Goal: Information Seeking & Learning: Learn about a topic

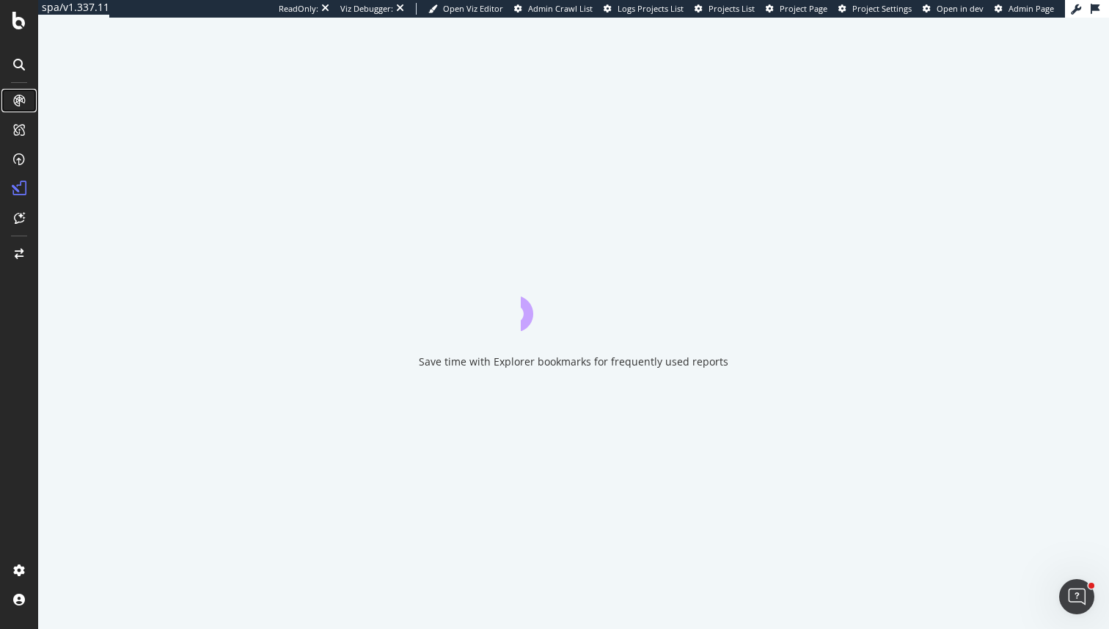
click at [20, 99] on icon at bounding box center [19, 101] width 12 height 12
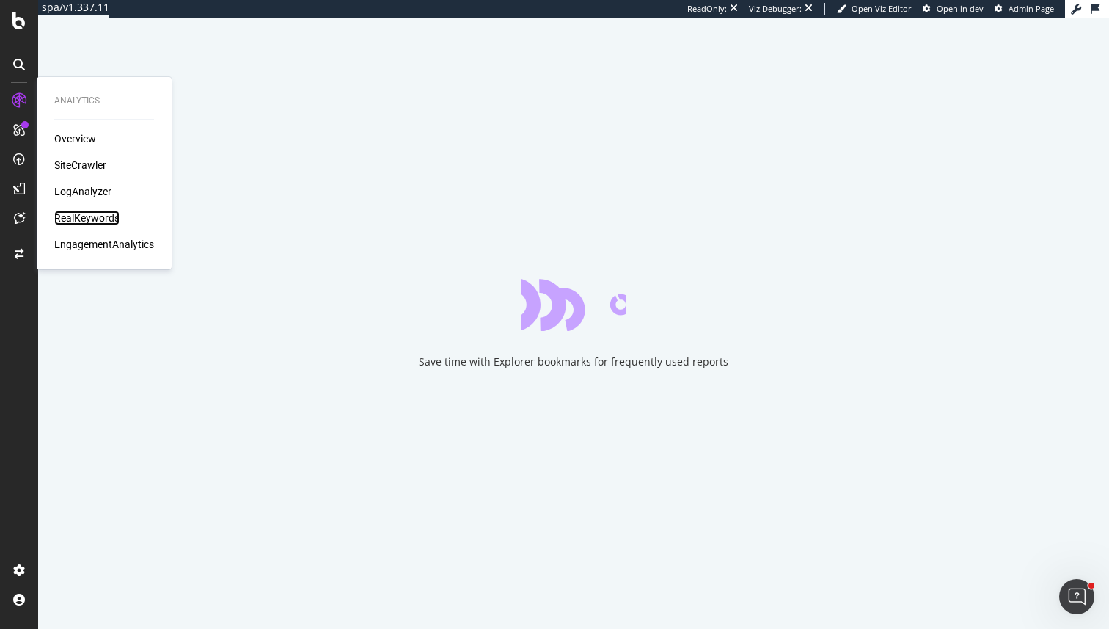
click at [80, 224] on div "RealKeywords" at bounding box center [86, 218] width 65 height 15
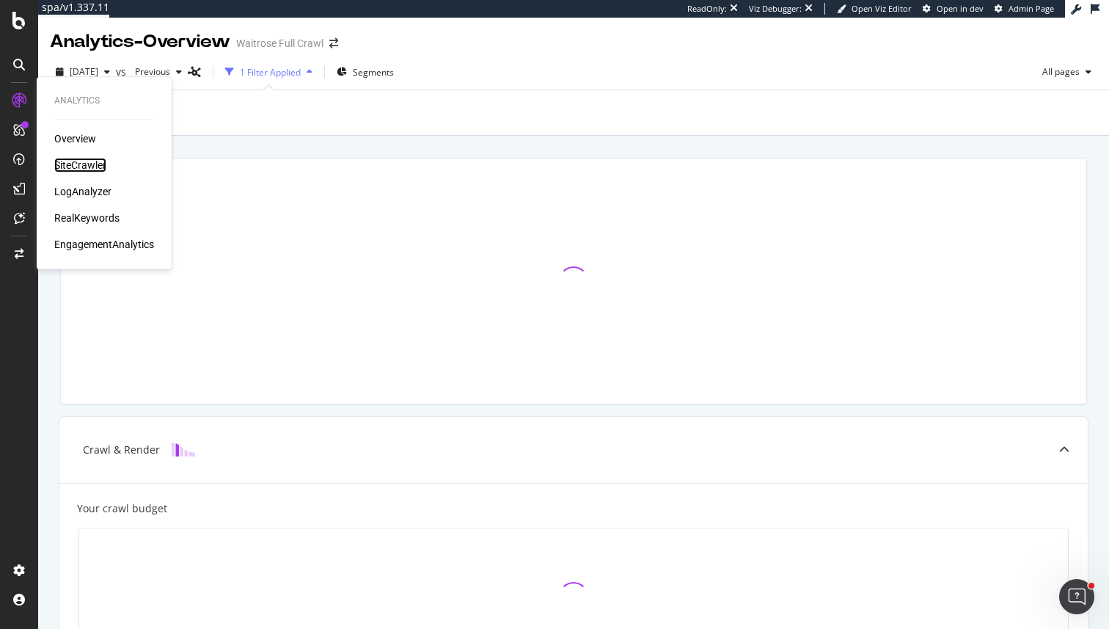
click at [80, 162] on div "SiteCrawler" at bounding box center [80, 165] width 52 height 15
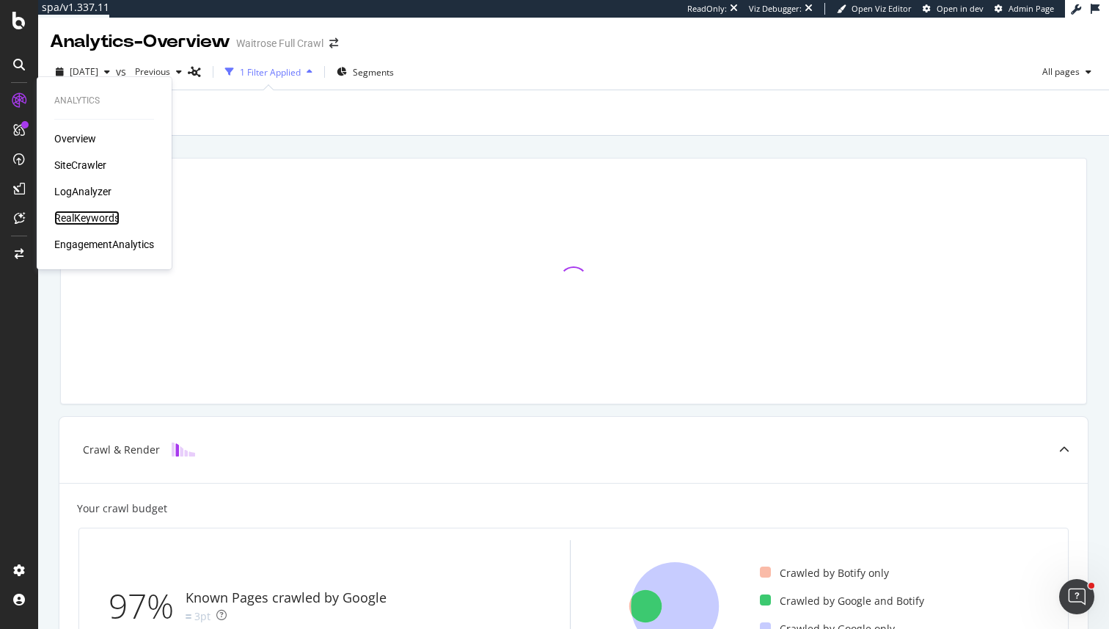
click at [87, 216] on div "RealKeywords" at bounding box center [86, 218] width 65 height 15
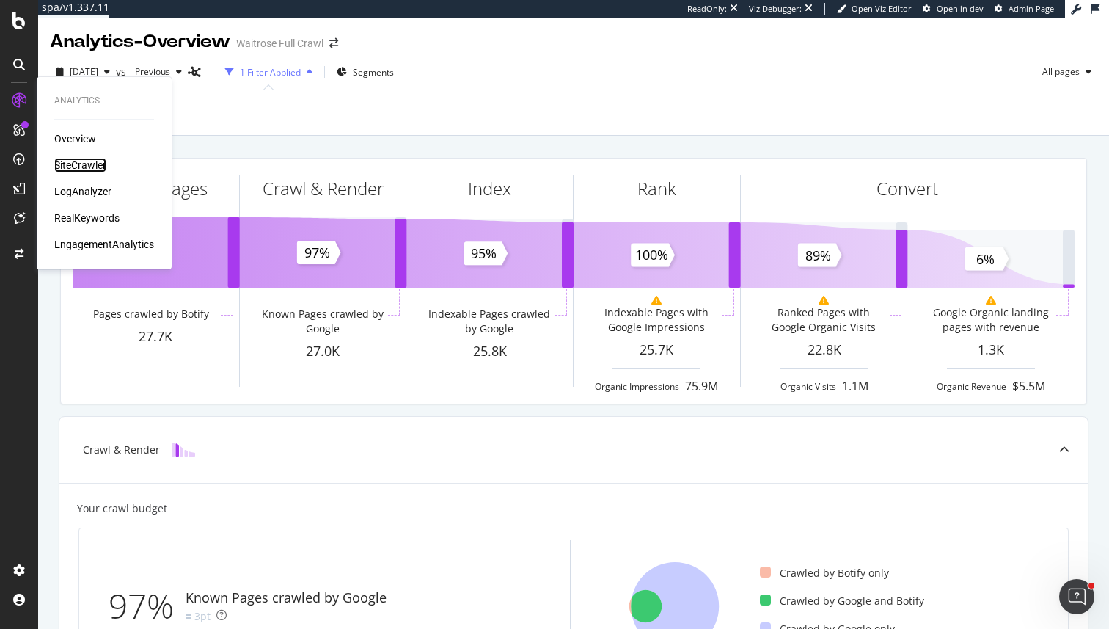
click at [81, 158] on div "SiteCrawler" at bounding box center [80, 165] width 52 height 15
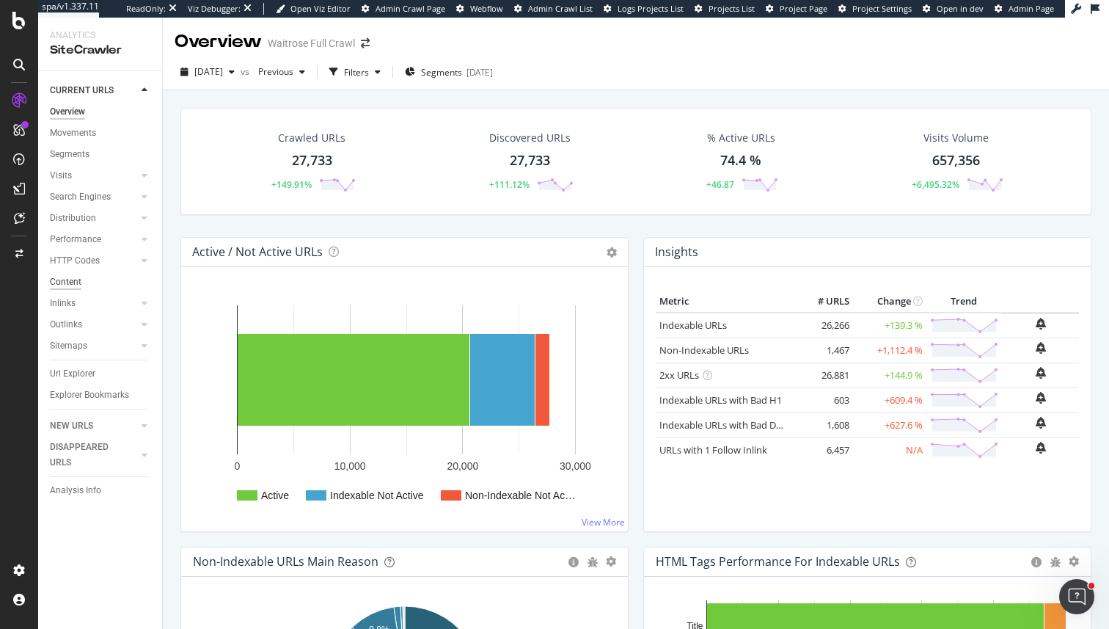
click at [63, 276] on div "Content" at bounding box center [66, 281] width 32 height 15
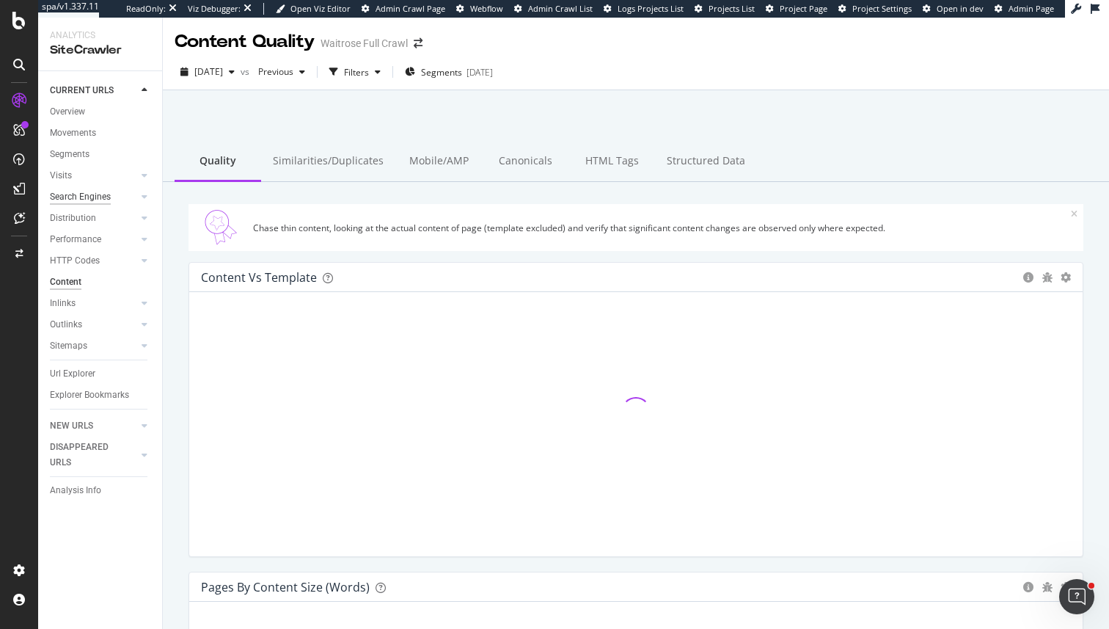
click at [75, 190] on div "Search Engines" at bounding box center [80, 196] width 61 height 15
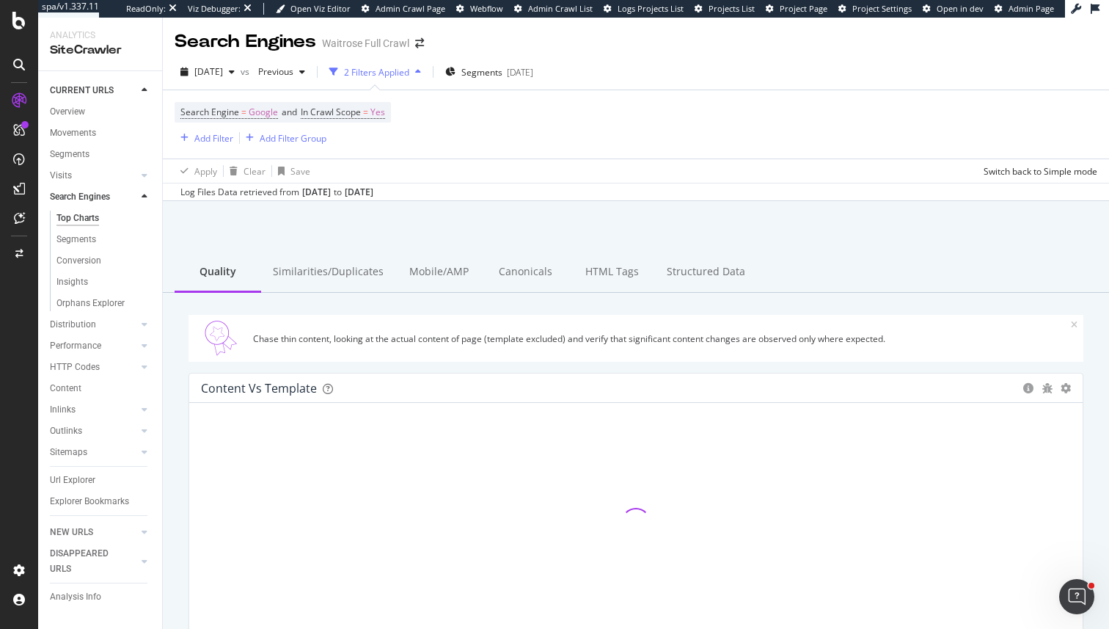
click at [75, 224] on div "Top Charts" at bounding box center [77, 218] width 43 height 15
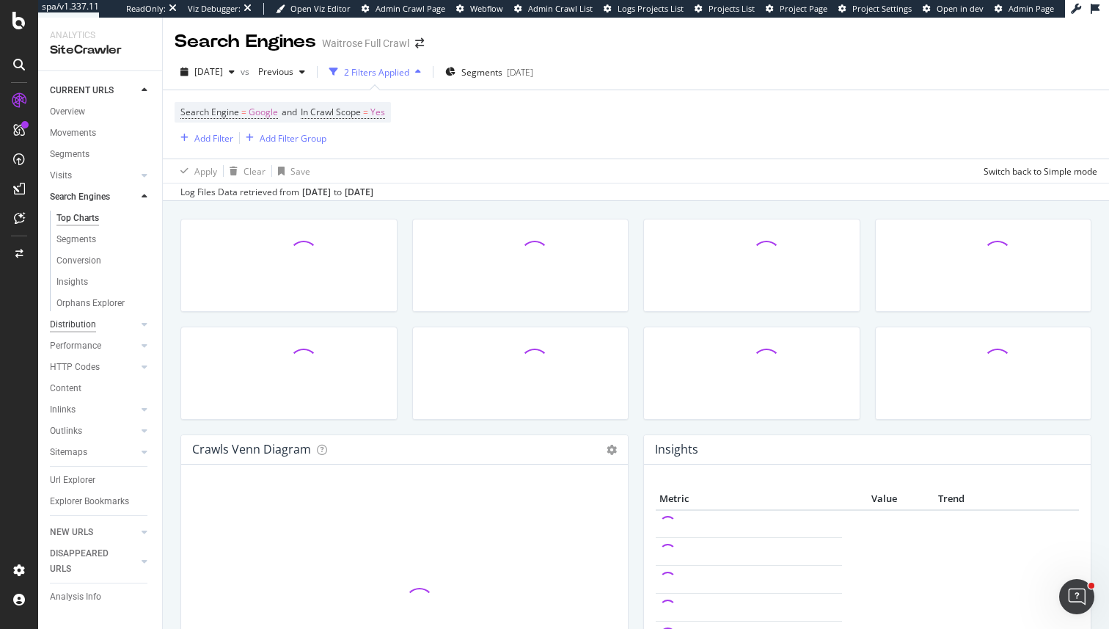
click at [81, 329] on div "Distribution" at bounding box center [73, 324] width 46 height 15
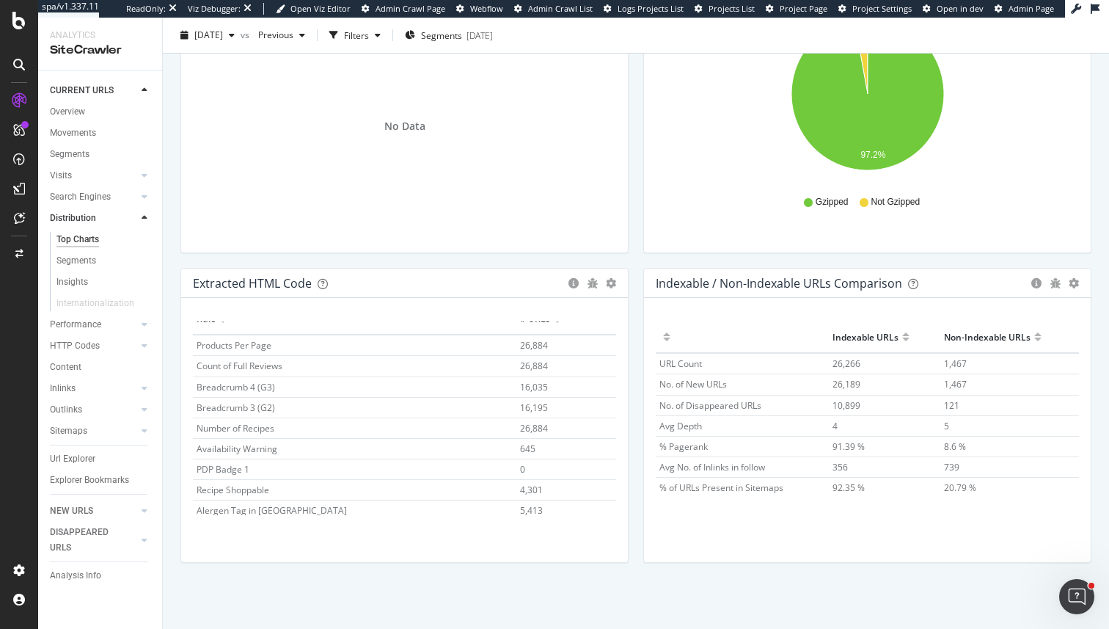
scroll to position [25, 0]
click at [536, 403] on span "16,195" at bounding box center [534, 401] width 28 height 12
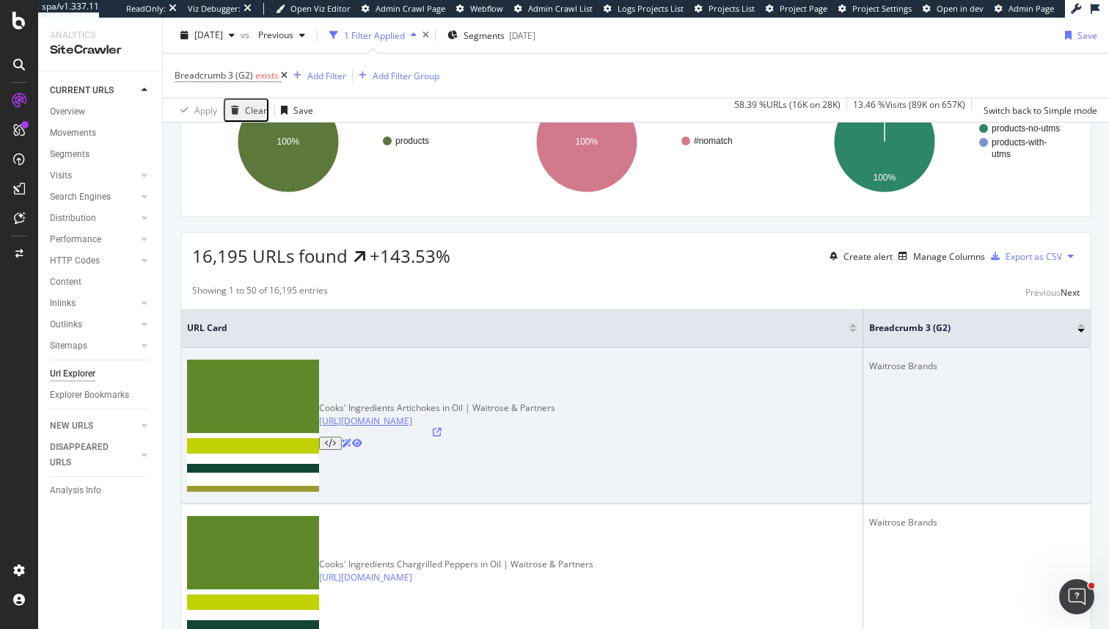
scroll to position [178, 0]
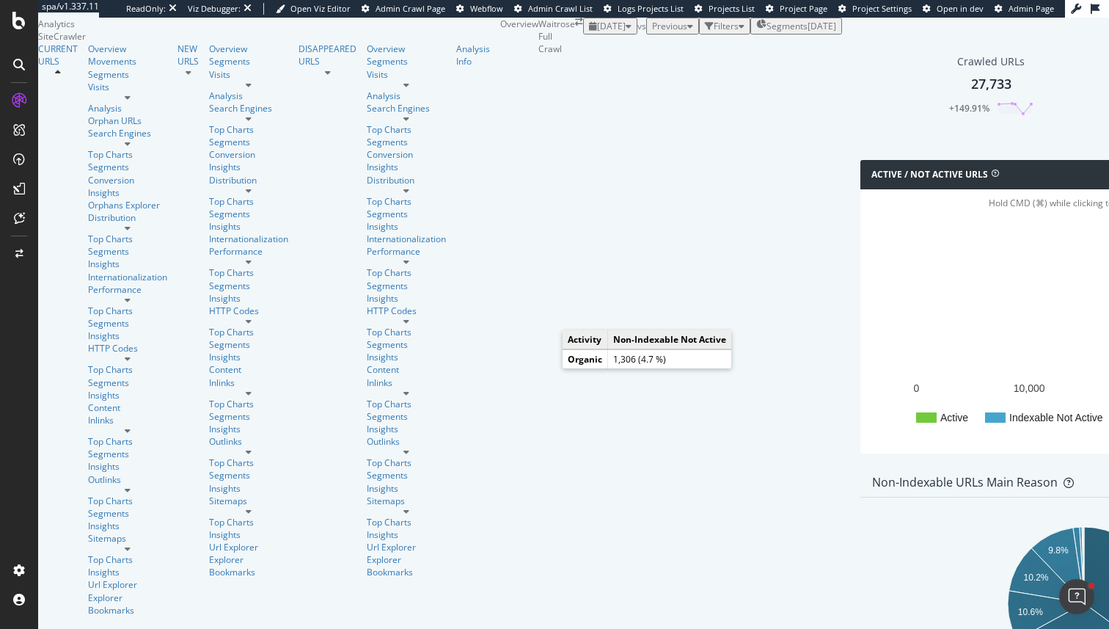
scroll to position [1517, 0]
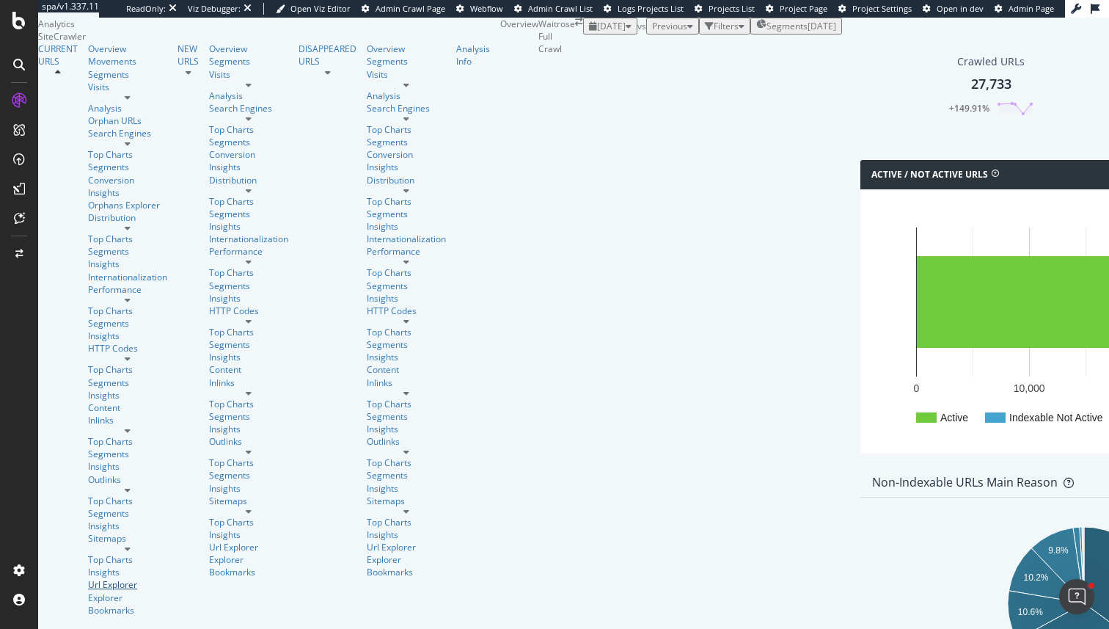
click at [88, 578] on div "Url Explorer" at bounding box center [127, 584] width 79 height 12
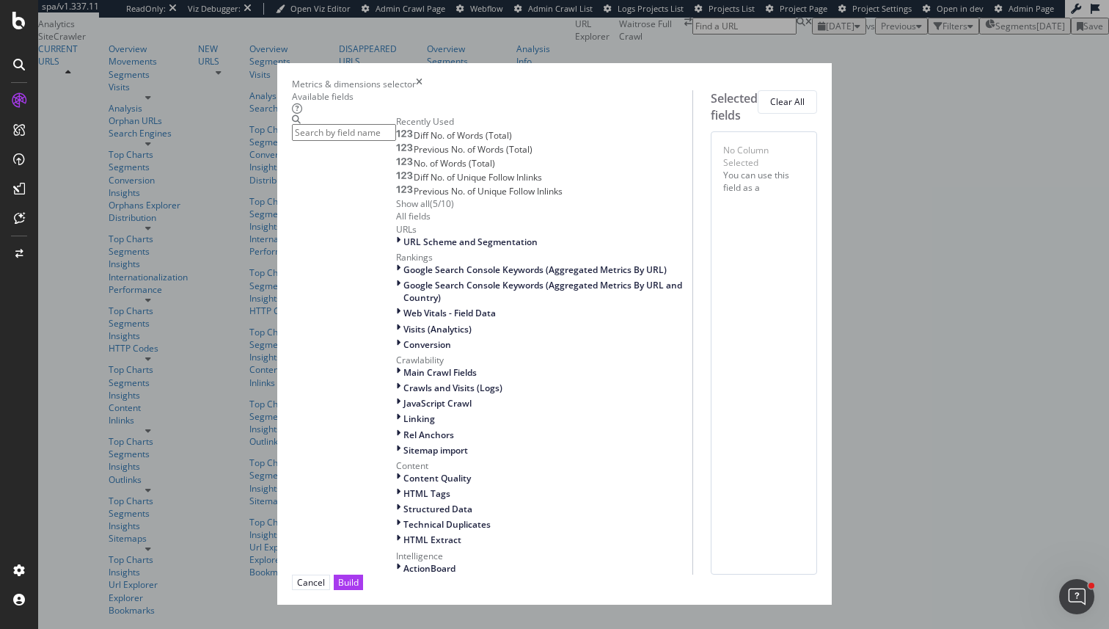
click at [423, 78] on icon "times" at bounding box center [419, 84] width 7 height 12
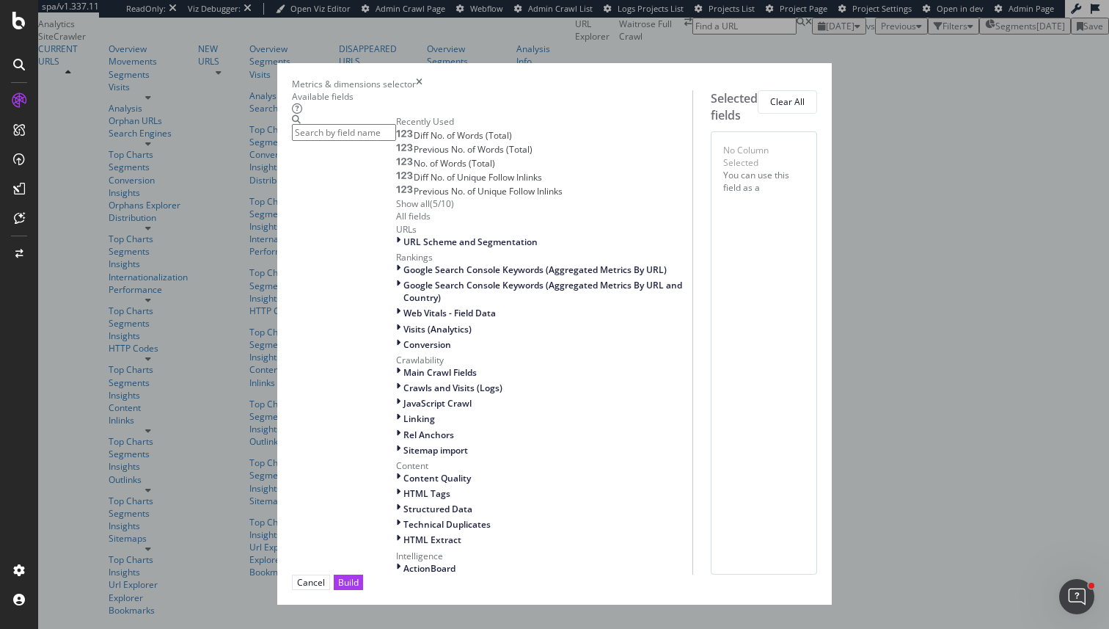
type input "g"
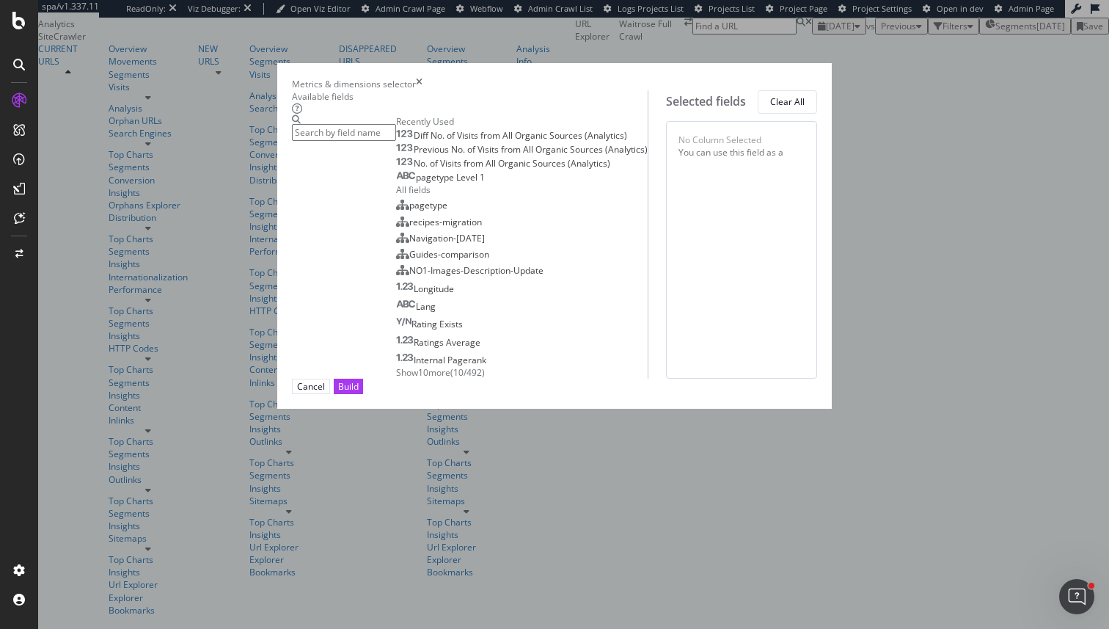
type input "c"
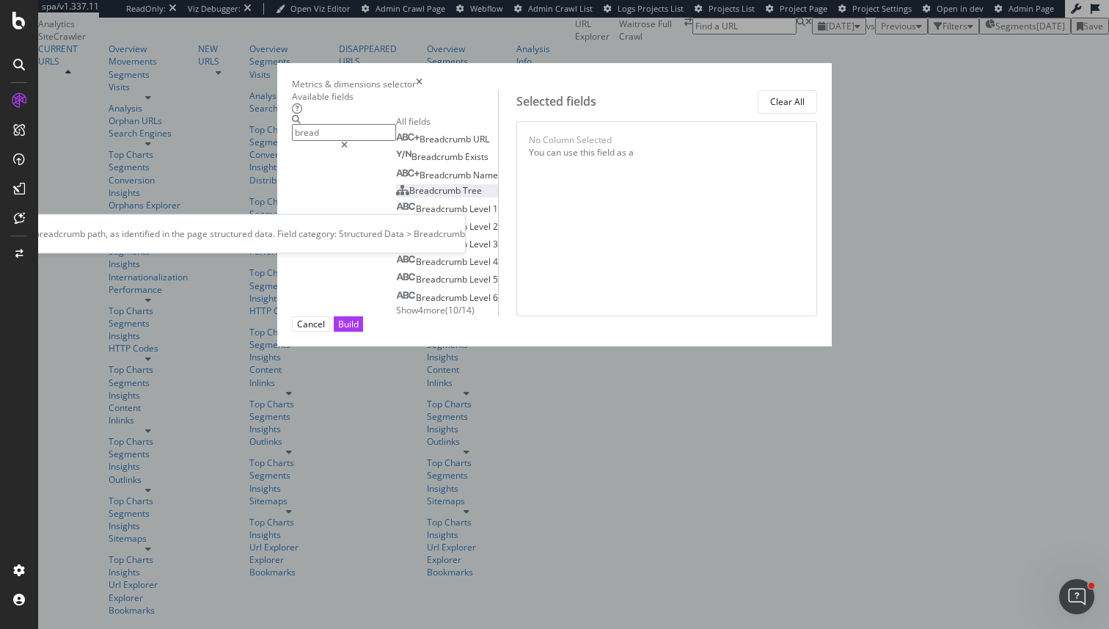
type input "bread"
click at [396, 197] on div "Breadcrumb Tree" at bounding box center [439, 190] width 86 height 12
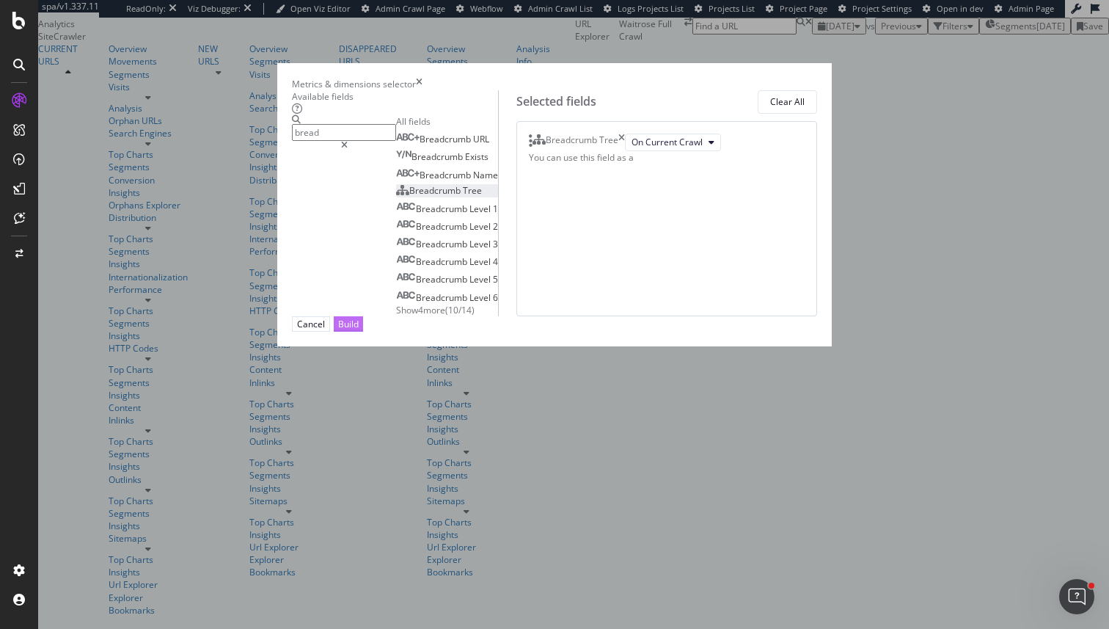
click at [363, 332] on button "Build" at bounding box center [348, 323] width 29 height 15
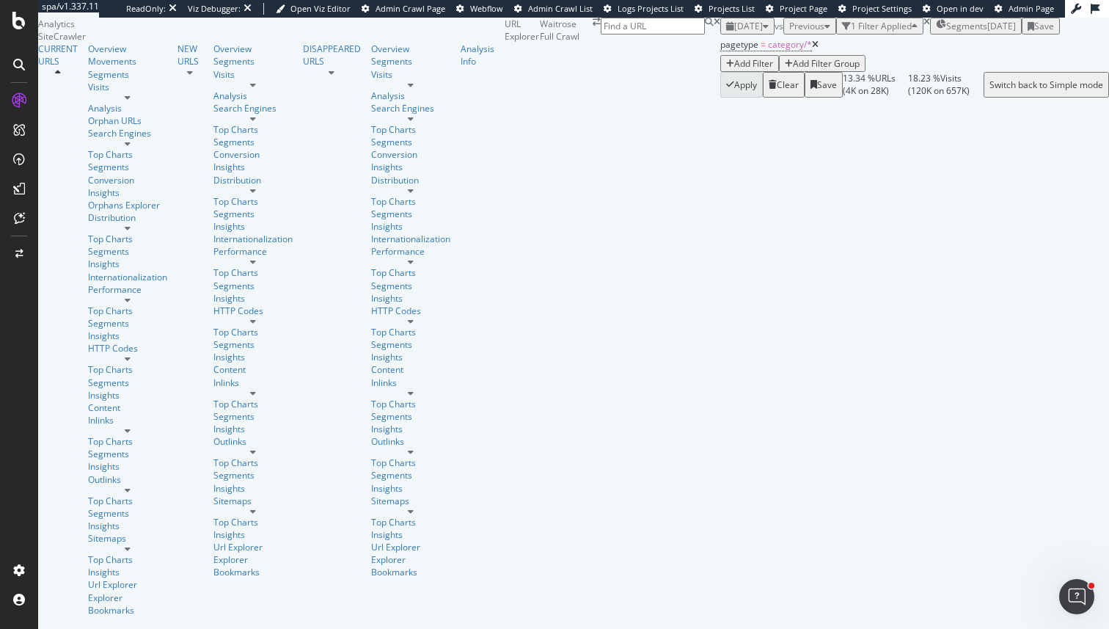
scroll to position [194, 0]
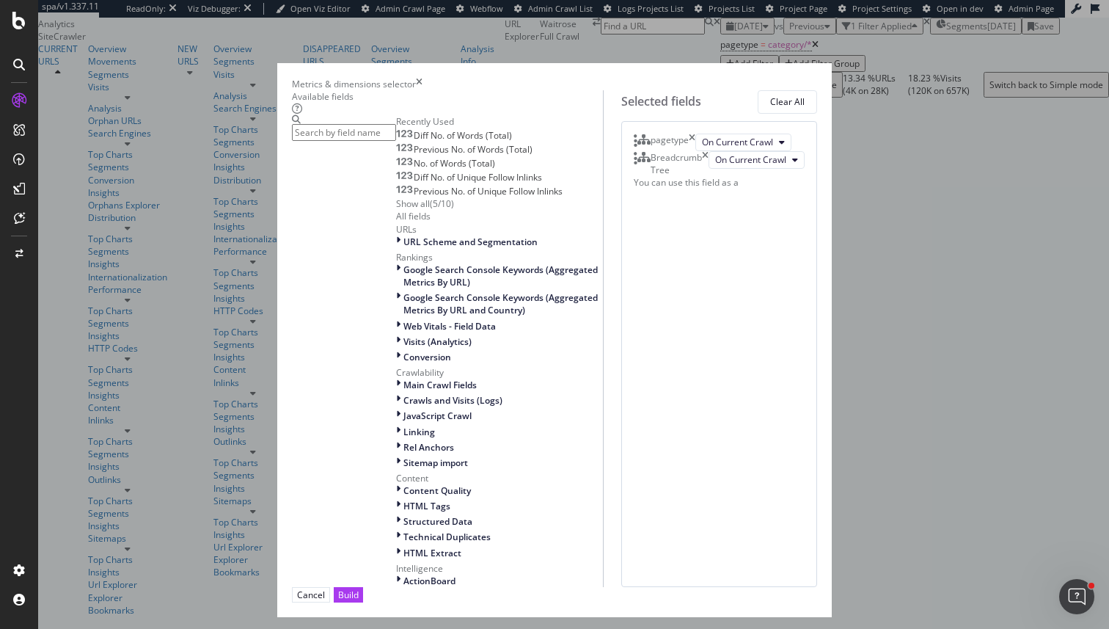
click at [326, 134] on input "modal" at bounding box center [344, 132] width 104 height 17
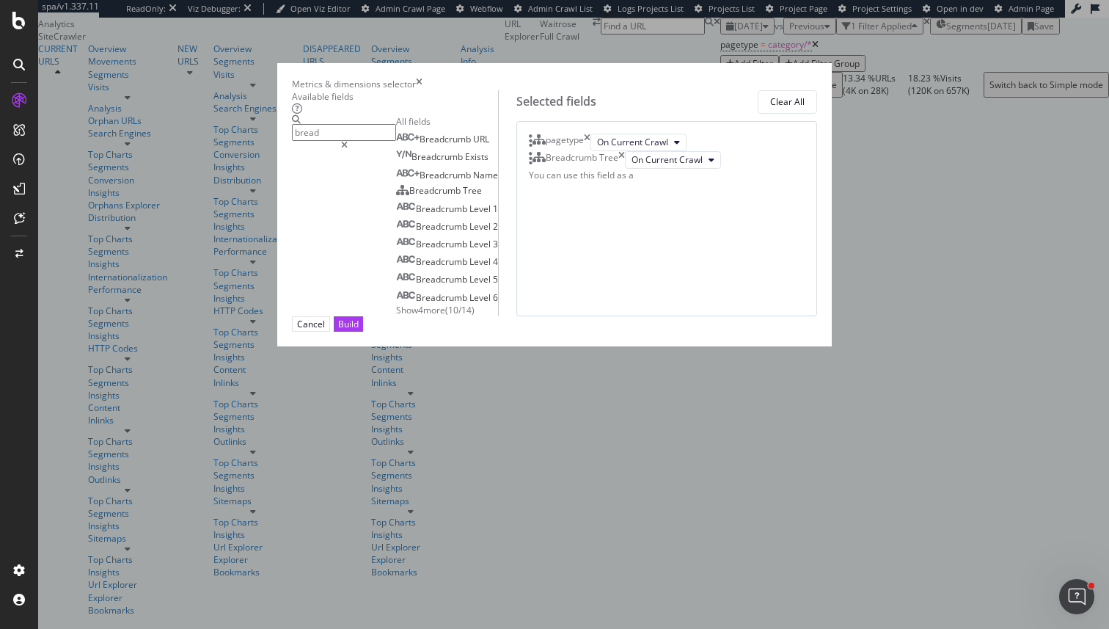
type input "bread"
click at [625, 169] on div "Breadcrumb Tree" at bounding box center [577, 160] width 96 height 18
click at [625, 169] on icon "times" at bounding box center [621, 160] width 7 height 18
click at [396, 250] on div "Breadcrumb Level 3" at bounding box center [447, 244] width 102 height 12
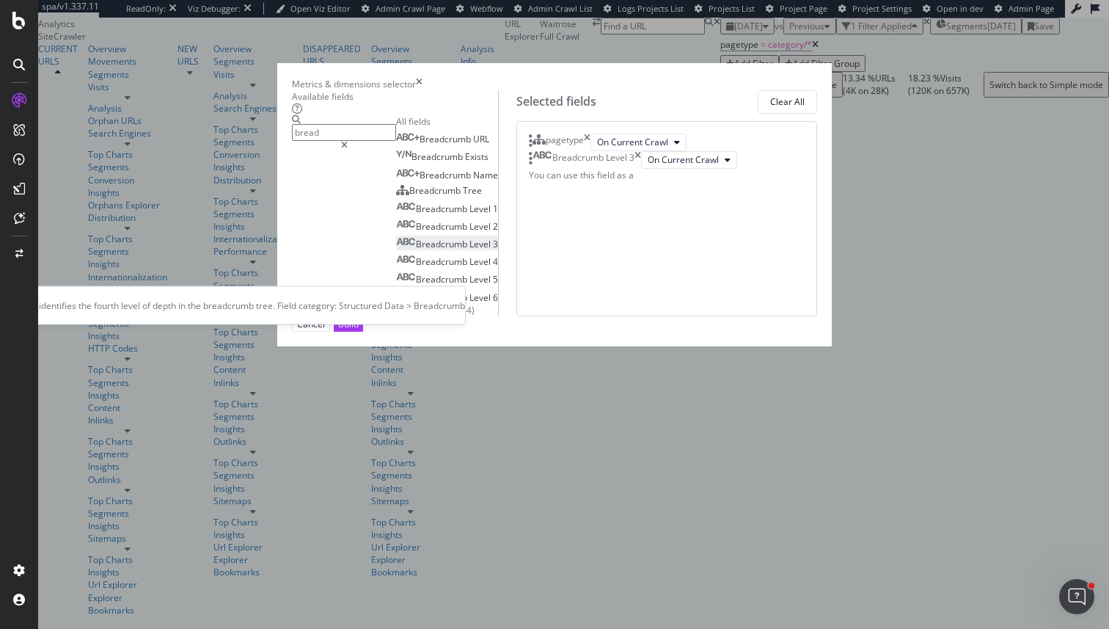
click at [396, 268] on div "Breadcrumb Level 4" at bounding box center [447, 261] width 102 height 12
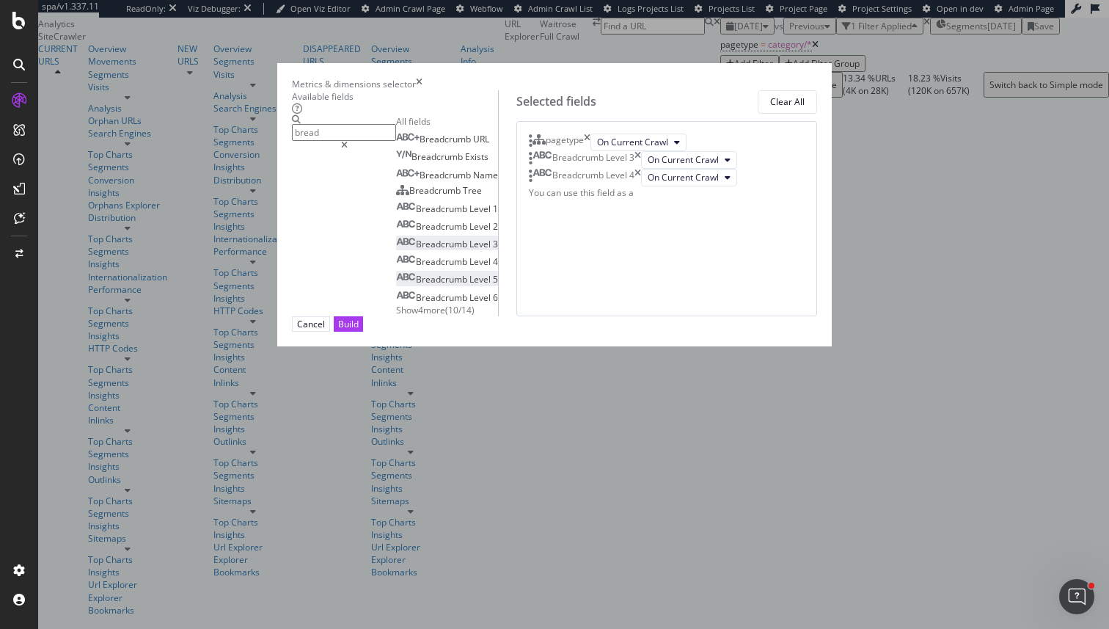
click at [396, 285] on div "Breadcrumb Level 5" at bounding box center [447, 279] width 102 height 12
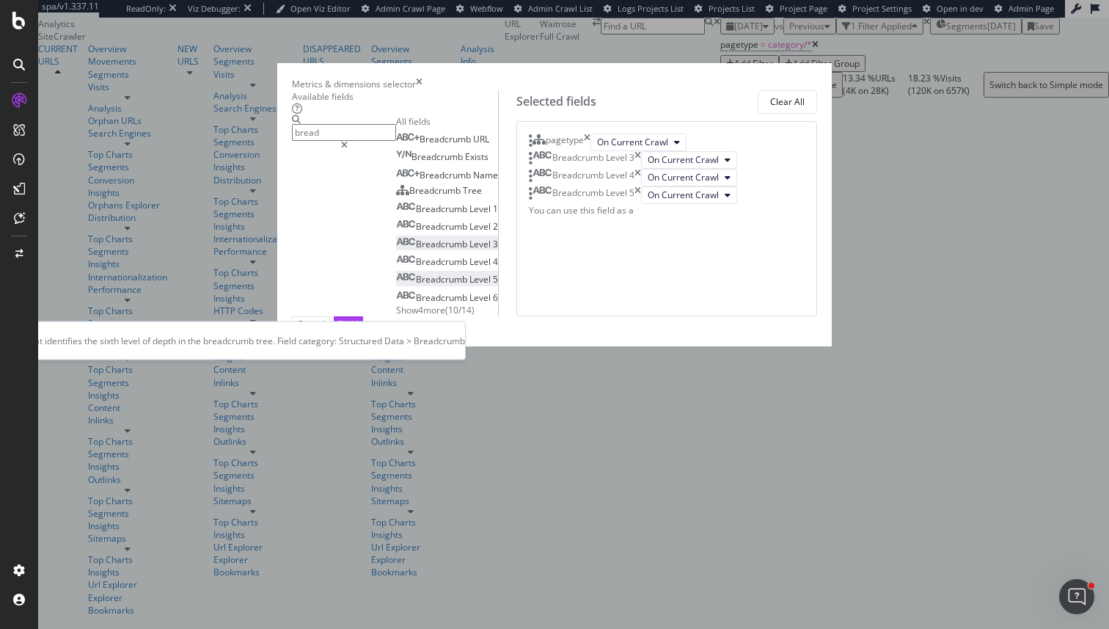
click at [396, 304] on div "Breadcrumb Level 6" at bounding box center [447, 297] width 102 height 12
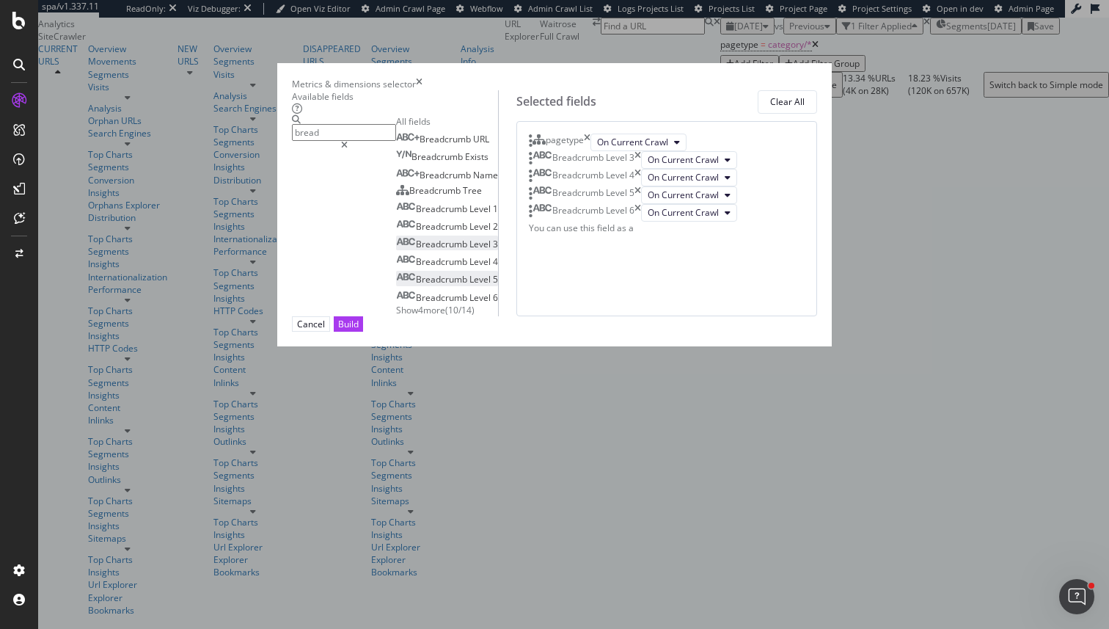
click at [396, 316] on div "Show 4 more ( 10 / 14 )" at bounding box center [447, 310] width 102 height 12
click at [445, 316] on span "( 10 / 14 )" at bounding box center [459, 310] width 29 height 12
click at [396, 316] on span "Show 4 more" at bounding box center [420, 310] width 49 height 12
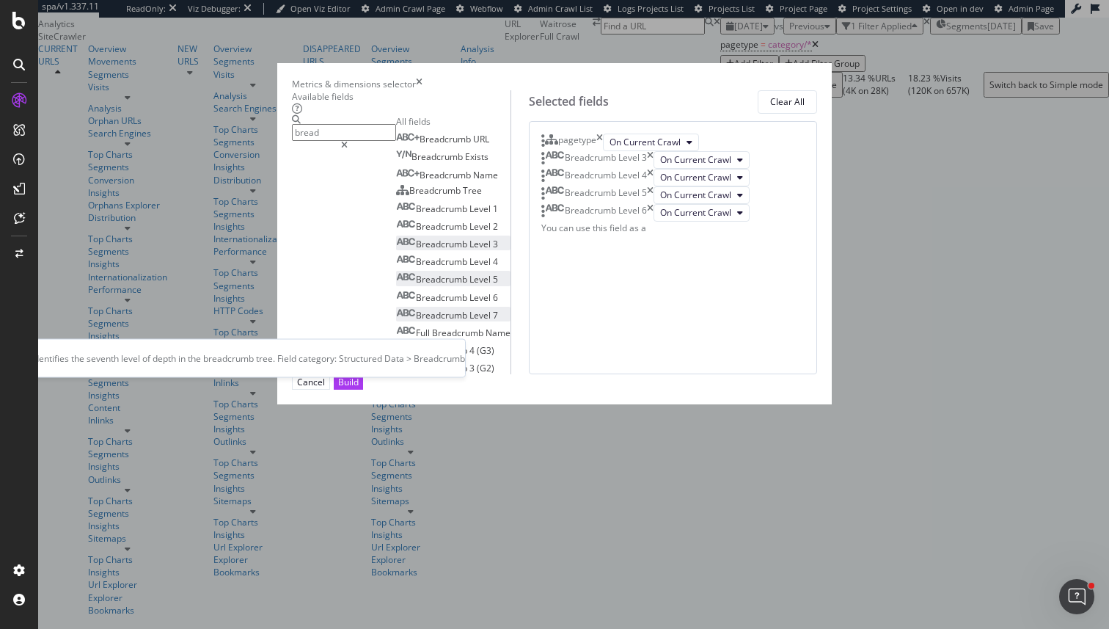
click at [436, 321] on div "Breadcrumb Level 7" at bounding box center [447, 315] width 102 height 12
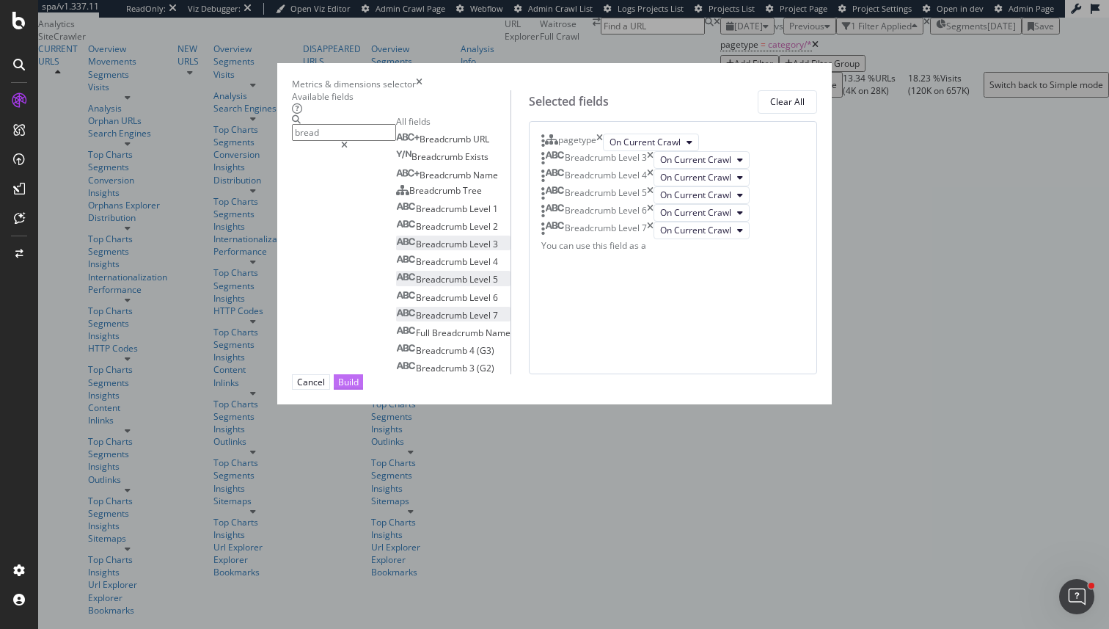
click at [359, 388] on div "Build" at bounding box center [348, 382] width 21 height 12
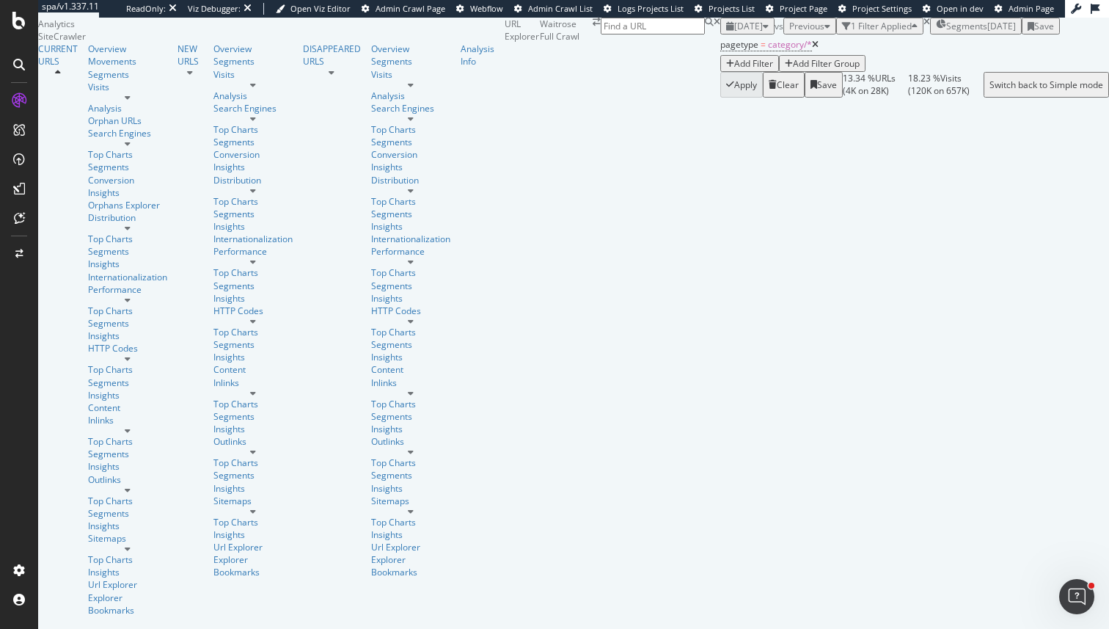
scroll to position [25, 0]
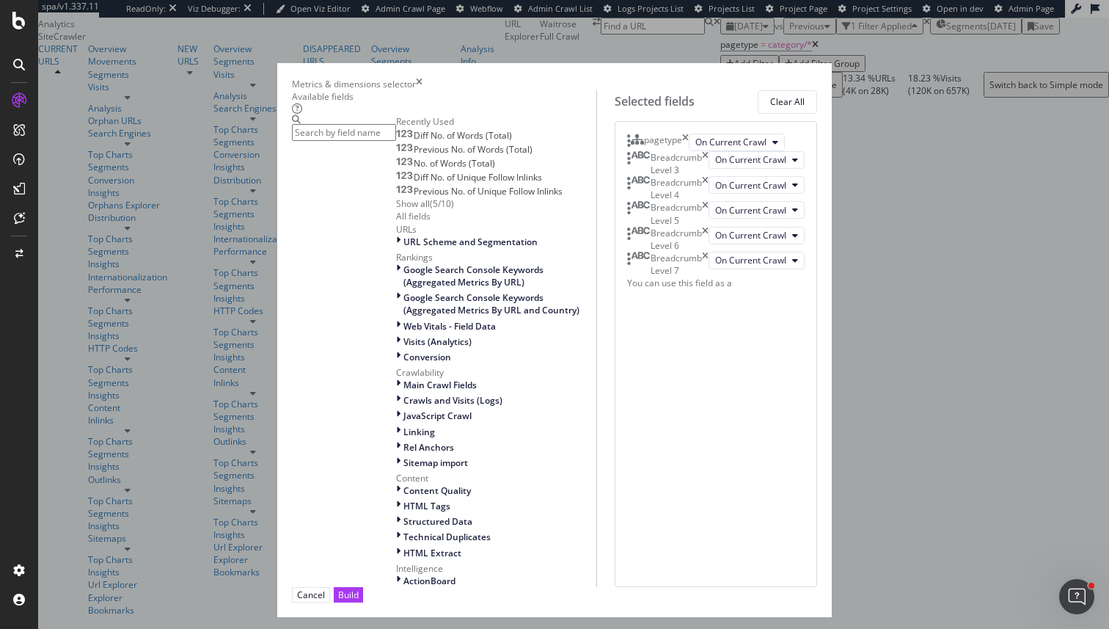
click at [396, 210] on div "Diff No. of Words (Total) Previous No. of Words (Total) No. of Words (Total) Di…" at bounding box center [496, 169] width 200 height 82
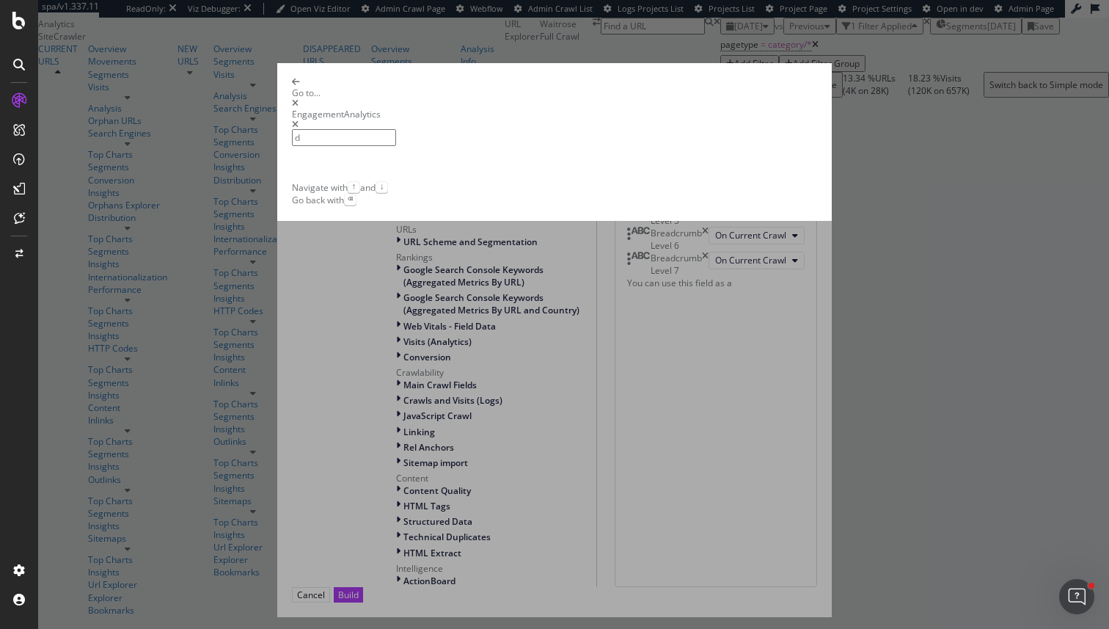
type input "d"
click at [295, 92] on div "Go to... EngagementAnalytics d" at bounding box center [554, 112] width 525 height 68
click at [297, 87] on icon "modal" at bounding box center [296, 82] width 8 height 9
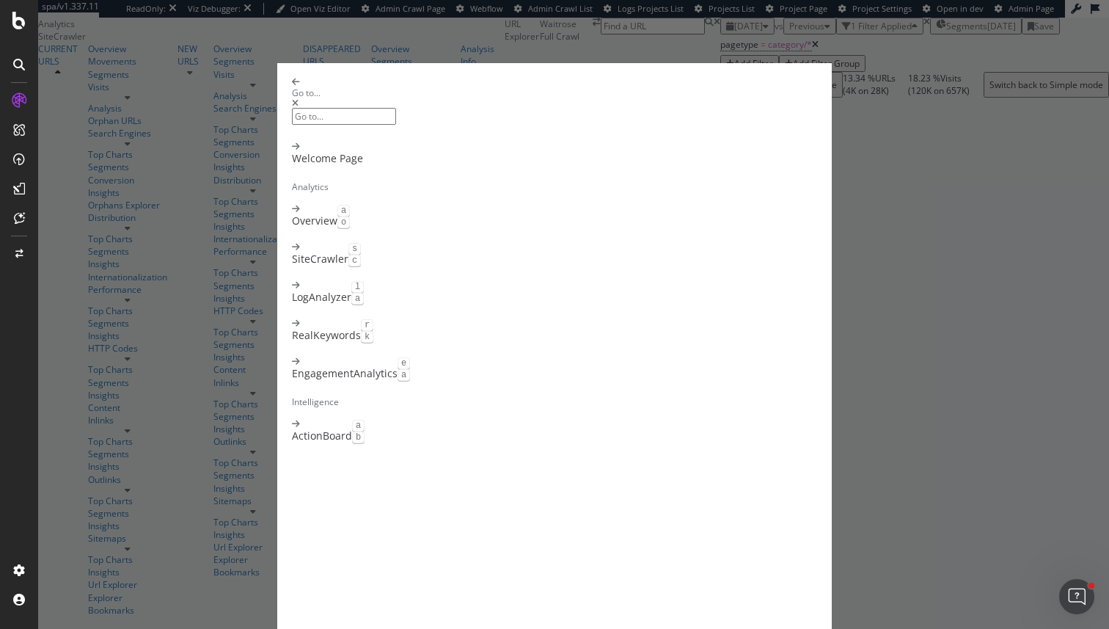
click at [437, 497] on div "Go to... Welcome Page Analytics Overview a o SiteCrawler s c LogAnalyzer l a Re…" at bounding box center [554, 314] width 1109 height 629
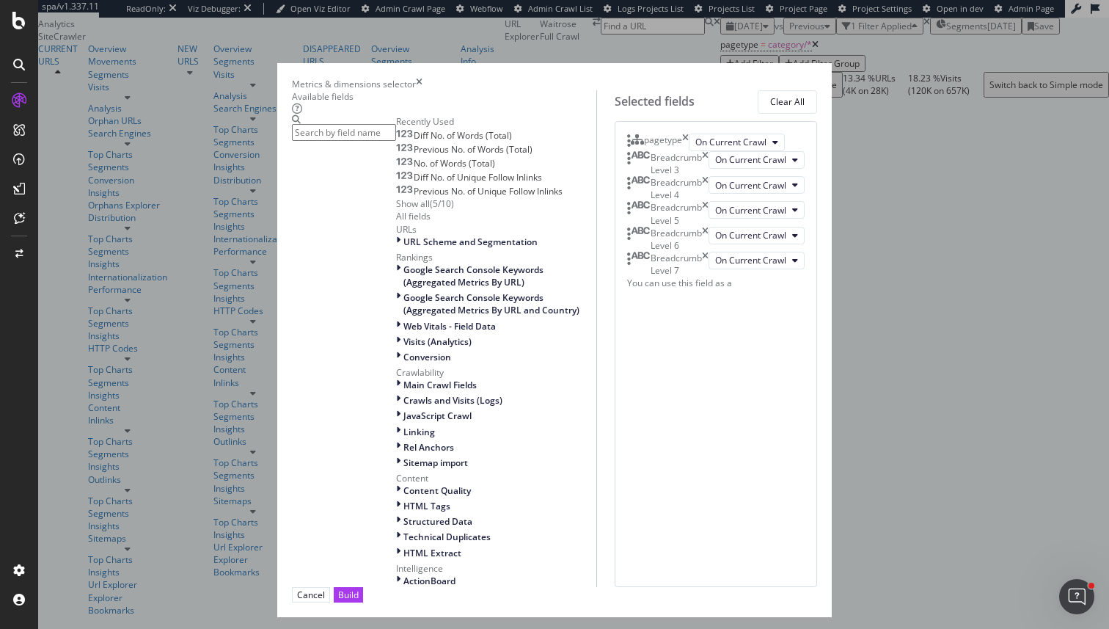
click at [388, 129] on input "modal" at bounding box center [344, 132] width 104 height 17
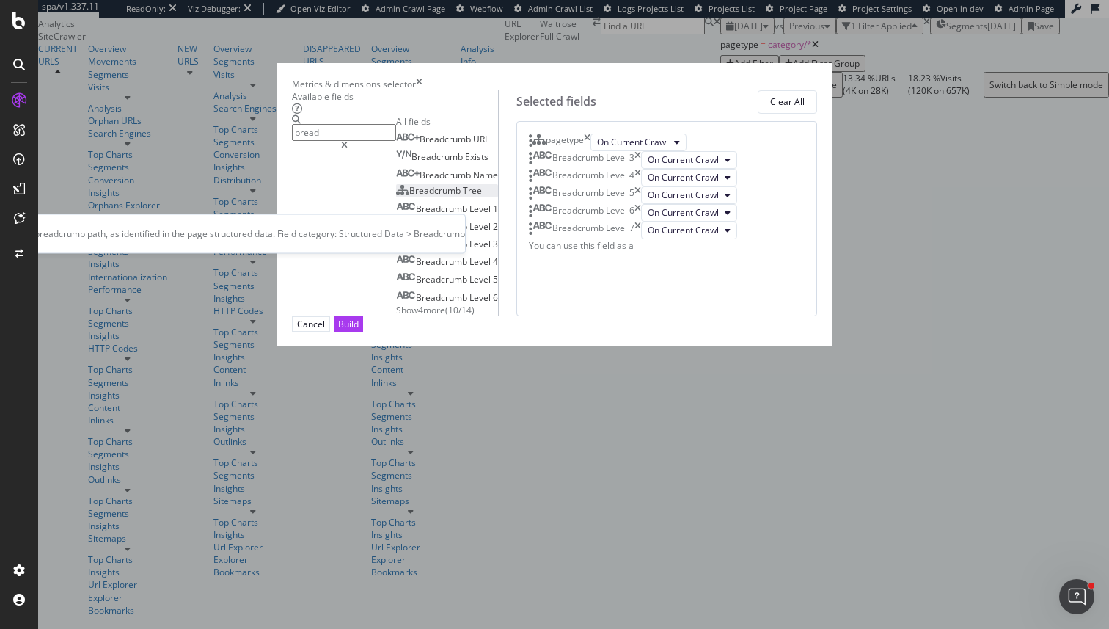
type input "bread"
click at [396, 197] on div "Breadcrumb Tree" at bounding box center [439, 190] width 86 height 12
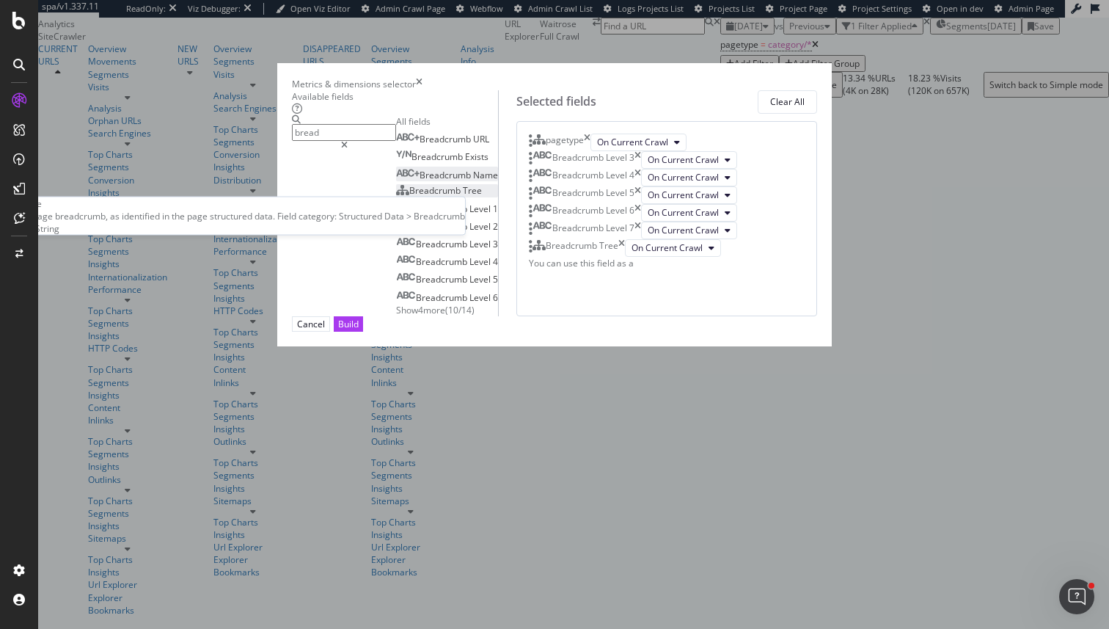
click at [473, 181] on span "Name" at bounding box center [485, 175] width 25 height 12
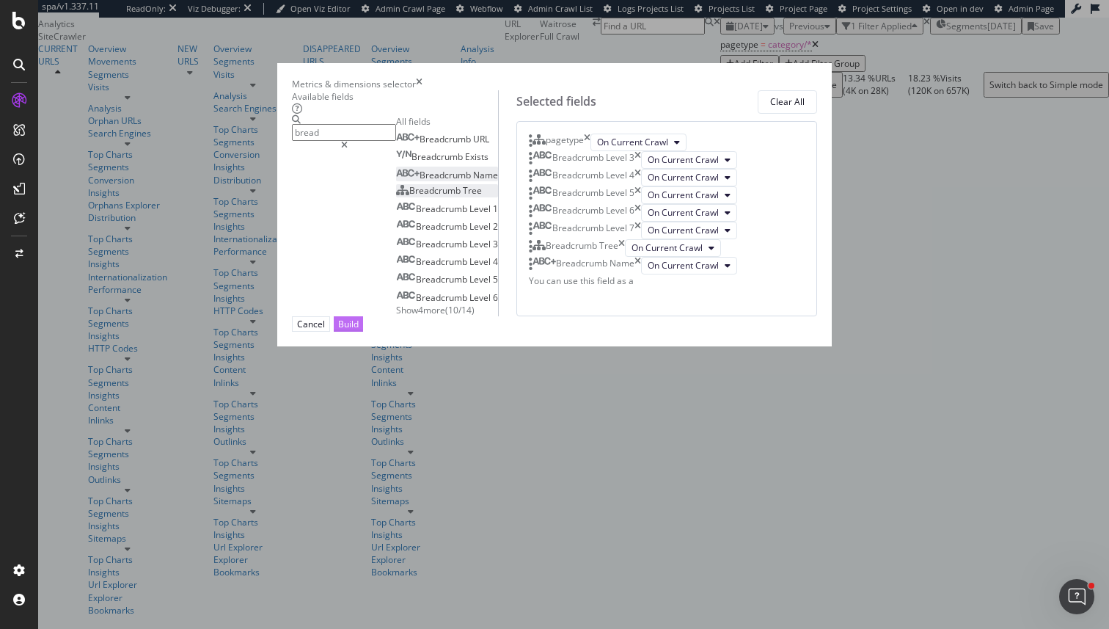
click at [359, 331] on div "Build" at bounding box center [348, 324] width 21 height 14
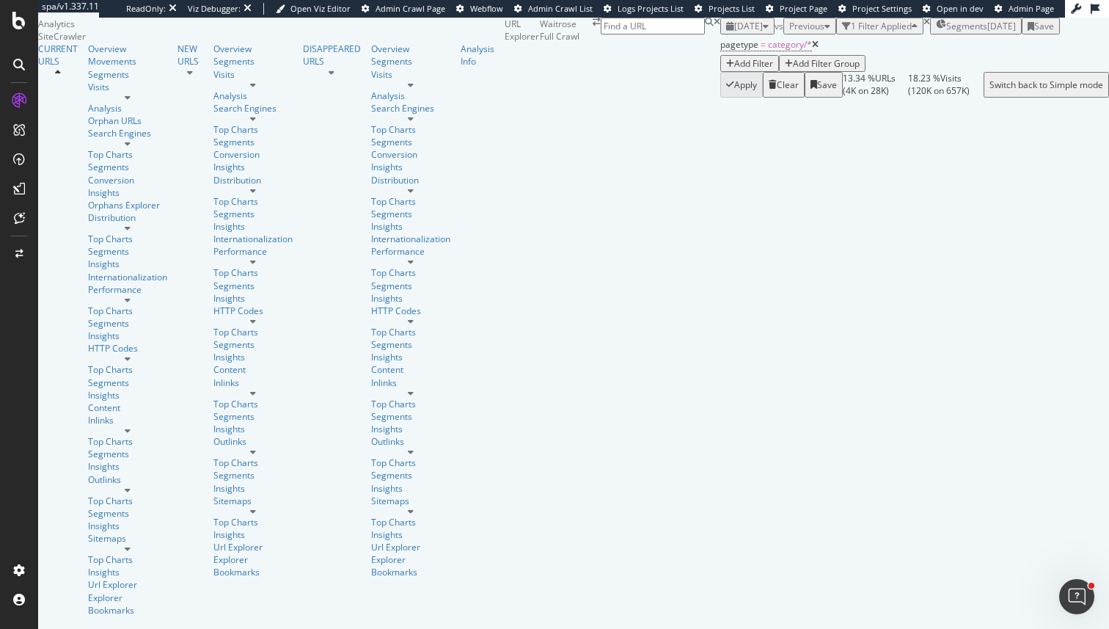
scroll to position [1547, 0]
click at [734, 70] on div "Add Filter" at bounding box center [753, 63] width 39 height 12
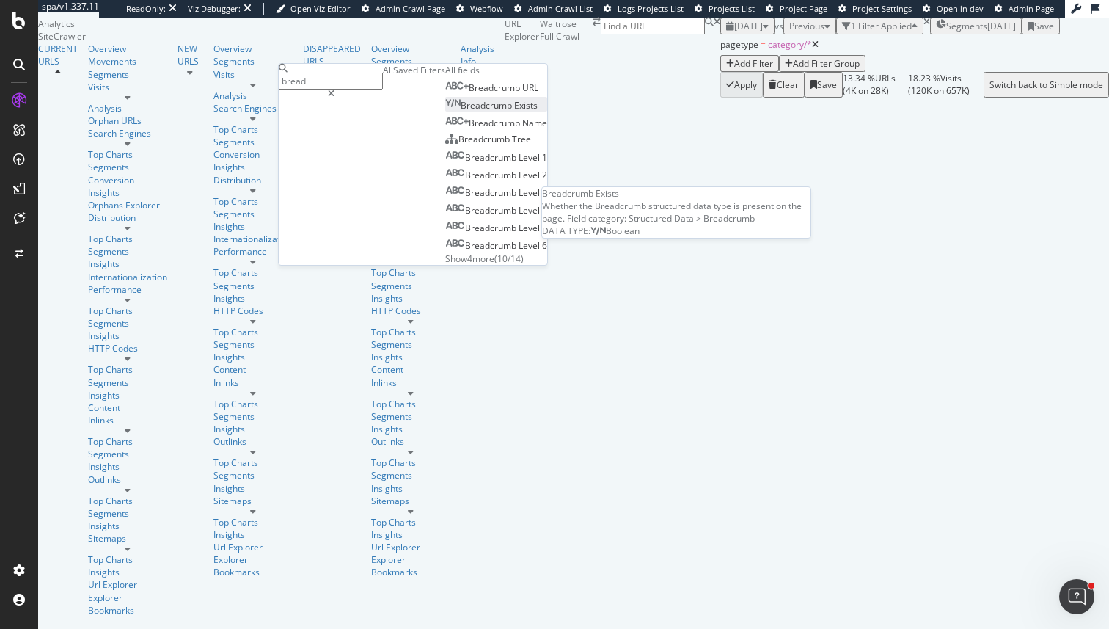
type input "bread"
click at [461, 112] on span "Breadcrumb" at bounding box center [488, 105] width 54 height 12
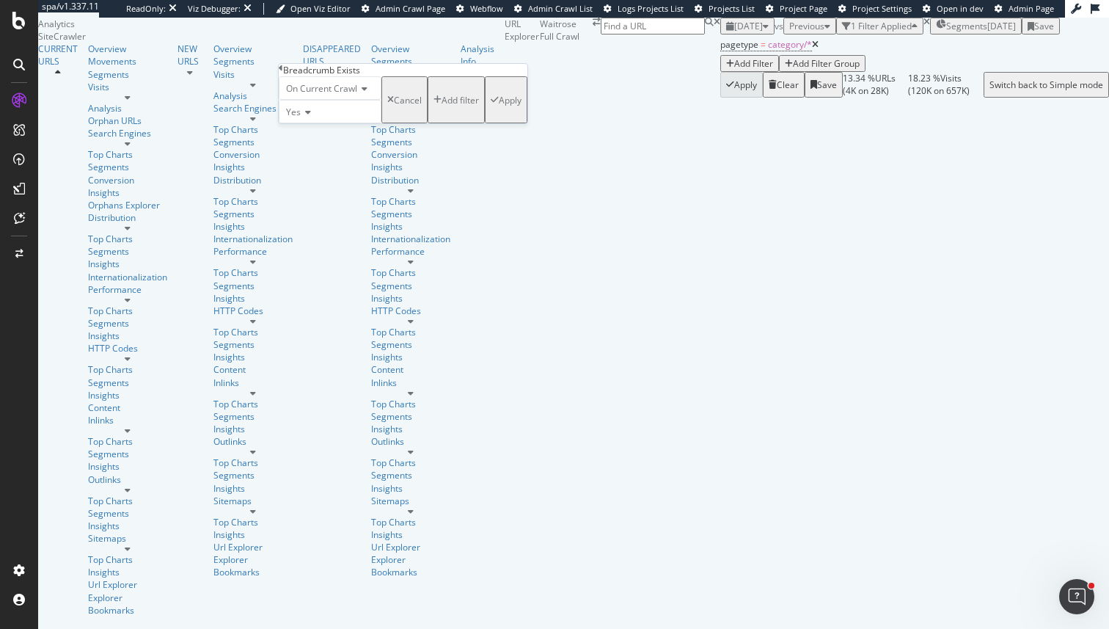
click at [499, 106] on div "Apply" at bounding box center [510, 100] width 23 height 12
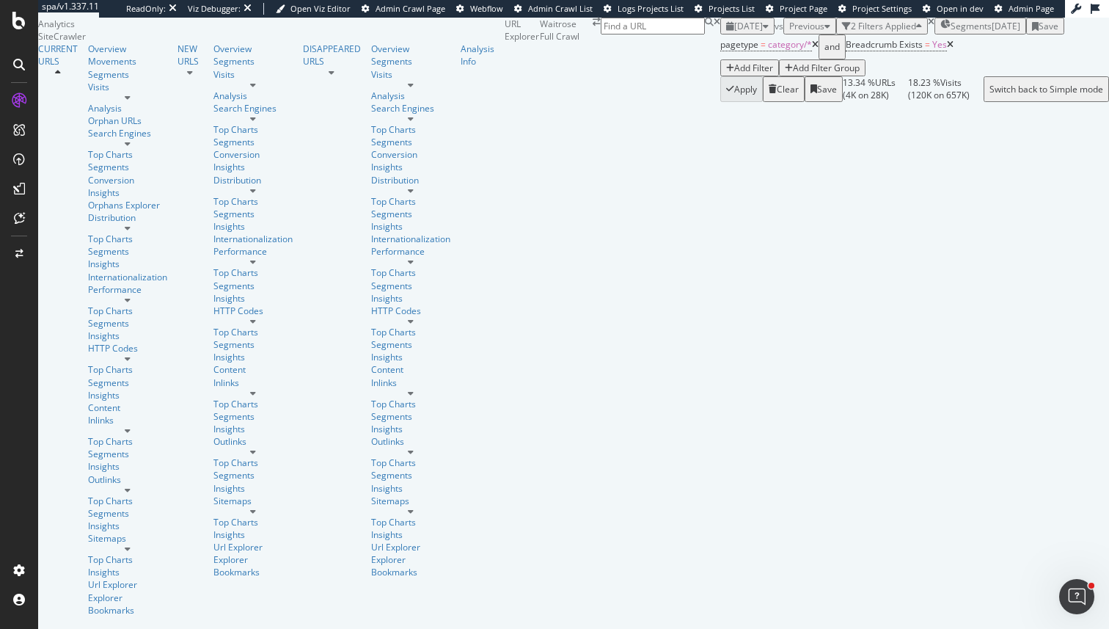
scroll to position [27, 0]
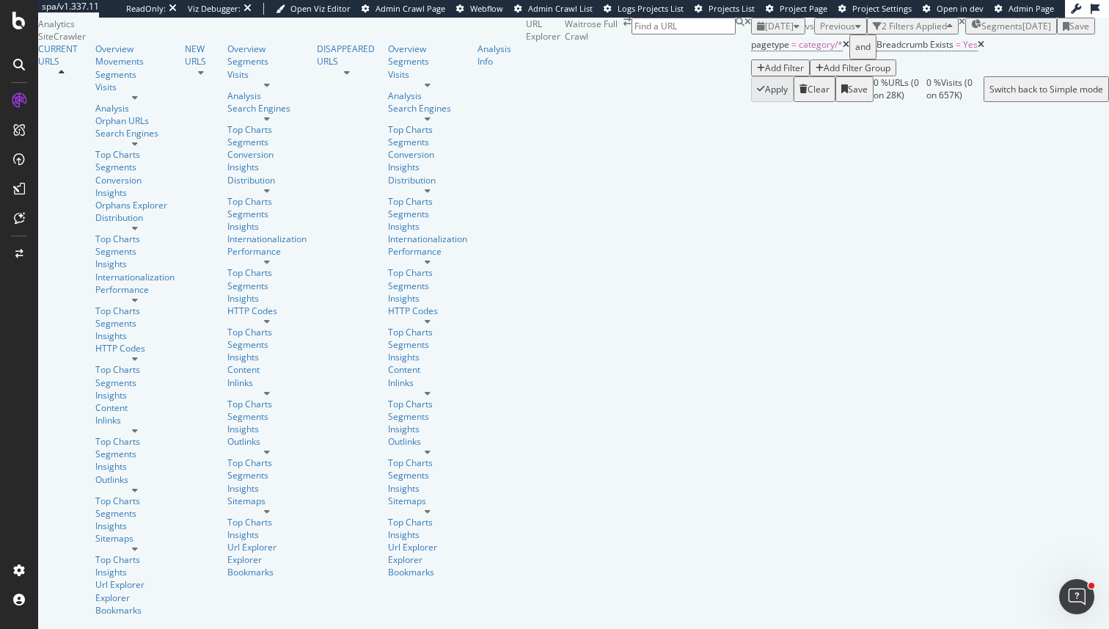
click at [757, 32] on div "[DATE]" at bounding box center [778, 26] width 43 height 12
click at [843, 49] on icon at bounding box center [846, 44] width 7 height 9
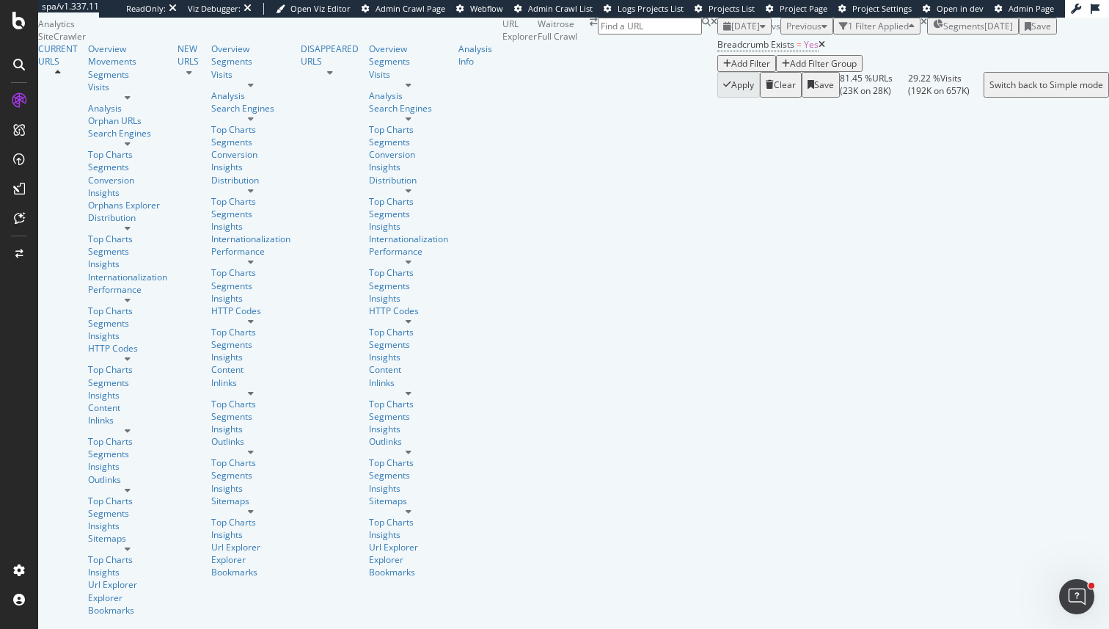
click at [718, 34] on div "2025 Aug. 30th vs Previous 1 Filter Applied Segments 2025-07-29 Save" at bounding box center [914, 26] width 392 height 17
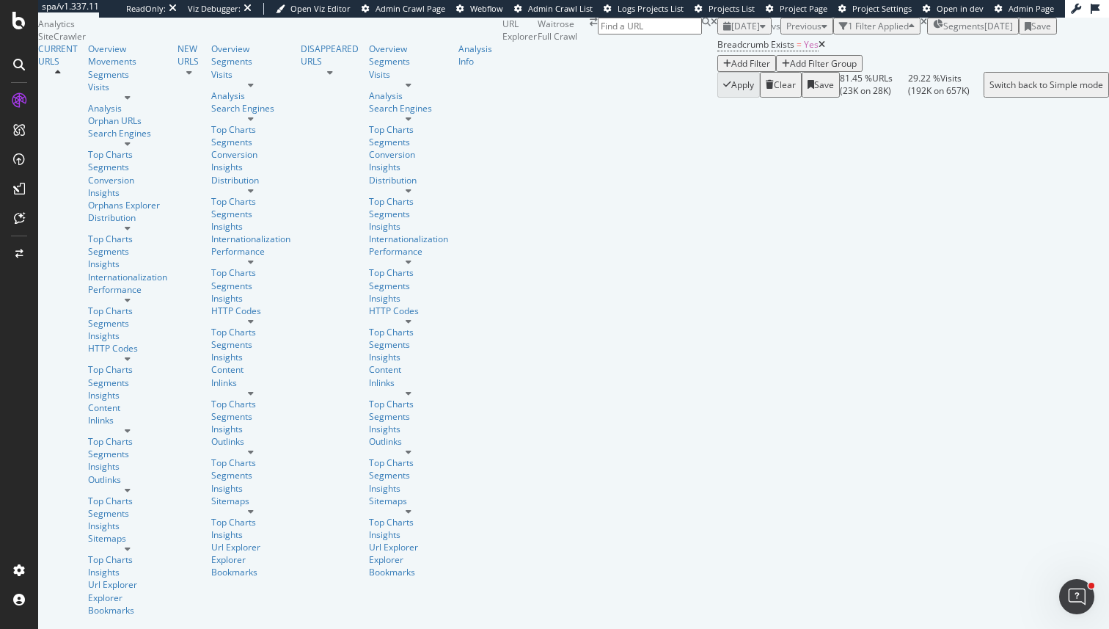
click at [985, 32] on div "[DATE]" at bounding box center [999, 26] width 29 height 12
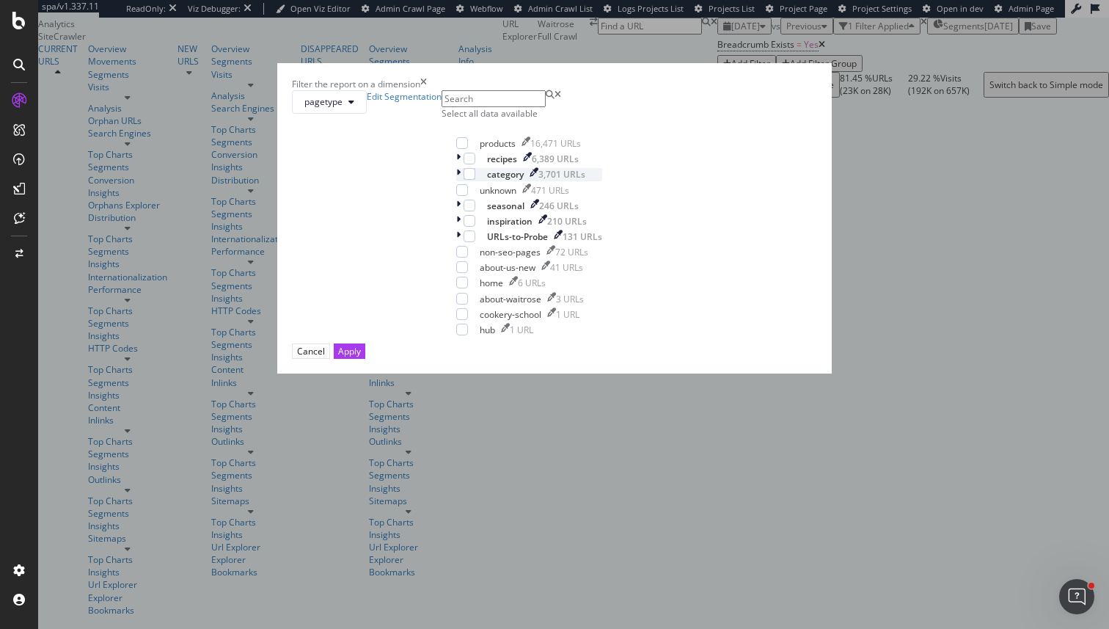
click at [456, 180] on icon "modal" at bounding box center [458, 174] width 4 height 12
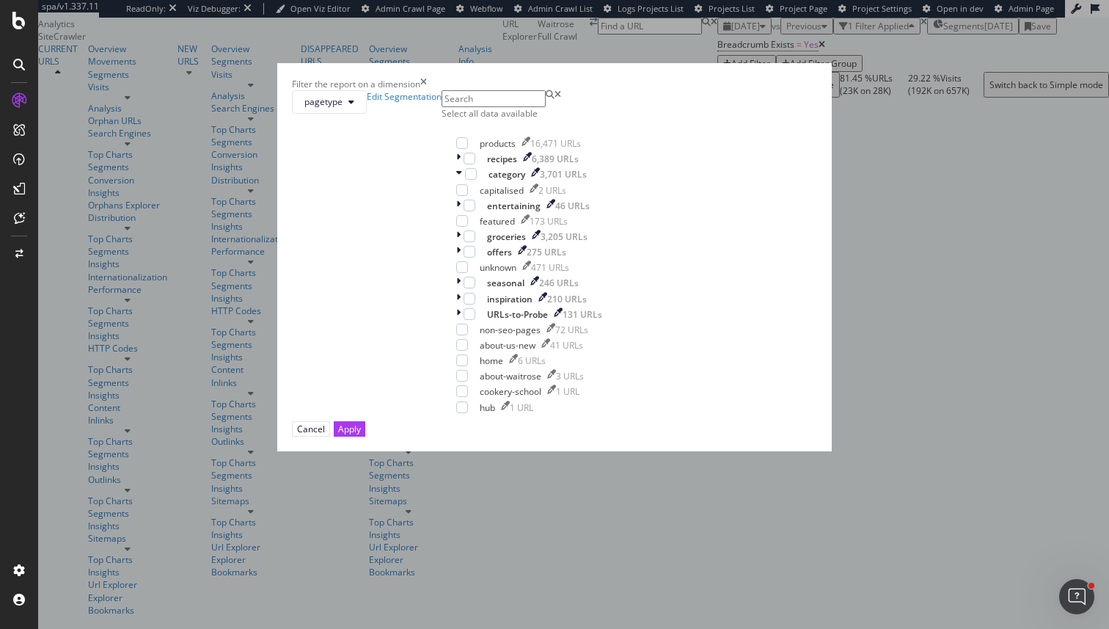
click at [456, 259] on div "capitalised 2 URLs entertaining 46 URLs featured 173 URLs groceries 3,205 URLs …" at bounding box center [529, 221] width 146 height 75
click at [456, 243] on div "modal" at bounding box center [459, 236] width 7 height 12
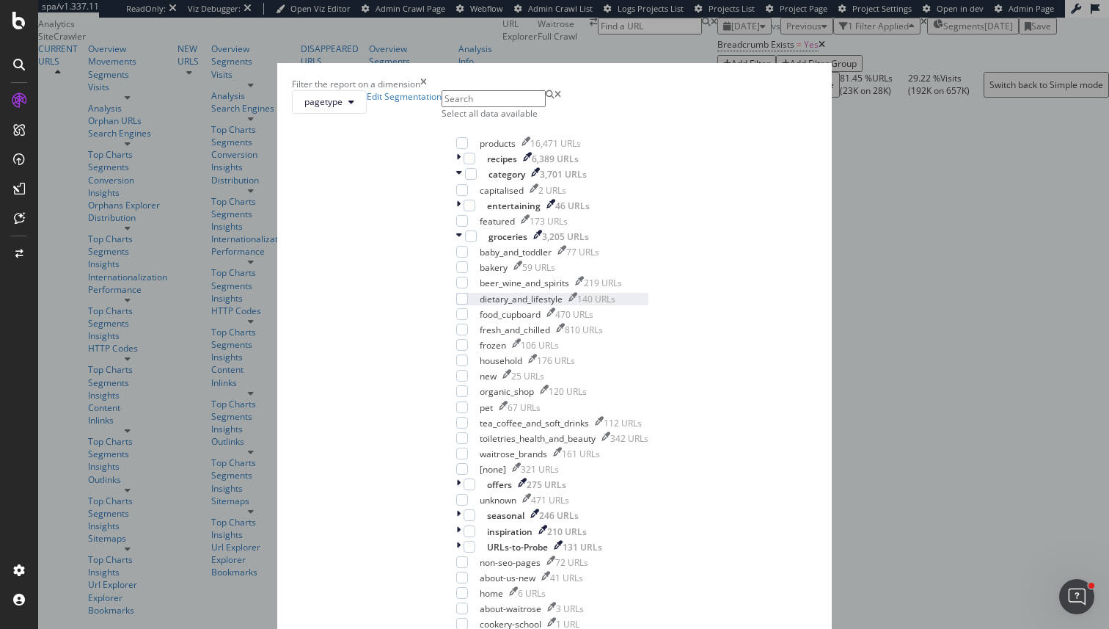
scroll to position [200, 0]
click at [427, 90] on icon "times" at bounding box center [423, 84] width 7 height 12
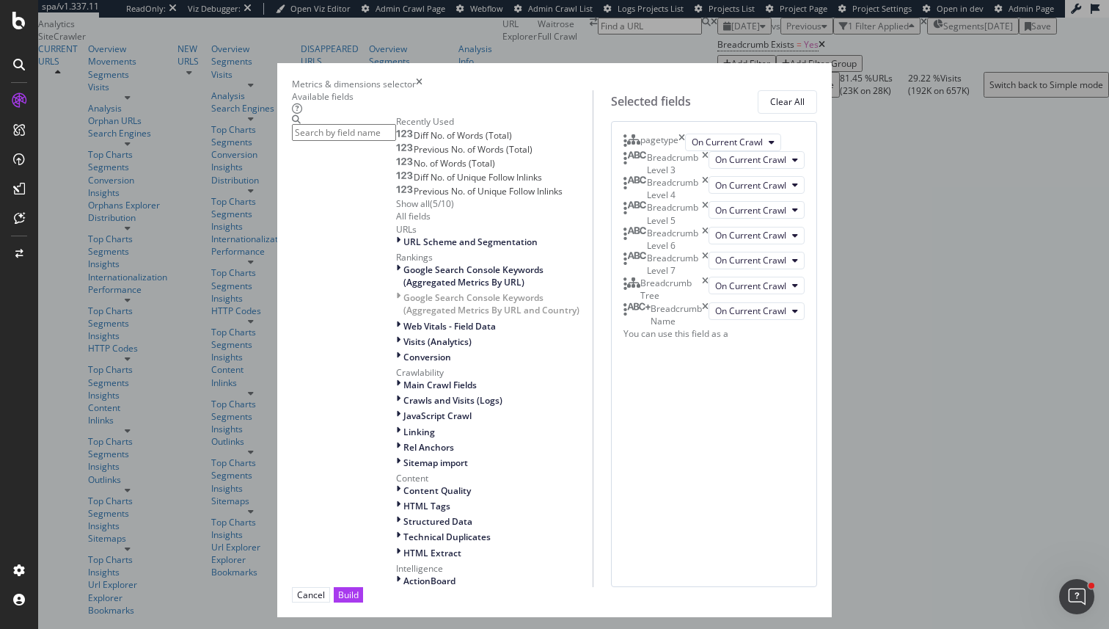
scroll to position [352, 0]
click at [396, 547] on div "HTML Extract" at bounding box center [494, 553] width 197 height 12
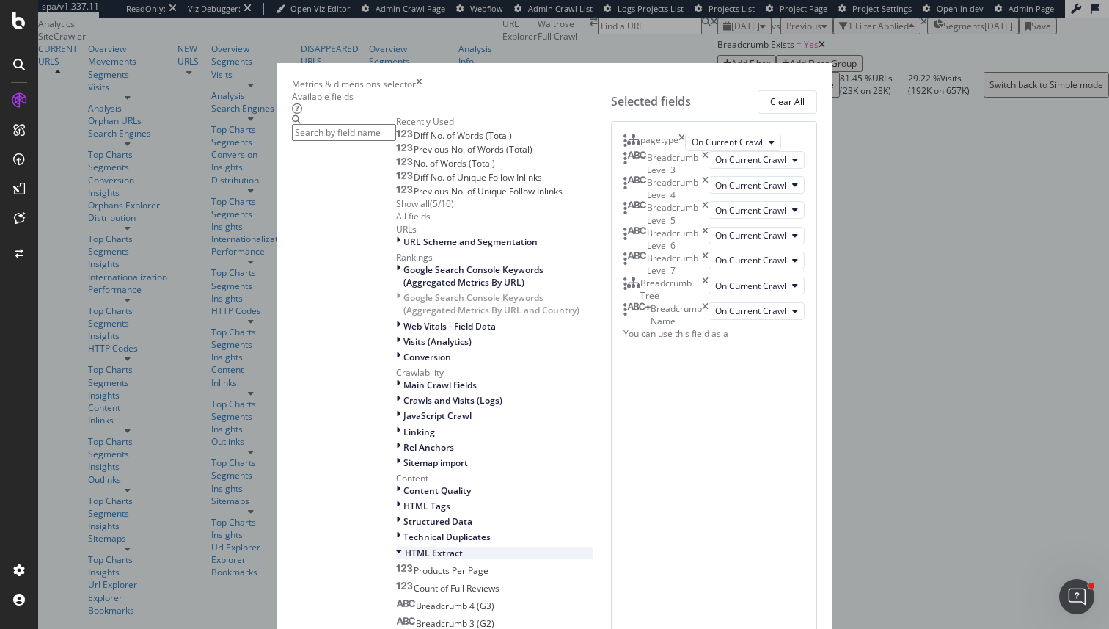
scroll to position [599, 0]
click at [448, 617] on div "Breadcrumb 3 (G2)" at bounding box center [445, 623] width 98 height 12
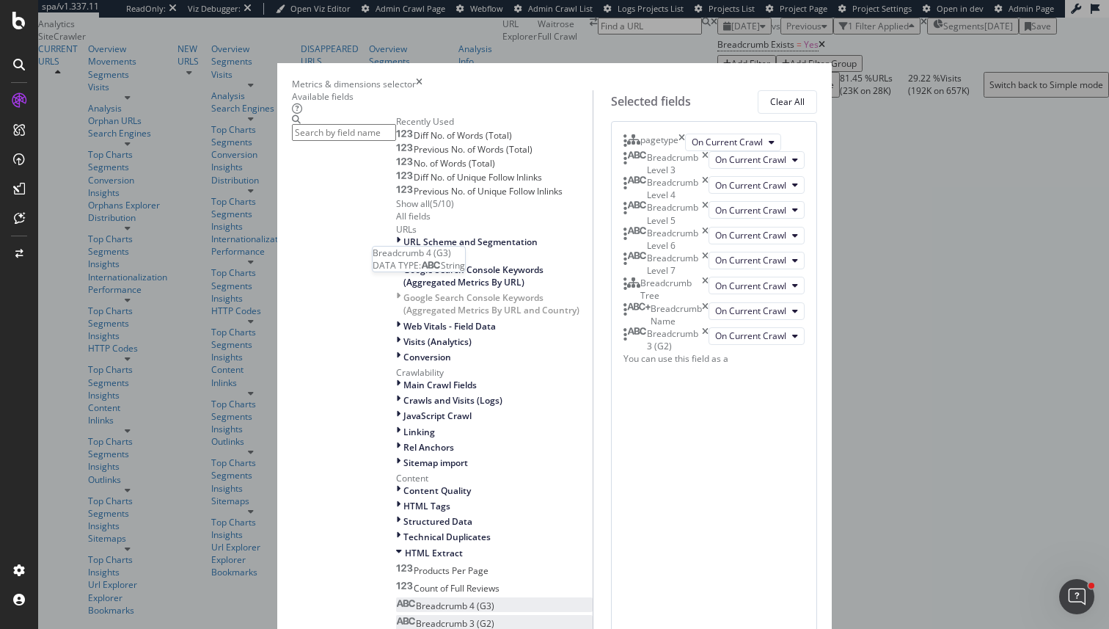
click at [448, 599] on div "Breadcrumb 4 (G3)" at bounding box center [445, 605] width 98 height 12
click at [805, 108] on div "Clear All" at bounding box center [787, 101] width 34 height 12
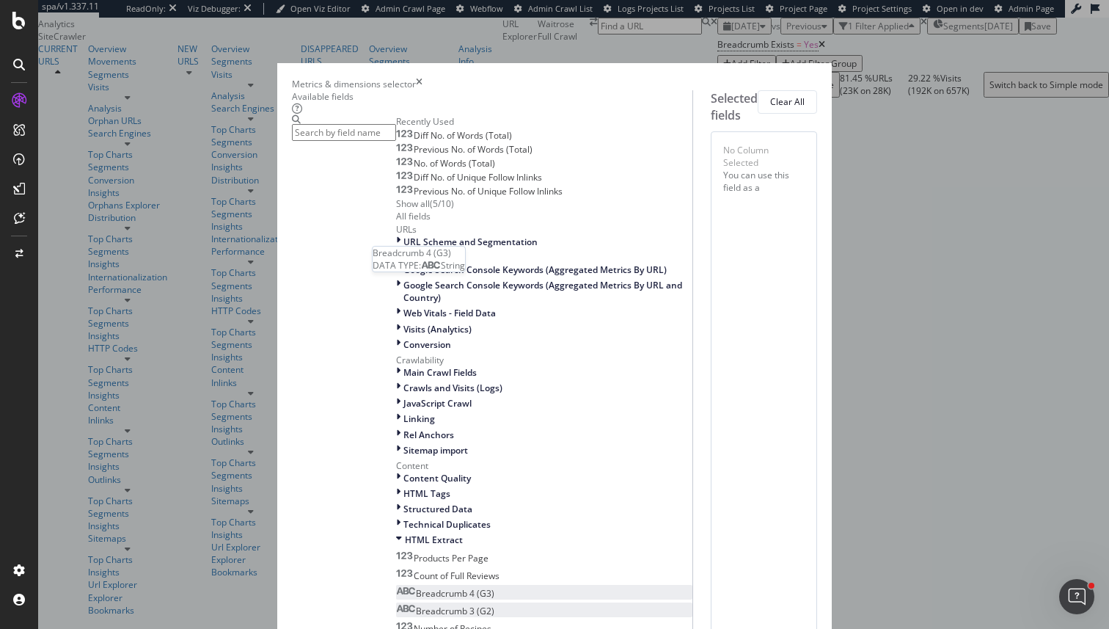
click at [416, 587] on span "Breadcrumb 4 (G3)" at bounding box center [455, 593] width 79 height 12
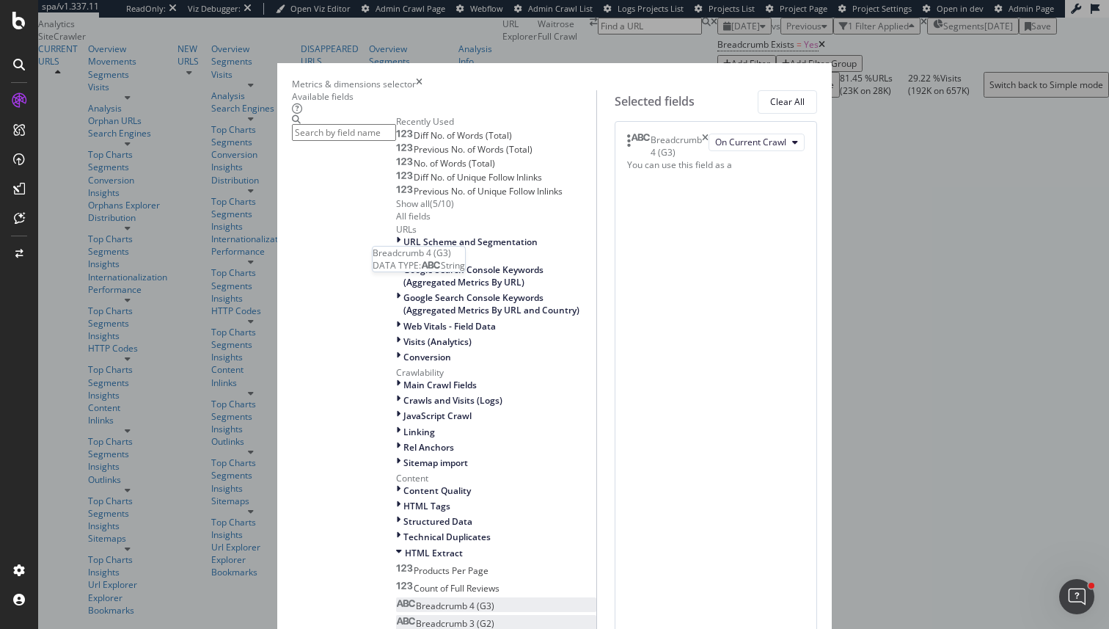
click at [416, 617] on span "Breadcrumb 3 (G2)" at bounding box center [455, 623] width 79 height 12
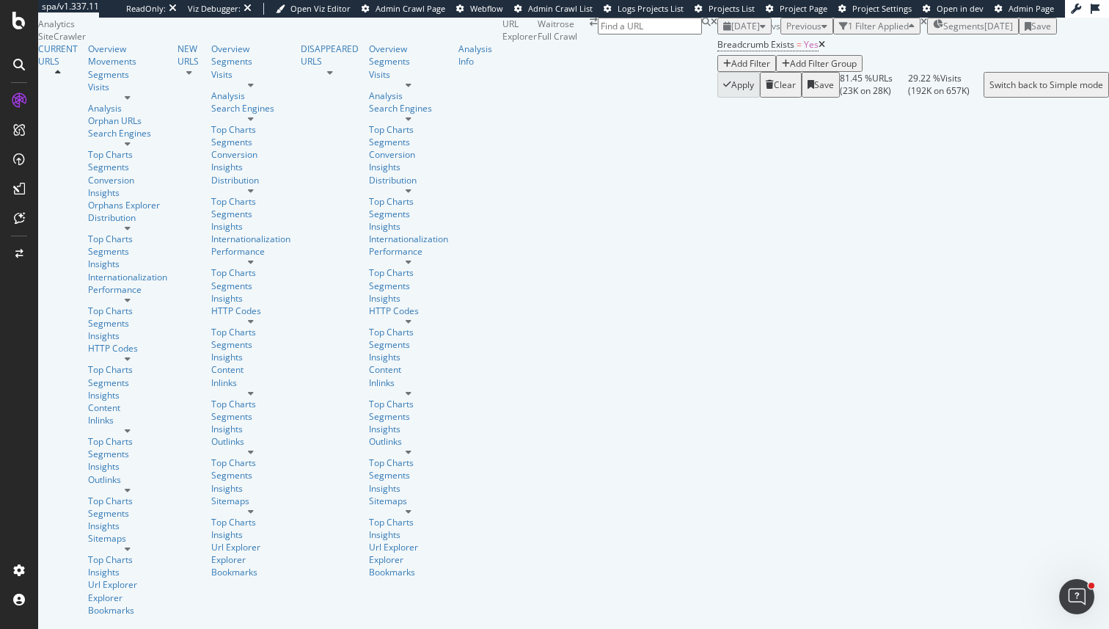
scroll to position [27, 0]
click at [819, 49] on icon at bounding box center [822, 44] width 7 height 9
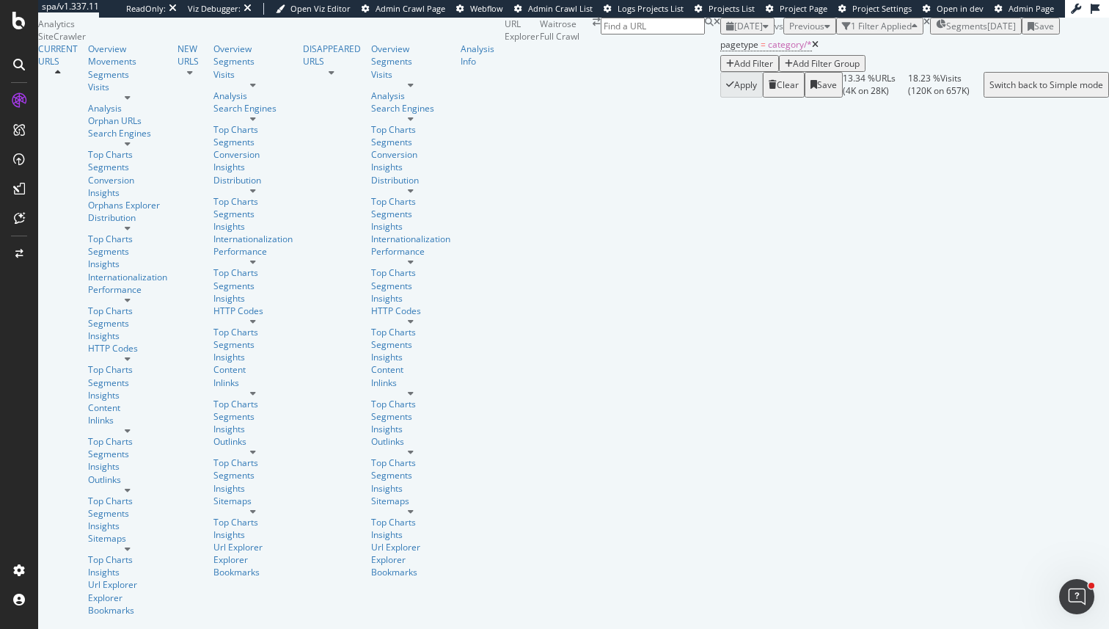
scroll to position [1128, 0]
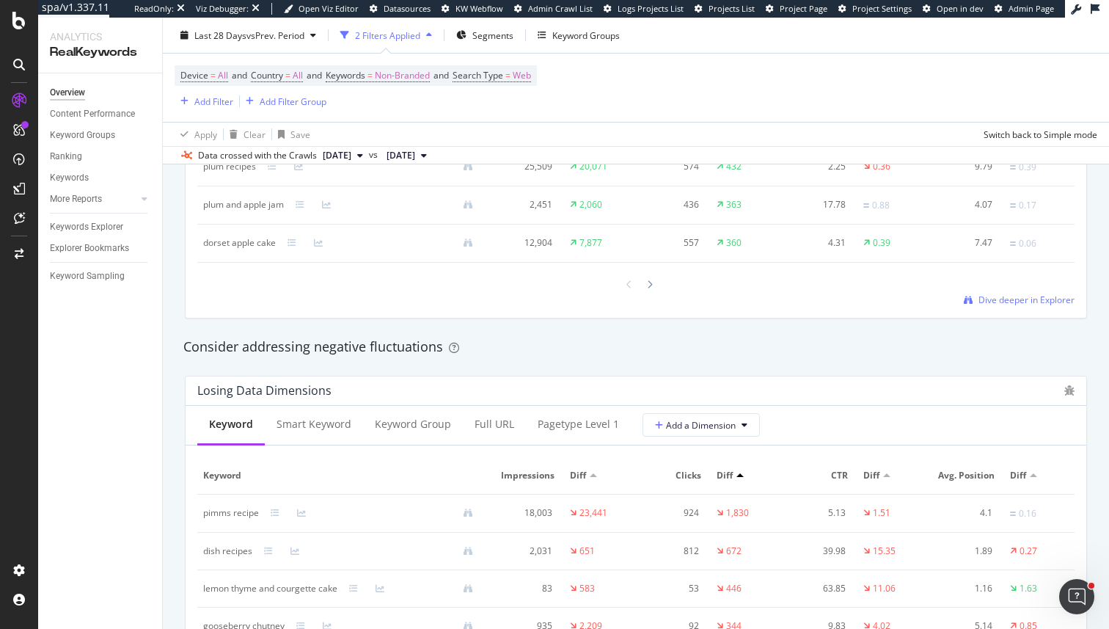
scroll to position [1533, 0]
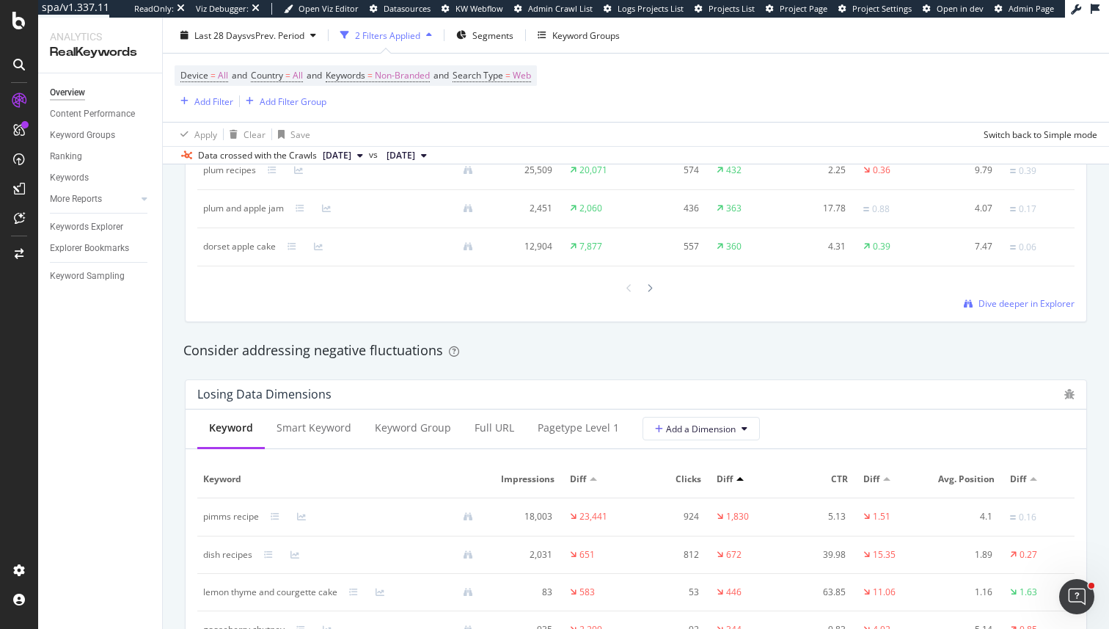
click at [81, 216] on div "Overview Content Performance Keyword Groups Ranking Keywords More Reports Count…" at bounding box center [100, 350] width 124 height 555
click at [72, 201] on div at bounding box center [72, 201] width 0 height 0
click at [116, 220] on div "Keywords Explorer" at bounding box center [86, 226] width 73 height 15
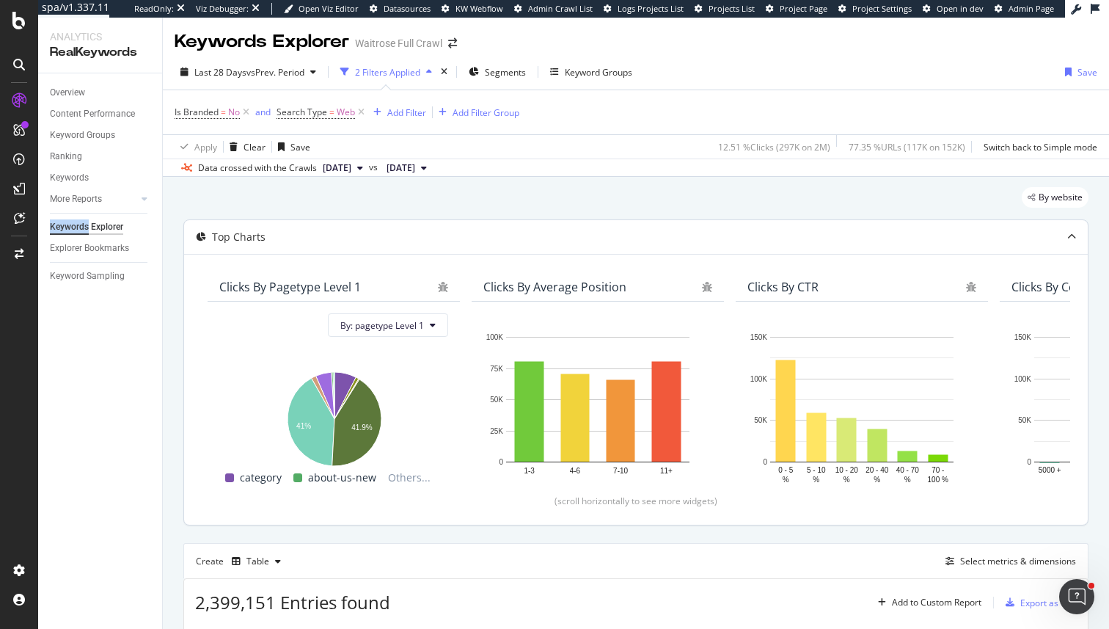
click at [822, 253] on div "Top Charts" at bounding box center [636, 237] width 904 height 34
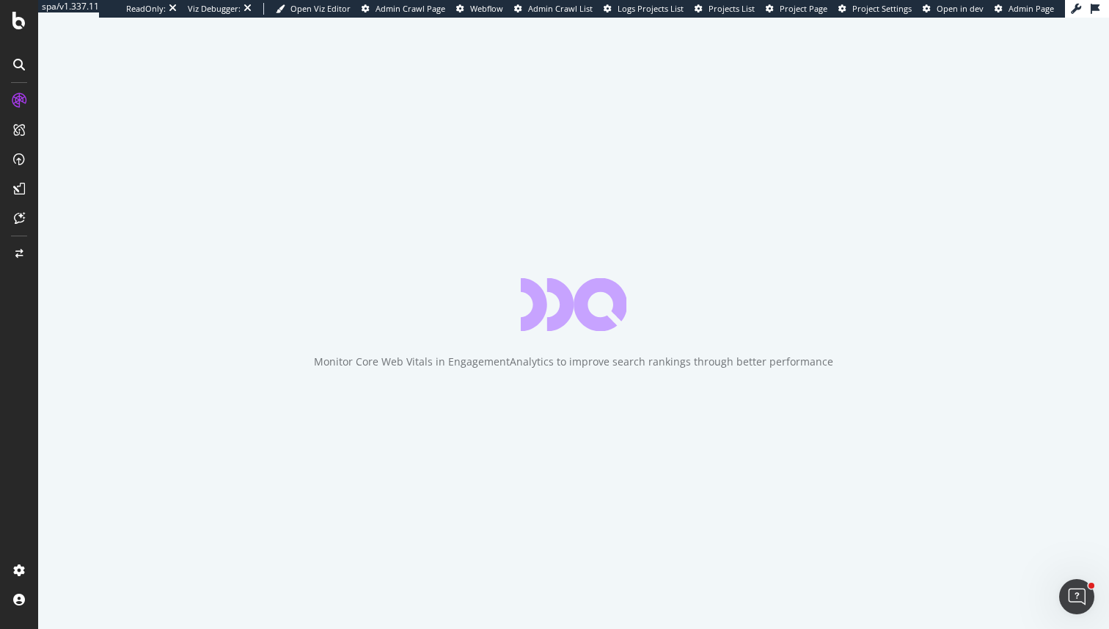
click at [329, 267] on div "Monitor Core Web Vitals in EngagementAnalytics to improve search rankings throu…" at bounding box center [573, 323] width 1071 height 611
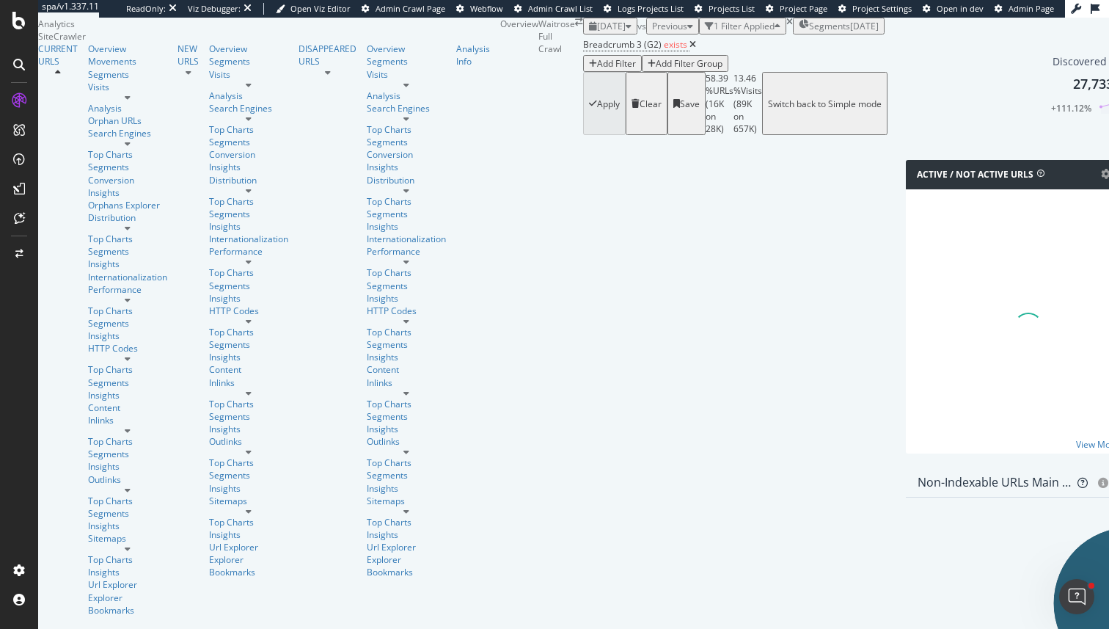
click at [690, 49] on icon at bounding box center [693, 44] width 7 height 9
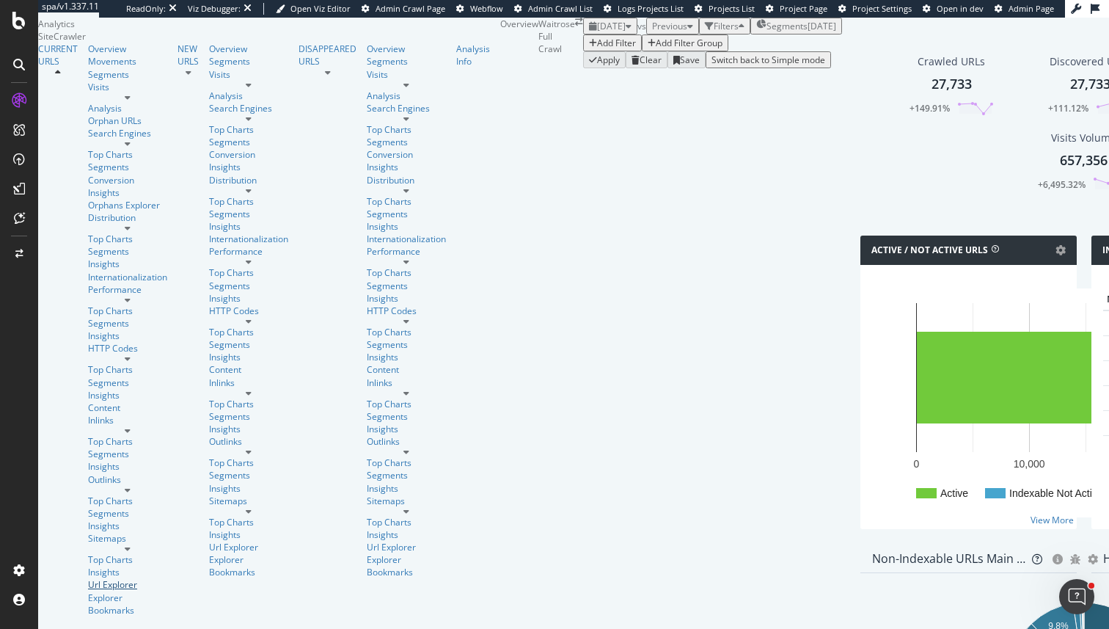
click at [88, 578] on div "Url Explorer" at bounding box center [127, 584] width 79 height 12
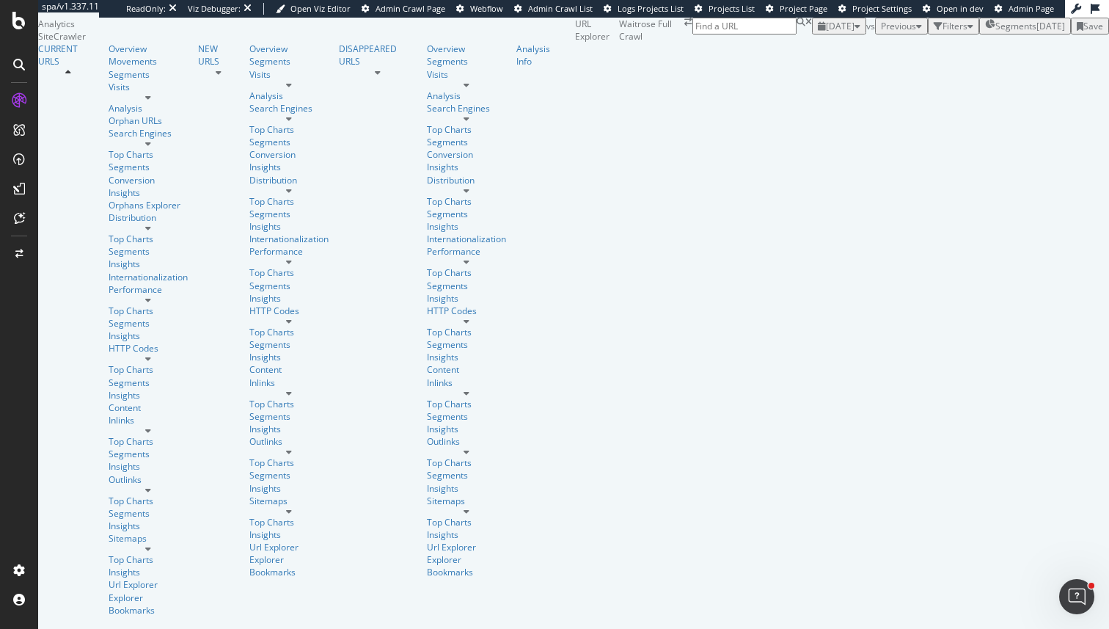
click at [934, 32] on div "Filters" at bounding box center [954, 26] width 40 height 12
click at [826, 49] on div "Add Filter" at bounding box center [845, 43] width 39 height 12
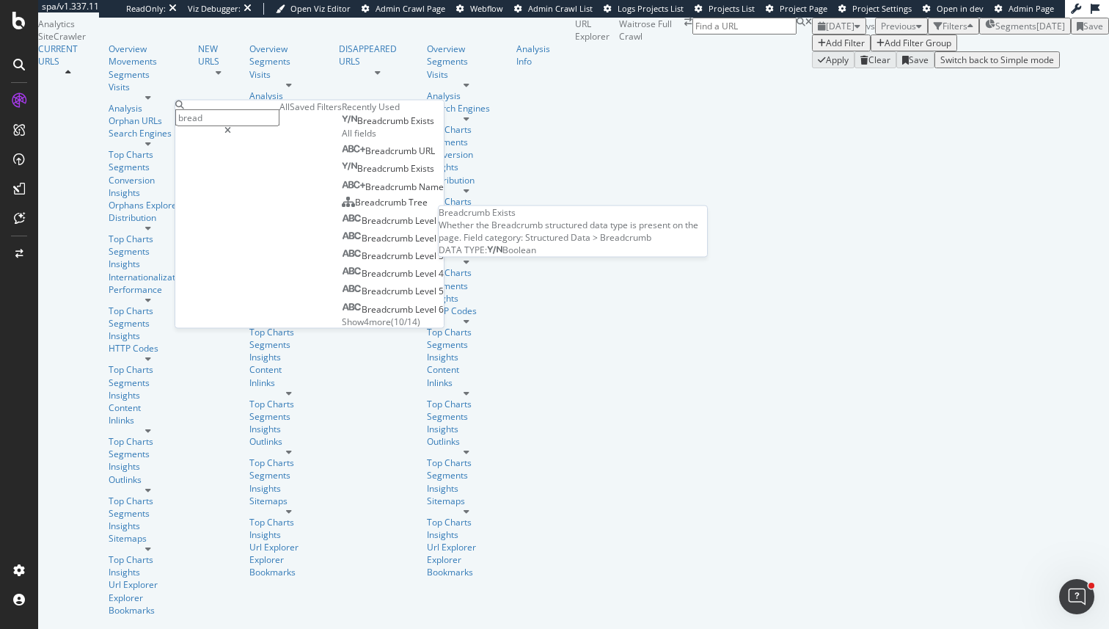
type input "bread"
click at [357, 127] on span "Breadcrumb" at bounding box center [384, 120] width 54 height 12
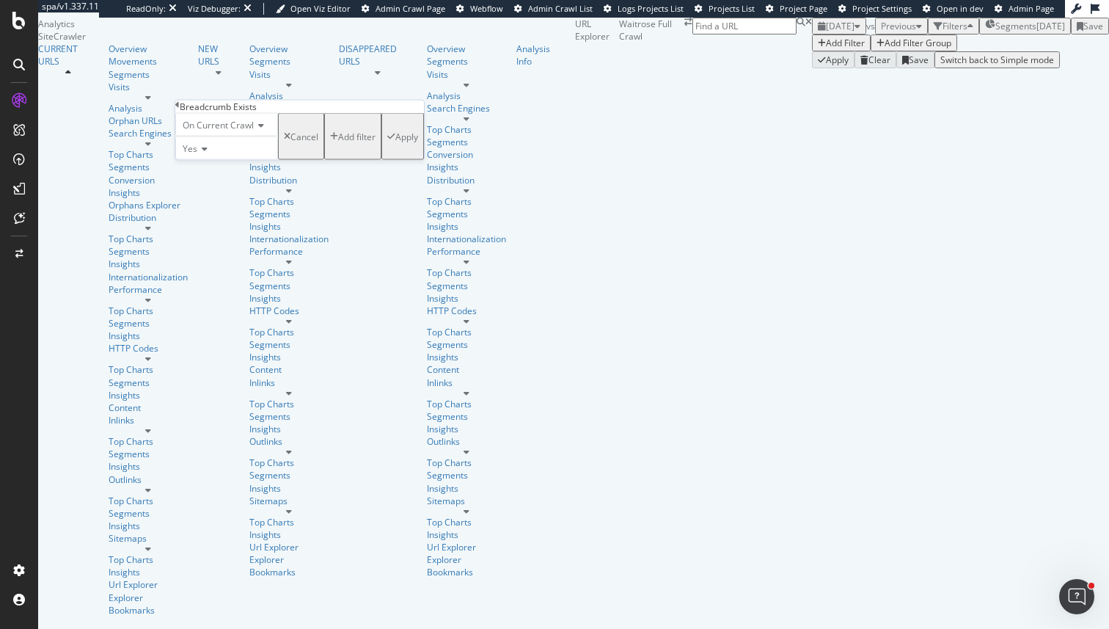
click at [395, 142] on div "Apply" at bounding box center [406, 136] width 23 height 12
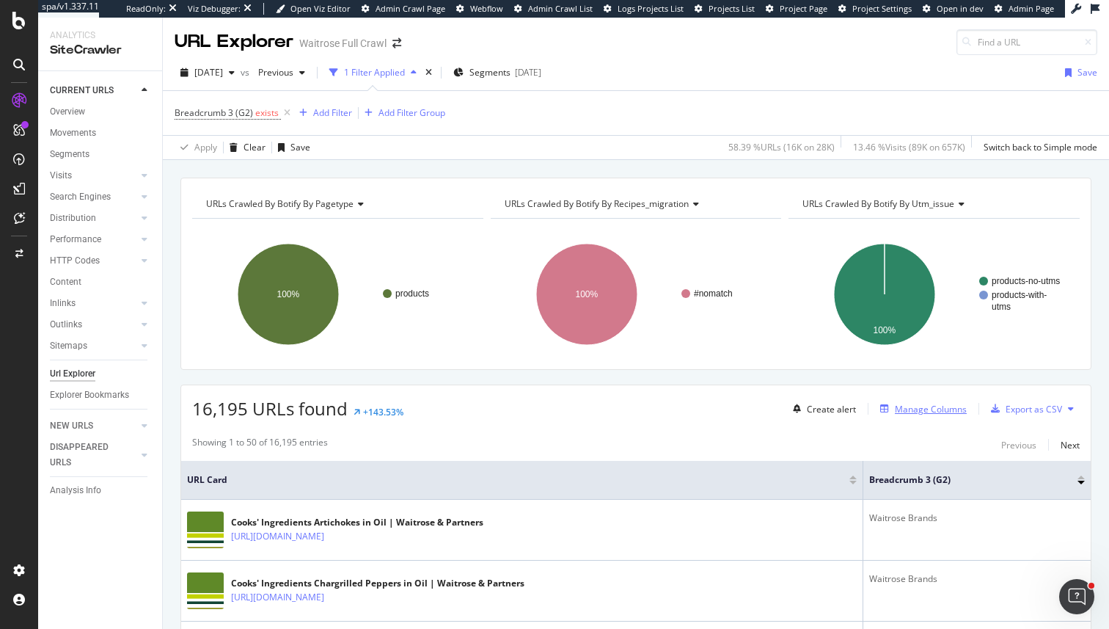
click at [906, 401] on div "Manage Columns" at bounding box center [921, 409] width 92 height 16
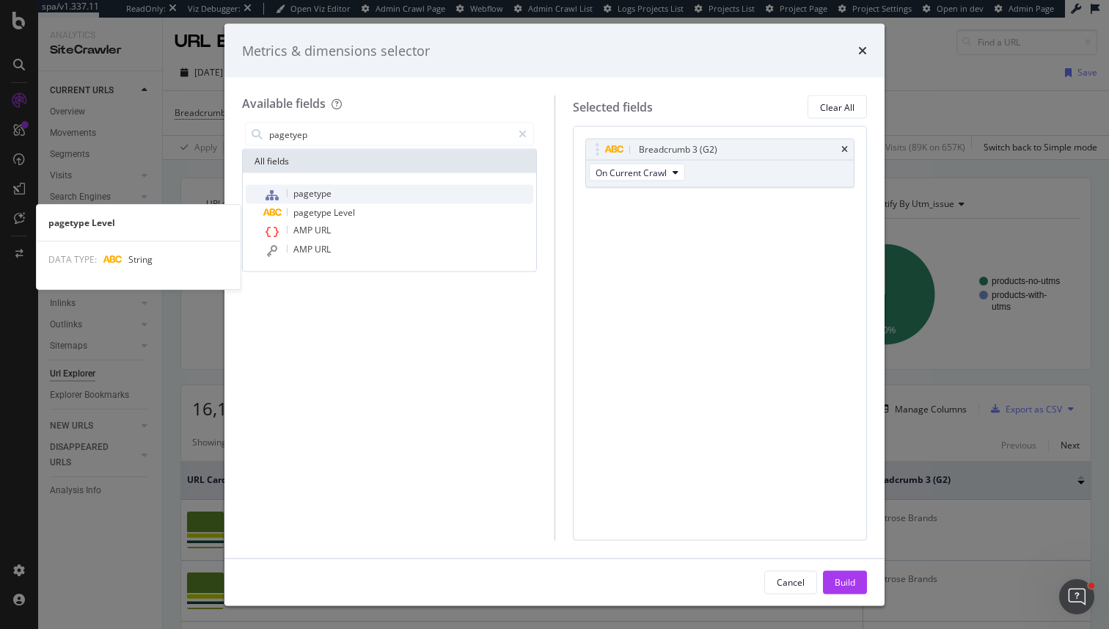
type input "pagetyep"
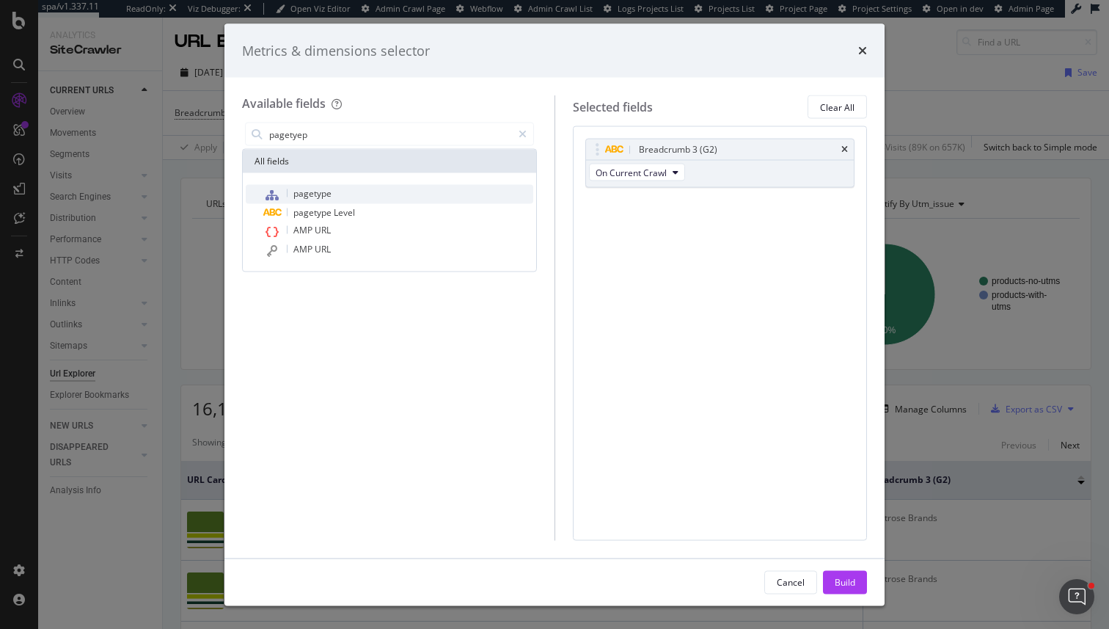
click at [362, 188] on div "pagetype" at bounding box center [398, 194] width 270 height 19
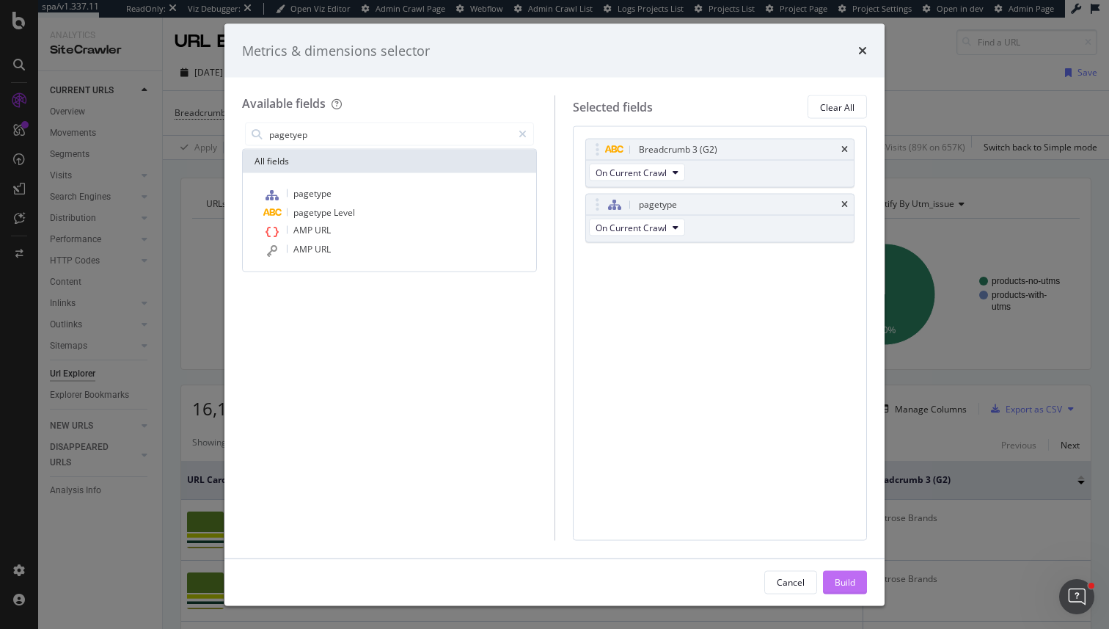
click at [835, 580] on div "Build" at bounding box center [845, 581] width 21 height 12
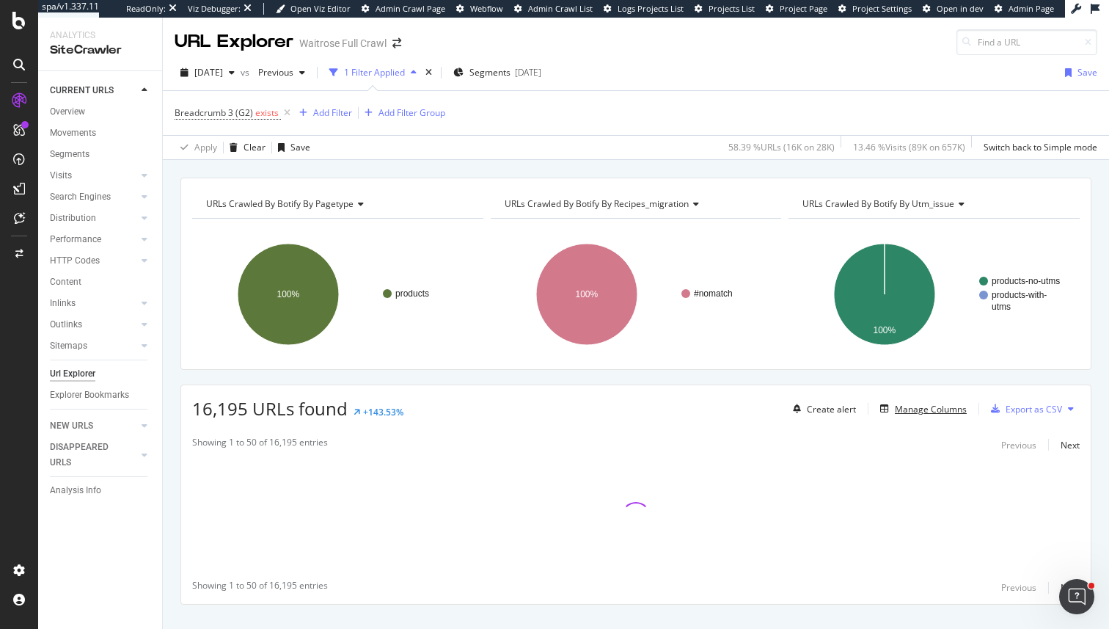
scroll to position [27, 0]
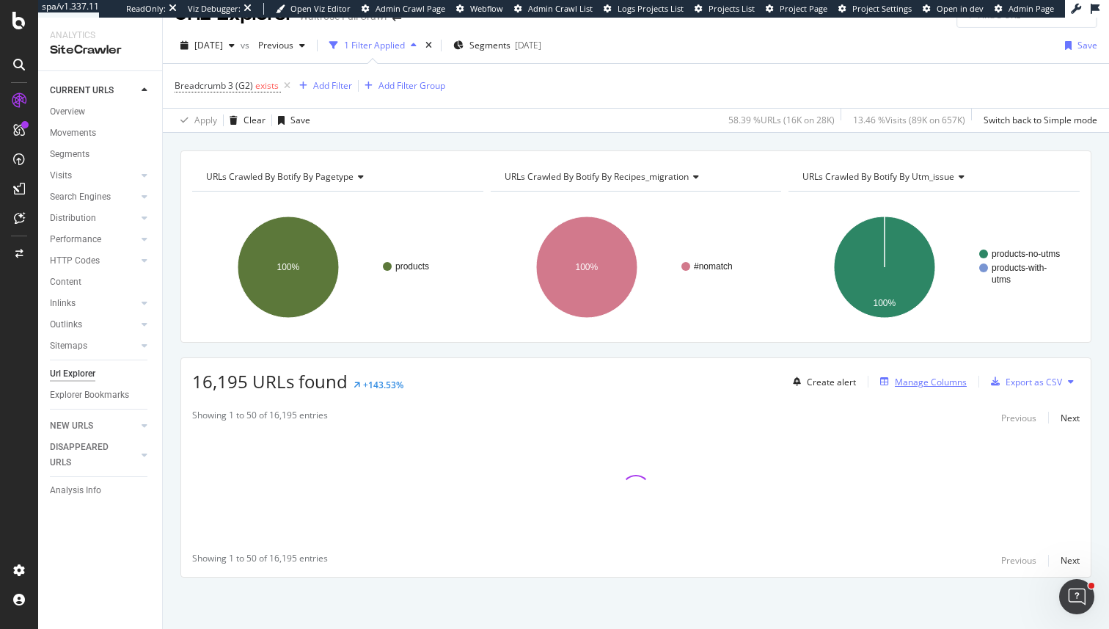
click at [899, 379] on div "Manage Columns" at bounding box center [931, 382] width 72 height 12
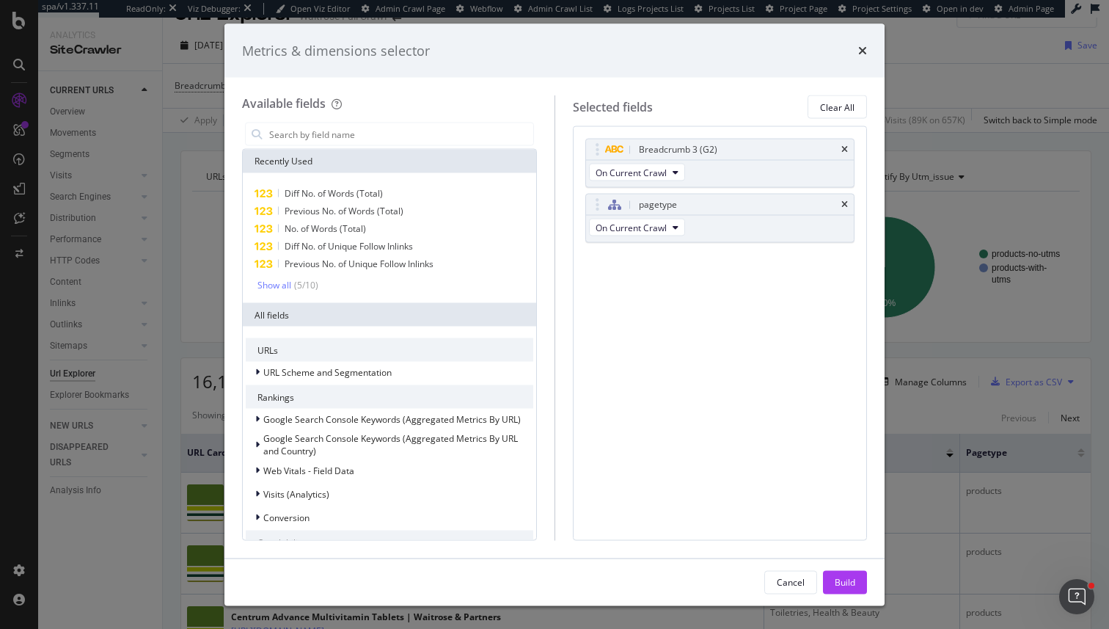
click at [966, 478] on div "Metrics & dimensions selector Available fields Recently Used Diff No. of Words …" at bounding box center [554, 314] width 1109 height 629
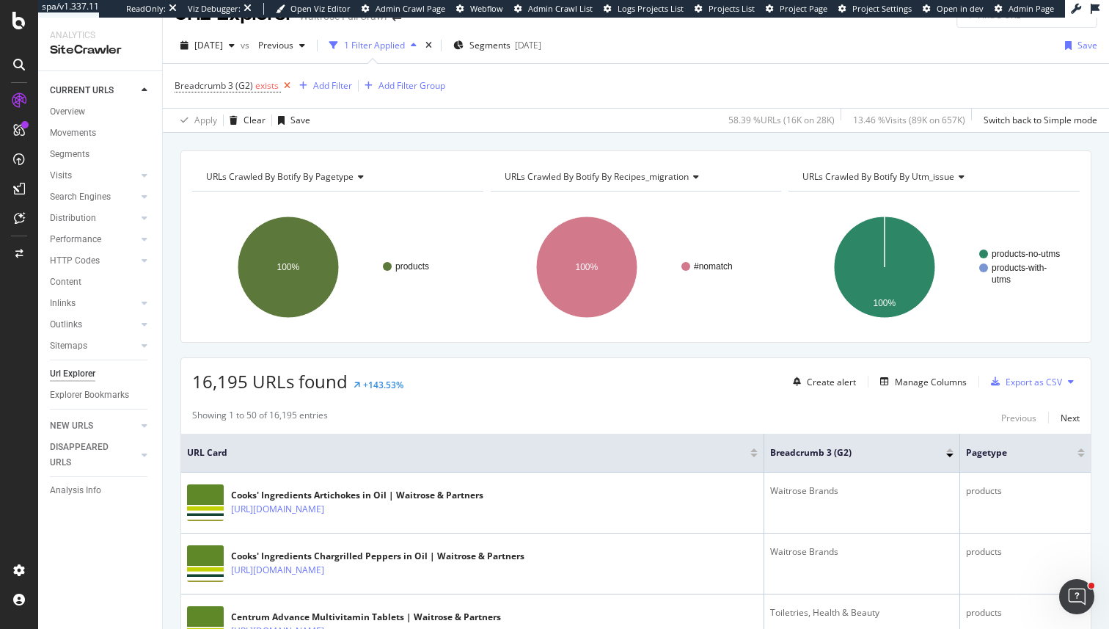
click at [287, 82] on icon at bounding box center [287, 86] width 12 height 15
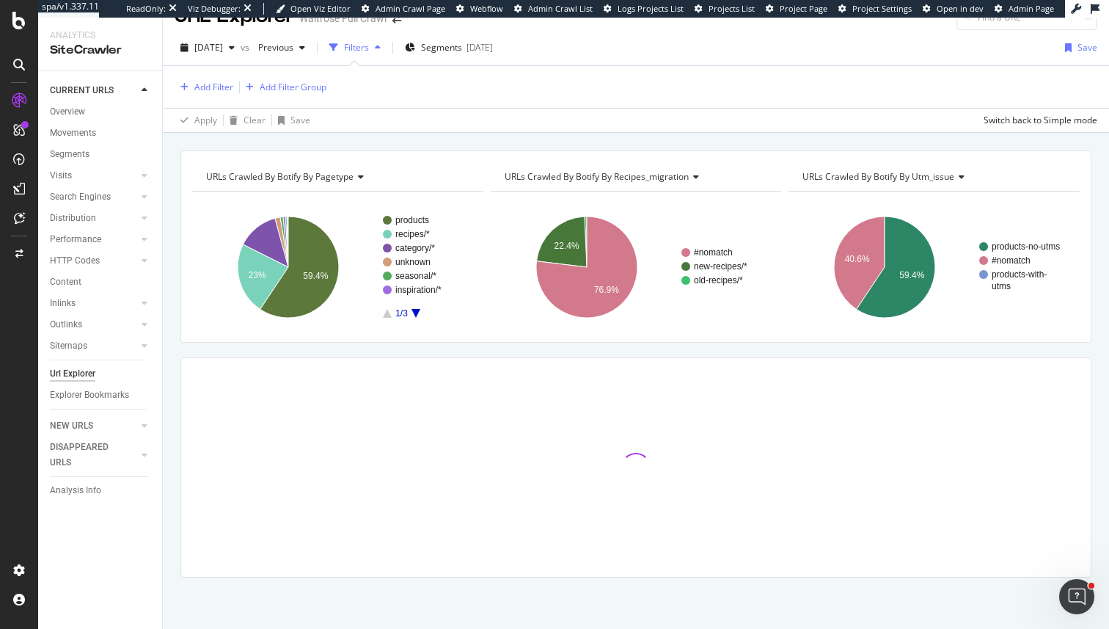
scroll to position [25, 0]
click at [266, 236] on icon "A chart." at bounding box center [265, 242] width 45 height 49
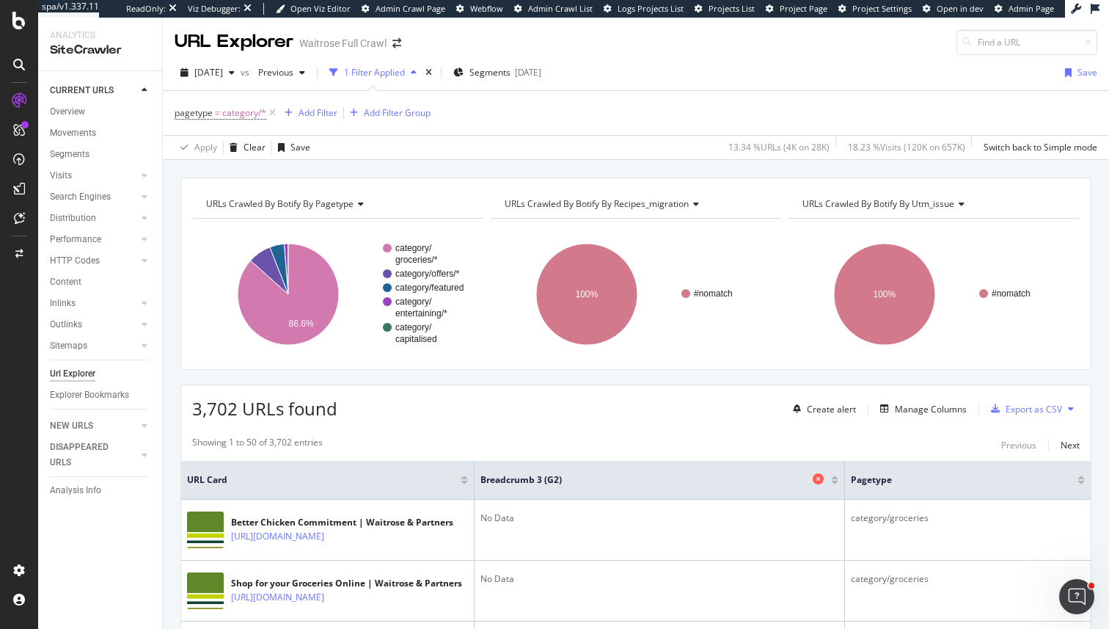
click at [816, 481] on icon at bounding box center [818, 478] width 11 height 11
click at [115, 390] on div "Explorer Bookmarks" at bounding box center [89, 394] width 79 height 15
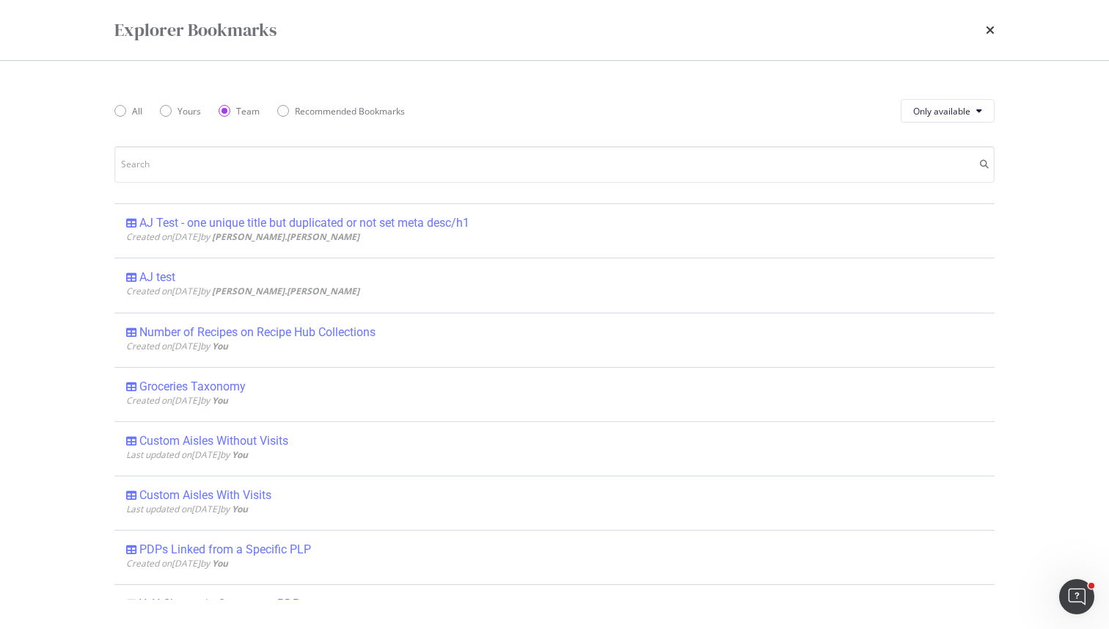
click at [1029, 36] on div "Explorer Bookmarks All Yours Team Recommended Bookmarks Only available AJ Test …" at bounding box center [554, 314] width 1109 height 629
click at [1059, 38] on div "Explorer Bookmarks All Yours Team Recommended Bookmarks Only available AJ Test …" at bounding box center [554, 314] width 1109 height 629
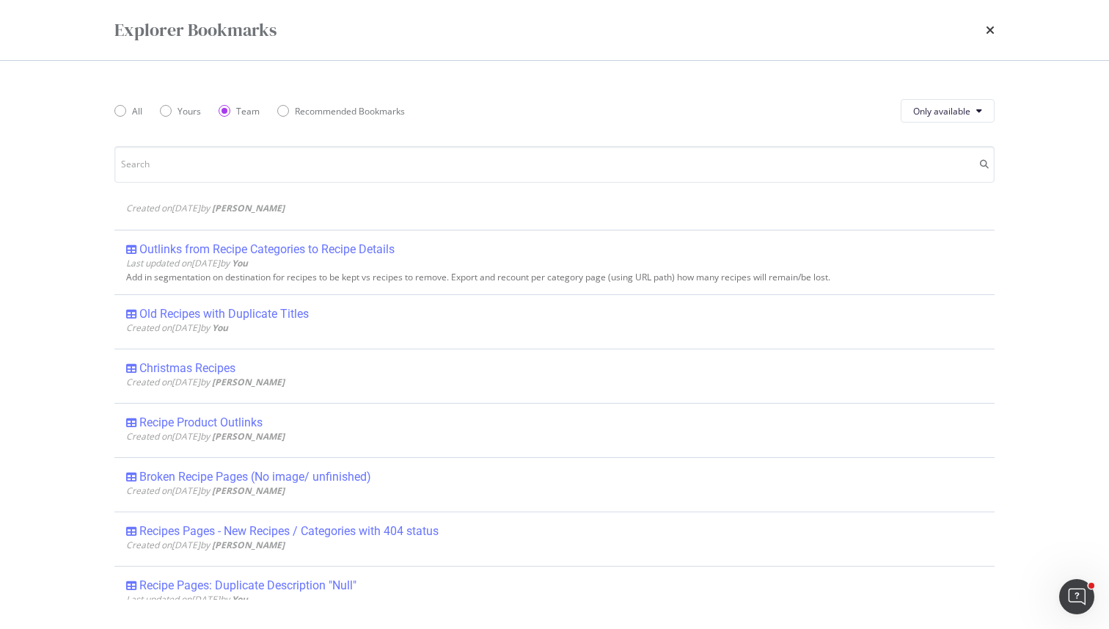
scroll to position [944, 0]
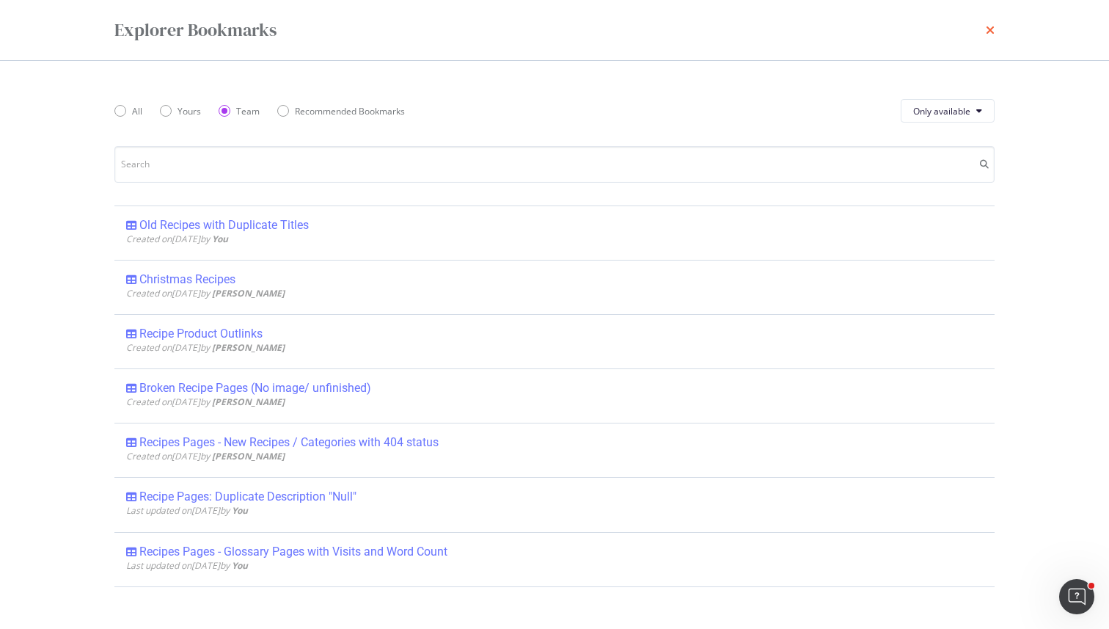
click at [986, 27] on icon "times" at bounding box center [990, 30] width 9 height 12
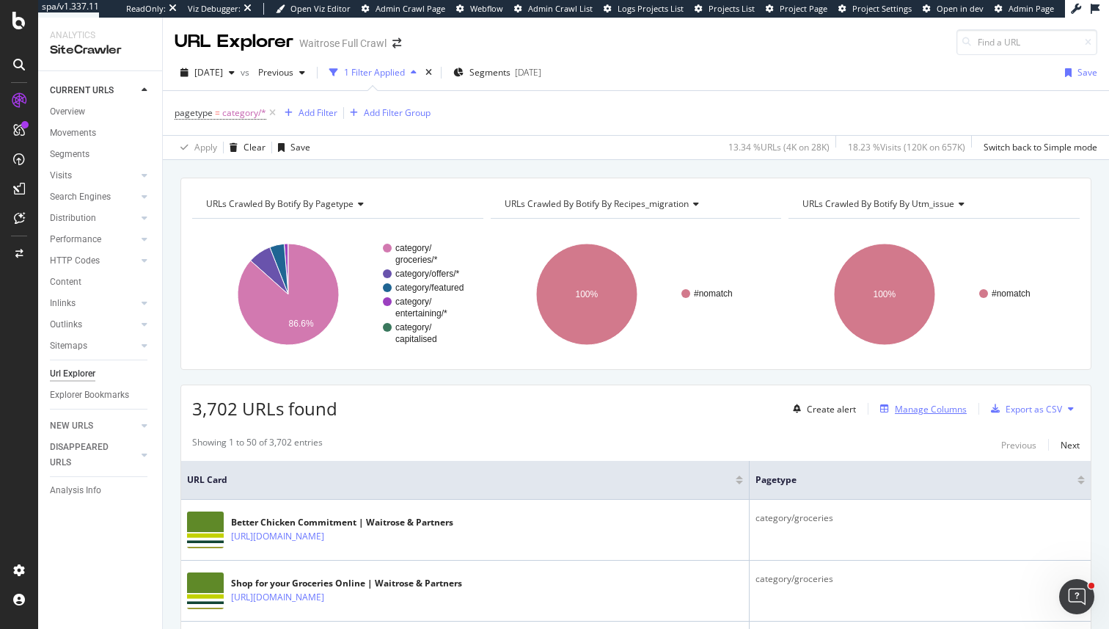
click at [885, 403] on div "Manage Columns" at bounding box center [921, 409] width 92 height 16
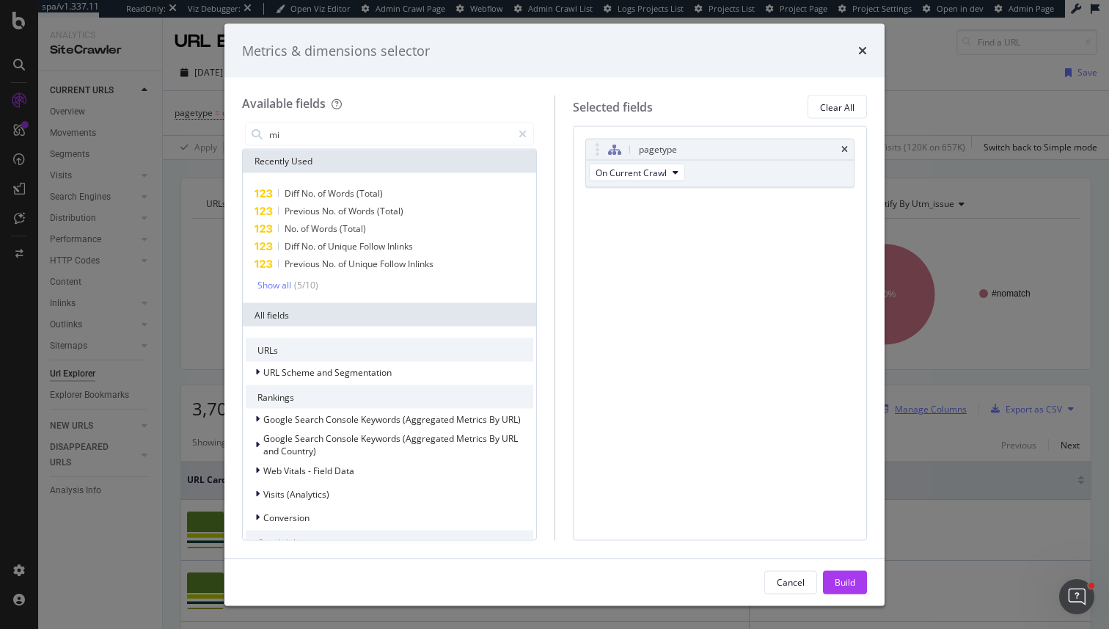
type input "m"
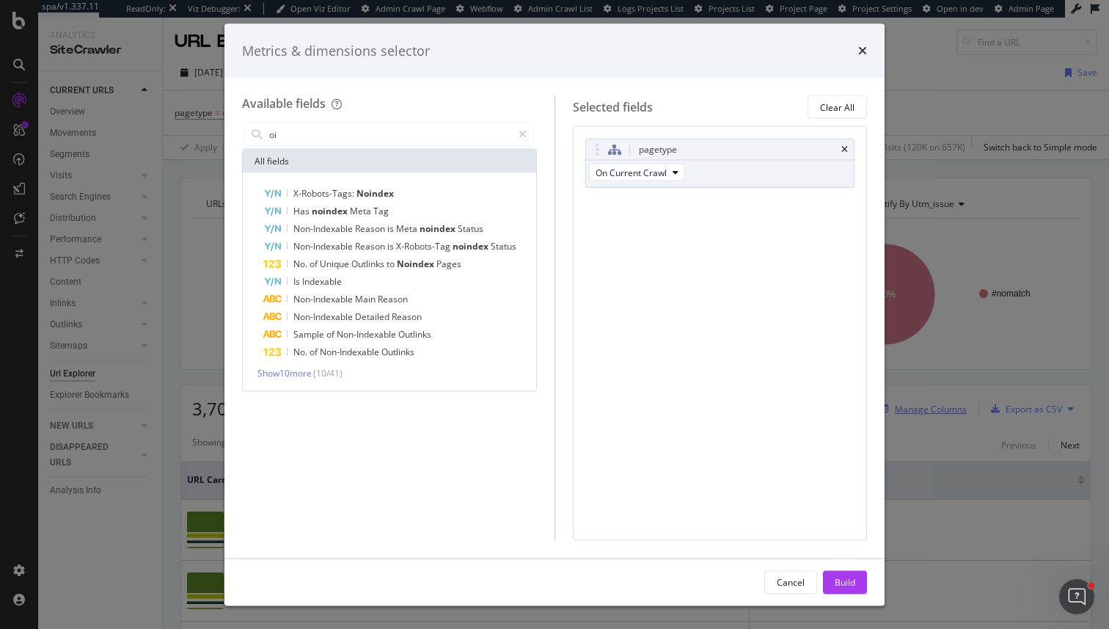
type input "o"
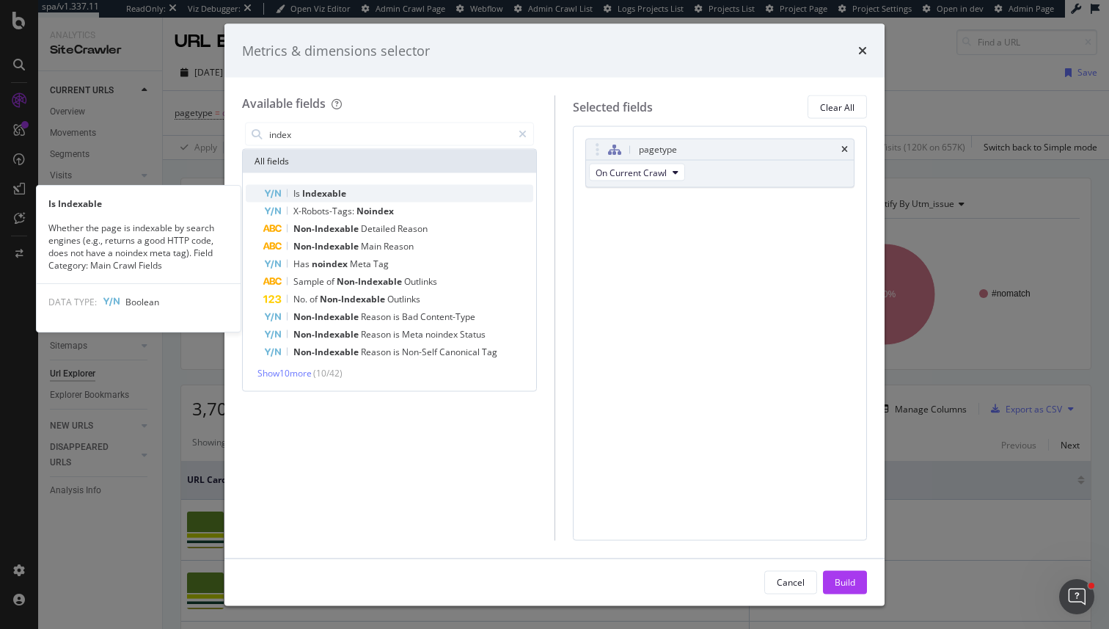
click at [395, 198] on div "Is Indexable" at bounding box center [398, 194] width 270 height 18
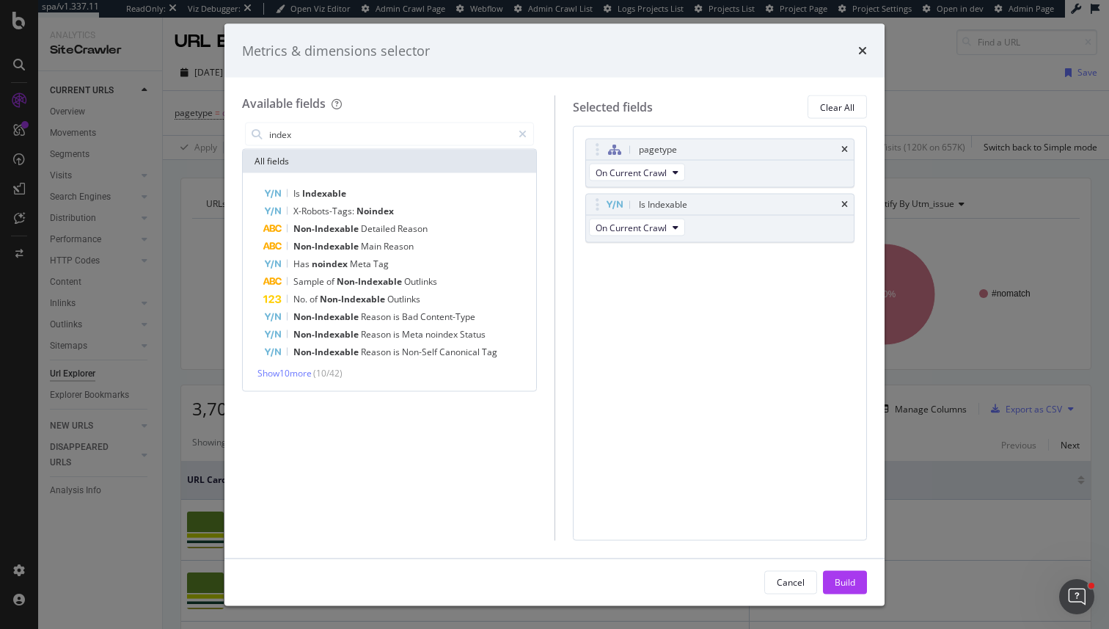
click at [357, 147] on div "index" at bounding box center [389, 134] width 295 height 29
click at [357, 138] on input "index" at bounding box center [390, 134] width 244 height 22
type input "e"
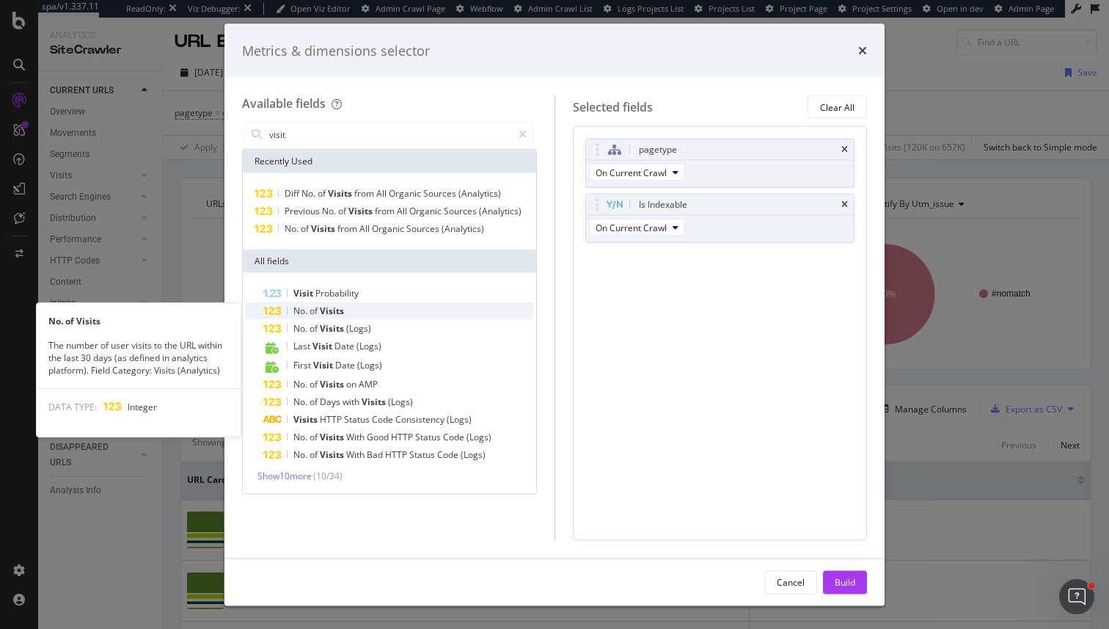
click at [390, 309] on div "No. of Visits" at bounding box center [398, 311] width 270 height 18
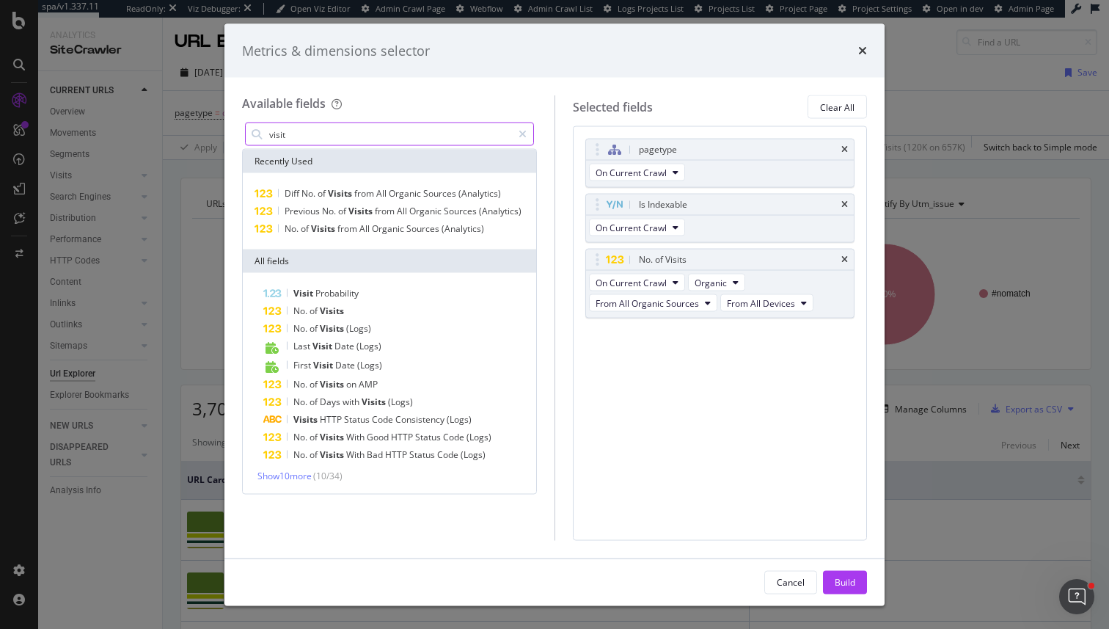
click at [334, 127] on input "visit" at bounding box center [390, 134] width 244 height 22
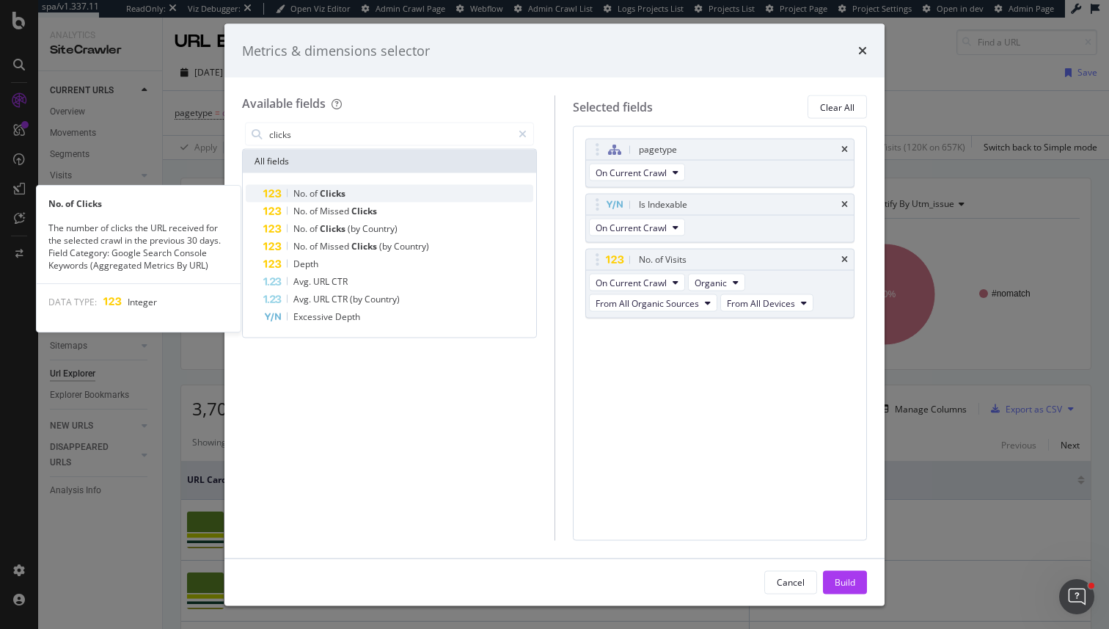
click at [335, 187] on span "Clicks" at bounding box center [333, 193] width 26 height 12
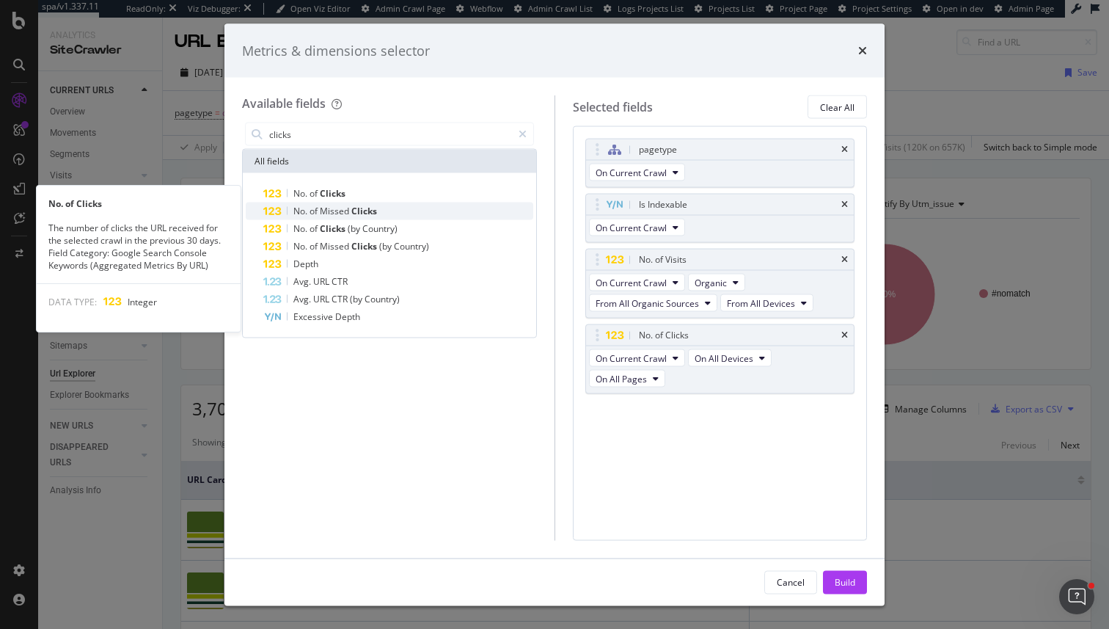
click at [335, 204] on div "No. of Missed Clicks" at bounding box center [398, 211] width 270 height 18
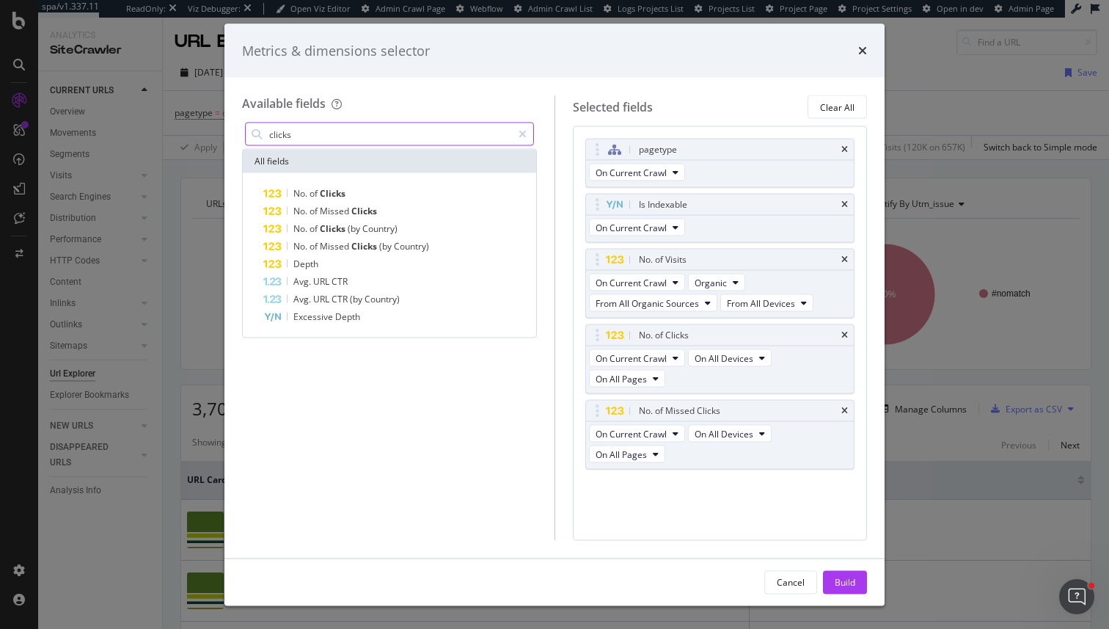
click at [323, 134] on input "clicks" at bounding box center [390, 134] width 244 height 22
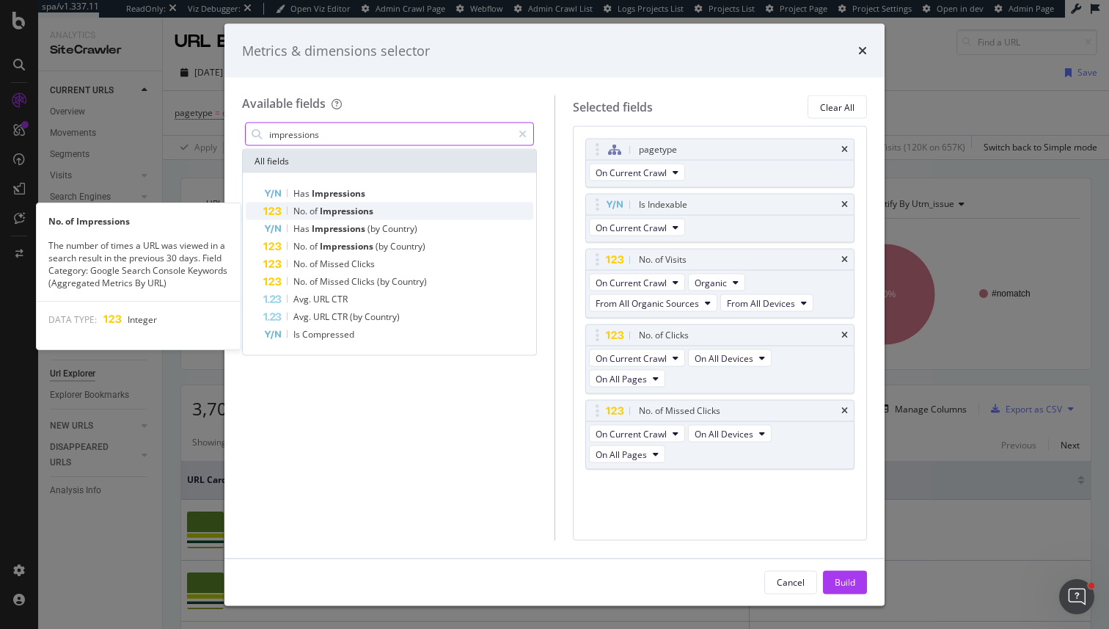
type input "impressions"
click at [345, 204] on div "No. of Impressions" at bounding box center [398, 211] width 270 height 18
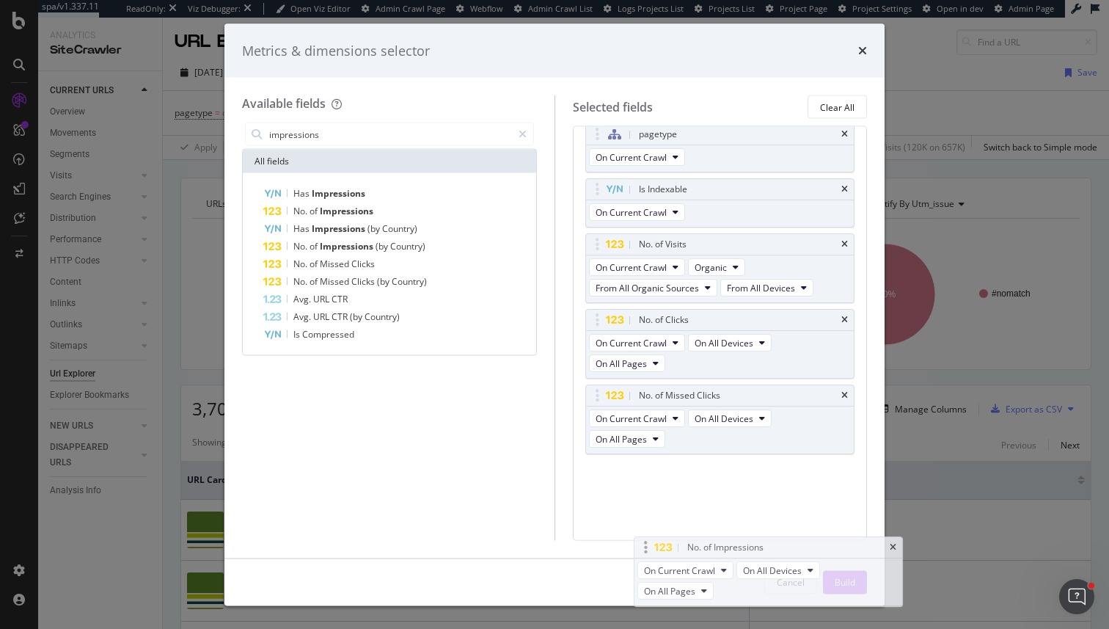
scroll to position [26, 0]
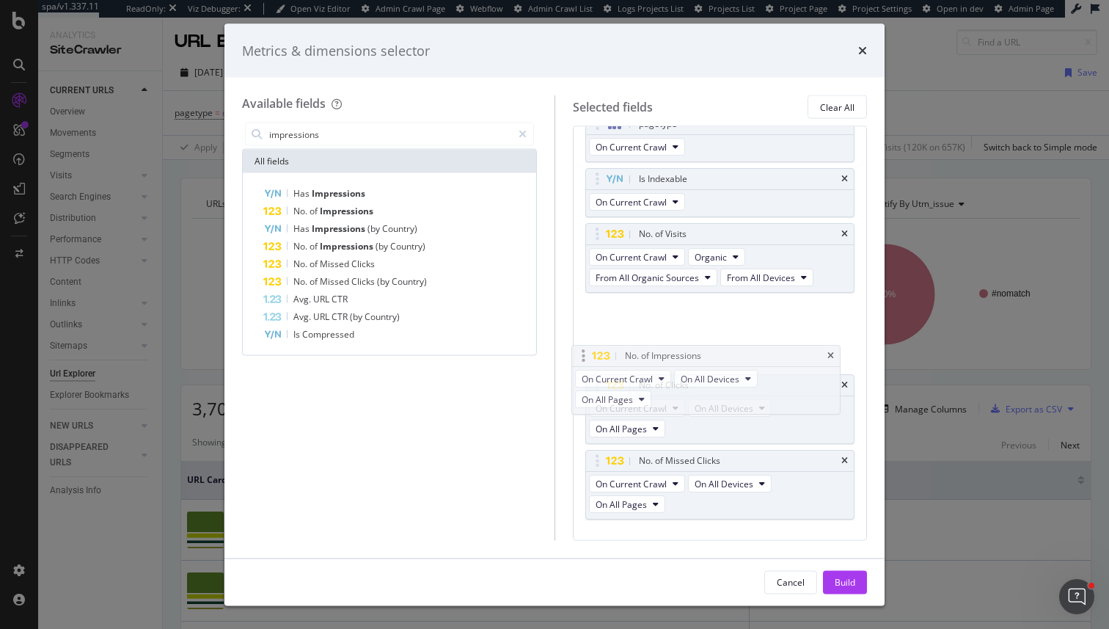
drag, startPoint x: 600, startPoint y: 472, endPoint x: 583, endPoint y: 326, distance: 147.8
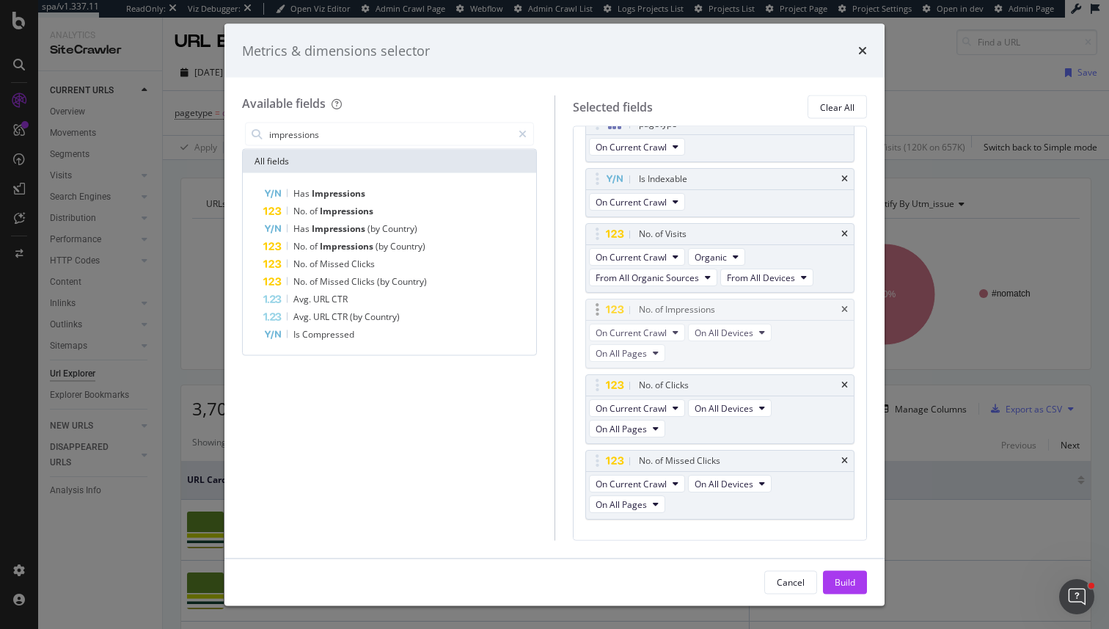
click at [583, 325] on body "spa/v1.337.11 ReadOnly: Viz Debugger: Open Viz Editor Admin Crawl Page Webflow …" at bounding box center [554, 314] width 1109 height 629
drag, startPoint x: 597, startPoint y: 461, endPoint x: 598, endPoint y: 390, distance: 70.4
click at [598, 390] on body "spa/v1.337.11 ReadOnly: Viz Debugger: Open Viz Editor Admin Crawl Page Webflow …" at bounding box center [554, 314] width 1109 height 629
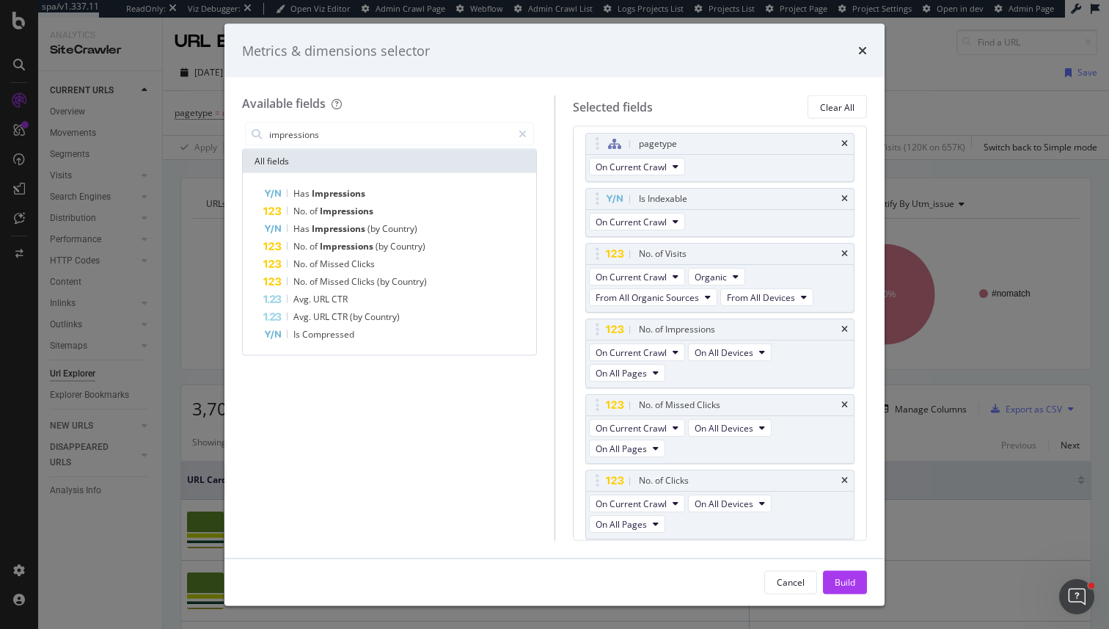
scroll to position [0, 0]
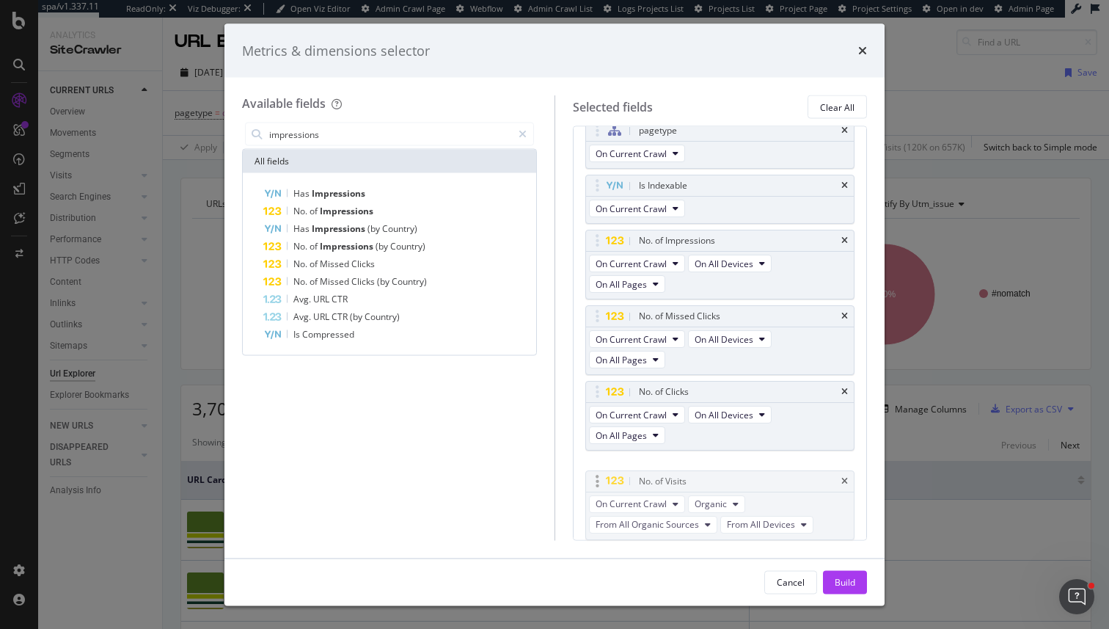
drag, startPoint x: 599, startPoint y: 260, endPoint x: 599, endPoint y: 482, distance: 221.6
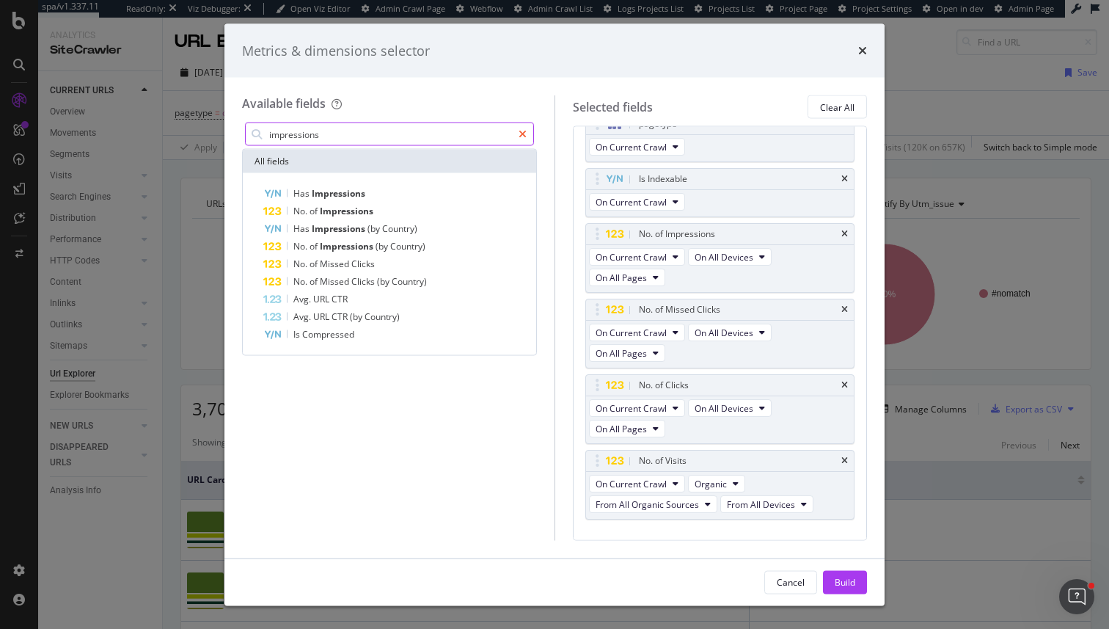
click at [528, 131] on div "modal" at bounding box center [522, 134] width 21 height 23
click at [497, 138] on input "modal" at bounding box center [401, 134] width 266 height 22
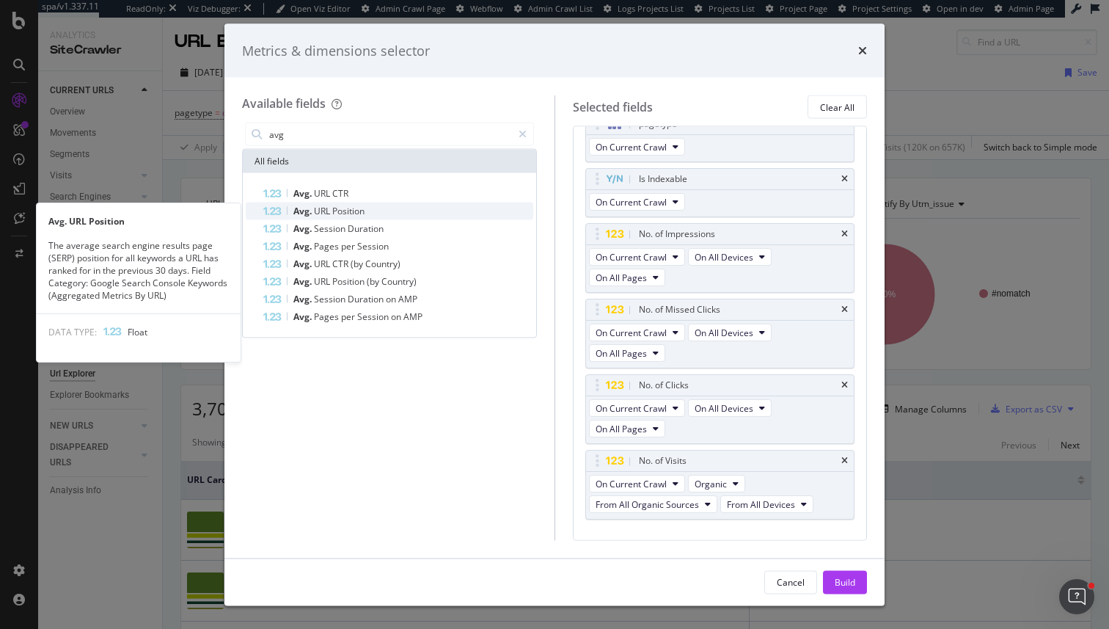
click at [424, 213] on div "Avg. URL Position" at bounding box center [398, 211] width 270 height 18
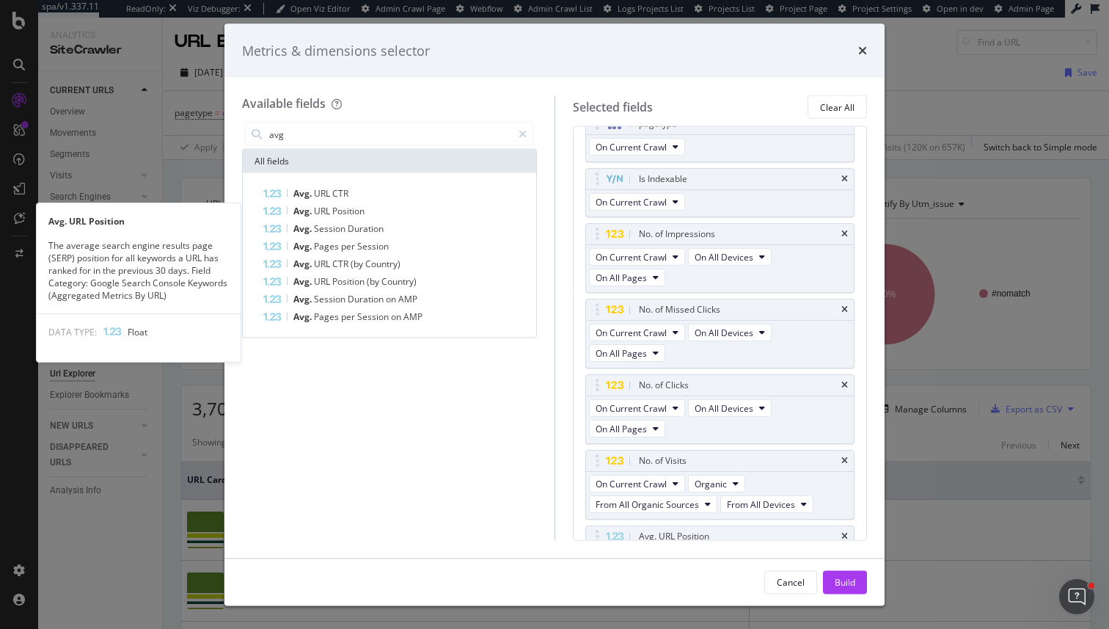
scroll to position [60, 0]
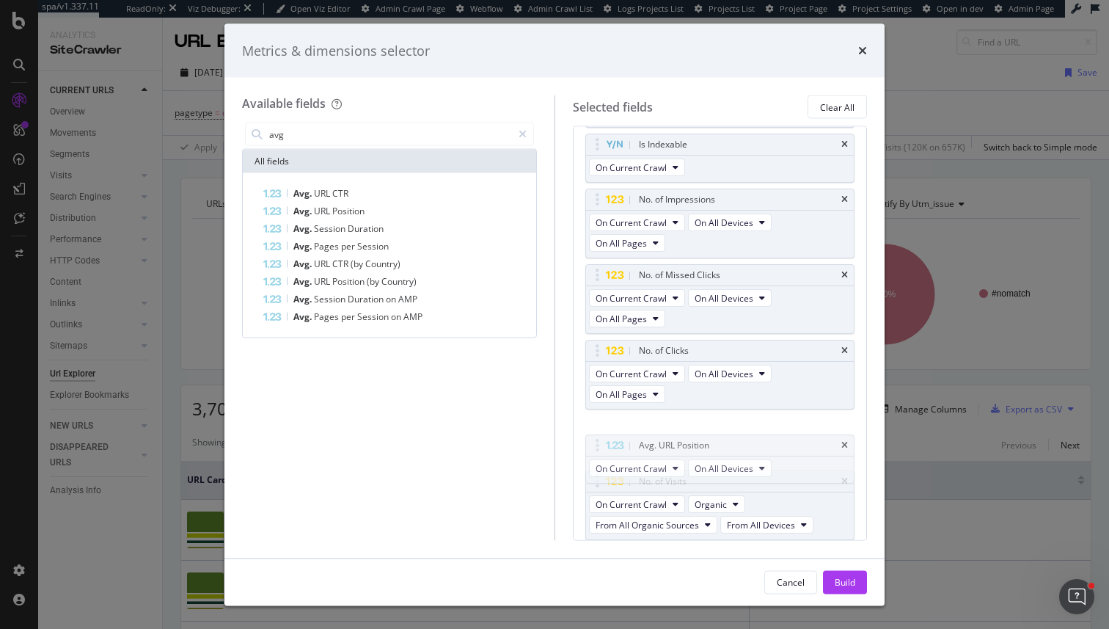
drag, startPoint x: 598, startPoint y: 508, endPoint x: 598, endPoint y: 497, distance: 11.0
click at [598, 453] on body "spa/v1.337.11 ReadOnly: Viz Debugger: Open Viz Editor Admin Crawl Page Webflow …" at bounding box center [554, 314] width 1109 height 629
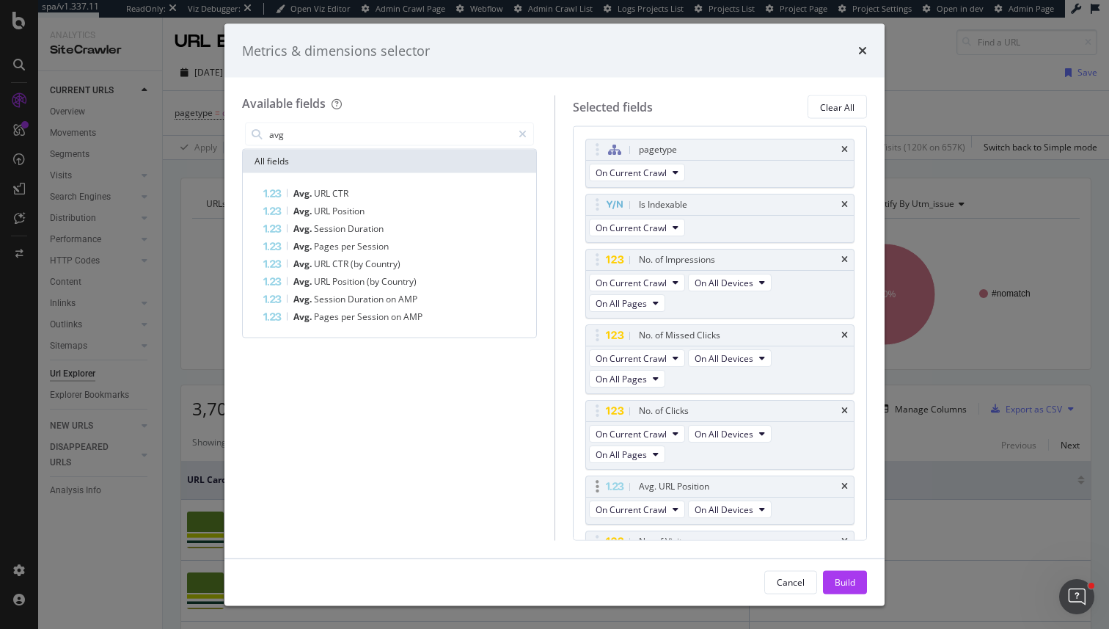
scroll to position [6, 0]
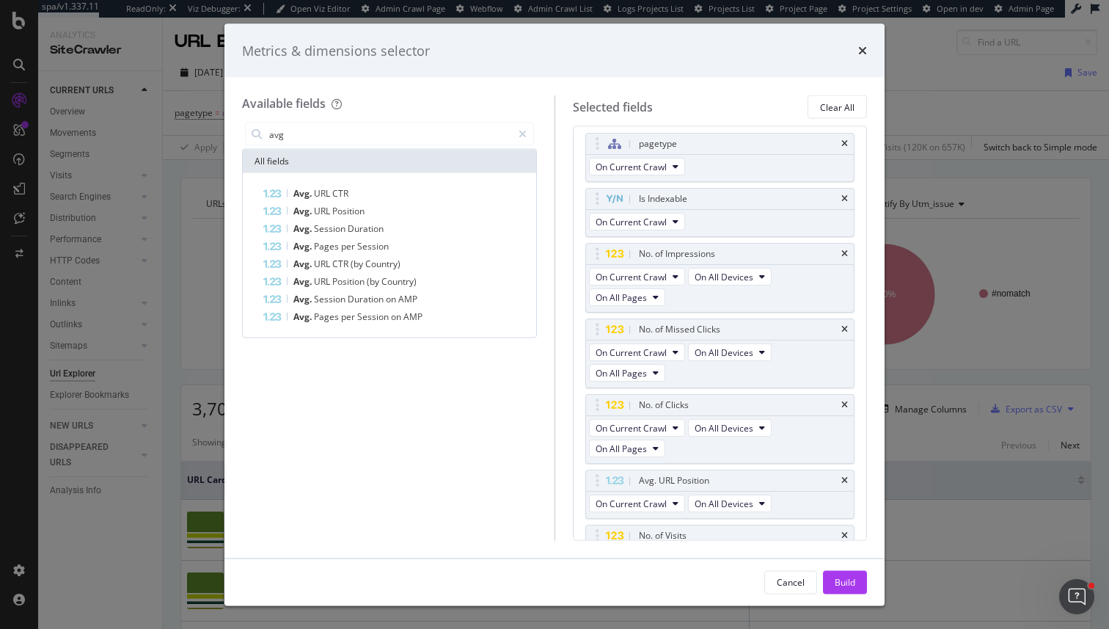
click at [363, 148] on div "avg All fields Avg. URL CTR Avg. URL Position Avg. Session Duration Avg. Pages …" at bounding box center [389, 229] width 295 height 219
click at [363, 142] on input "avg" at bounding box center [390, 134] width 244 height 22
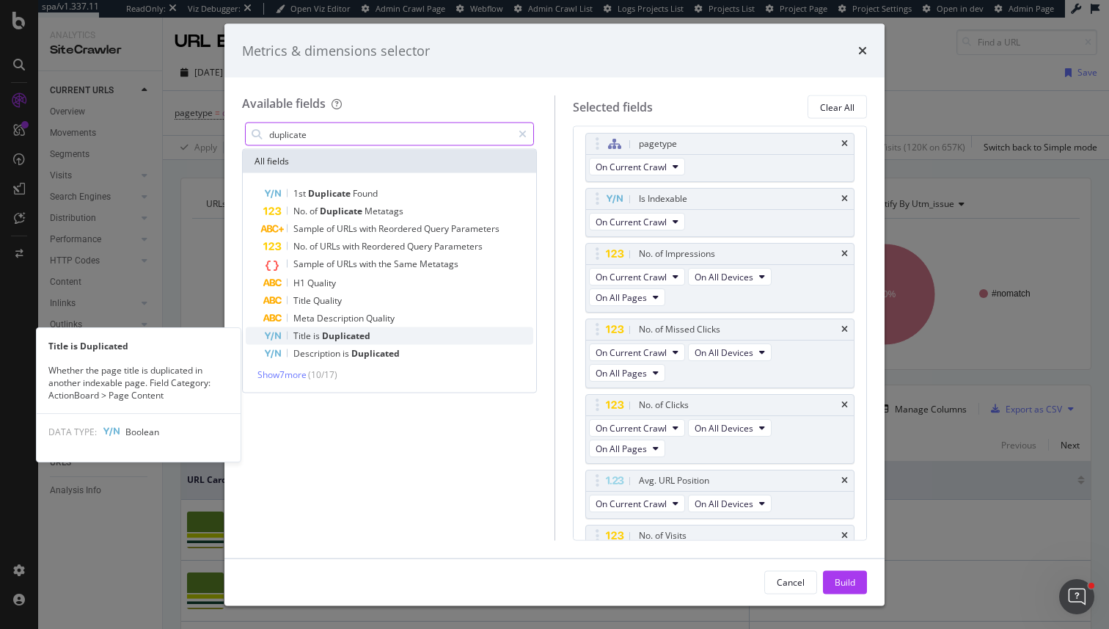
type input "duplicate"
click at [345, 340] on span "Duplicated" at bounding box center [346, 335] width 48 height 12
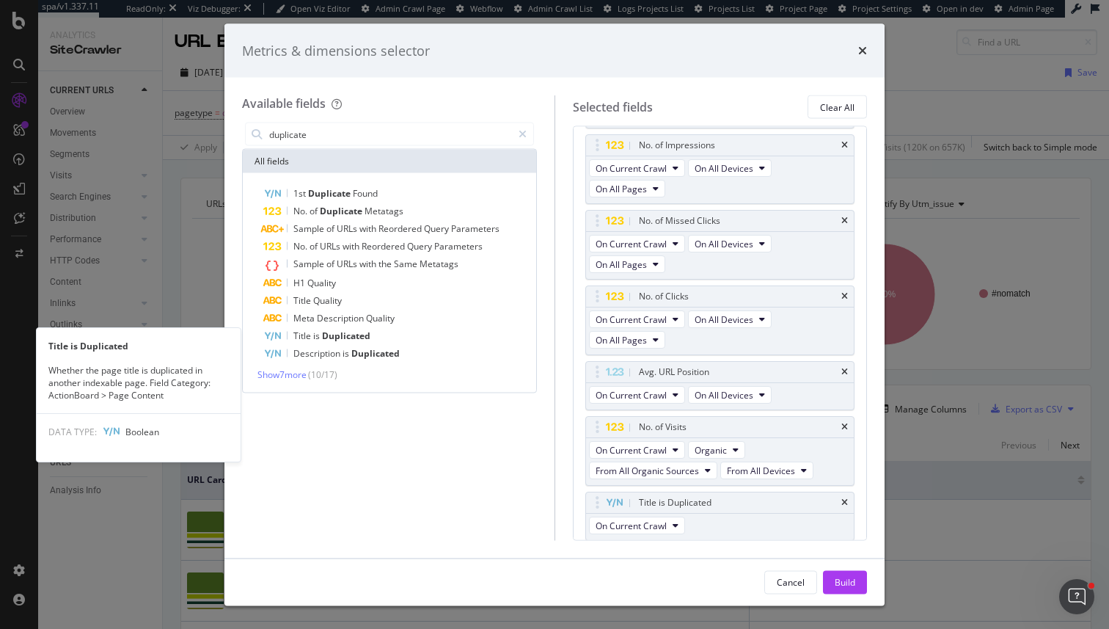
scroll to position [115, 0]
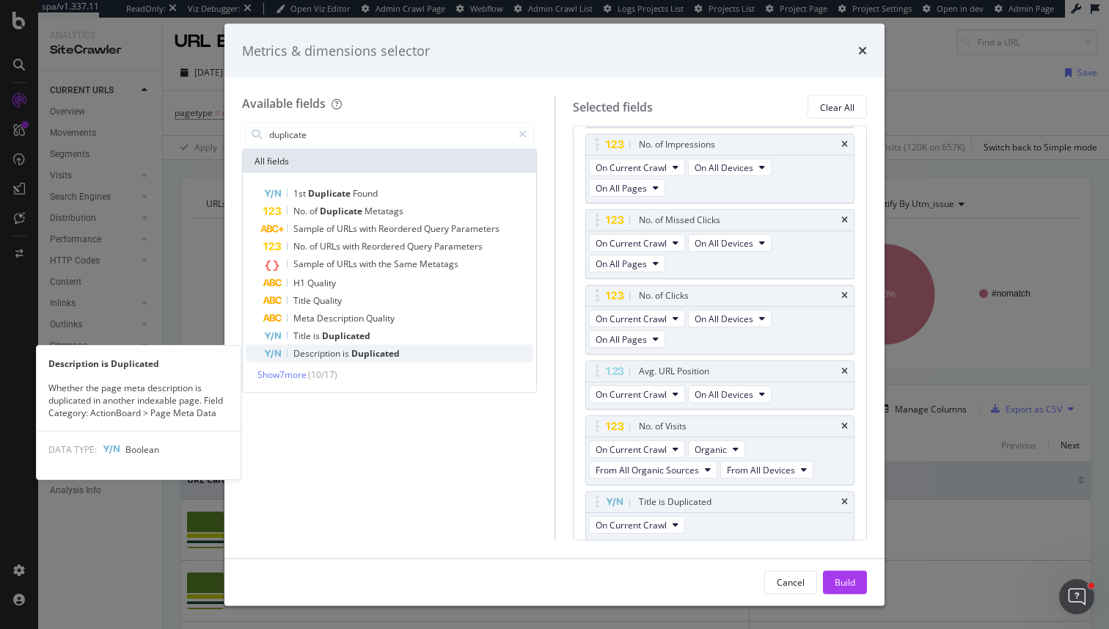
click at [348, 346] on div "Description is Duplicated" at bounding box center [398, 354] width 270 height 18
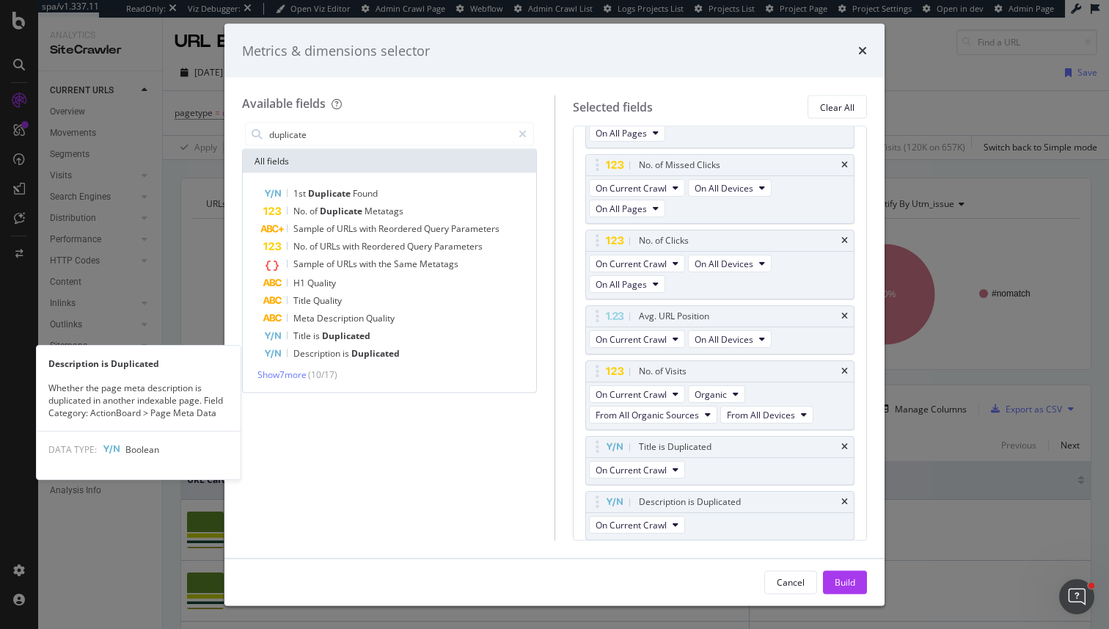
scroll to position [170, 0]
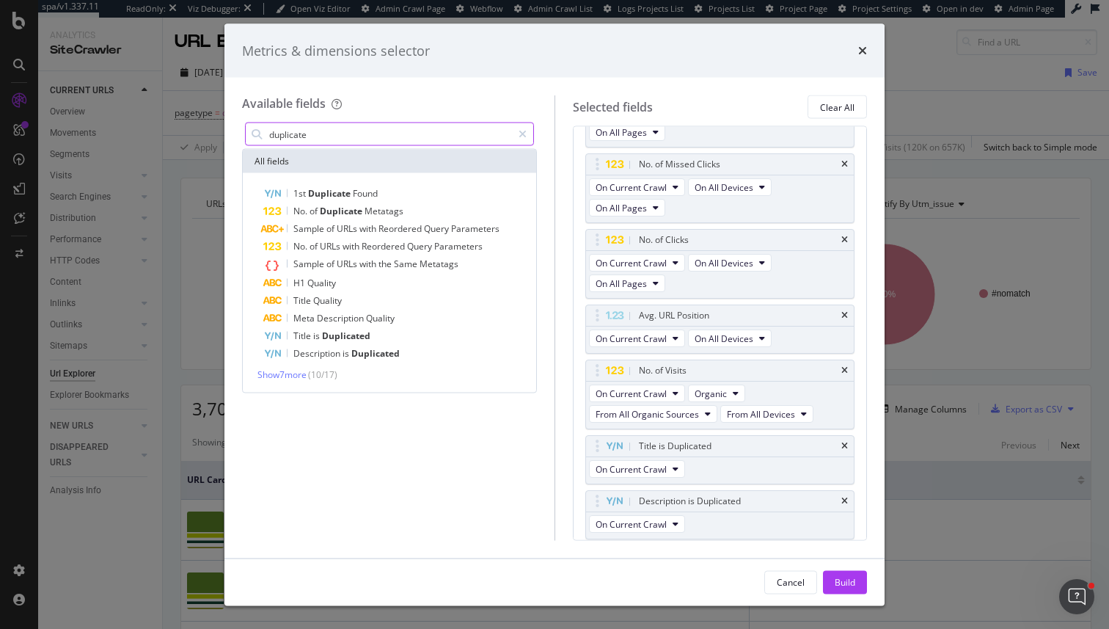
click at [303, 123] on input "duplicate" at bounding box center [390, 134] width 244 height 22
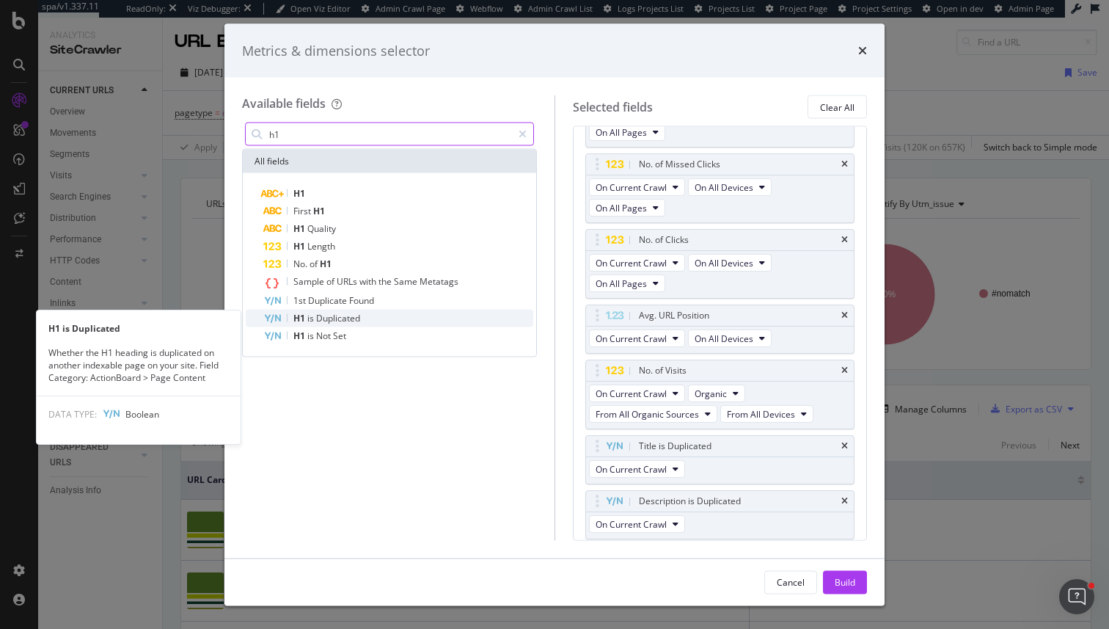
type input "h1"
click at [328, 318] on span "Duplicated" at bounding box center [338, 318] width 44 height 12
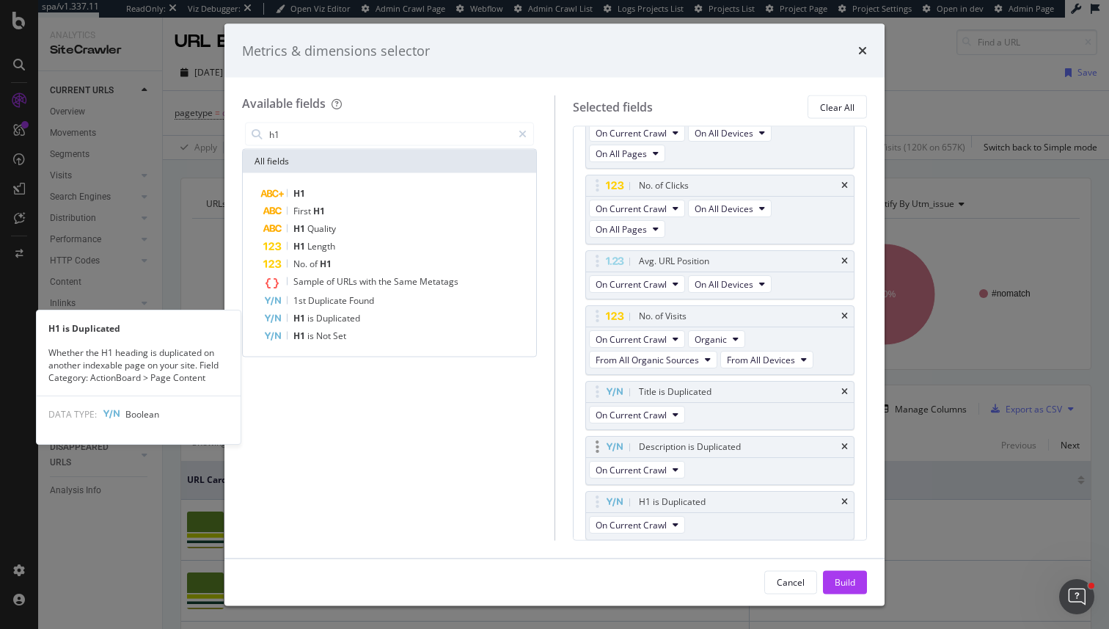
scroll to position [225, 0]
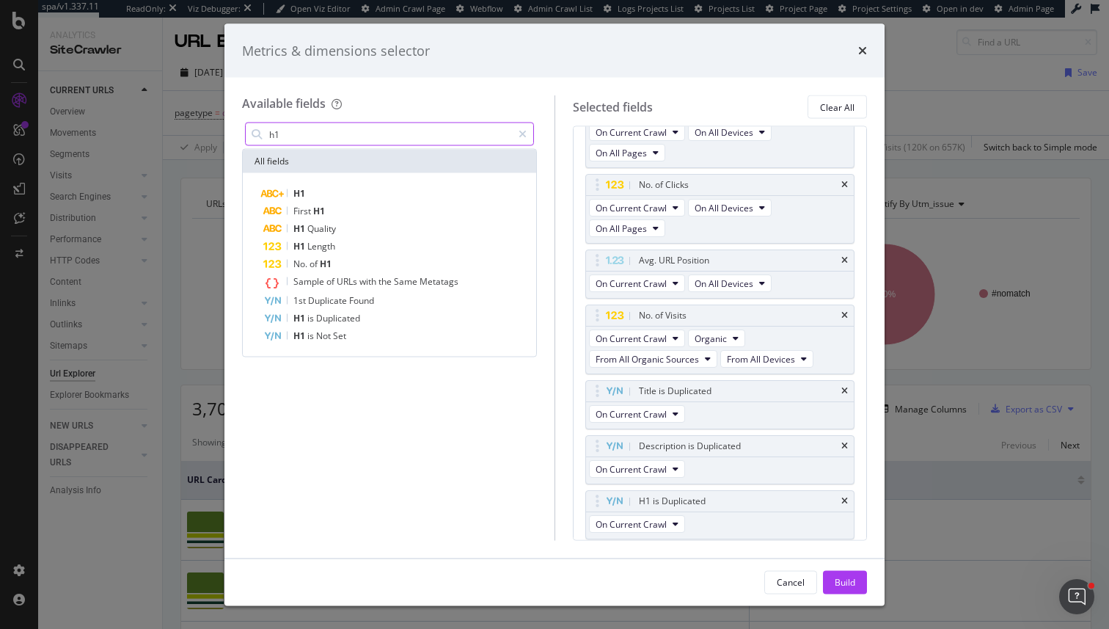
click at [347, 138] on input "h1" at bounding box center [390, 134] width 244 height 22
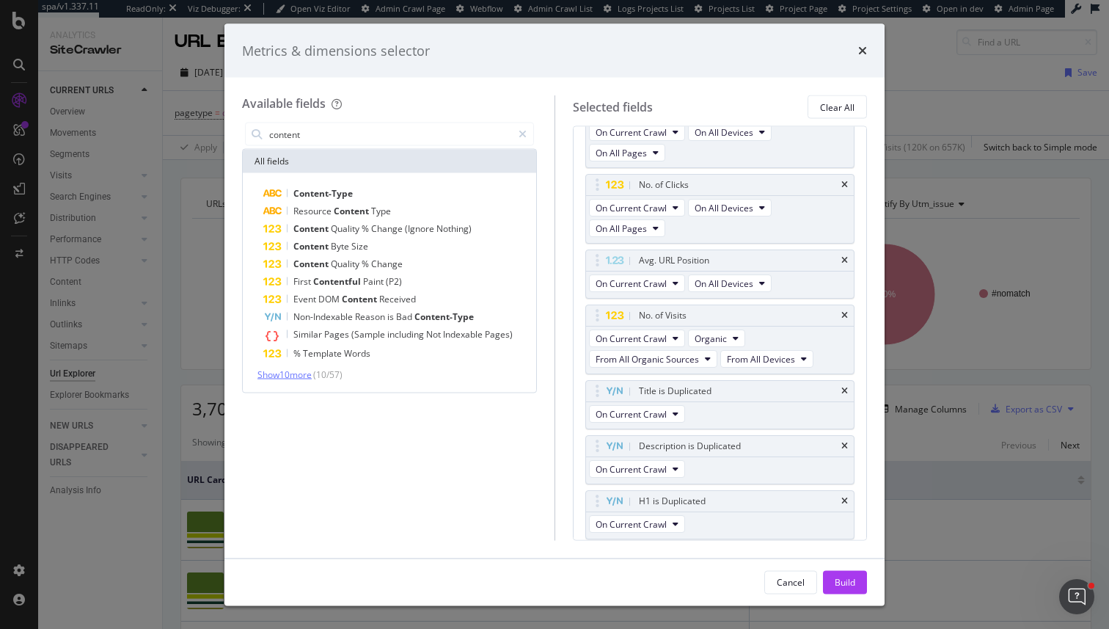
click at [312, 375] on span "Show 10 more" at bounding box center [285, 374] width 54 height 12
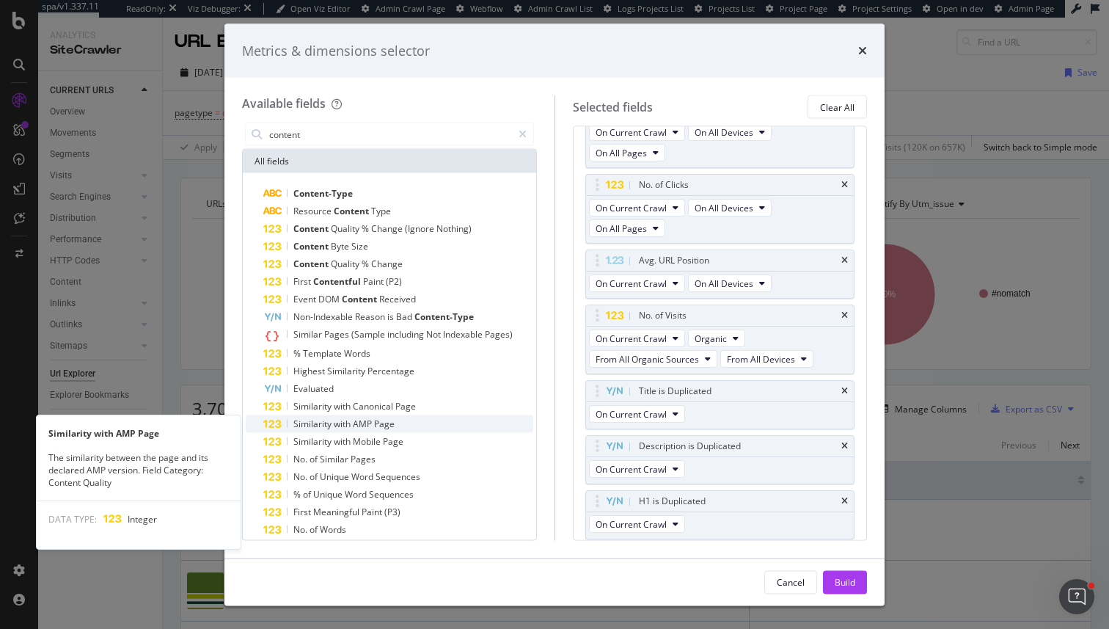
scroll to position [29, 0]
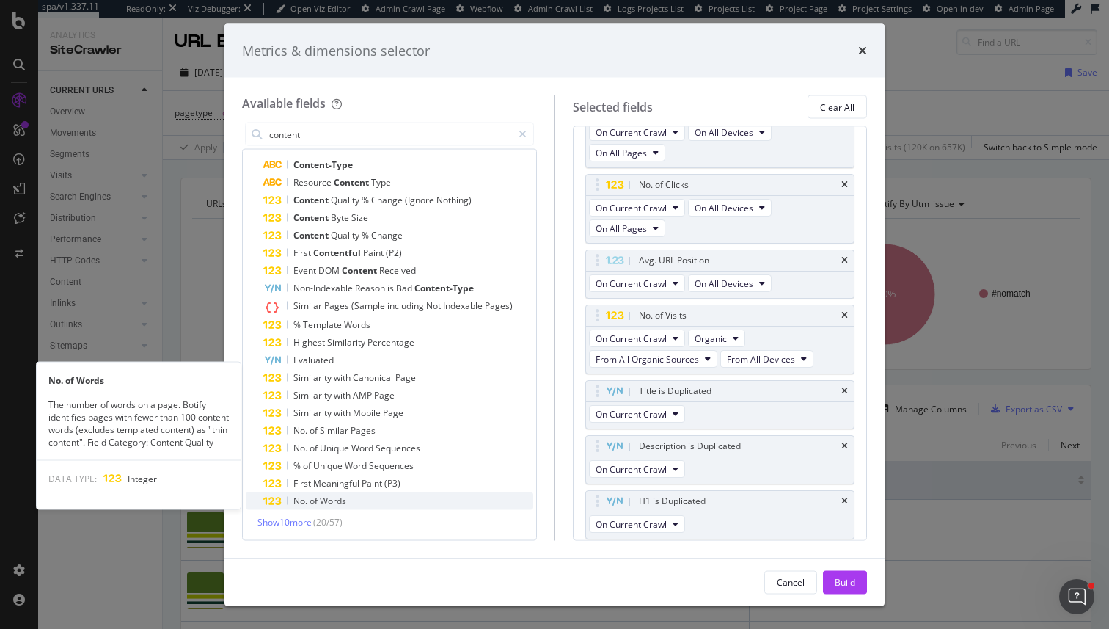
click at [329, 506] on div "No. of Words" at bounding box center [398, 501] width 270 height 18
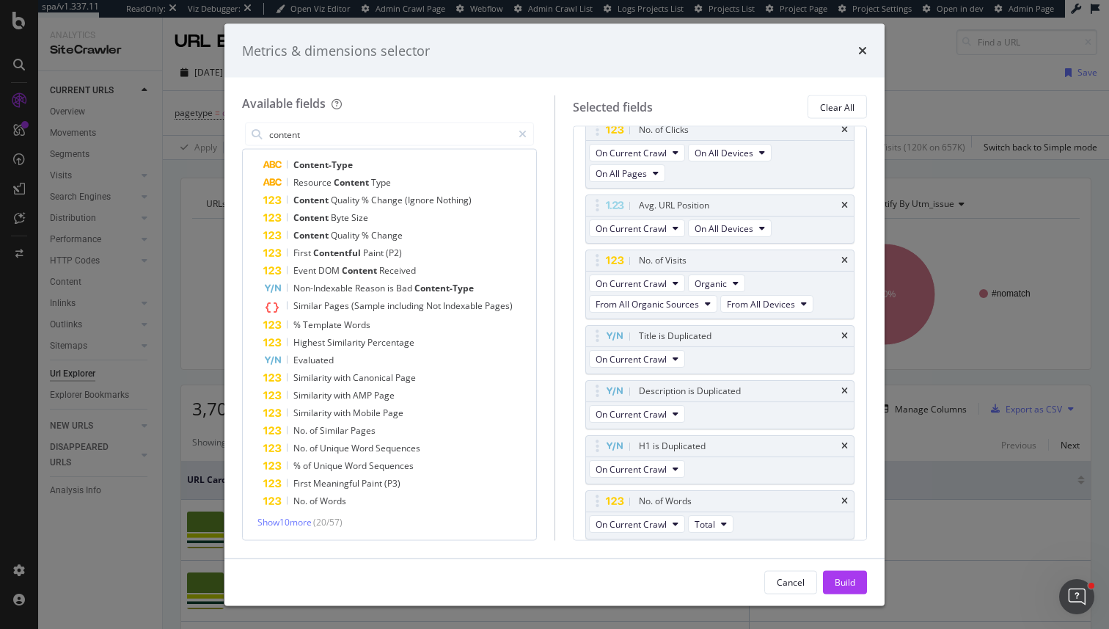
click at [329, 506] on div "No. of Words" at bounding box center [398, 501] width 270 height 18
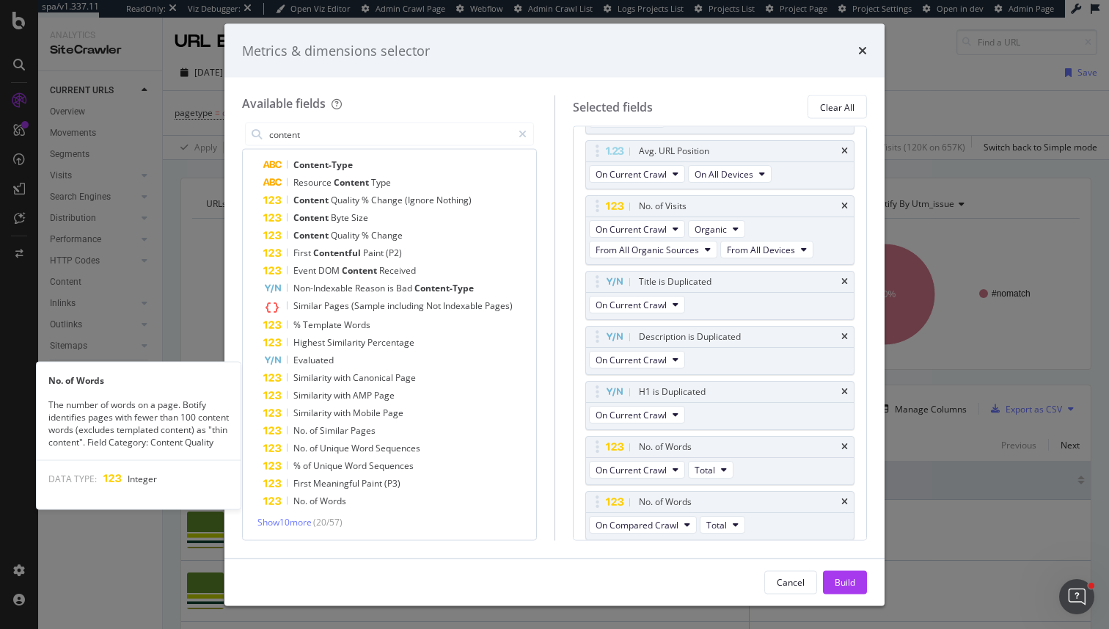
scroll to position [335, 0]
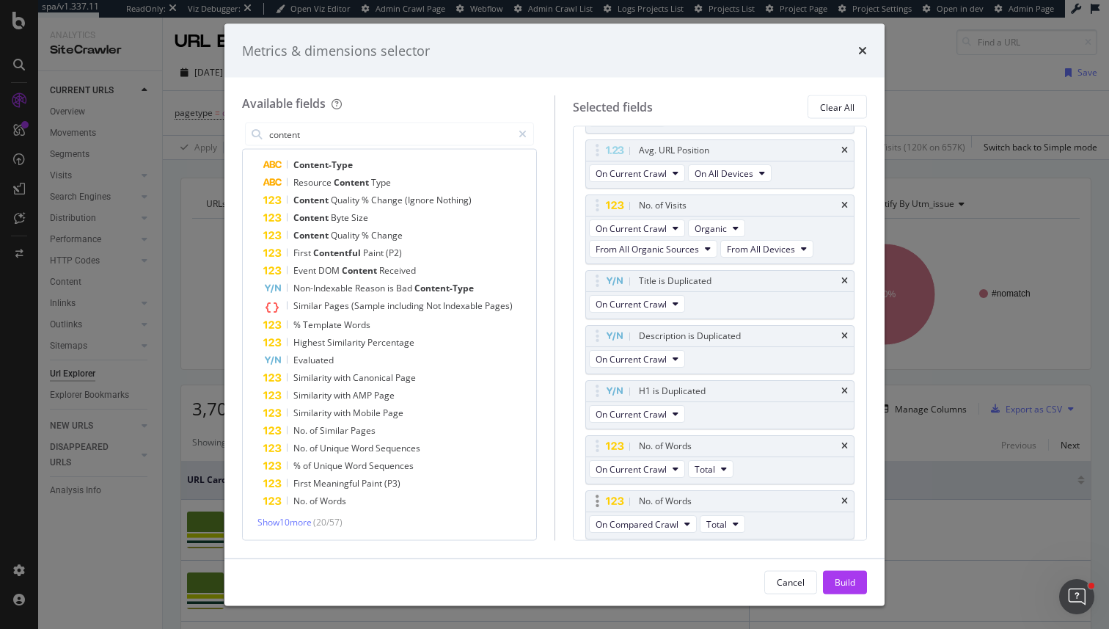
click at [851, 503] on div "No. of Words" at bounding box center [720, 502] width 269 height 21
click at [845, 502] on icon "times" at bounding box center [845, 501] width 7 height 9
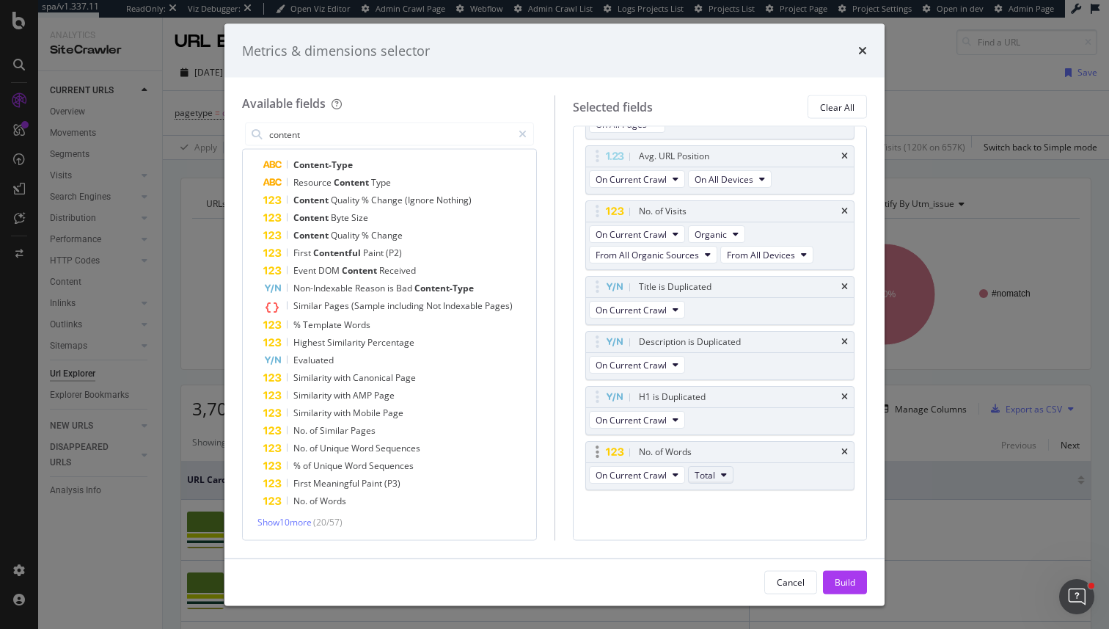
click at [721, 471] on icon "modal" at bounding box center [724, 475] width 6 height 9
click at [723, 549] on span "Content" at bounding box center [720, 555] width 39 height 13
click at [380, 123] on input "content" at bounding box center [390, 134] width 244 height 22
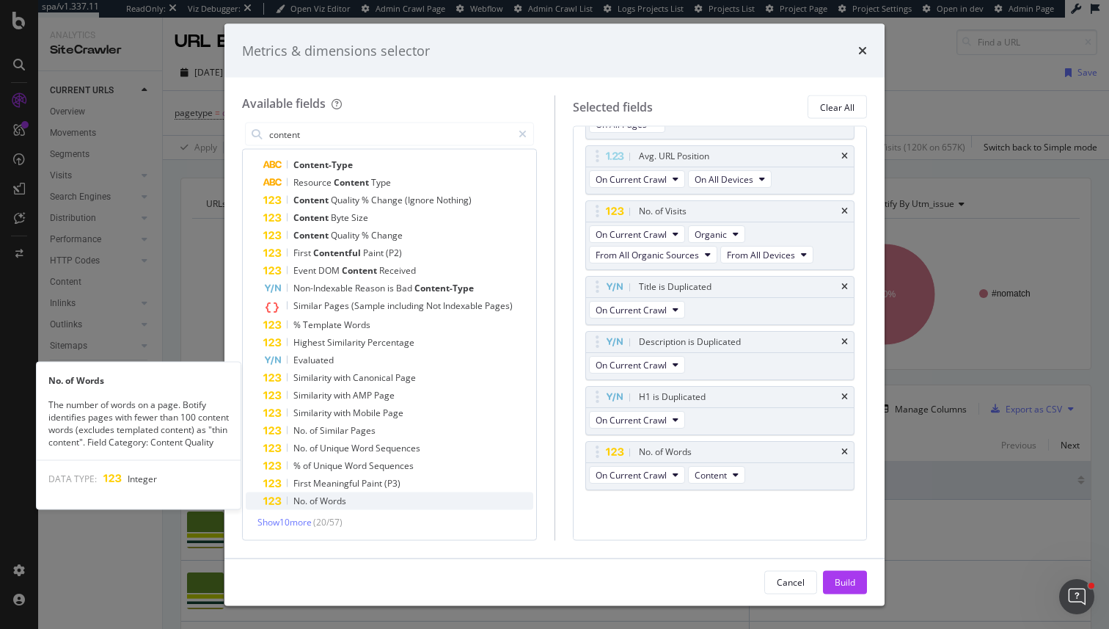
click at [369, 497] on div "No. of Words" at bounding box center [398, 501] width 270 height 18
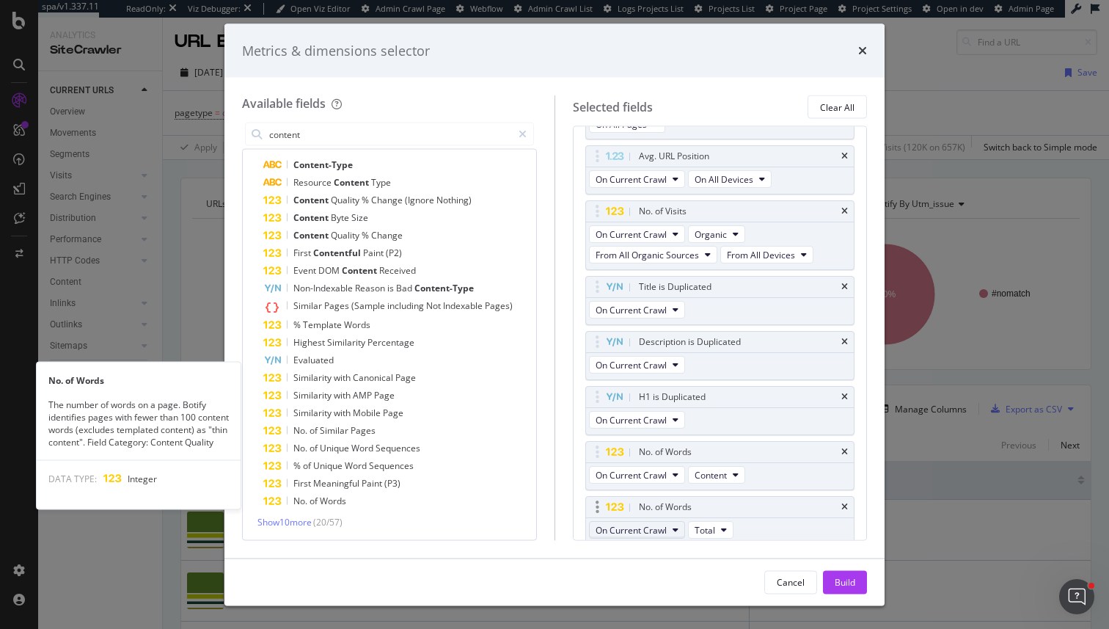
scroll to position [335, 0]
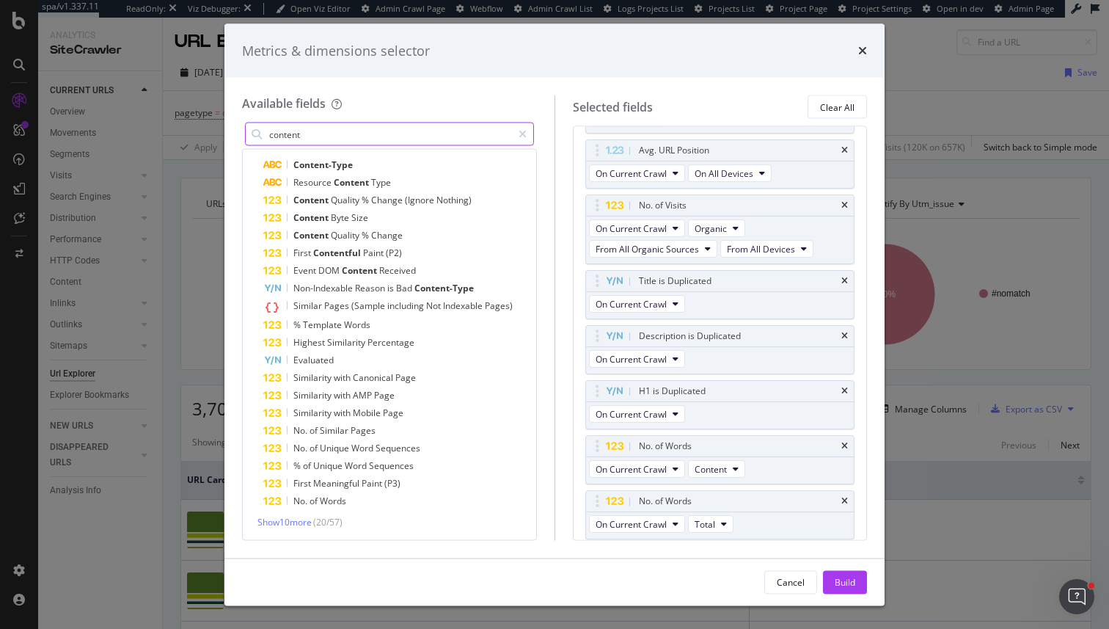
click at [340, 135] on input "content" at bounding box center [390, 134] width 244 height 22
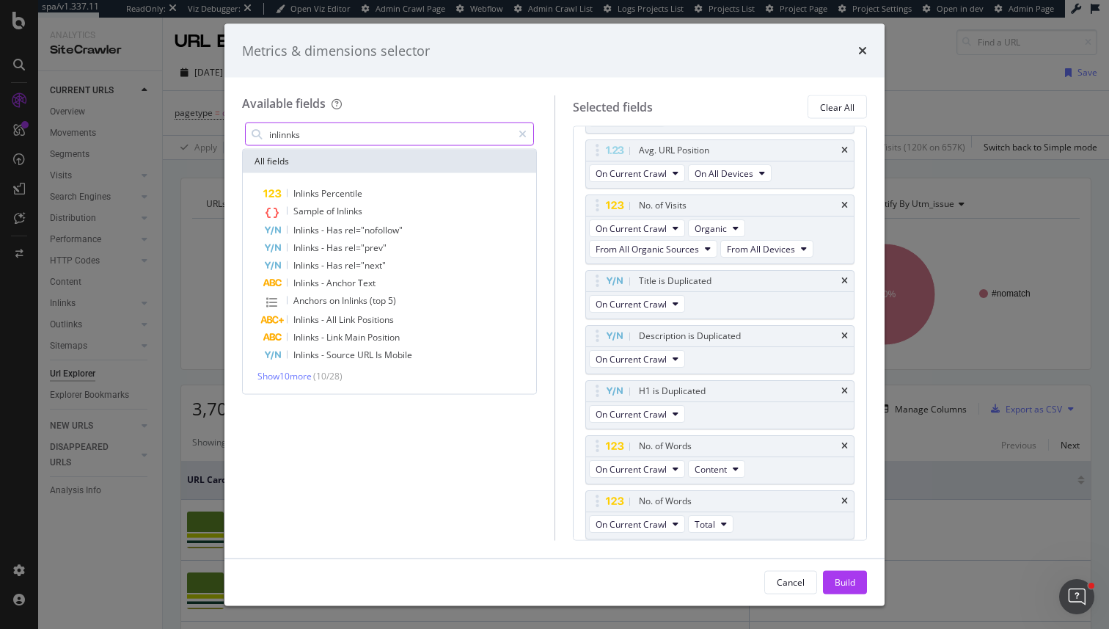
scroll to position [0, 0]
type input "inlinnks"
click at [295, 377] on span "Show 10 more" at bounding box center [285, 376] width 54 height 12
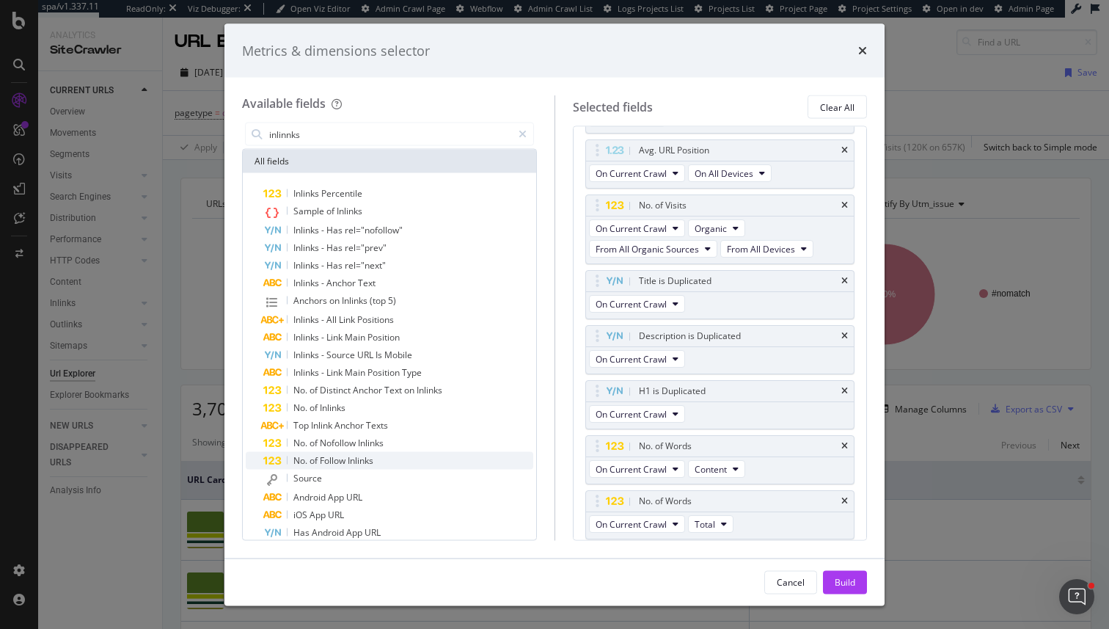
click at [344, 461] on span "Follow" at bounding box center [334, 460] width 28 height 12
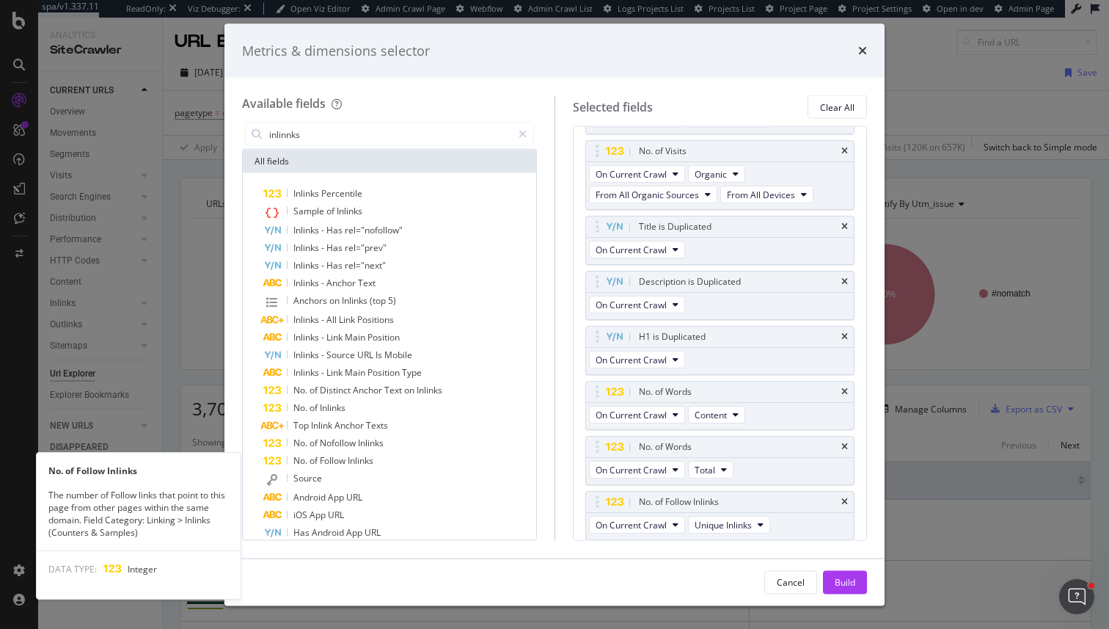
scroll to position [390, 0]
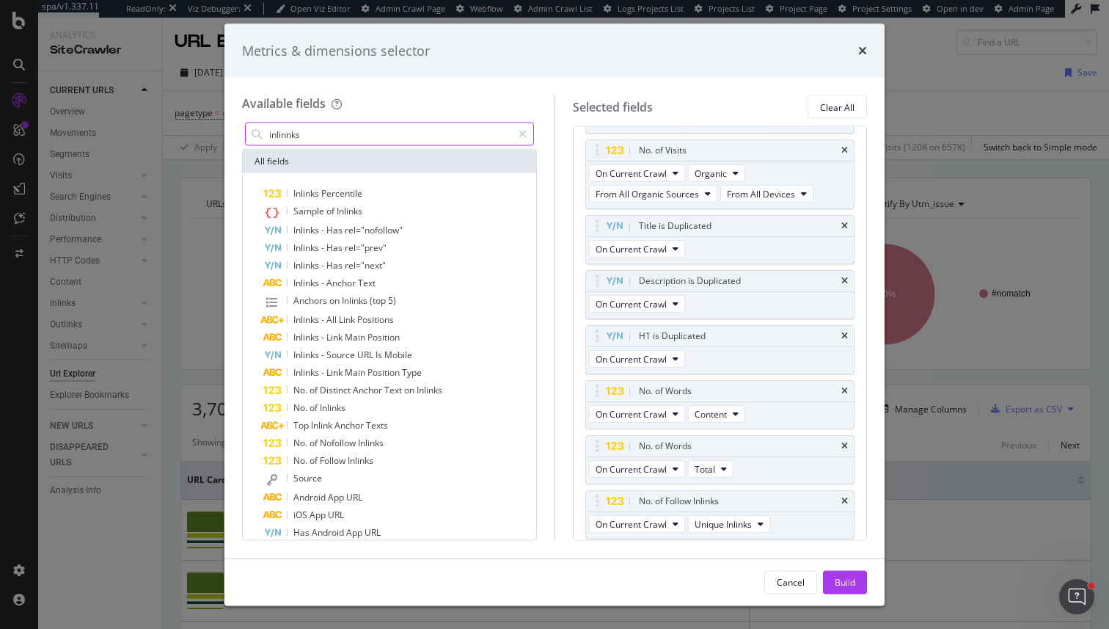
click at [336, 144] on input "inlinnks" at bounding box center [390, 134] width 244 height 22
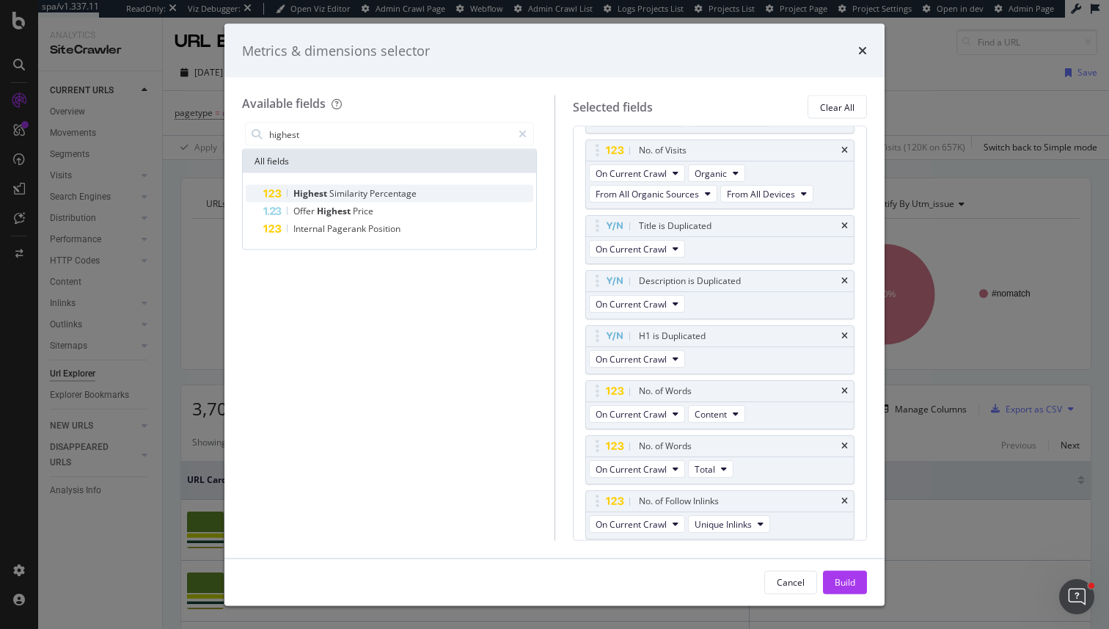
click at [366, 198] on span "Similarity" at bounding box center [349, 193] width 40 height 12
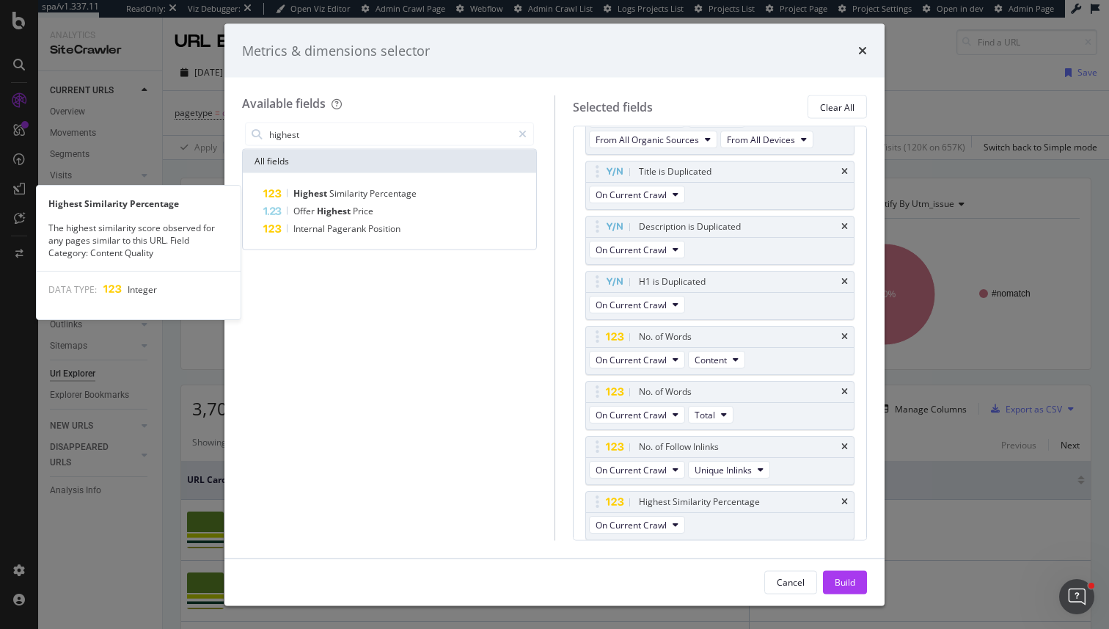
scroll to position [445, 0]
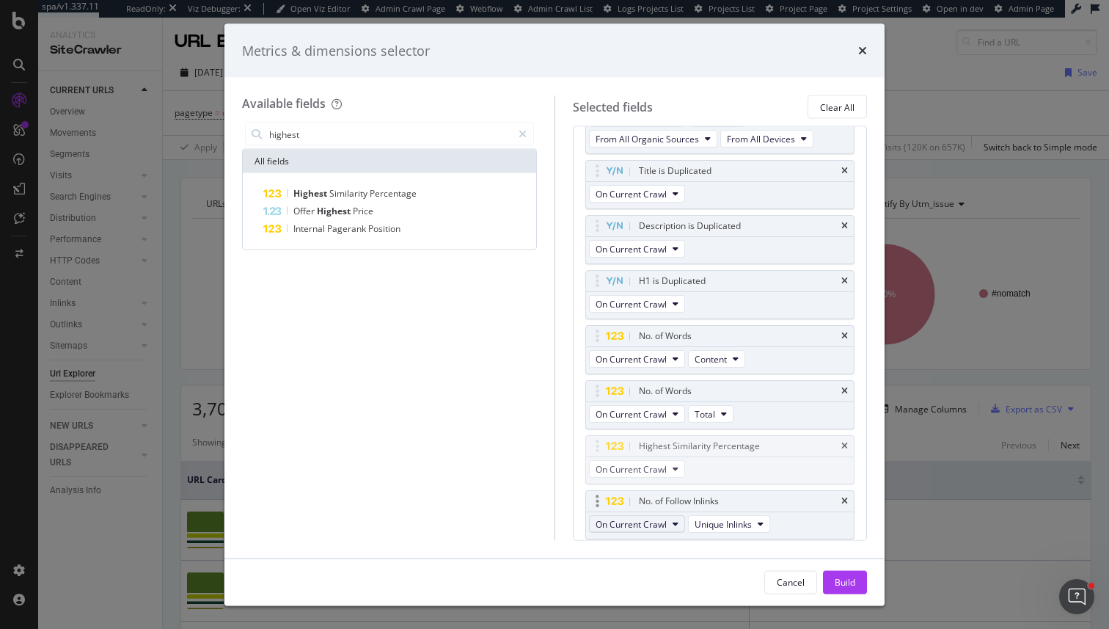
drag, startPoint x: 593, startPoint y: 500, endPoint x: 593, endPoint y: 473, distance: 26.4
click at [332, 104] on div "Available fields" at bounding box center [389, 103] width 295 height 17
click at [336, 132] on input "highest" at bounding box center [390, 134] width 244 height 22
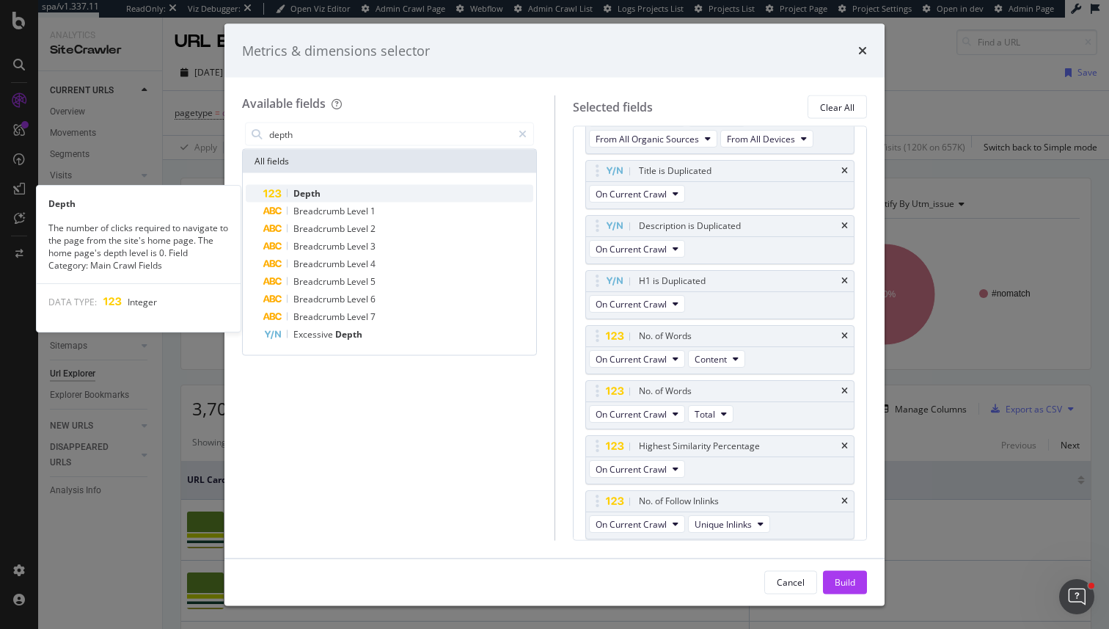
click at [342, 197] on div "Depth" at bounding box center [398, 194] width 270 height 18
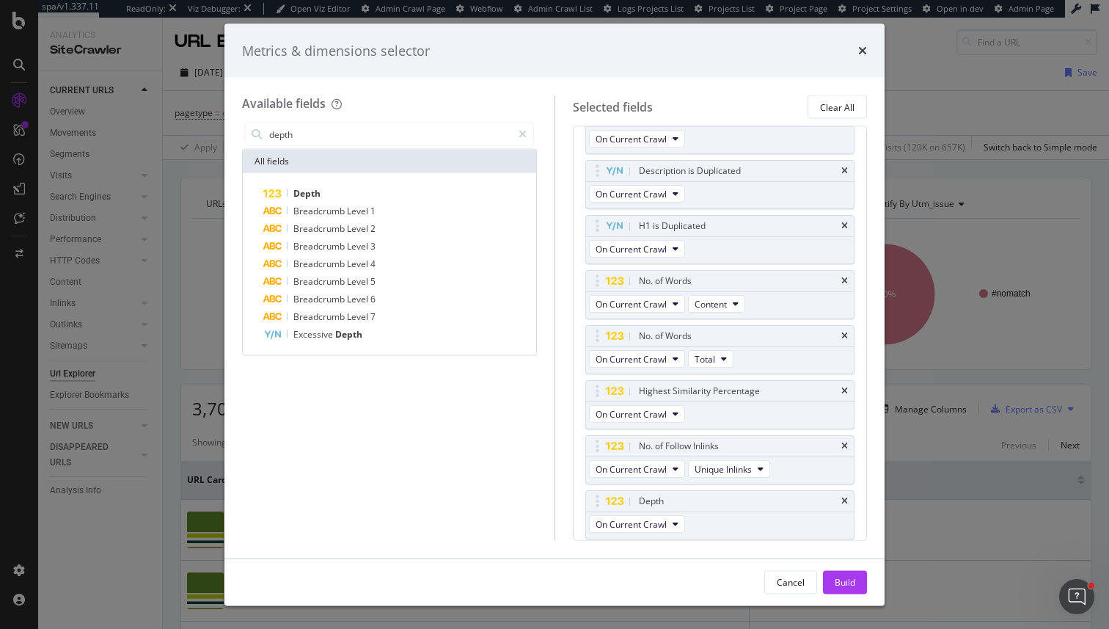
scroll to position [500, 0]
click at [340, 156] on div "All fields" at bounding box center [389, 161] width 293 height 23
click at [346, 131] on input "depth" at bounding box center [390, 134] width 244 height 22
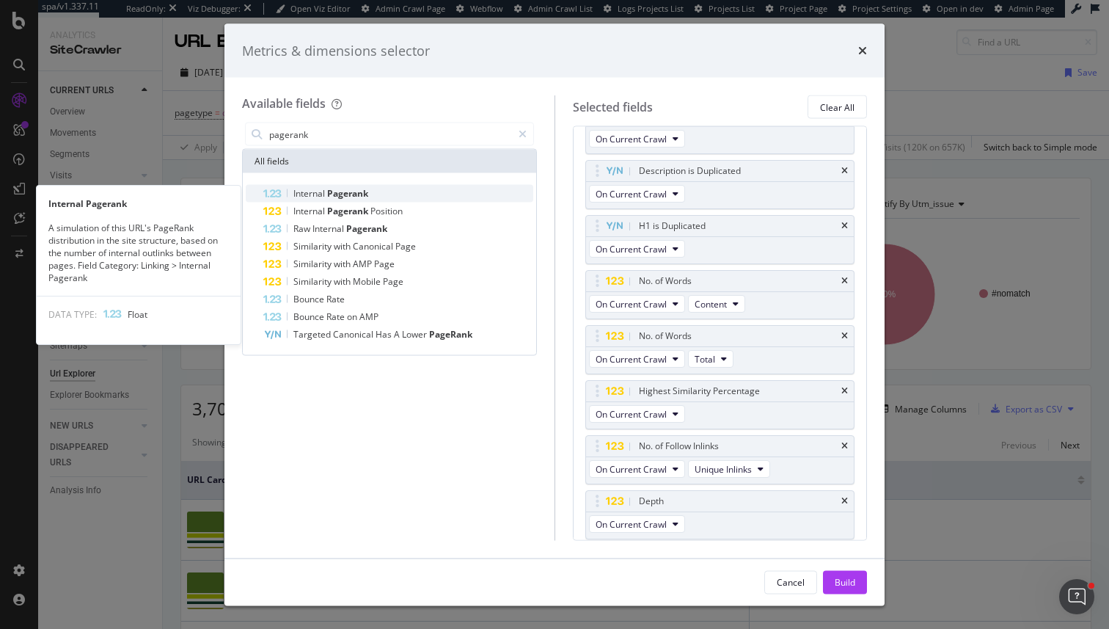
click at [390, 200] on div "Internal Pagerank" at bounding box center [398, 194] width 270 height 18
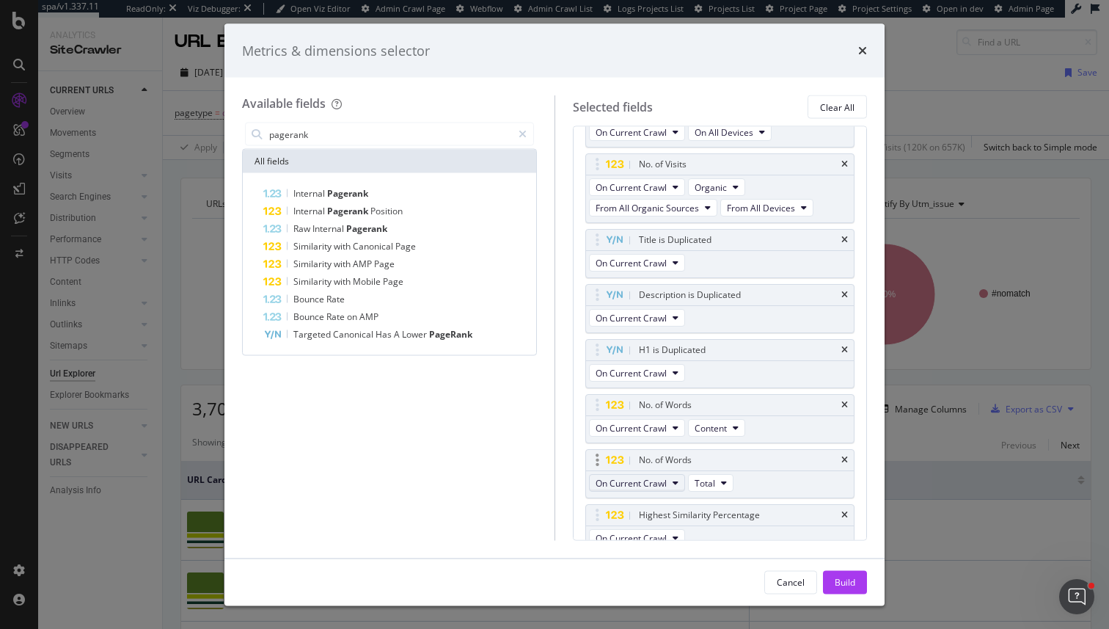
scroll to position [225, 0]
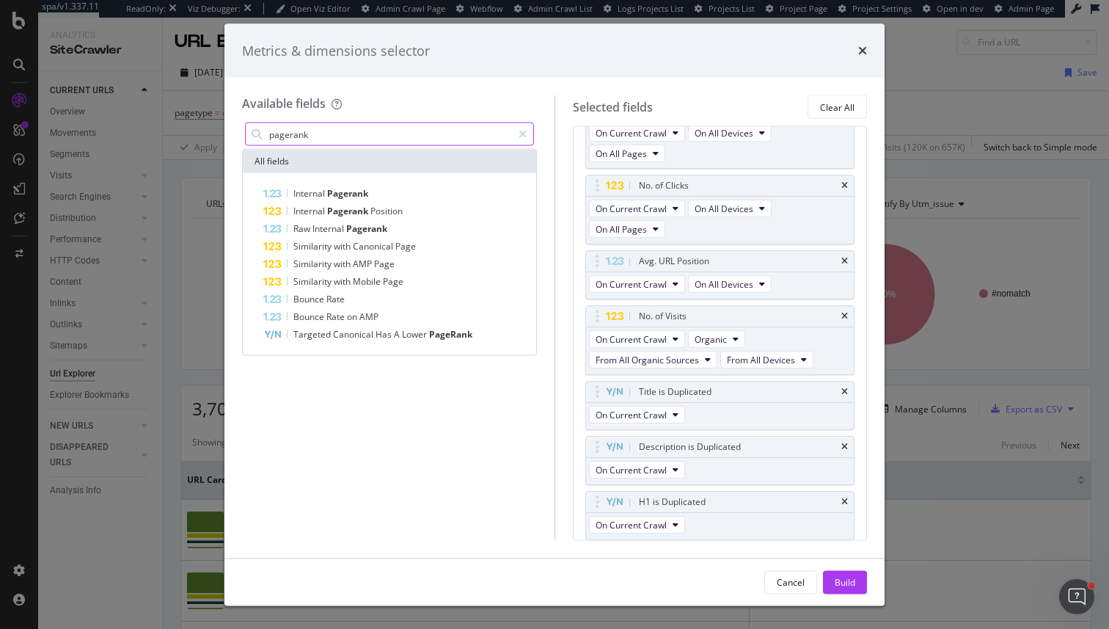
click at [385, 132] on input "pagerank" at bounding box center [390, 134] width 244 height 22
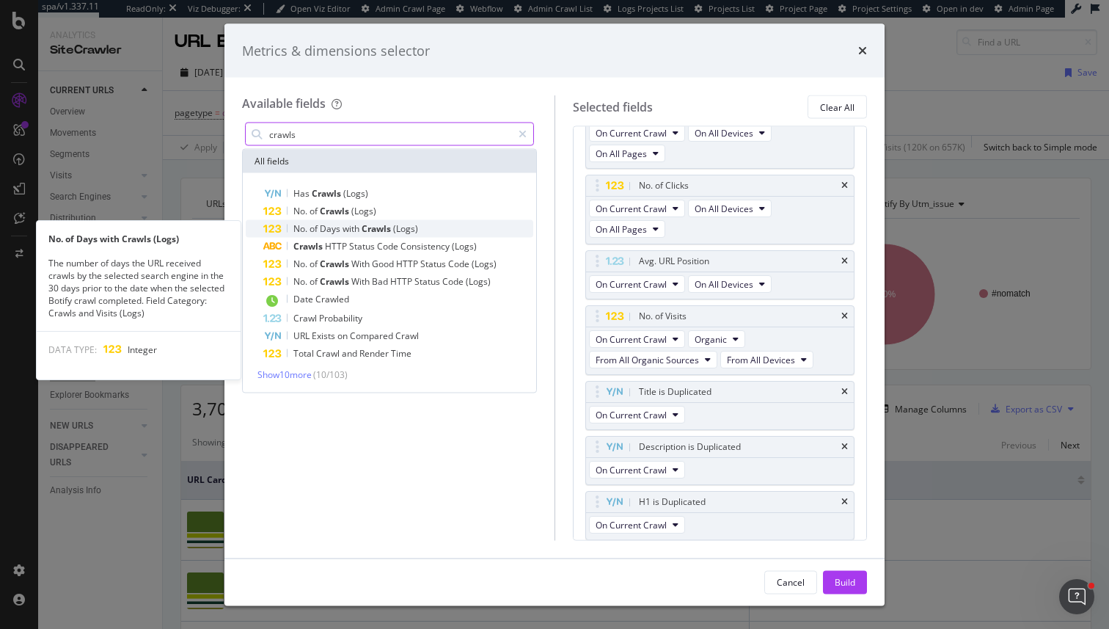
type input "crawls"
click at [384, 226] on span "Crawls" at bounding box center [378, 228] width 32 height 12
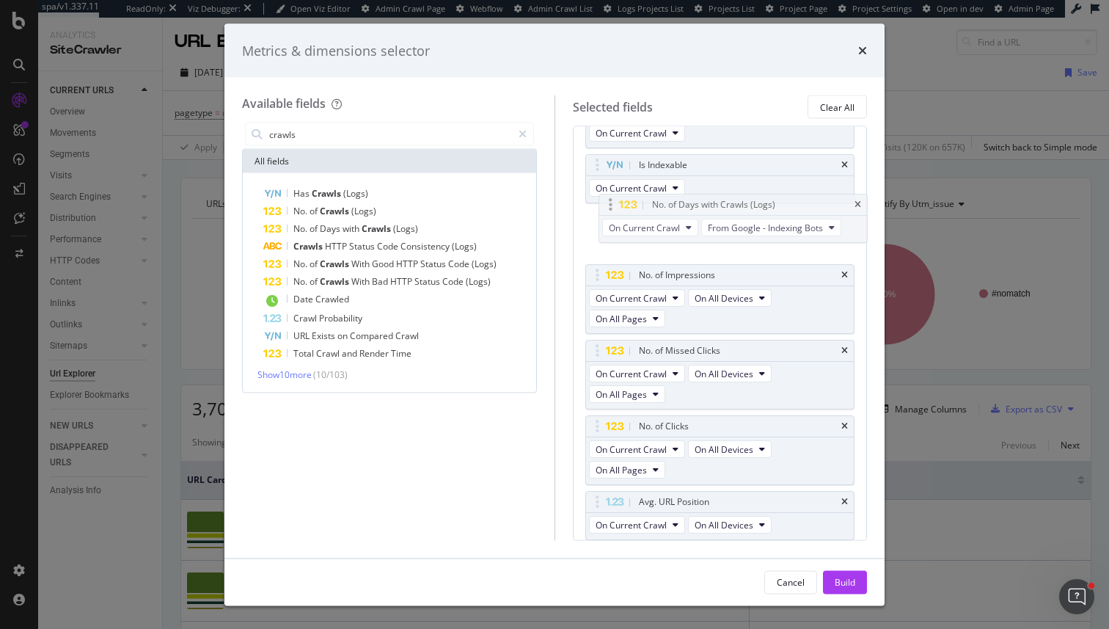
drag, startPoint x: 596, startPoint y: 496, endPoint x: 608, endPoint y: 200, distance: 296.7
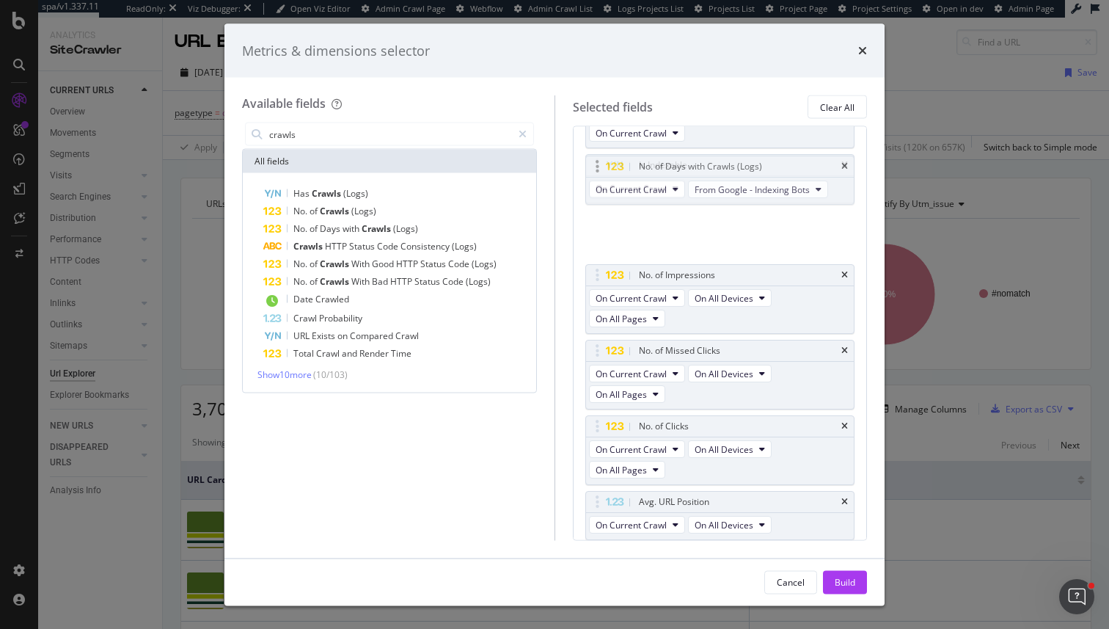
click at [608, 200] on body "spa/v1.337.11 ReadOnly: Viz Debugger: Open Viz Editor Admin Crawl Page Webflow …" at bounding box center [554, 314] width 1109 height 629
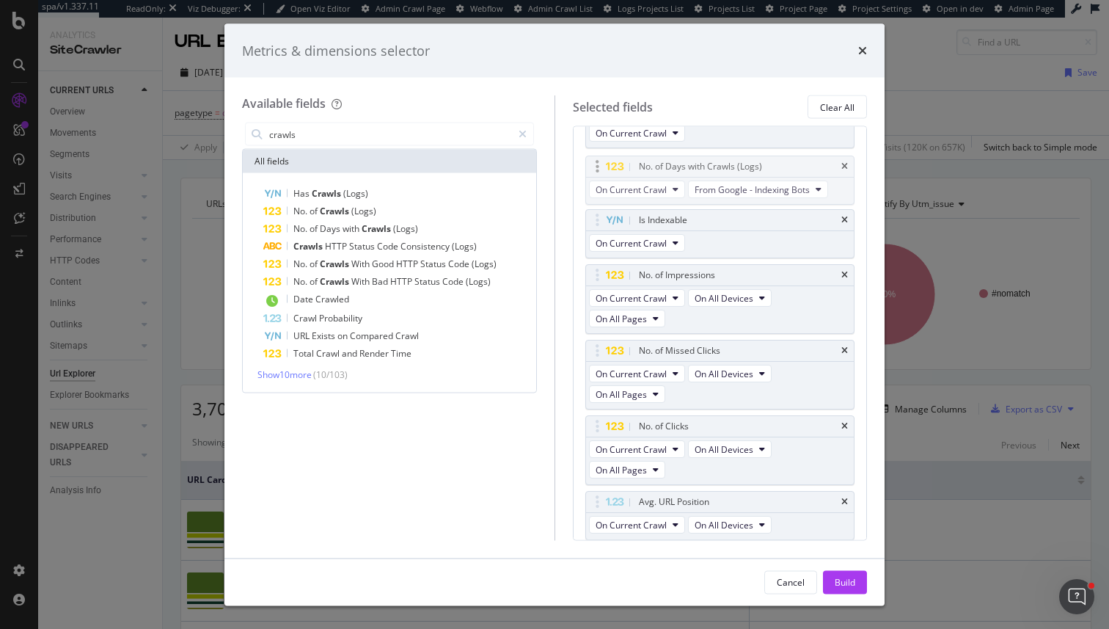
scroll to position [38, 0]
drag, startPoint x: 599, startPoint y: 157, endPoint x: 598, endPoint y: 214, distance: 57.2
click at [842, 222] on icon "times" at bounding box center [845, 221] width 7 height 9
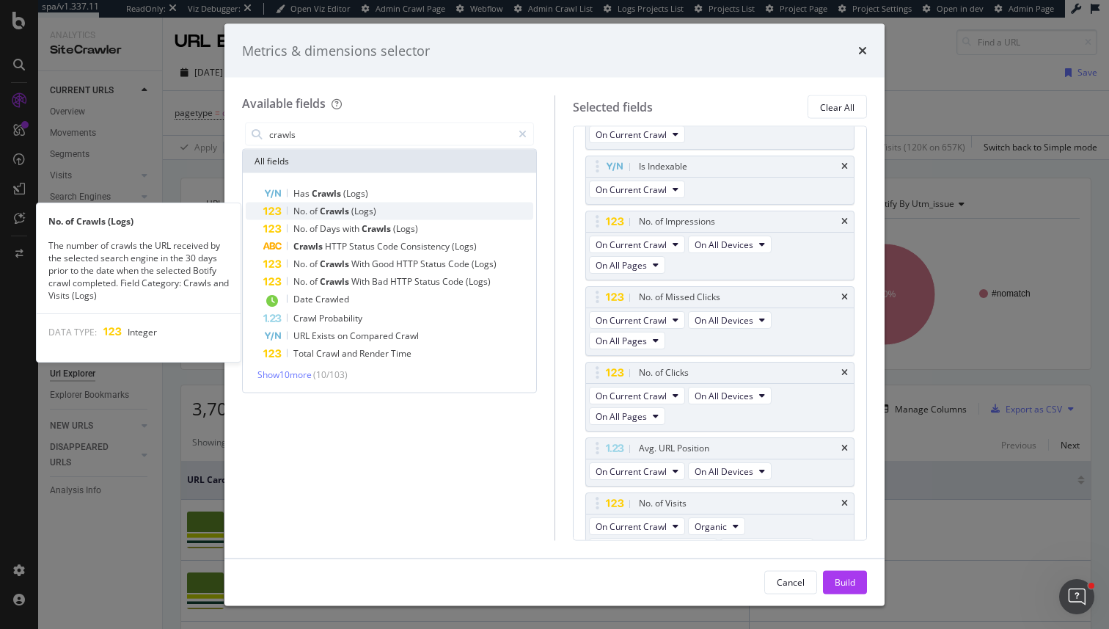
click at [337, 208] on span "Crawls" at bounding box center [336, 211] width 32 height 12
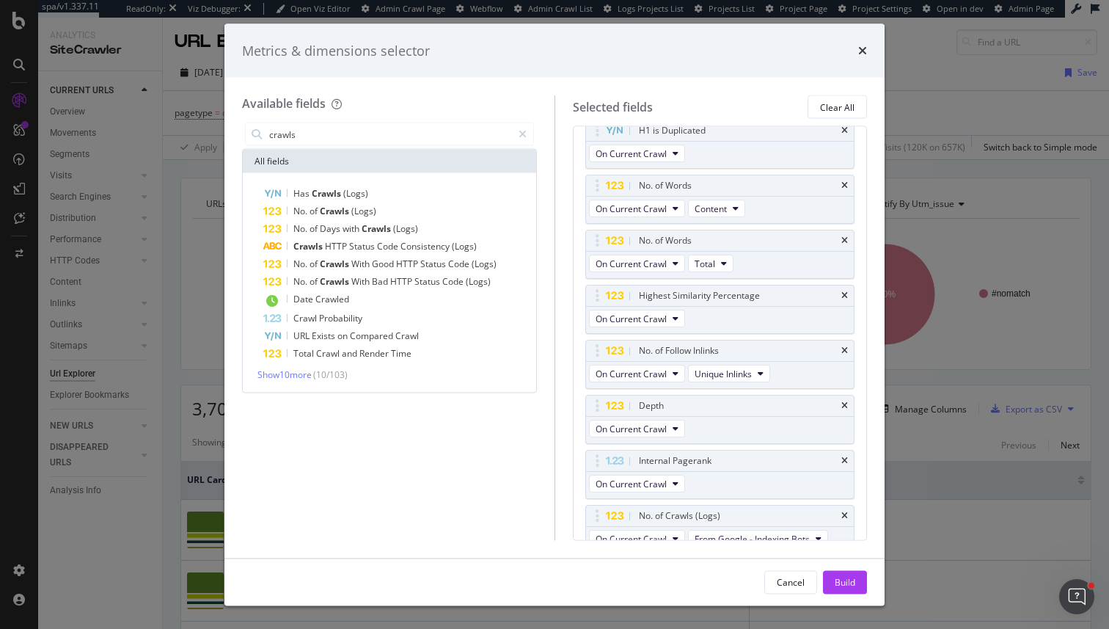
scroll to position [610, 0]
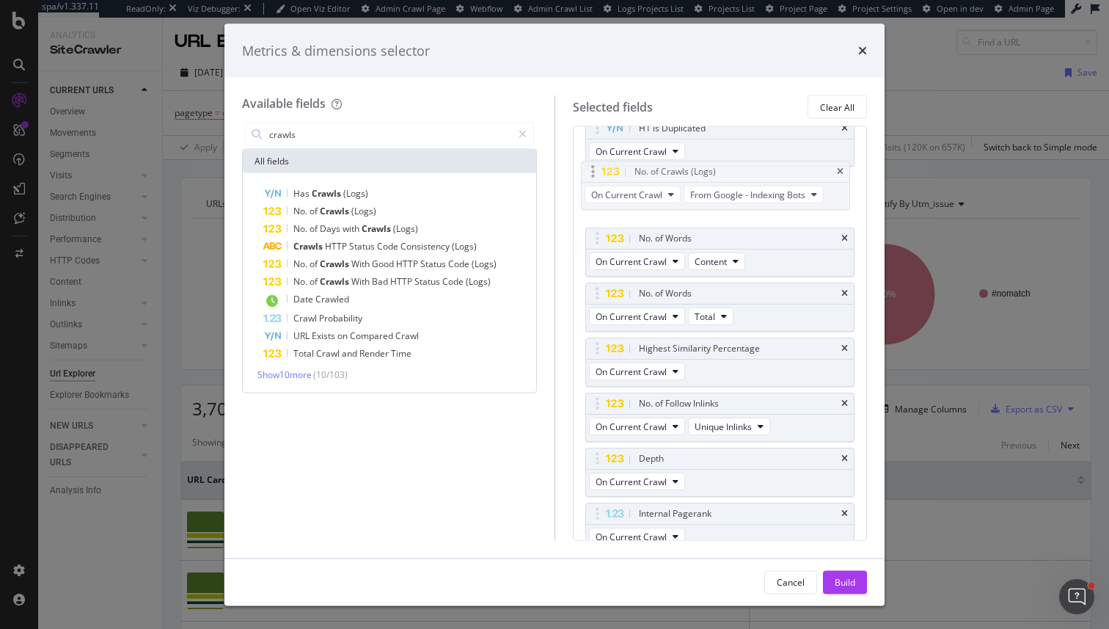
drag, startPoint x: 594, startPoint y: 506, endPoint x: 589, endPoint y: 177, distance: 329.5
click at [589, 177] on body "spa/v1.337.11 ReadOnly: Viz Debugger: Open Viz Editor Admin Crawl Page Webflow …" at bounding box center [554, 314] width 1109 height 629
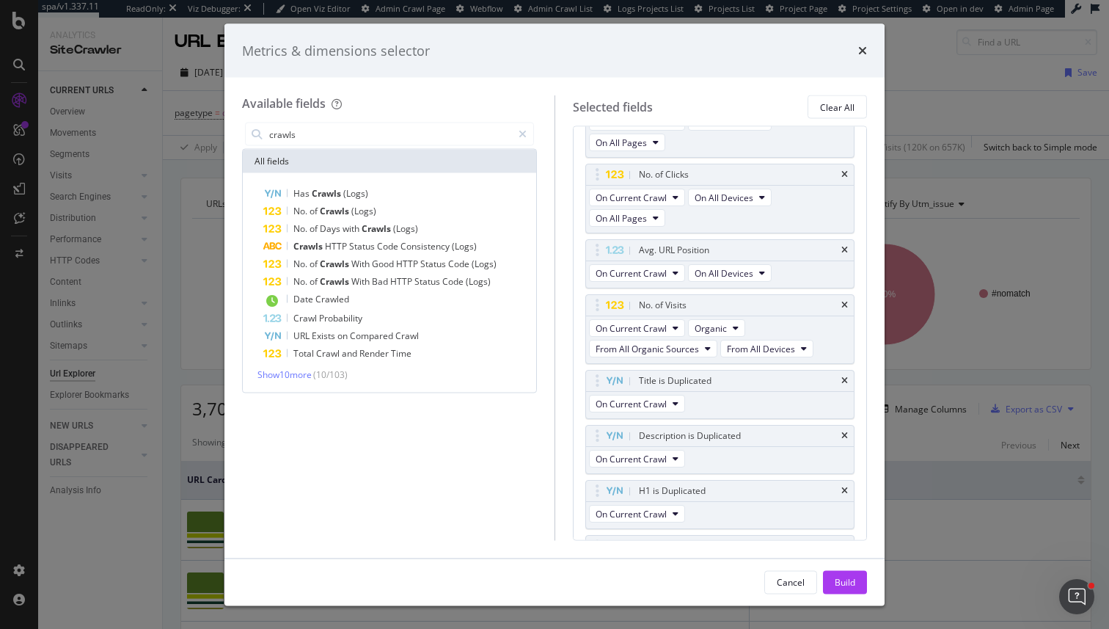
scroll to position [266, 0]
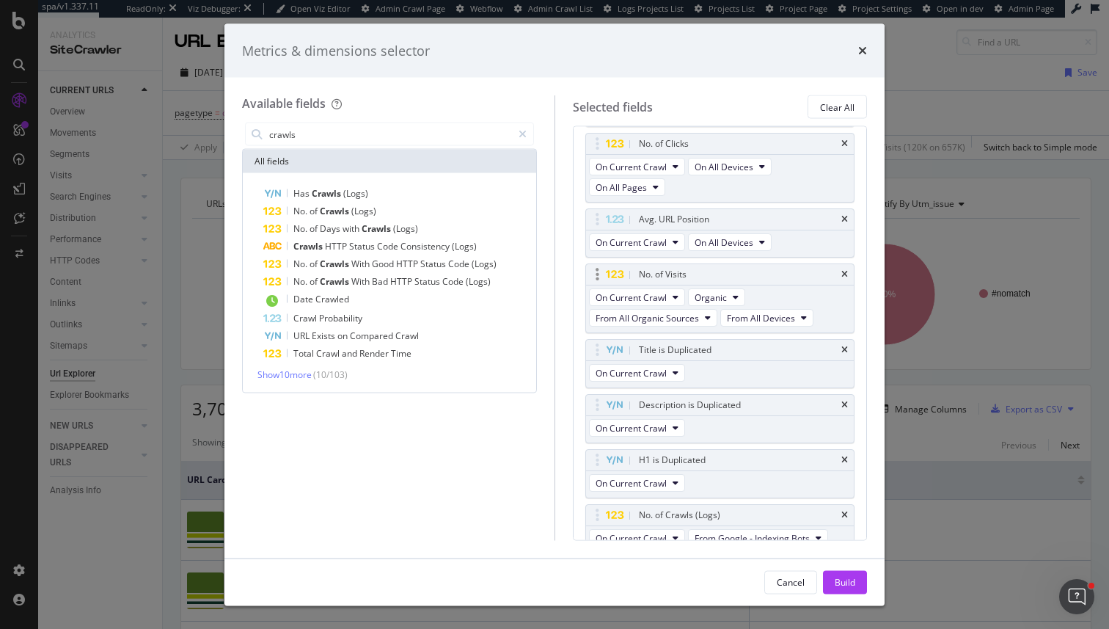
click at [599, 270] on div "modal" at bounding box center [597, 275] width 17 height 15
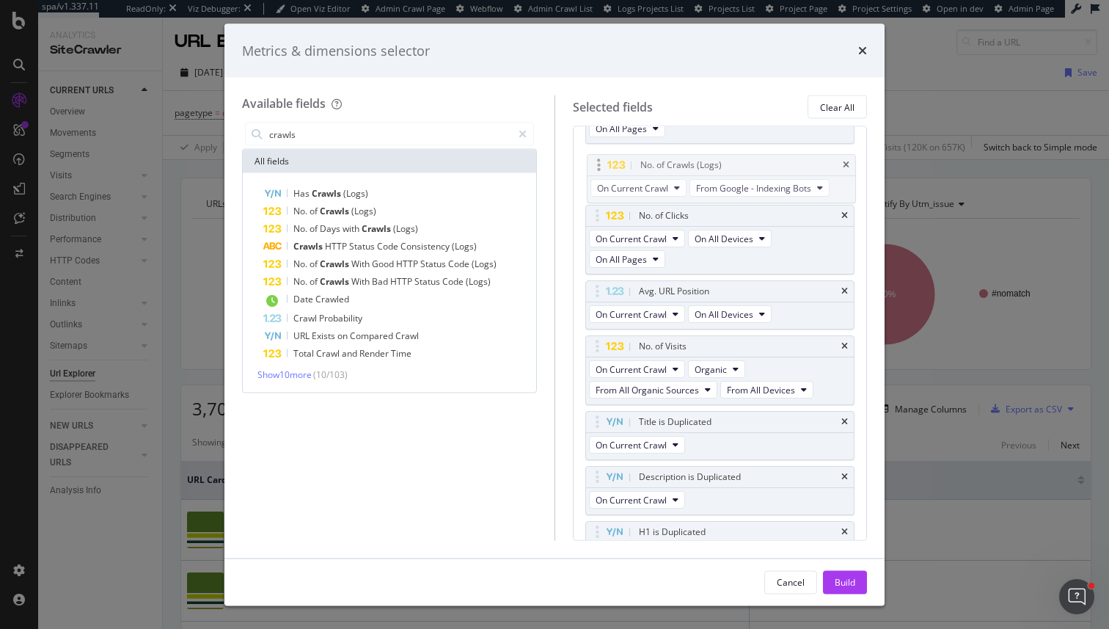
drag, startPoint x: 588, startPoint y: 517, endPoint x: 588, endPoint y: 159, distance: 358.0
click at [588, 158] on body "spa/v1.337.11 ReadOnly: Viz Debugger: Open Viz Editor Admin Crawl Page Webflow …" at bounding box center [554, 314] width 1109 height 629
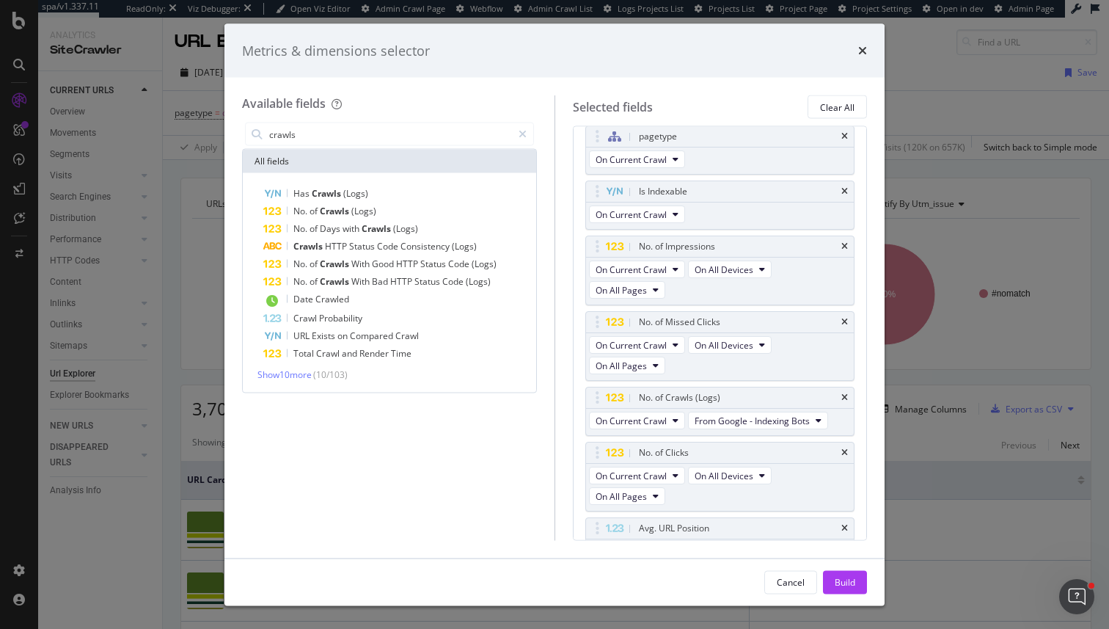
scroll to position [8, 0]
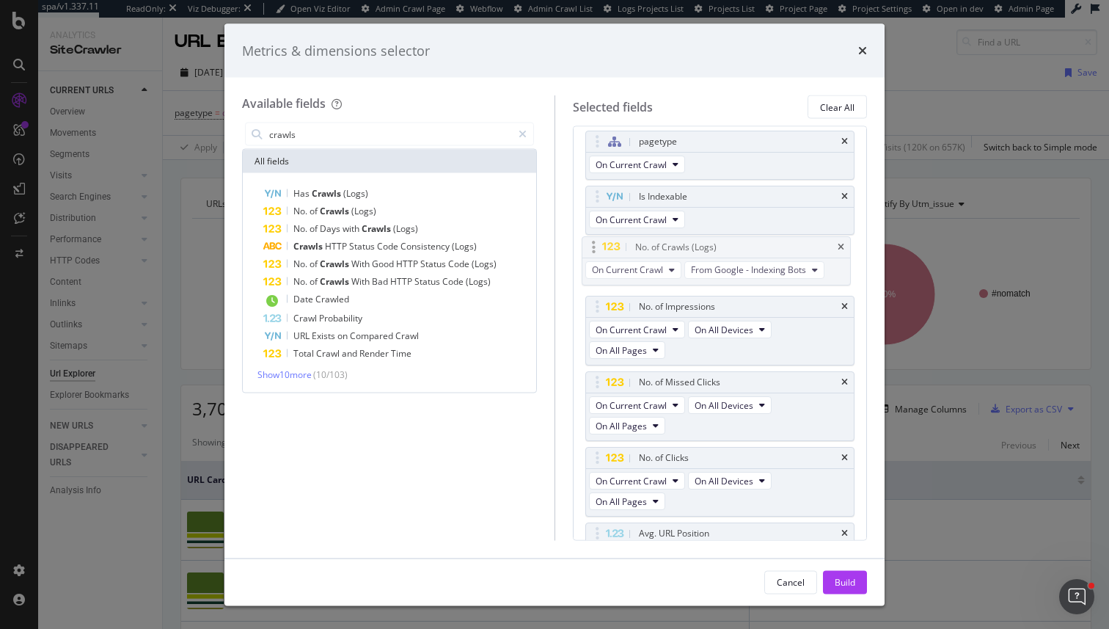
drag, startPoint x: 597, startPoint y: 403, endPoint x: 594, endPoint y: 247, distance: 155.6
click at [594, 247] on body "spa/v1.337.11 ReadOnly: Viz Debugger: Open Viz Editor Admin Crawl Page Webflow …" at bounding box center [554, 314] width 1109 height 629
click at [840, 583] on div "Build" at bounding box center [845, 581] width 21 height 12
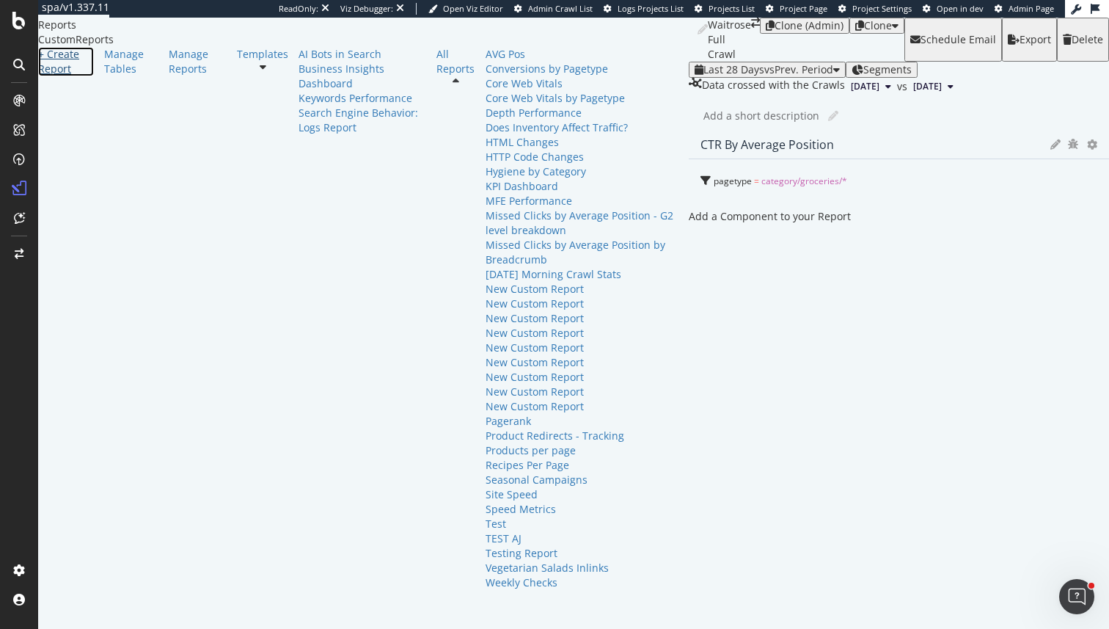
click at [86, 76] on div "+ Create Report" at bounding box center [66, 61] width 56 height 29
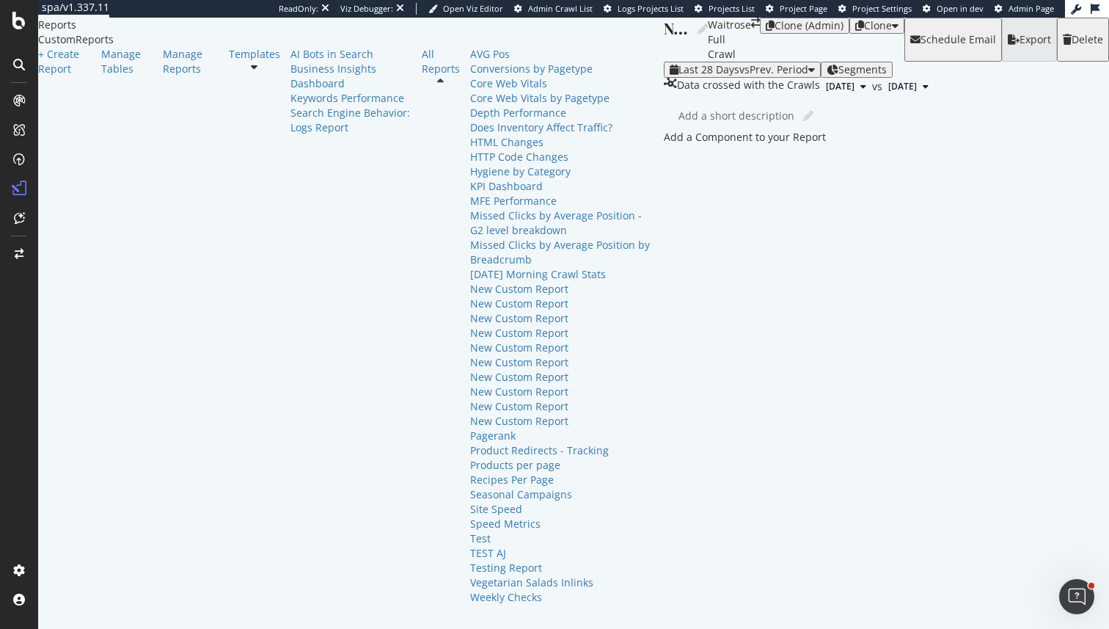
click at [664, 145] on div "Add a Component to your Report" at bounding box center [886, 137] width 445 height 15
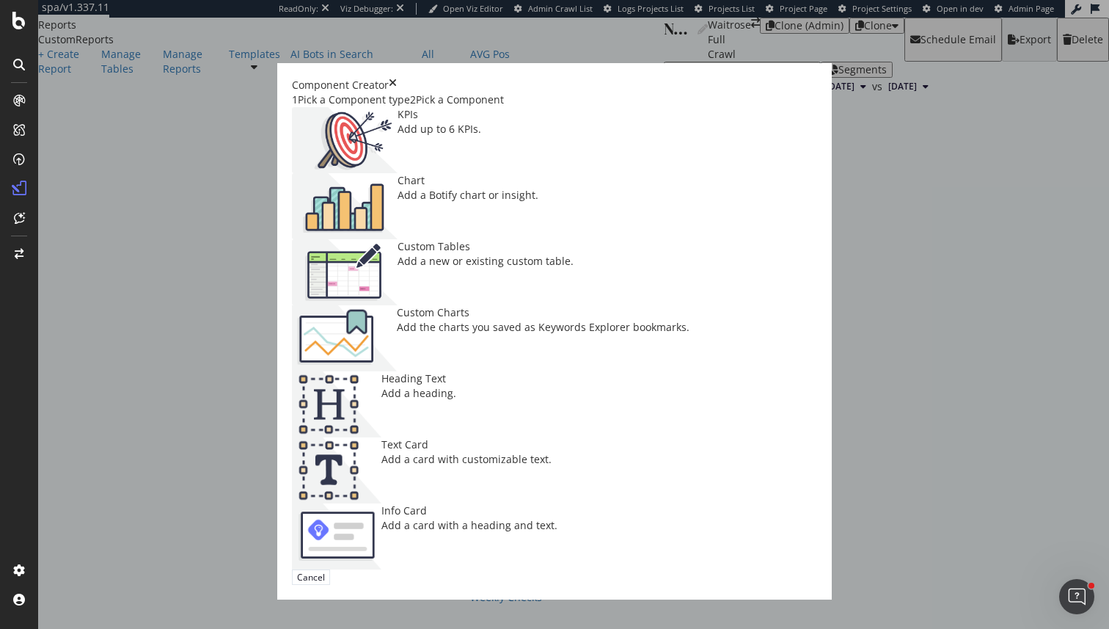
click at [398, 269] on div "Add a new or existing custom table." at bounding box center [486, 261] width 176 height 15
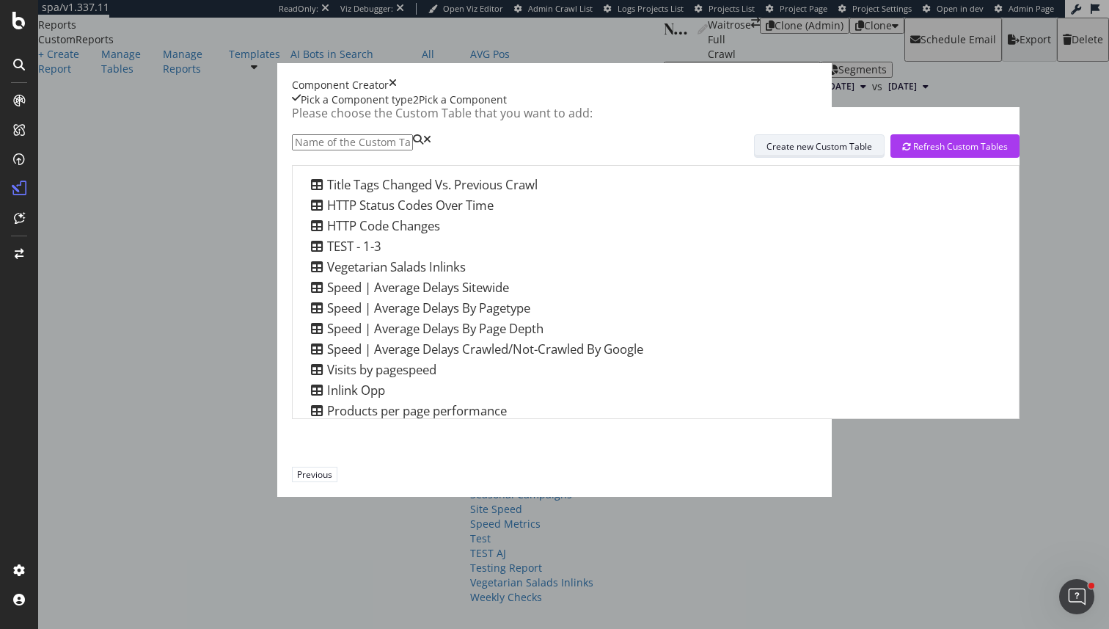
click at [767, 153] on div "Create new Custom Table" at bounding box center [820, 146] width 106 height 12
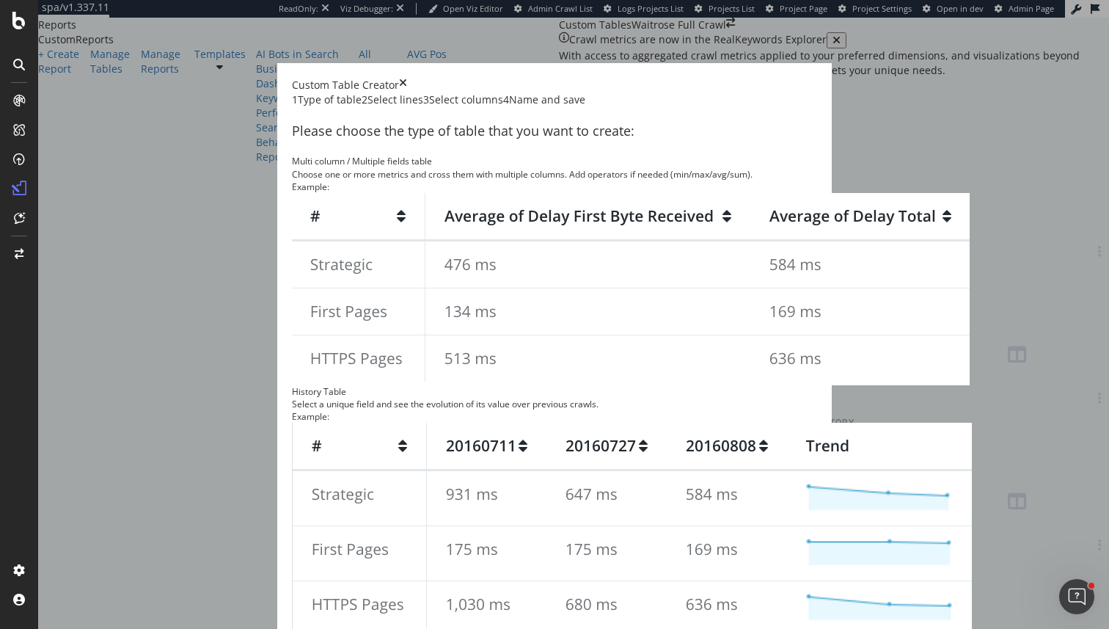
click at [696, 423] on img "modal" at bounding box center [632, 529] width 680 height 213
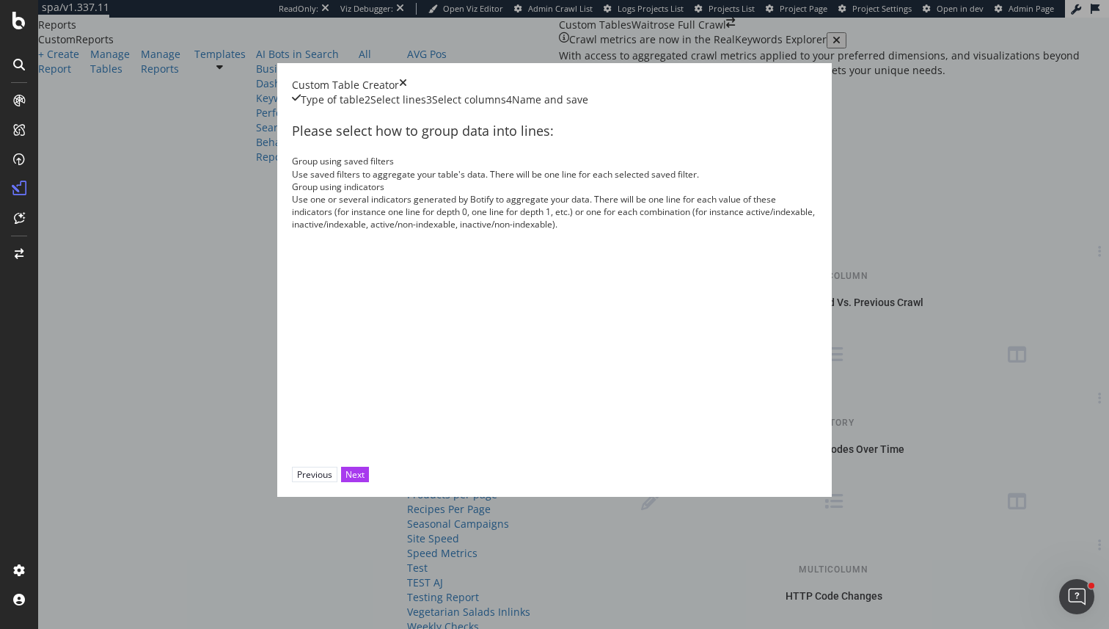
click at [646, 230] on div "Use one or several indicators generated by Botify to aggregate your data. There…" at bounding box center [554, 211] width 525 height 37
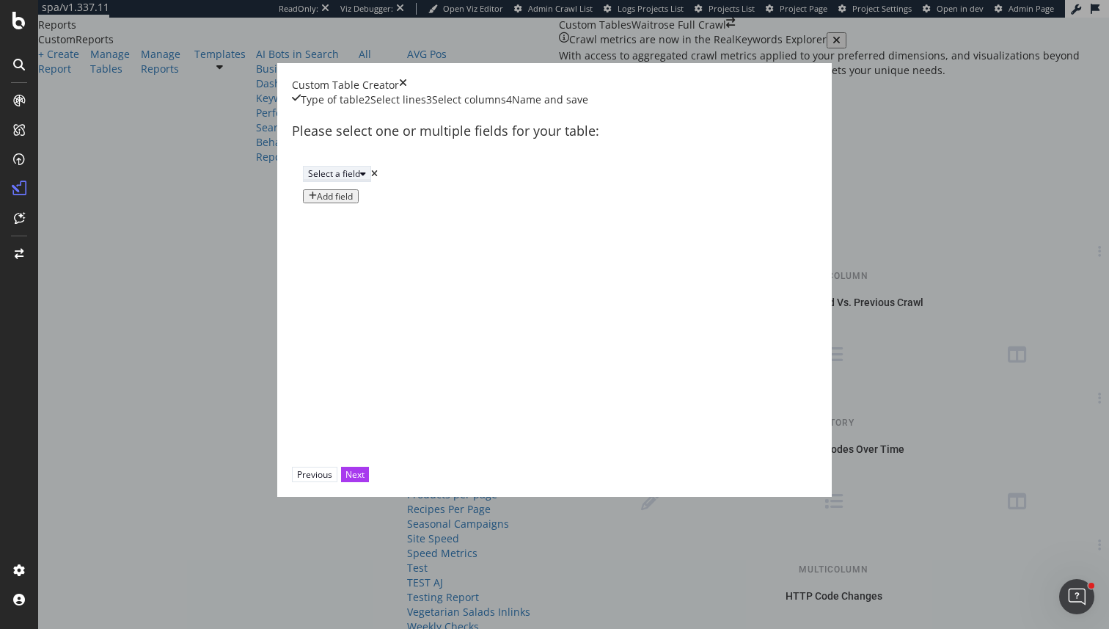
click at [360, 180] on div "Select a field" at bounding box center [334, 173] width 52 height 12
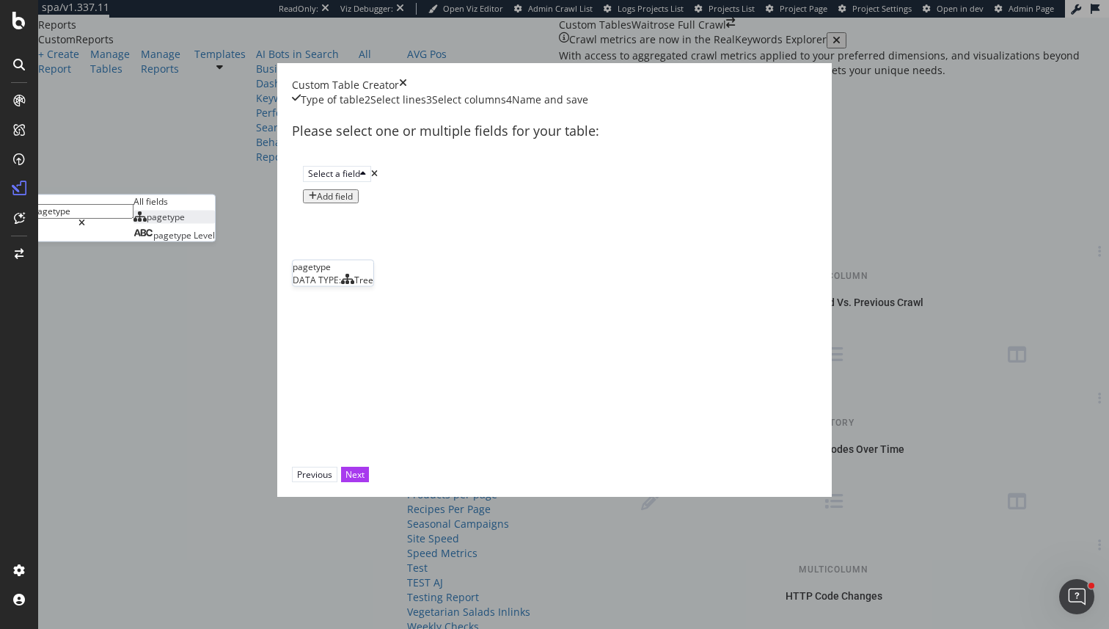
type input "pagetype"
click at [185, 223] on div "pagetype" at bounding box center [159, 217] width 51 height 12
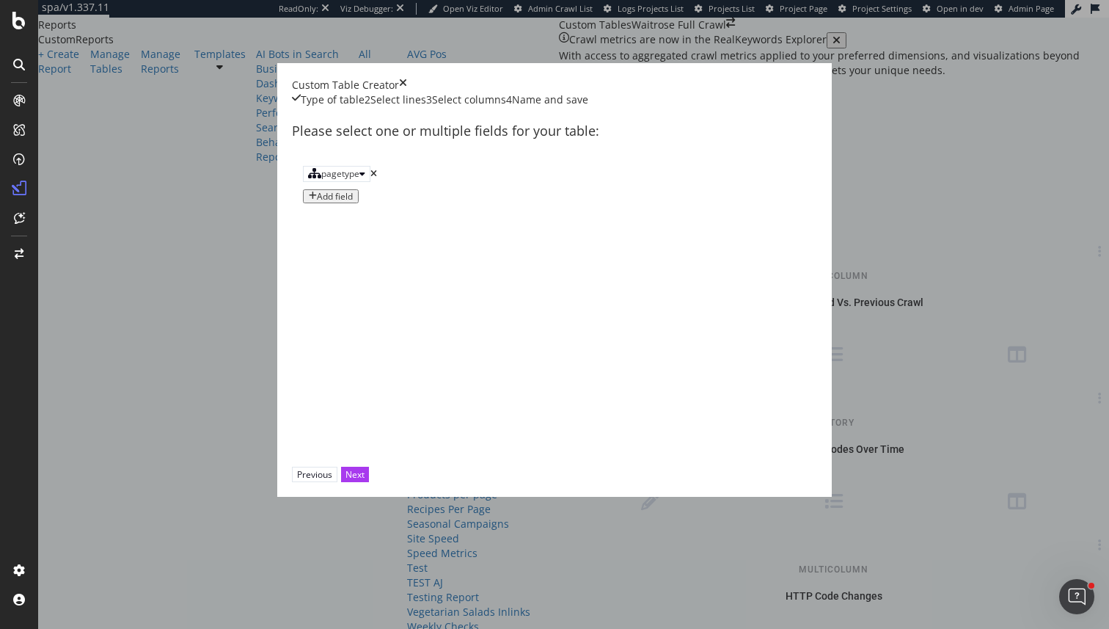
click at [317, 202] on div "Add field" at bounding box center [335, 196] width 36 height 10
click at [308, 203] on div "Select a field" at bounding box center [334, 197] width 52 height 12
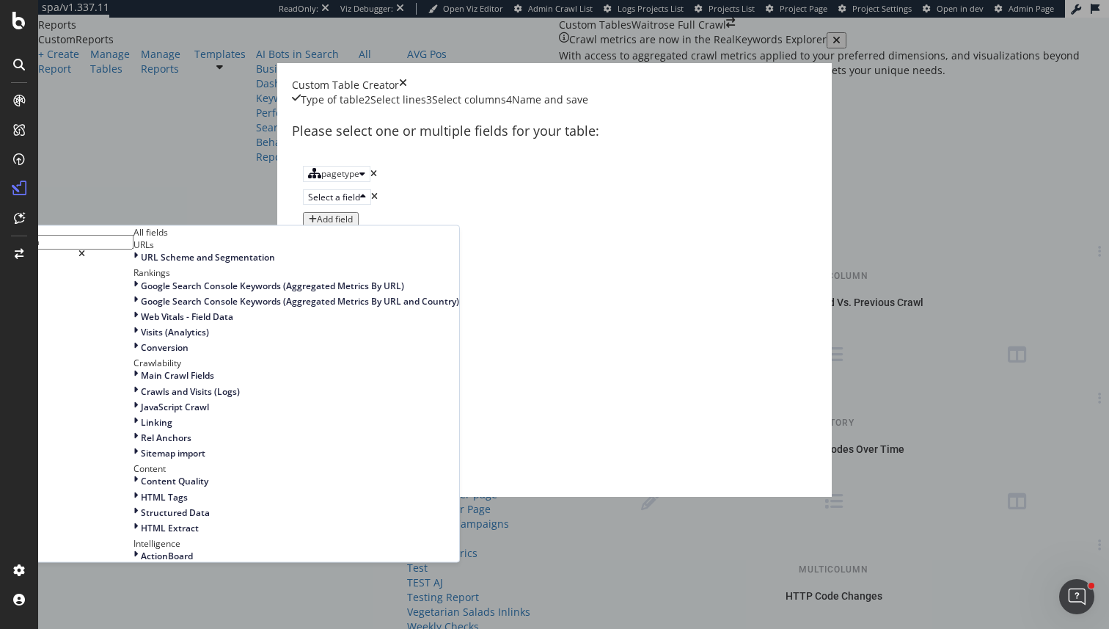
type input "l"
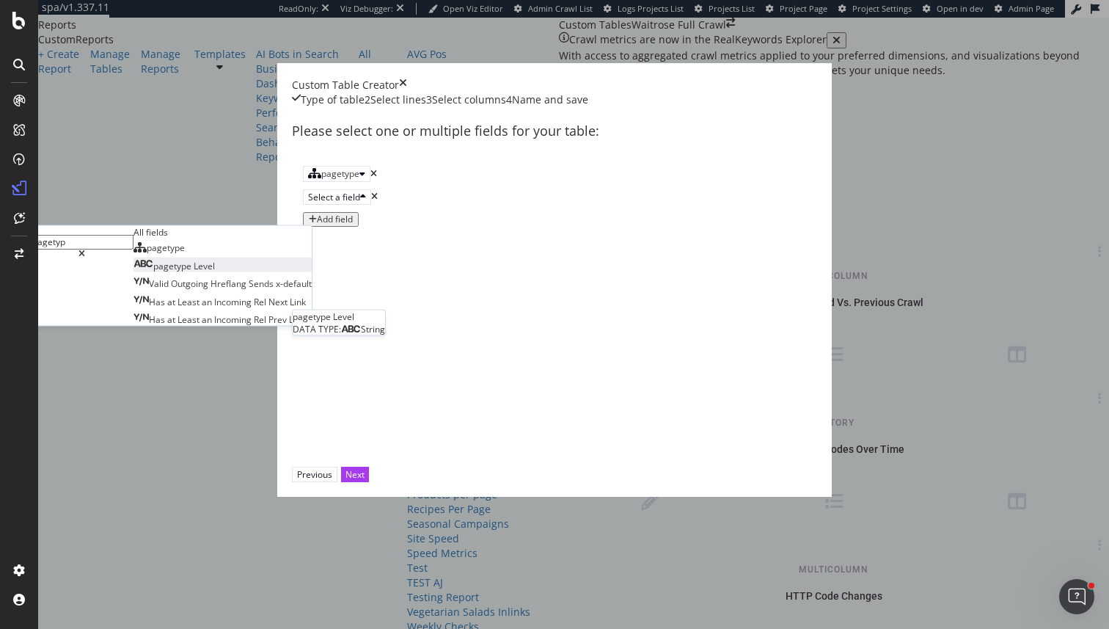
type input "pagetyp"
click at [215, 272] on div "pagetype Level" at bounding box center [174, 266] width 81 height 12
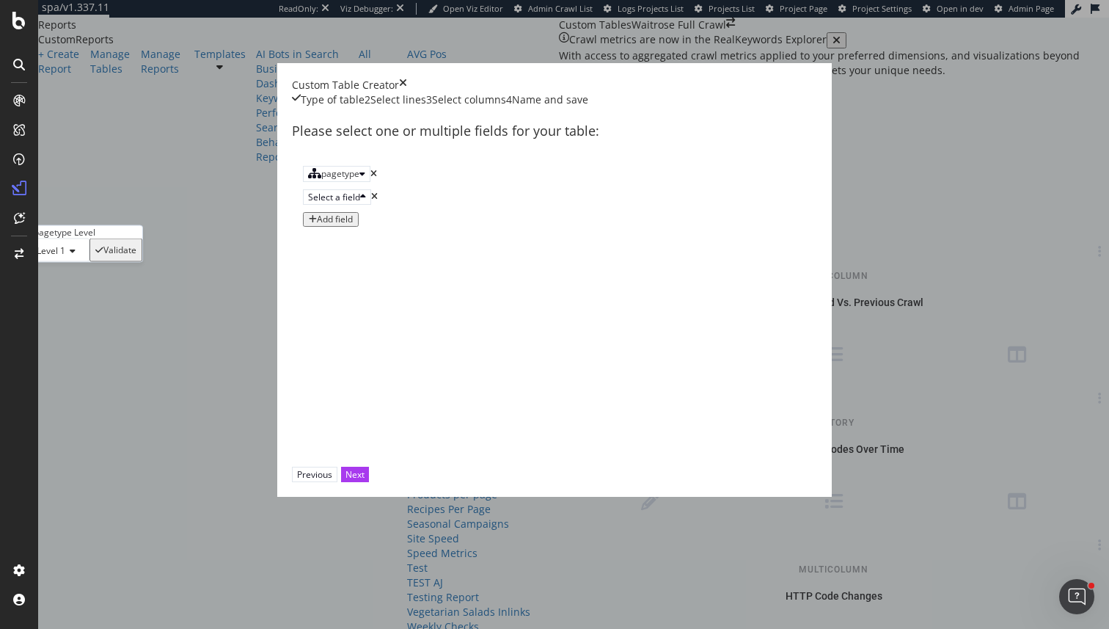
click at [65, 257] on span "Level 1" at bounding box center [51, 250] width 29 height 12
click at [292, 422] on div "Please select one or multiple fields for your table: pagetype Select a field pa…" at bounding box center [554, 287] width 525 height 360
click at [365, 481] on div "Next" at bounding box center [355, 474] width 19 height 12
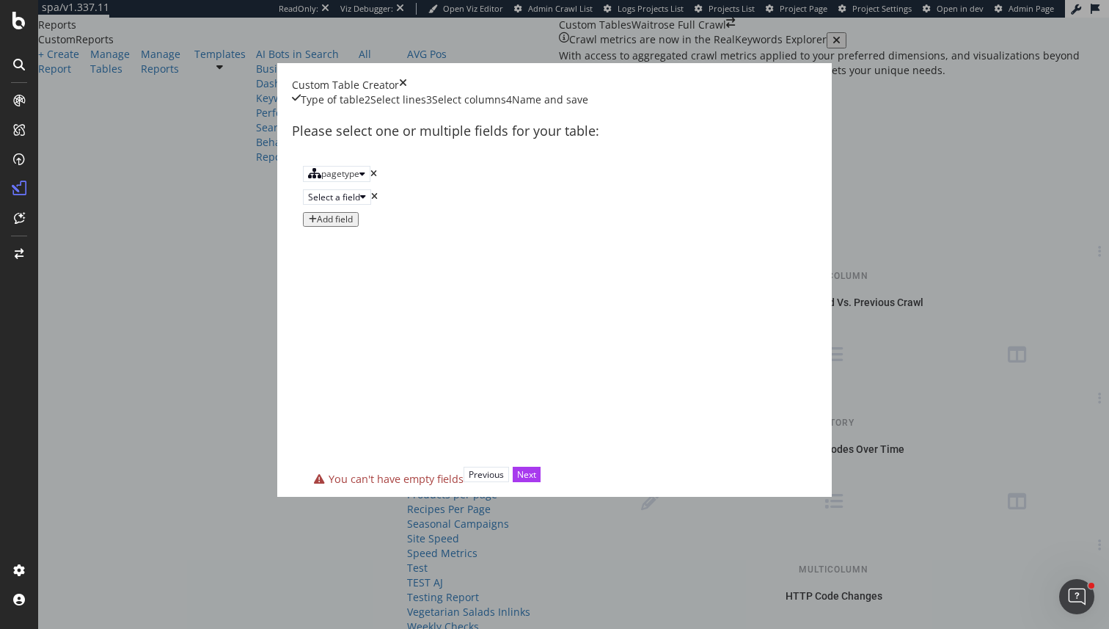
click at [378, 201] on icon "times" at bounding box center [374, 196] width 7 height 9
click at [369, 482] on button "Next" at bounding box center [355, 474] width 28 height 15
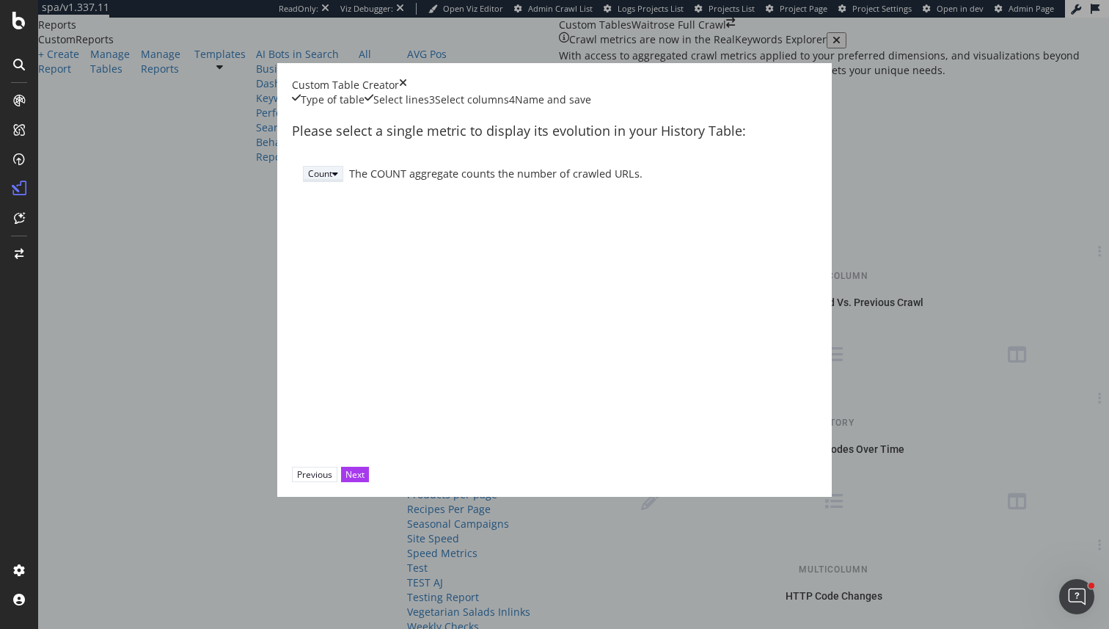
click at [332, 178] on div "modal" at bounding box center [335, 173] width 6 height 9
click at [227, 266] on div "Sum" at bounding box center [214, 260] width 24 height 12
click at [738, 181] on button "Select a field" at bounding box center [772, 173] width 68 height 15
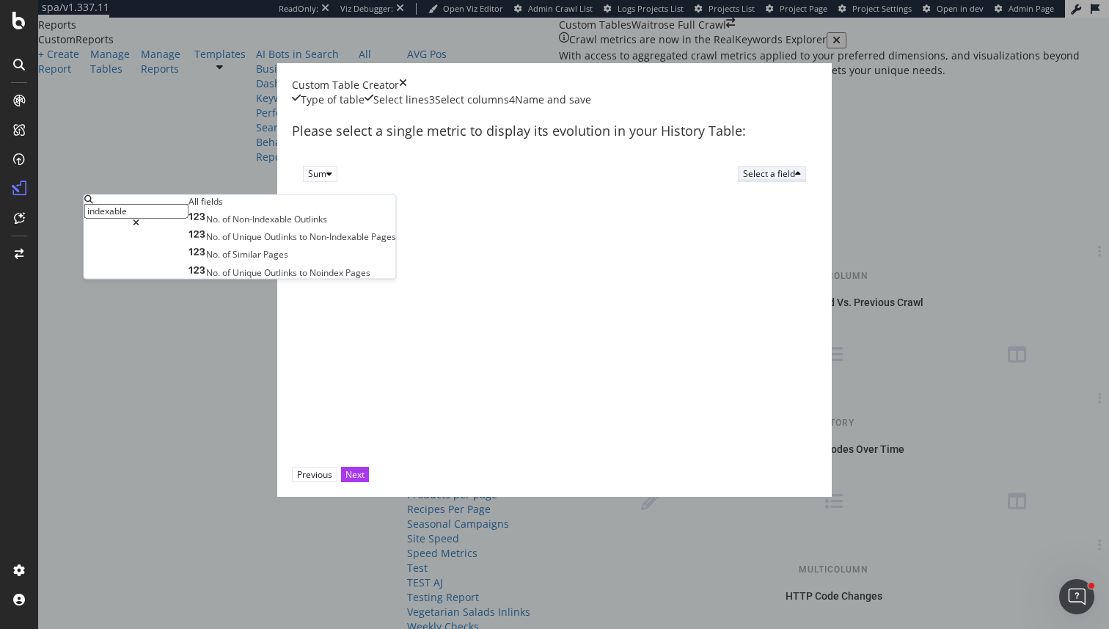
type input "indexable"
click at [743, 180] on div "Select a field" at bounding box center [772, 173] width 58 height 12
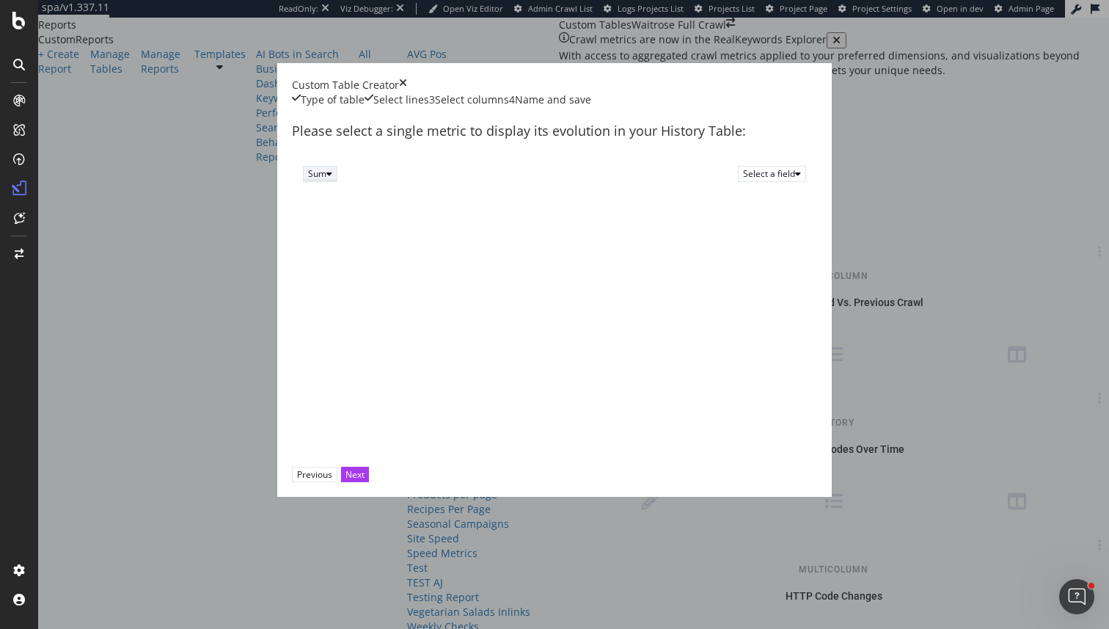
click at [308, 180] on div "Sum" at bounding box center [320, 173] width 24 height 12
click at [227, 266] on div "Sum" at bounding box center [214, 260] width 24 height 12
click at [227, 254] on div "Count" at bounding box center [214, 247] width 24 height 12
click at [349, 182] on div "The COUNT aggregate counts the number of crawled URLs." at bounding box center [577, 174] width 457 height 15
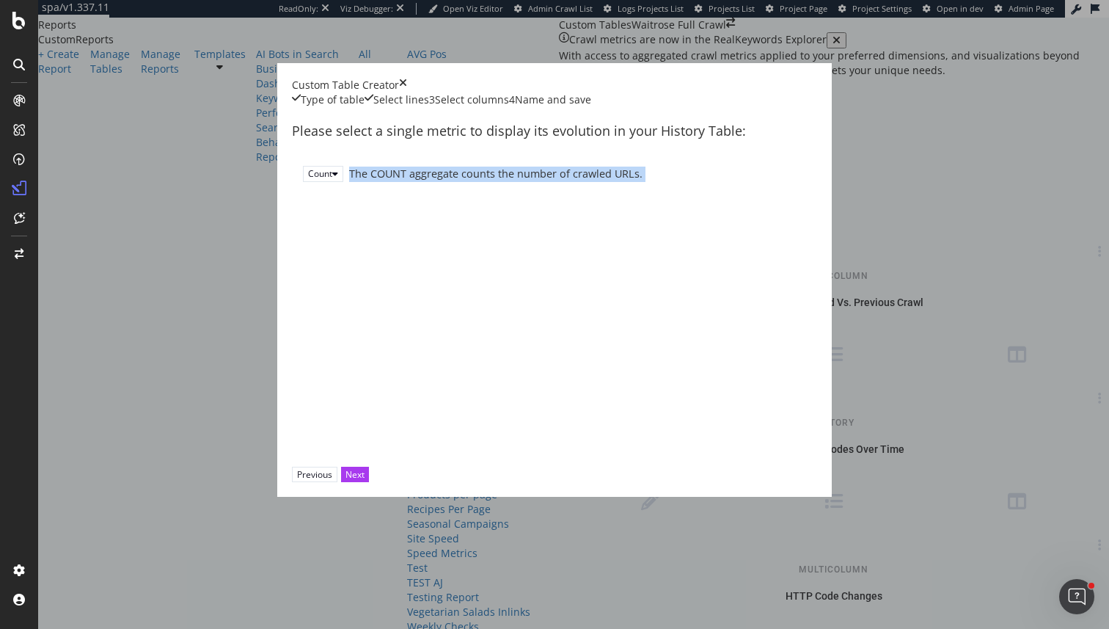
click at [349, 182] on div "The COUNT aggregate counts the number of crawled URLs." at bounding box center [577, 174] width 457 height 15
click at [308, 180] on div "Count" at bounding box center [320, 173] width 24 height 12
click at [368, 272] on div "Please select a single metric to display its evolution in your History Table: C…" at bounding box center [554, 287] width 525 height 360
click at [337, 482] on button "Previous" at bounding box center [314, 474] width 45 height 15
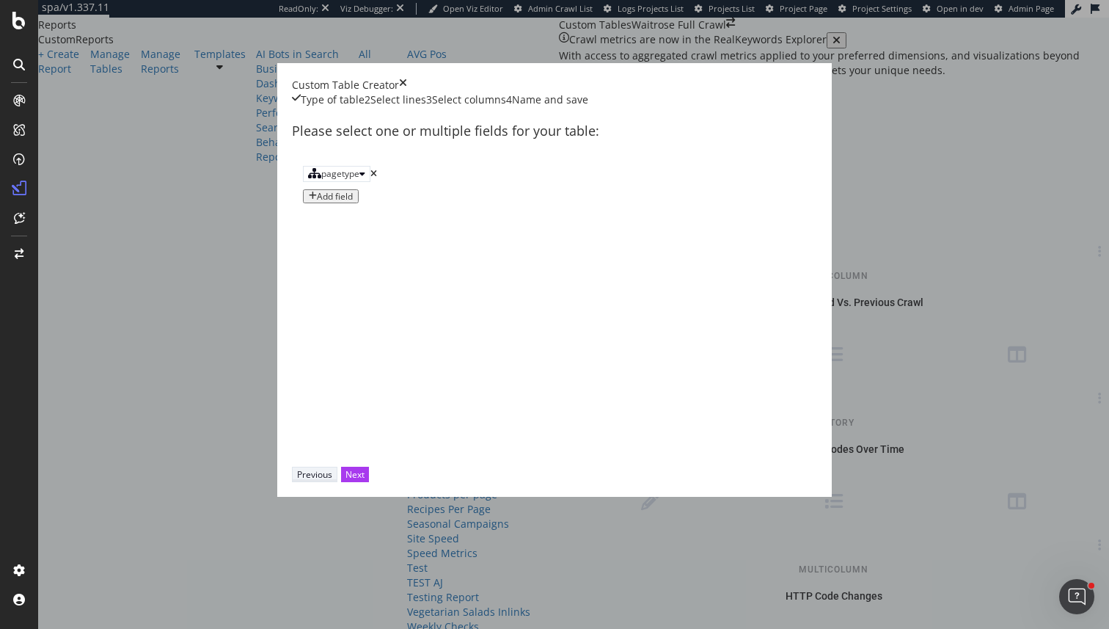
click at [337, 482] on button "Previous" at bounding box center [314, 474] width 45 height 15
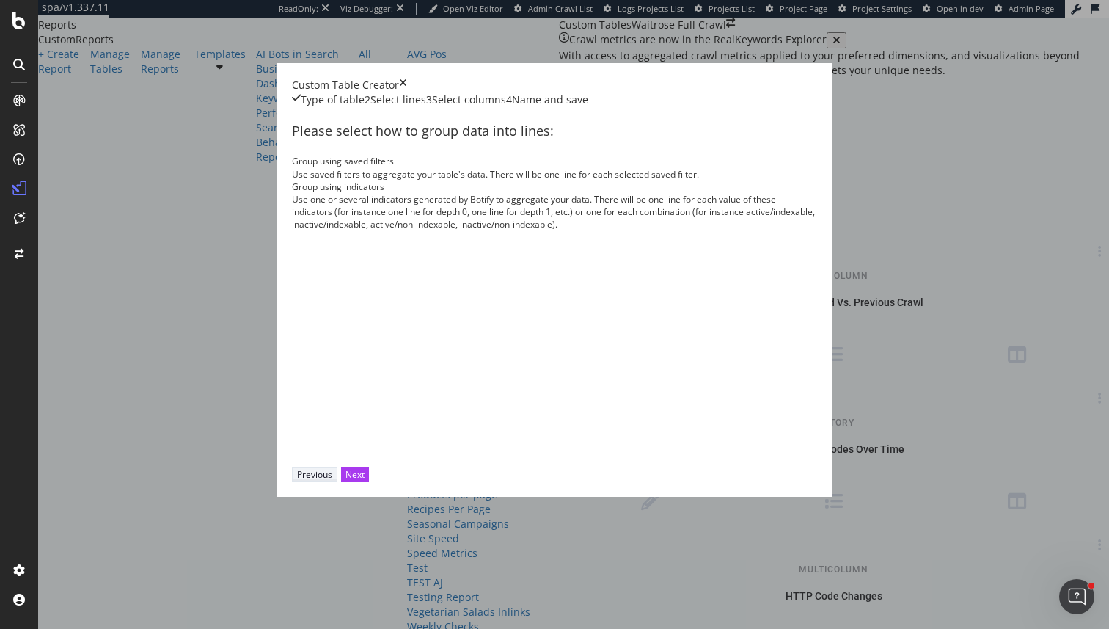
click at [337, 482] on button "Previous" at bounding box center [314, 474] width 45 height 15
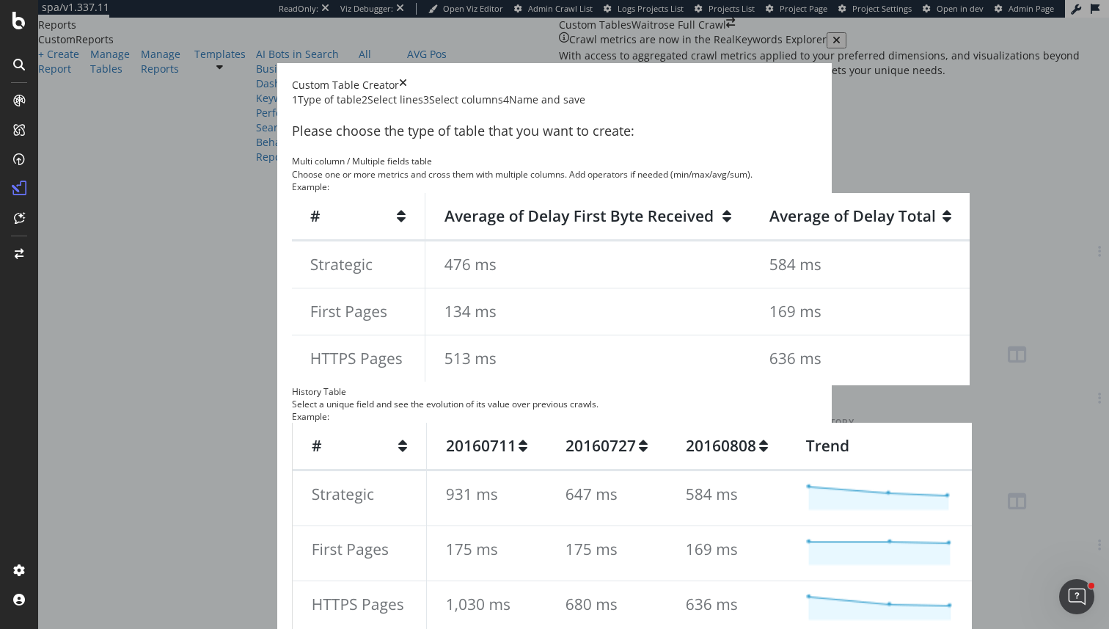
click at [424, 297] on img "modal" at bounding box center [631, 289] width 678 height 192
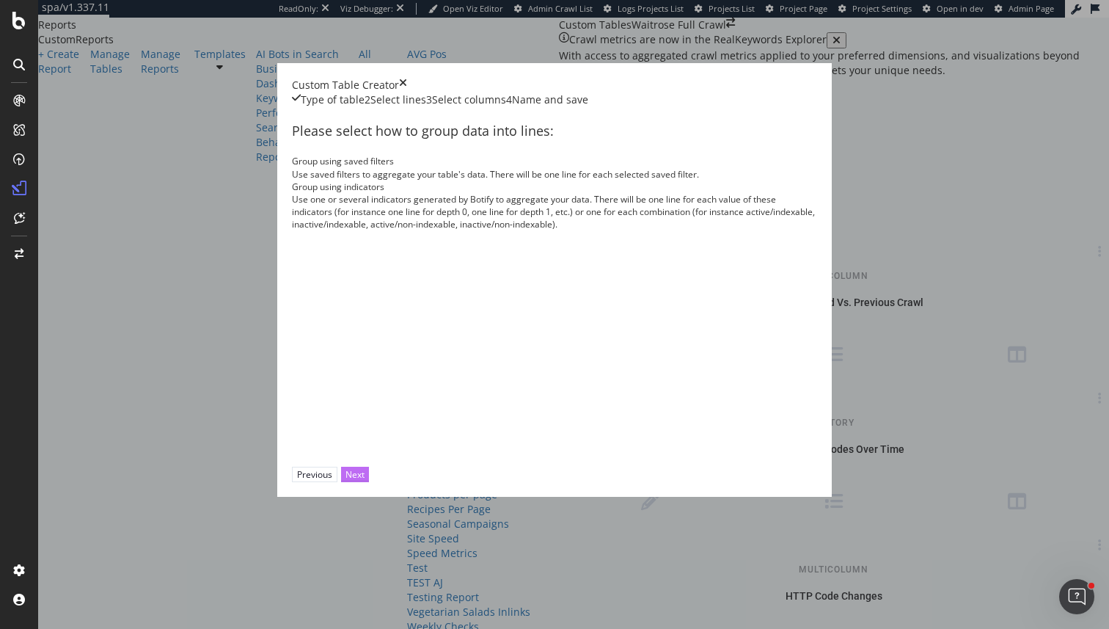
click at [369, 482] on button "Next" at bounding box center [355, 474] width 28 height 15
click at [597, 230] on div "Use one or several indicators generated by Botify to aggregate your data. There…" at bounding box center [554, 211] width 525 height 37
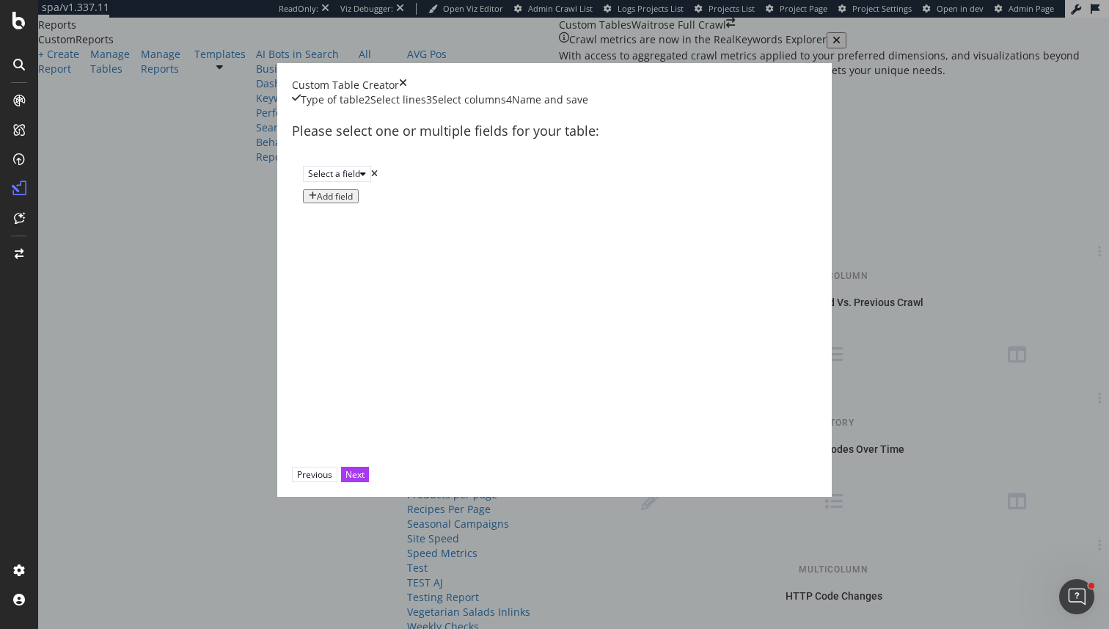
click at [461, 213] on div "Select a field Add field" at bounding box center [554, 184] width 525 height 59
click at [360, 180] on div "Select a field" at bounding box center [334, 173] width 52 height 12
click at [798, 482] on div "Previous Next" at bounding box center [554, 474] width 525 height 15
click at [332, 481] on div "Previous" at bounding box center [314, 474] width 35 height 12
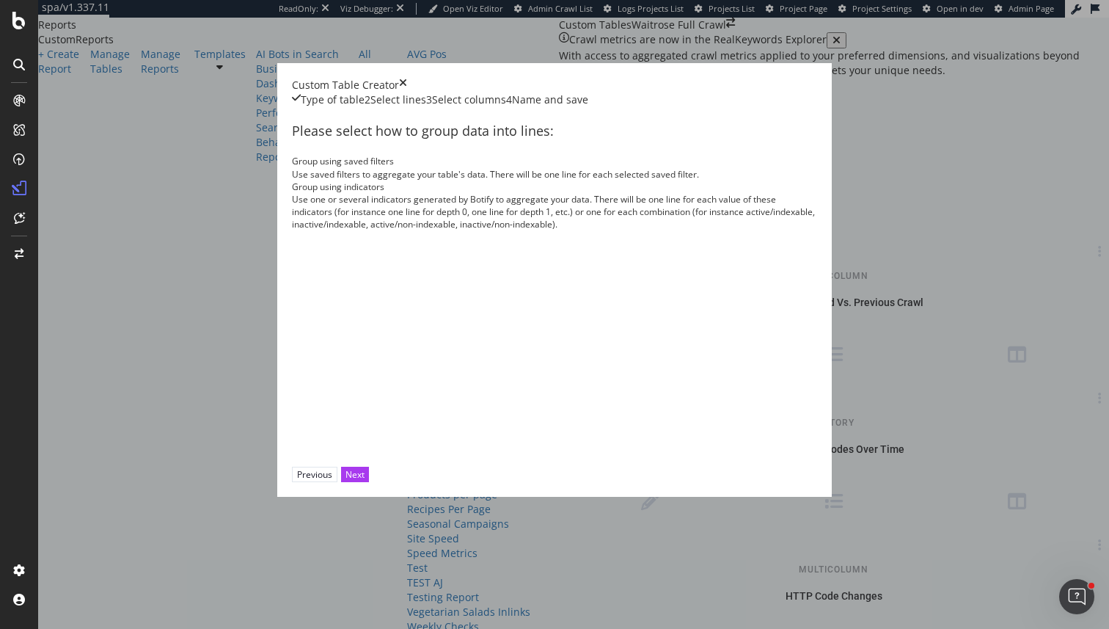
click at [724, 322] on div "Please select how to group data into lines: Group using saved filters Use saved…" at bounding box center [554, 287] width 525 height 360
click at [724, 230] on div "Use one or several indicators generated by Botify to aggregate your data. There…" at bounding box center [554, 211] width 525 height 37
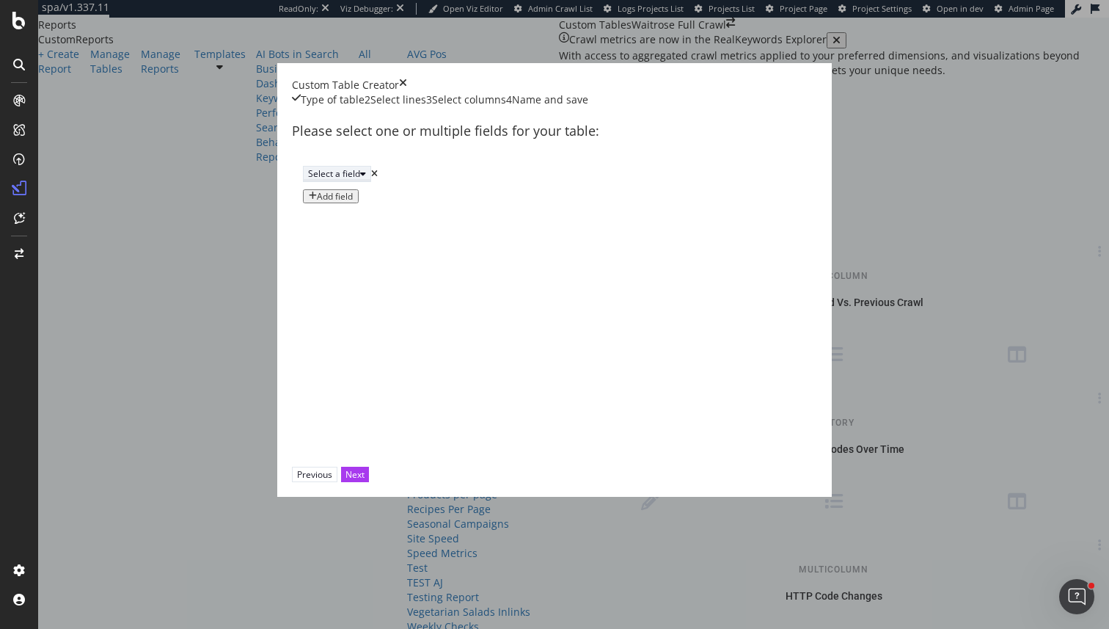
click at [308, 180] on div "Select a field" at bounding box center [337, 173] width 58 height 12
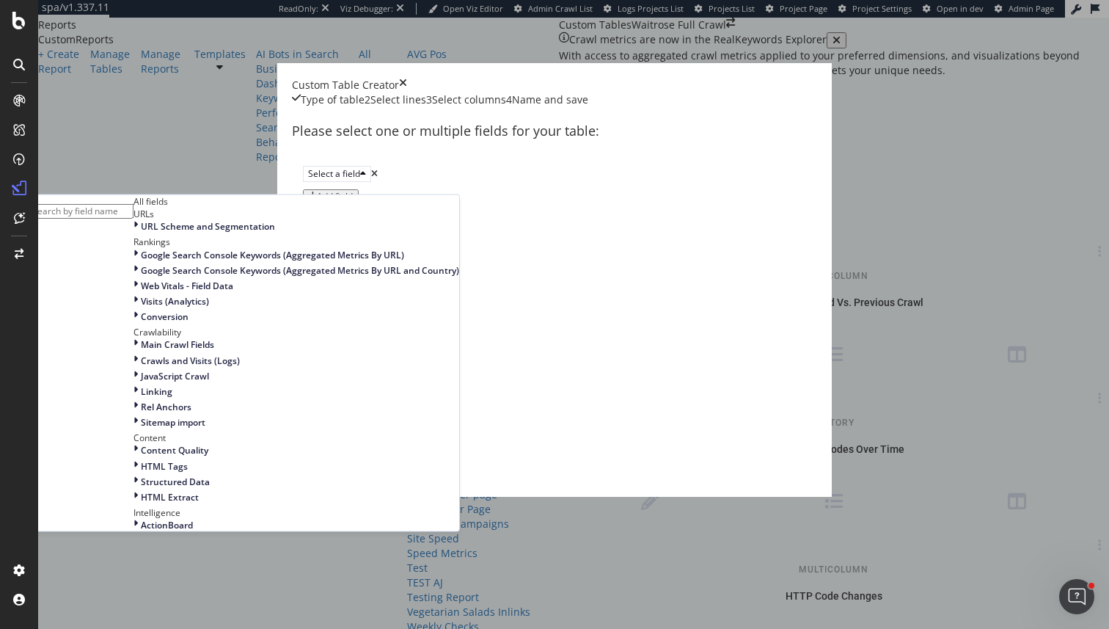
click at [312, 220] on div "URLs" at bounding box center [297, 214] width 326 height 12
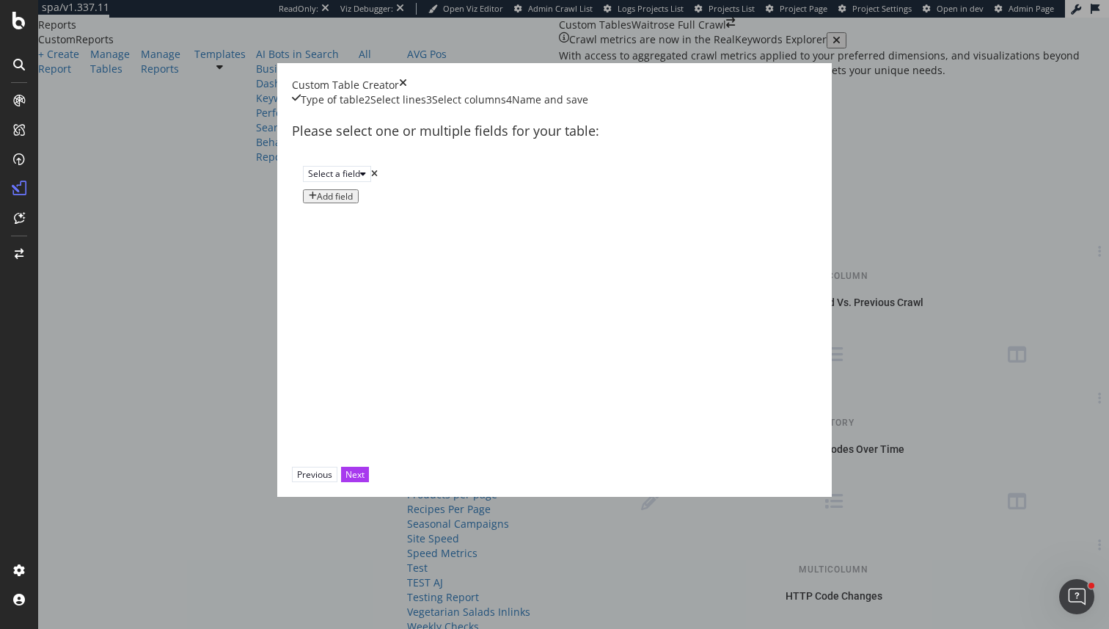
click at [587, 214] on div "Select a field Add field" at bounding box center [554, 184] width 525 height 59
click at [371, 181] on button "Select a field" at bounding box center [337, 173] width 68 height 15
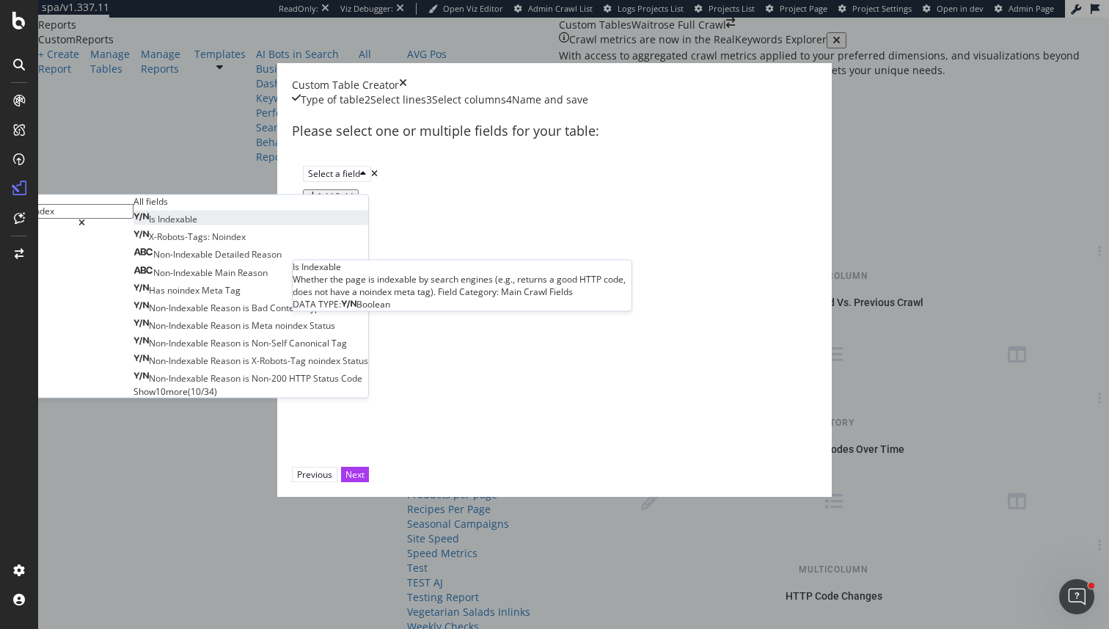
type input "index"
click at [197, 225] on div "Is Indexable" at bounding box center [166, 219] width 64 height 12
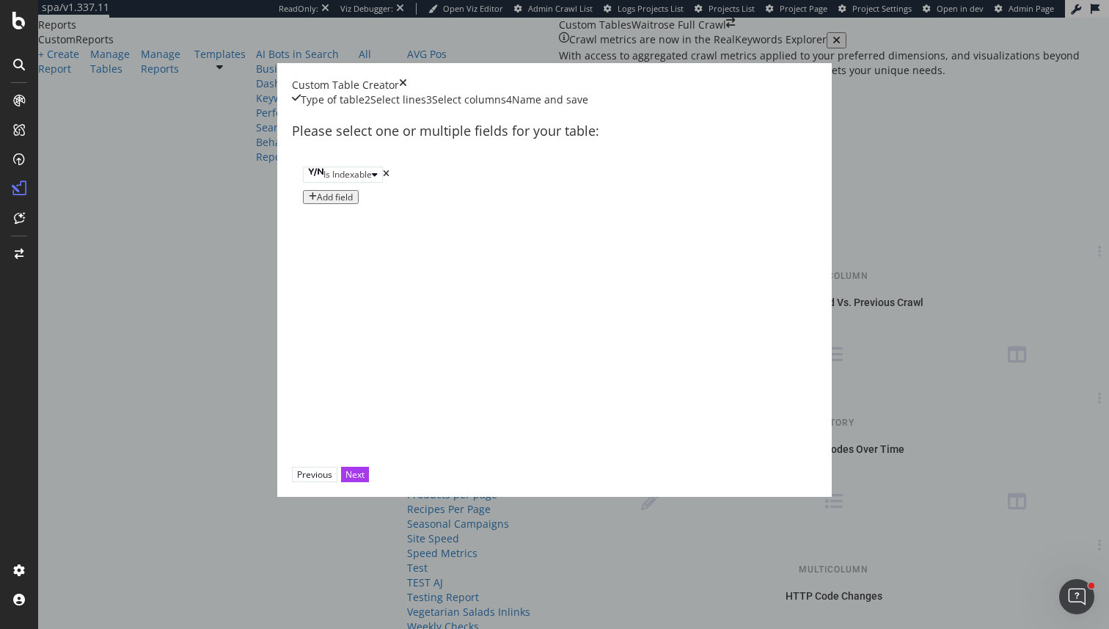
click at [317, 202] on div "Add field" at bounding box center [335, 197] width 36 height 10
click at [378, 202] on div "times" at bounding box center [374, 197] width 7 height 9
click at [383, 182] on button "Is Indexable" at bounding box center [343, 174] width 80 height 15
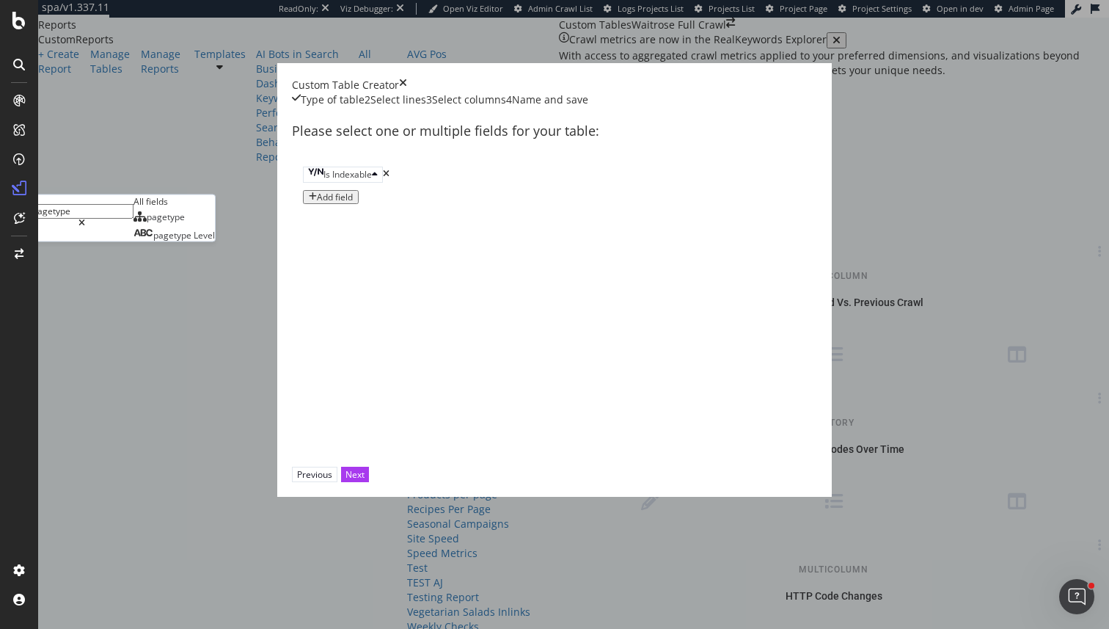
type input "pagetype"
click at [215, 208] on div "All fields" at bounding box center [174, 201] width 81 height 12
click at [185, 223] on div "pagetype" at bounding box center [159, 217] width 51 height 12
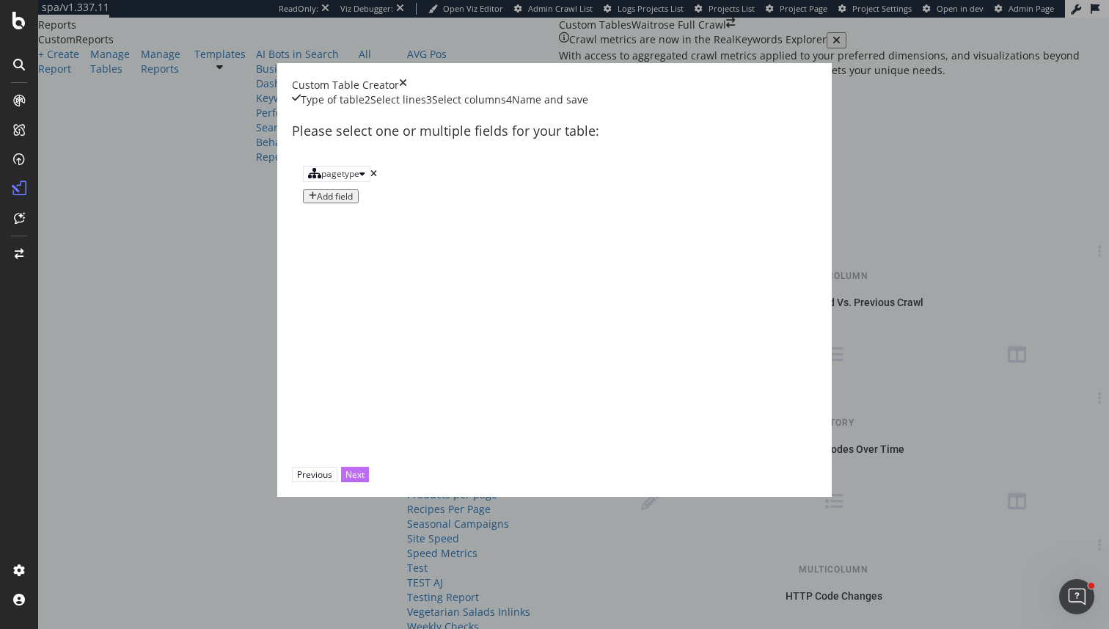
click at [369, 482] on button "Next" at bounding box center [355, 474] width 28 height 15
click at [317, 202] on div "Add column" at bounding box center [341, 196] width 48 height 10
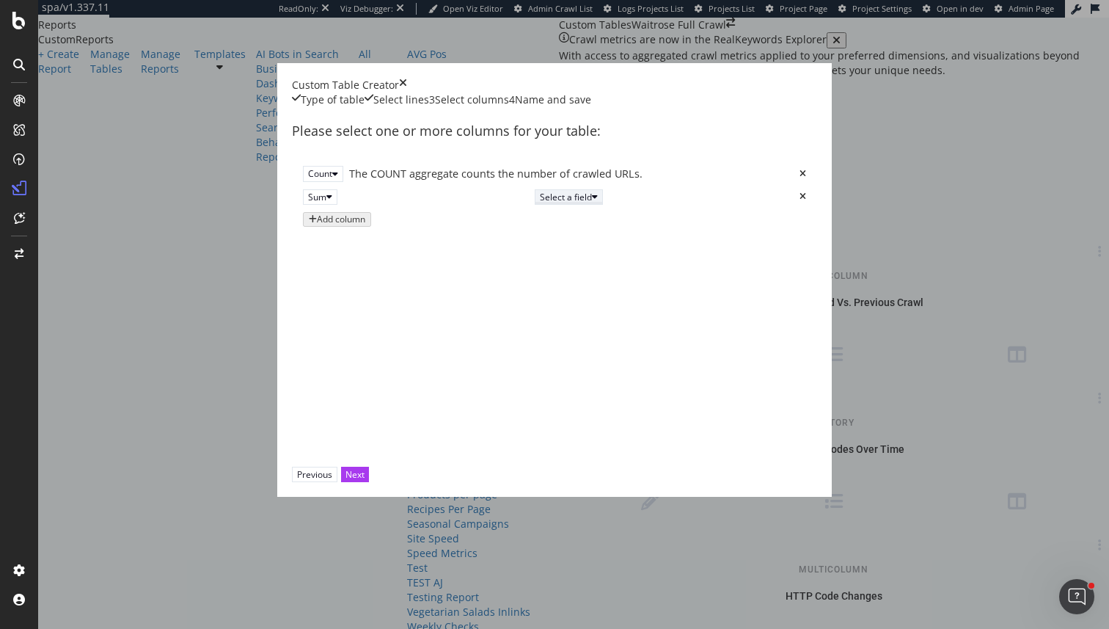
click at [540, 203] on div "Select a field" at bounding box center [569, 197] width 58 height 12
type input "u"
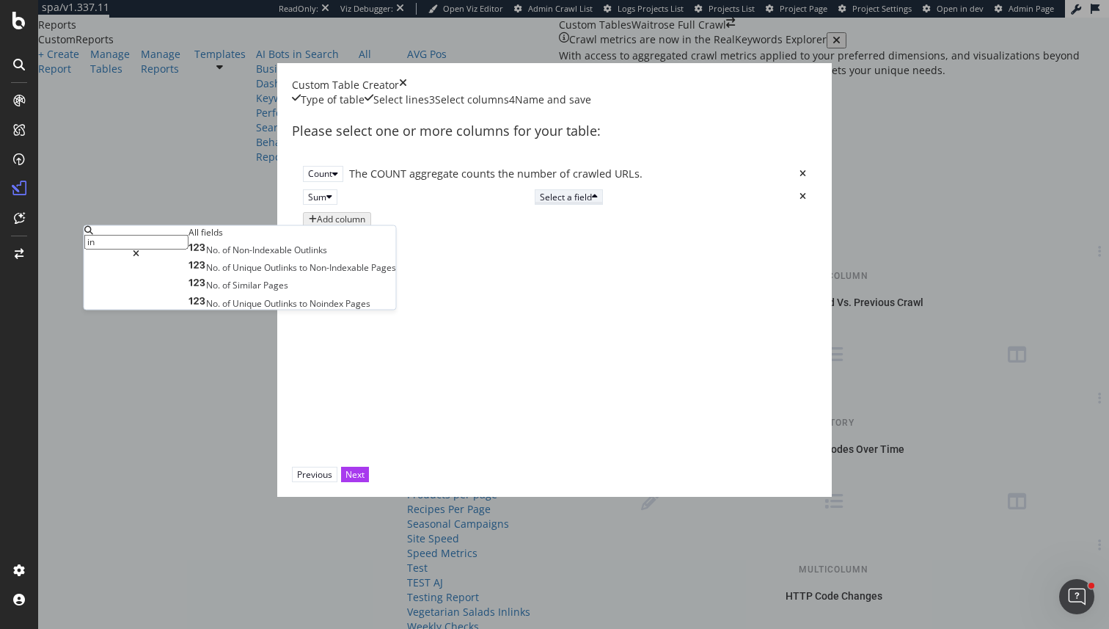
type input "i"
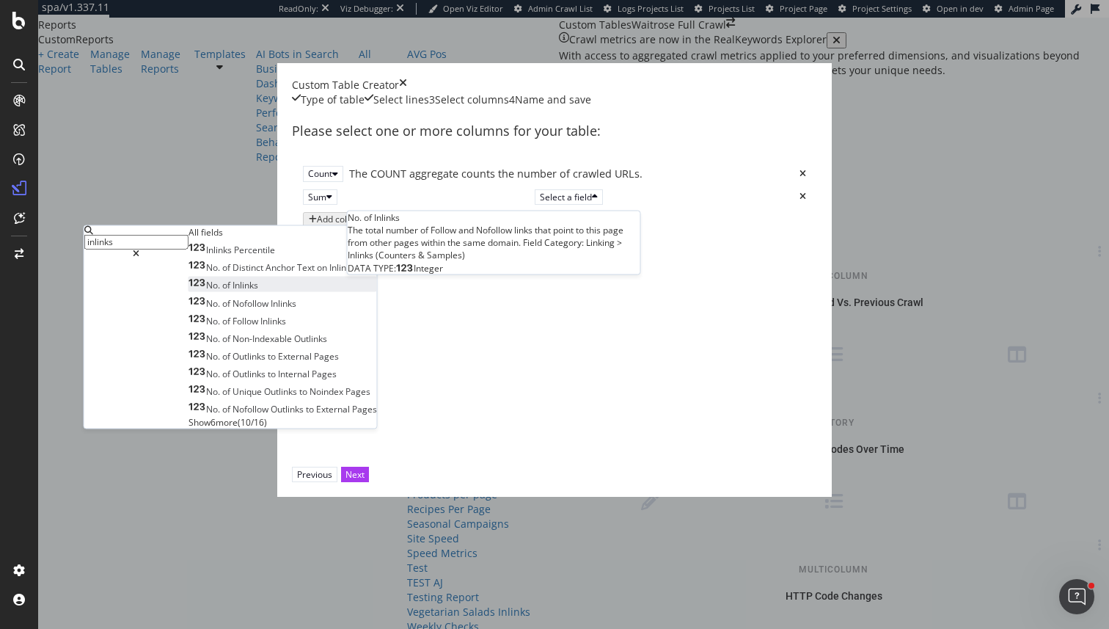
type input "inlinks"
click at [258, 291] on span "Inlinks" at bounding box center [246, 285] width 26 height 12
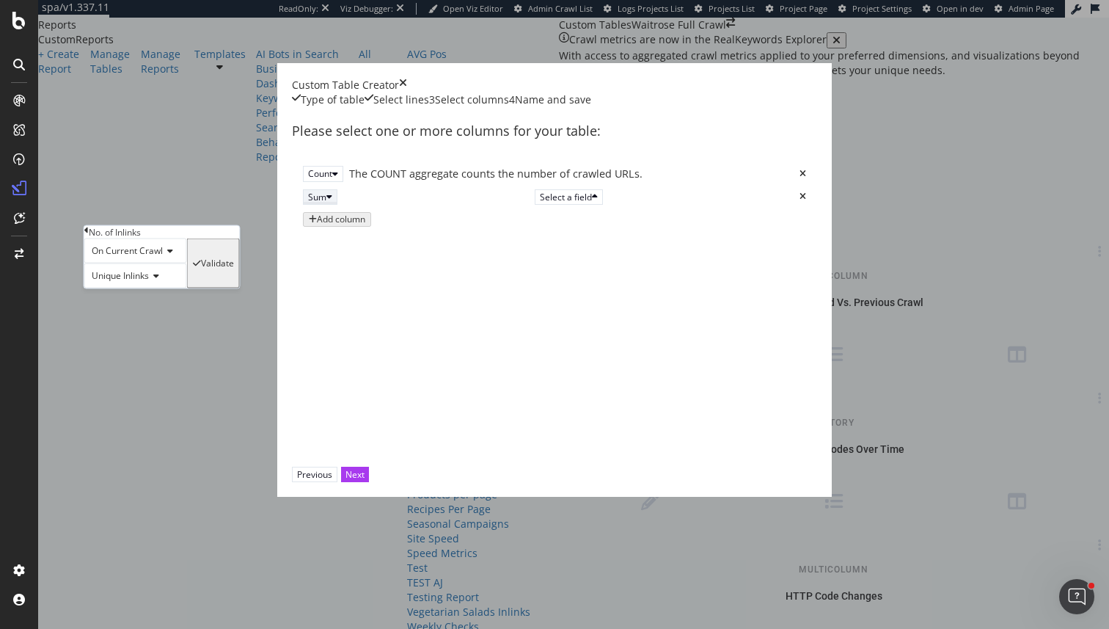
click at [308, 203] on div "Sum" at bounding box center [317, 197] width 18 height 12
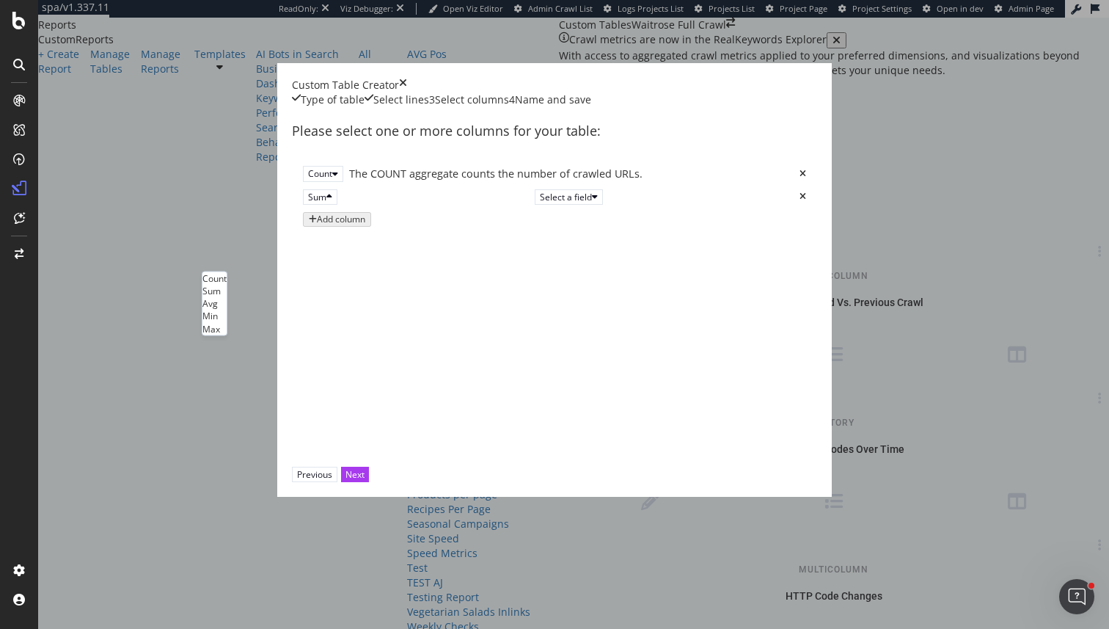
click at [227, 310] on div "Avg" at bounding box center [214, 303] width 24 height 12
click at [533, 205] on button "Select a field" at bounding box center [567, 196] width 68 height 15
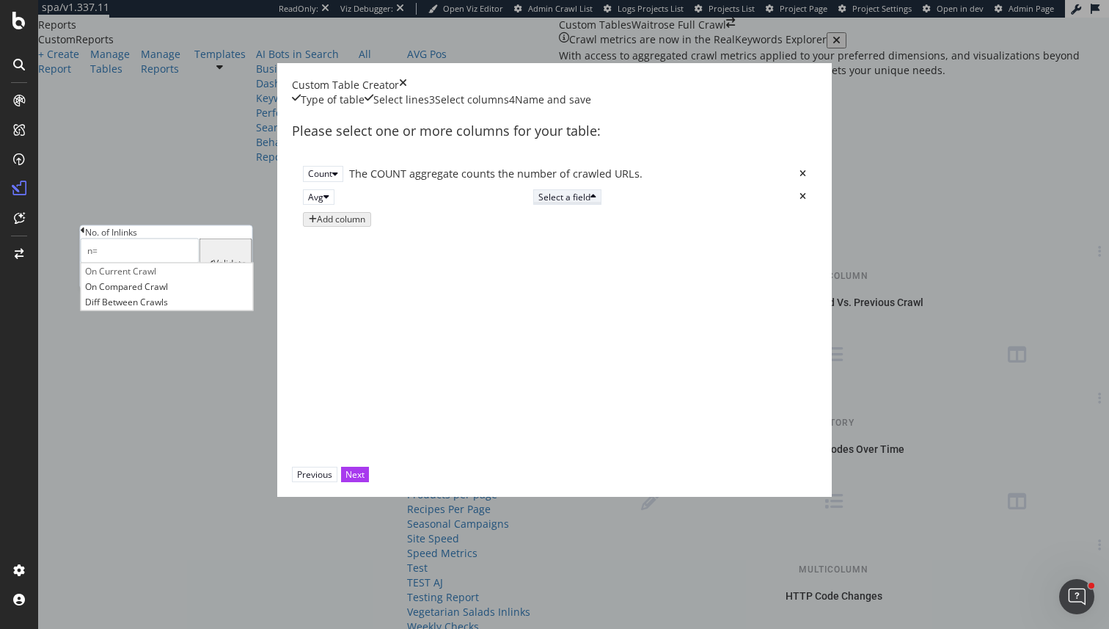
type input "n"
type input "inlijnks"
click at [247, 269] on div "Validate" at bounding box center [230, 263] width 33 height 10
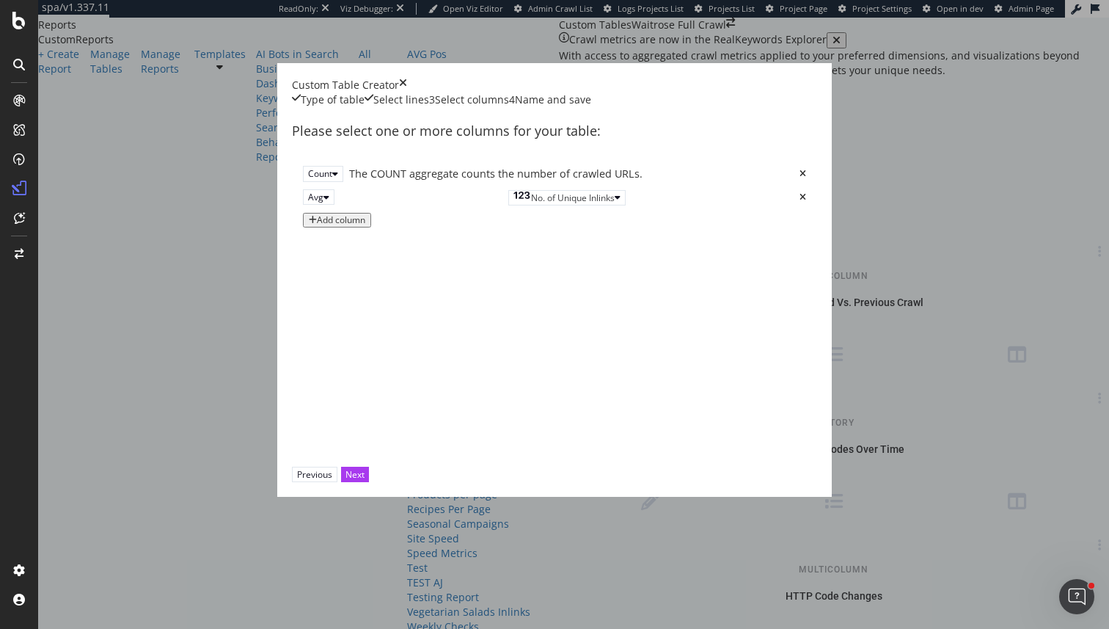
click at [317, 225] on div "Add column" at bounding box center [341, 220] width 48 height 10
click at [308, 227] on div "Sum" at bounding box center [320, 220] width 24 height 12
click at [227, 340] on div "Avg" at bounding box center [214, 334] width 24 height 12
click at [539, 227] on div "Select a field" at bounding box center [568, 220] width 58 height 12
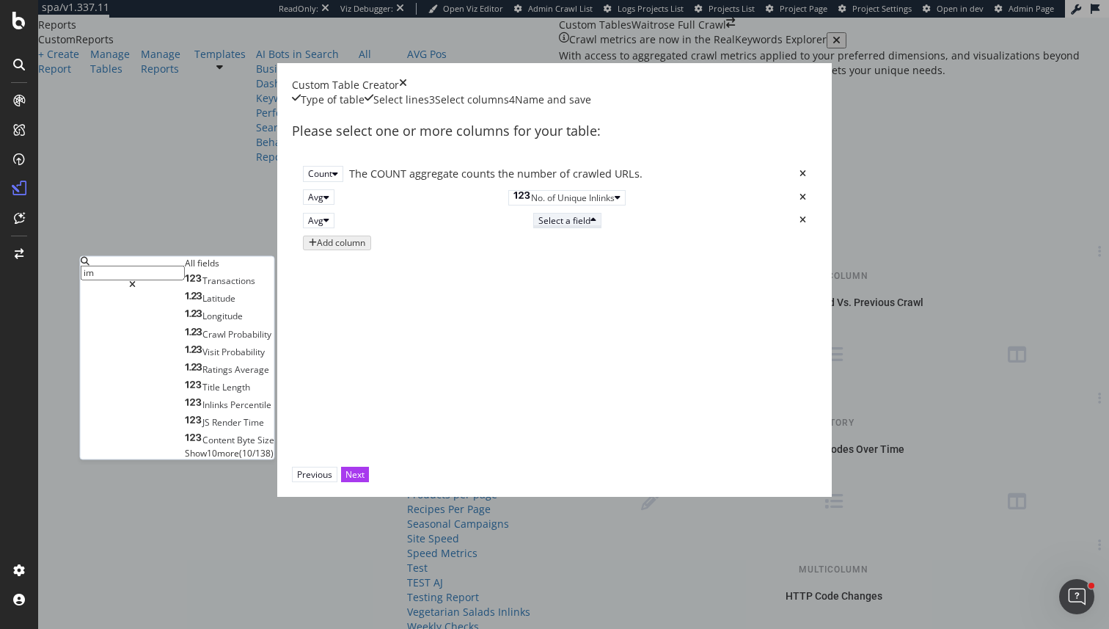
type input "i"
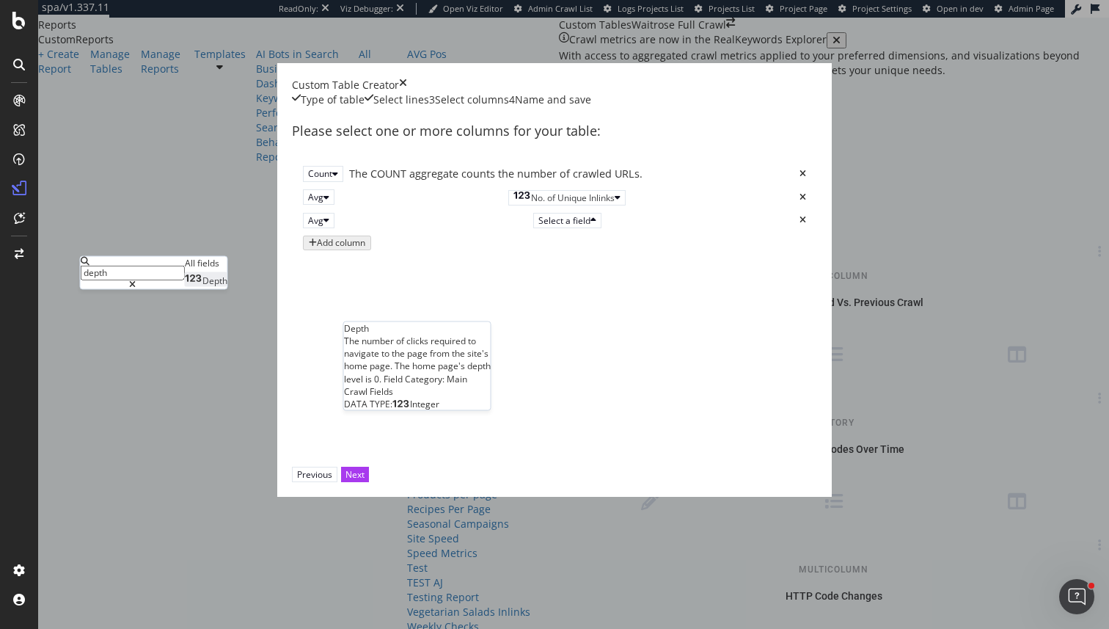
type input "depth"
click at [227, 287] on div "Depth" at bounding box center [206, 280] width 43 height 12
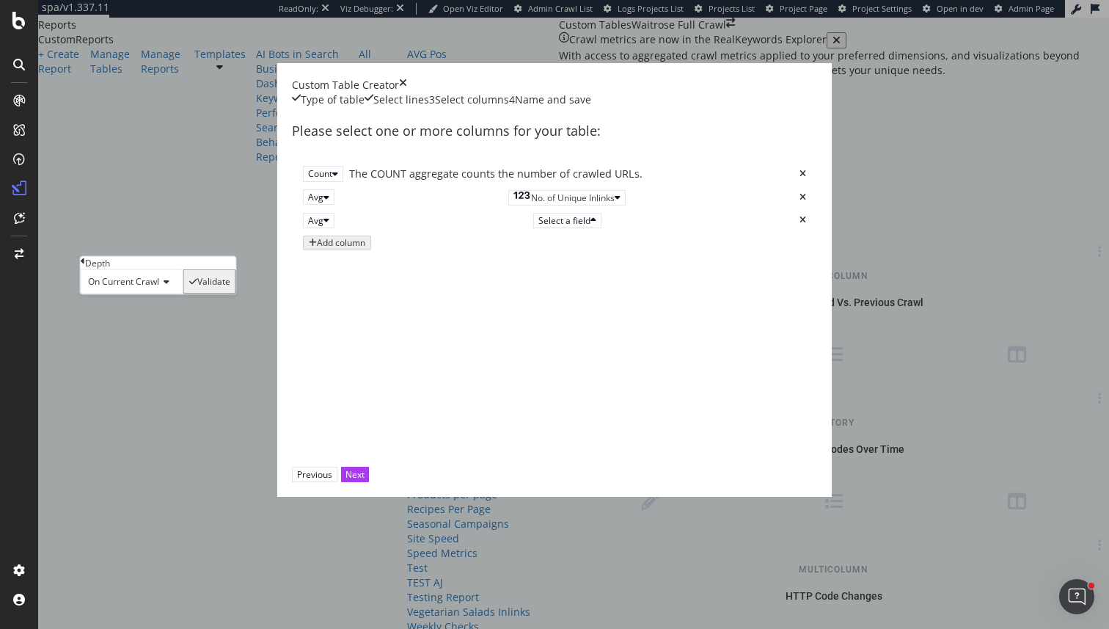
click at [230, 287] on div "Validate" at bounding box center [213, 282] width 33 height 10
click at [309, 249] on div "Add column" at bounding box center [337, 243] width 56 height 10
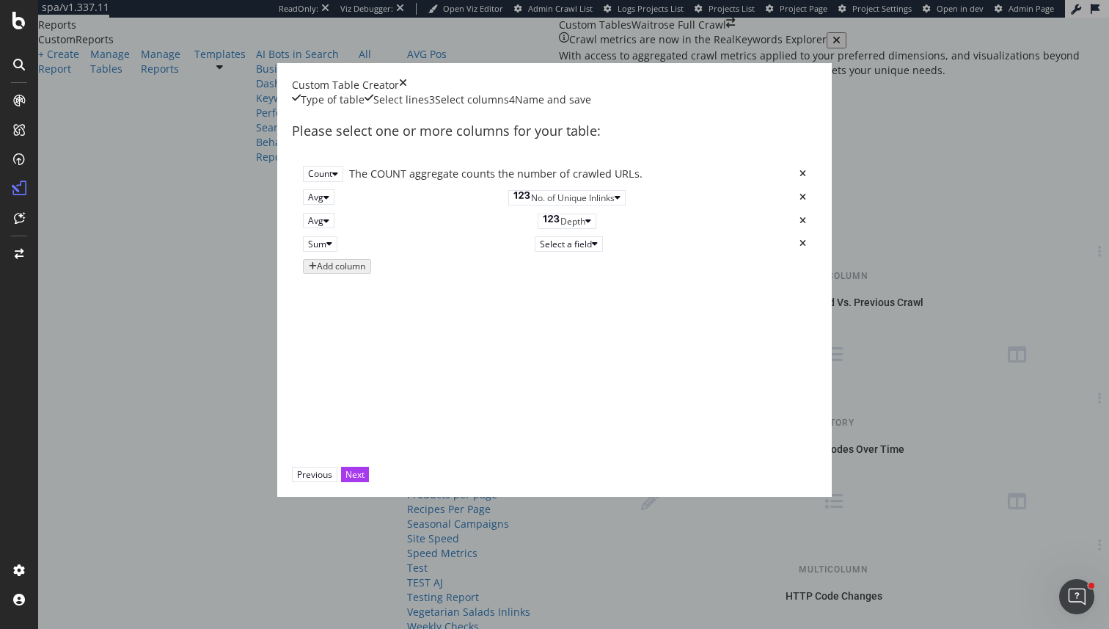
click at [308, 250] on div "Sum" at bounding box center [320, 244] width 24 height 12
click at [227, 371] on div "Avg" at bounding box center [214, 365] width 24 height 12
click at [539, 250] on div "Select a field" at bounding box center [568, 244] width 58 height 12
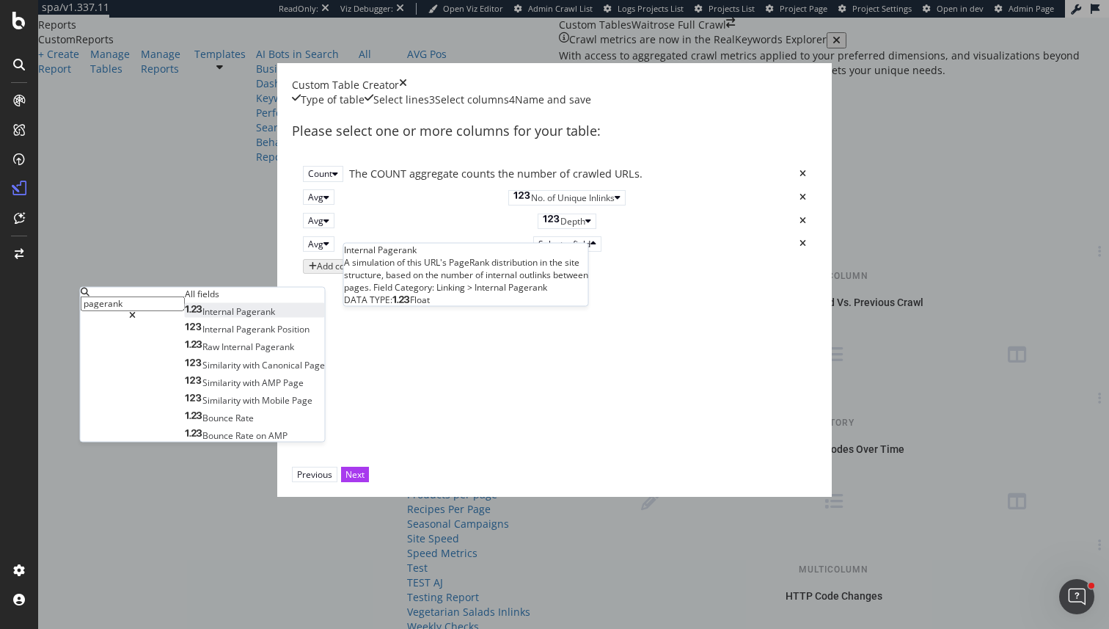
type input "pagerank"
click at [275, 318] on span "Pagerank" at bounding box center [255, 311] width 39 height 12
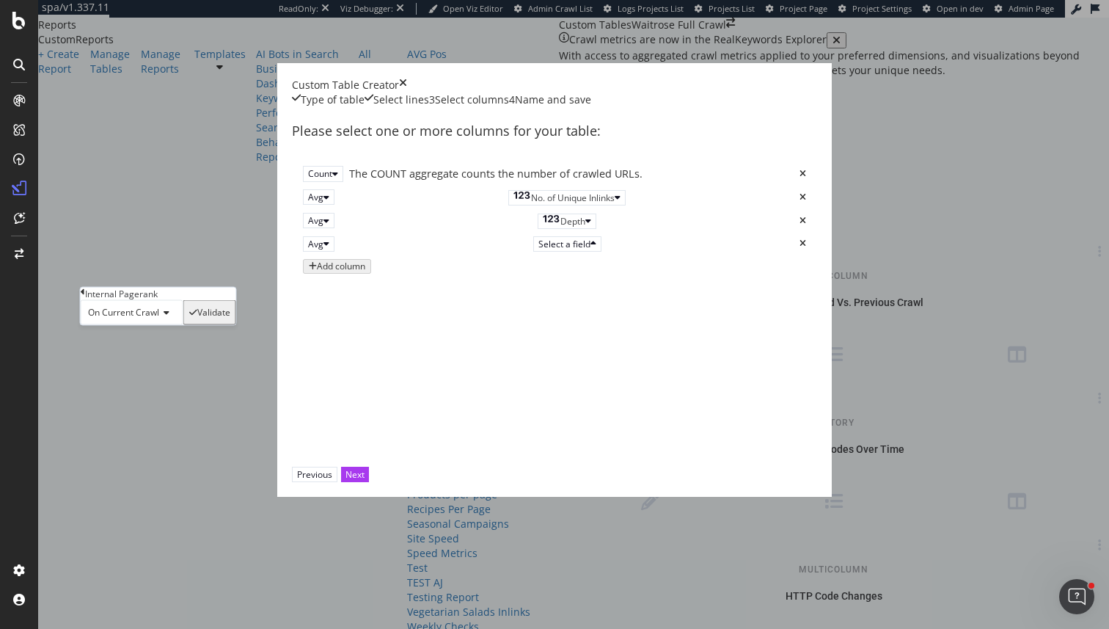
click at [230, 318] on div "Validate" at bounding box center [213, 312] width 33 height 10
click at [365, 481] on div "Next" at bounding box center [355, 474] width 19 height 12
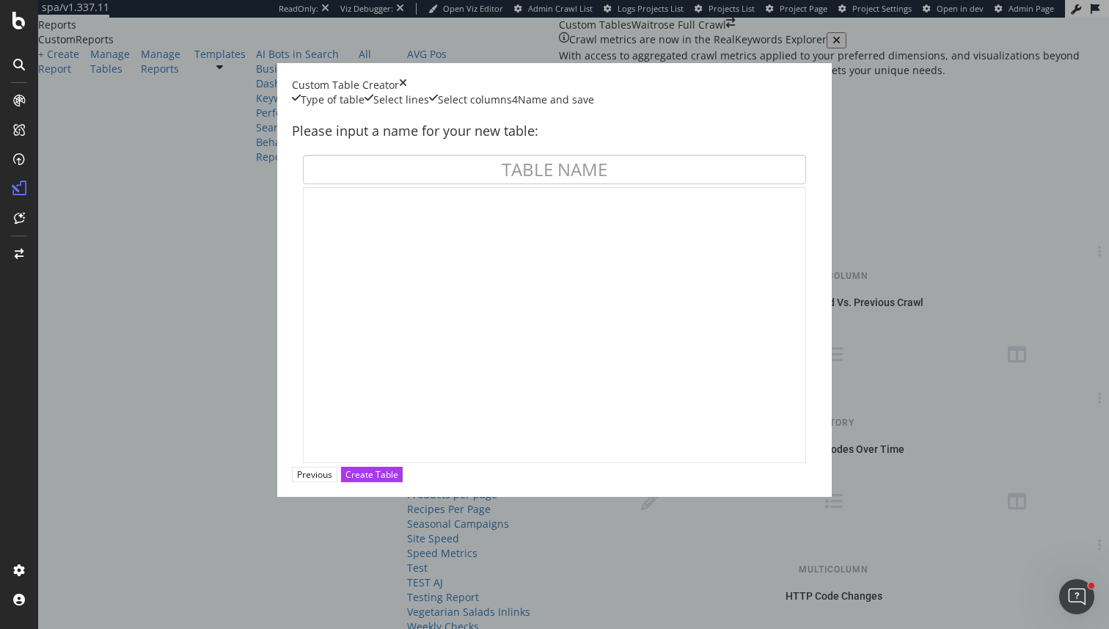
click at [472, 236] on div "modal" at bounding box center [554, 308] width 503 height 307
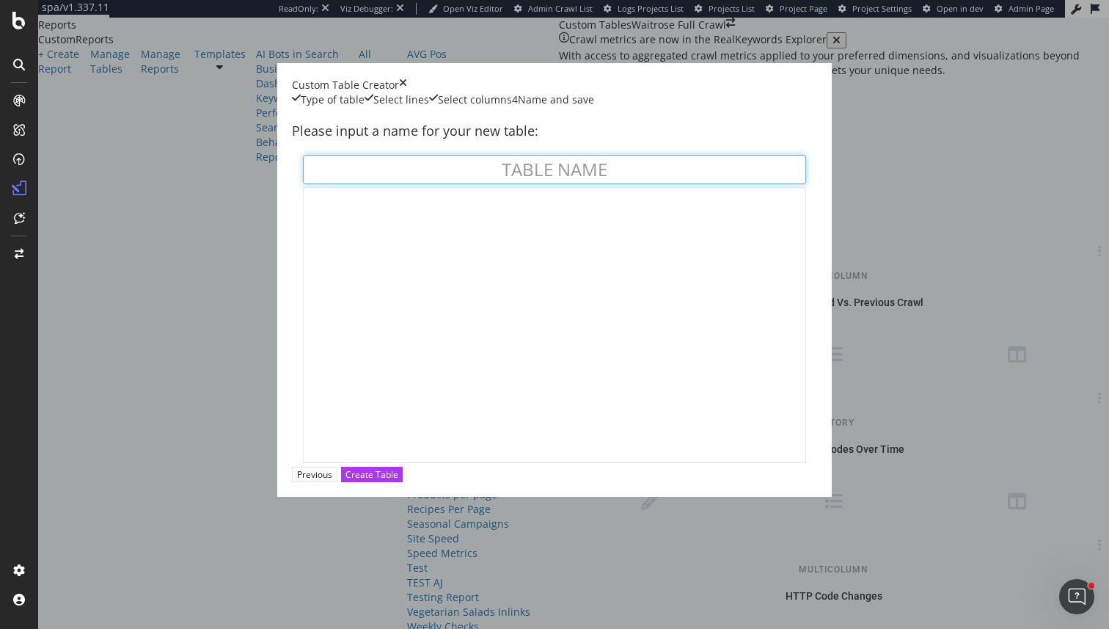
click at [478, 184] on input "modal" at bounding box center [554, 169] width 503 height 29
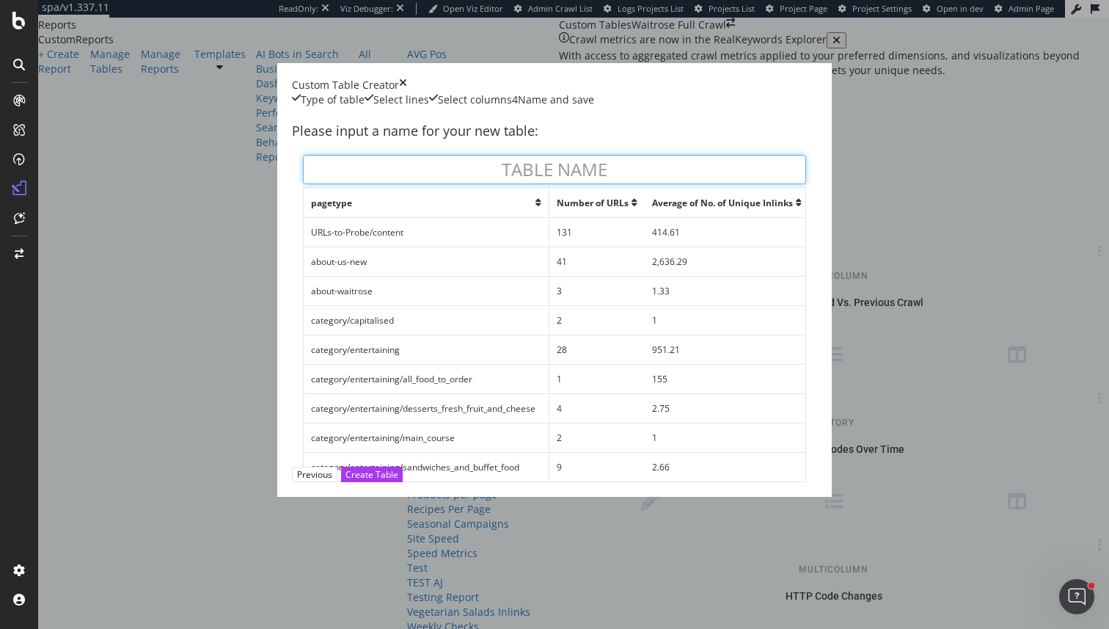
type input "C"
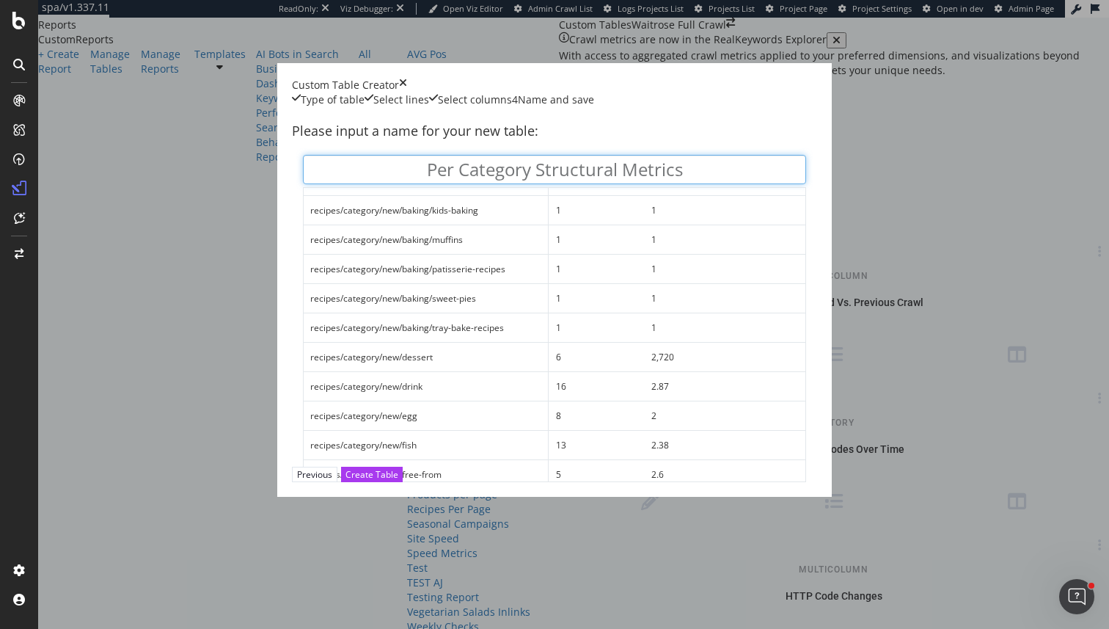
scroll to position [1448, 1]
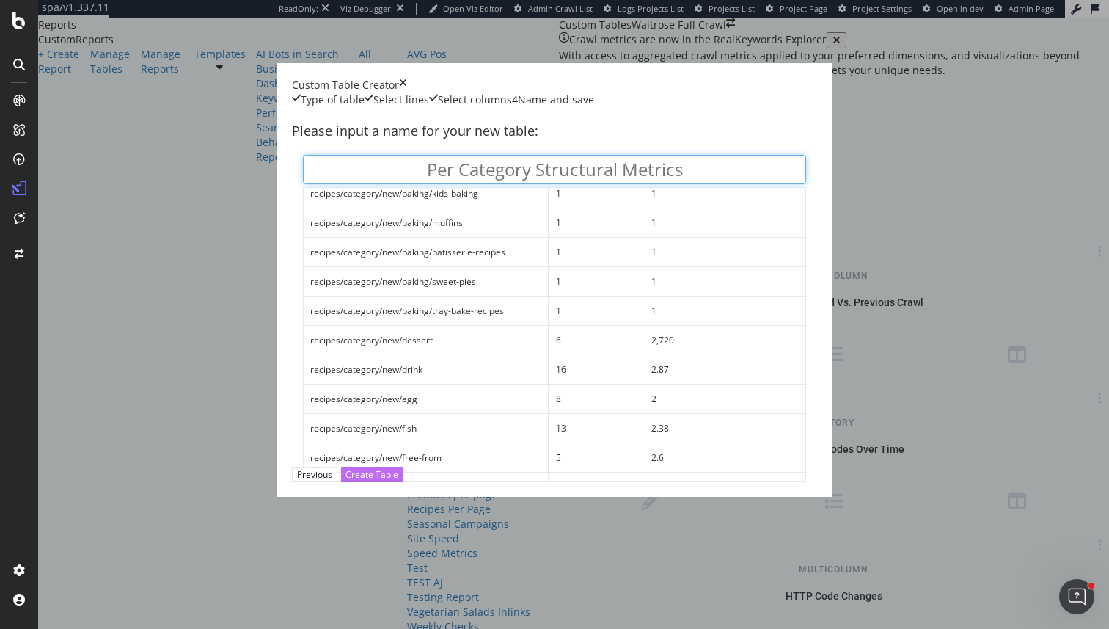
type input "Per Category Structural Metrics"
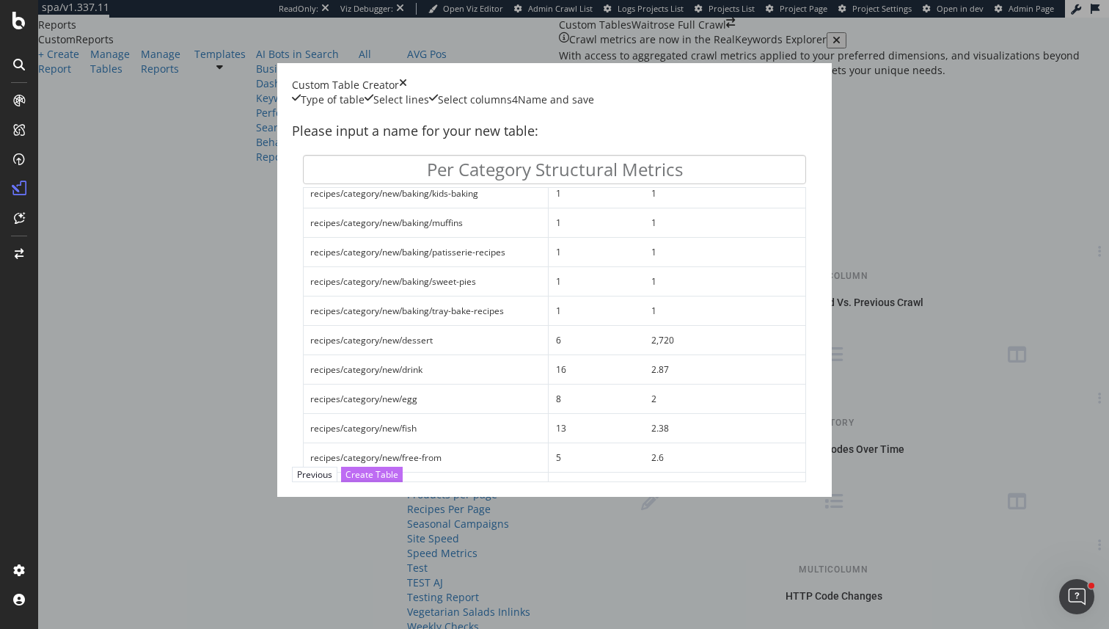
click at [403, 482] on button "Create Table" at bounding box center [372, 474] width 62 height 15
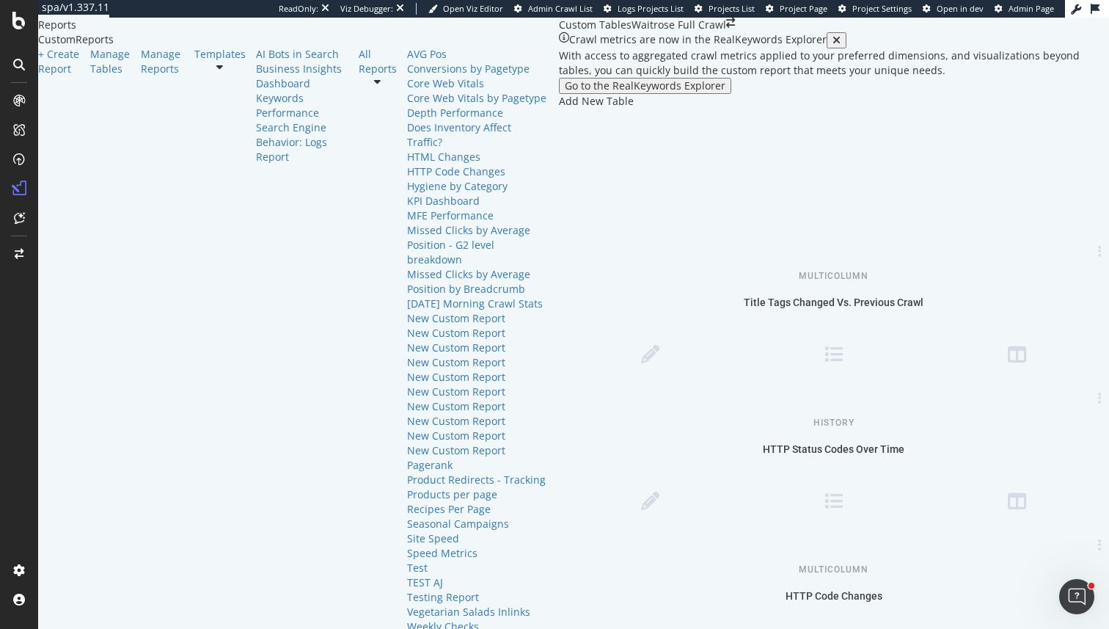
click at [57, 109] on div "+ Create Report Manage Tables Manage Reports Templates AI Bots in Search Busine…" at bounding box center [298, 340] width 521 height 587
click at [61, 76] on div "+ Create Report" at bounding box center [59, 61] width 42 height 29
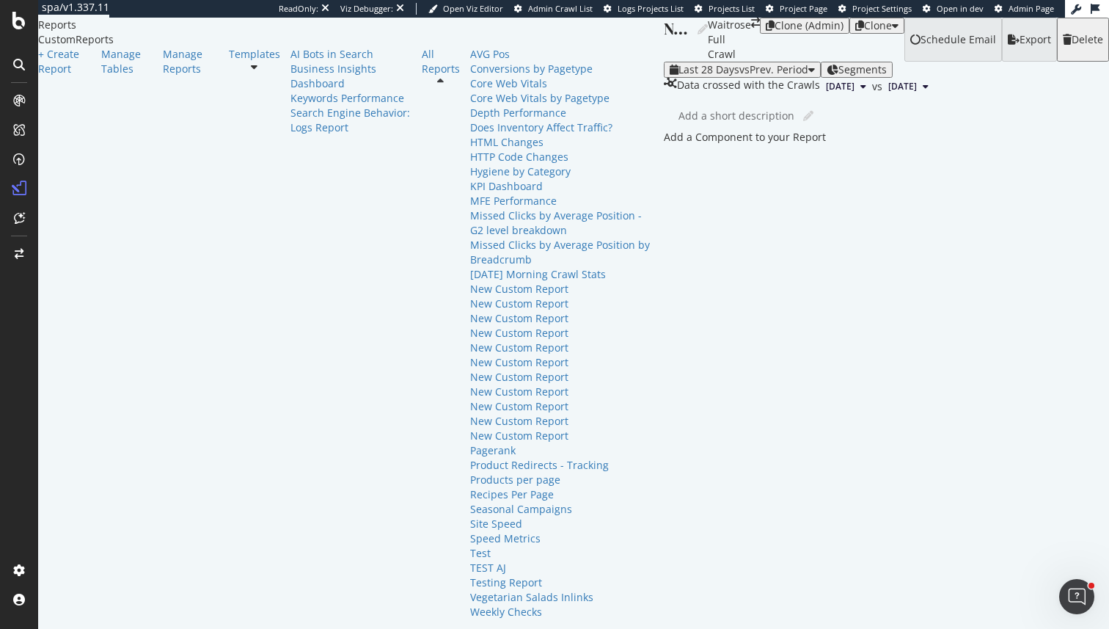
click at [664, 145] on div "Add a Component to your Report" at bounding box center [886, 137] width 445 height 15
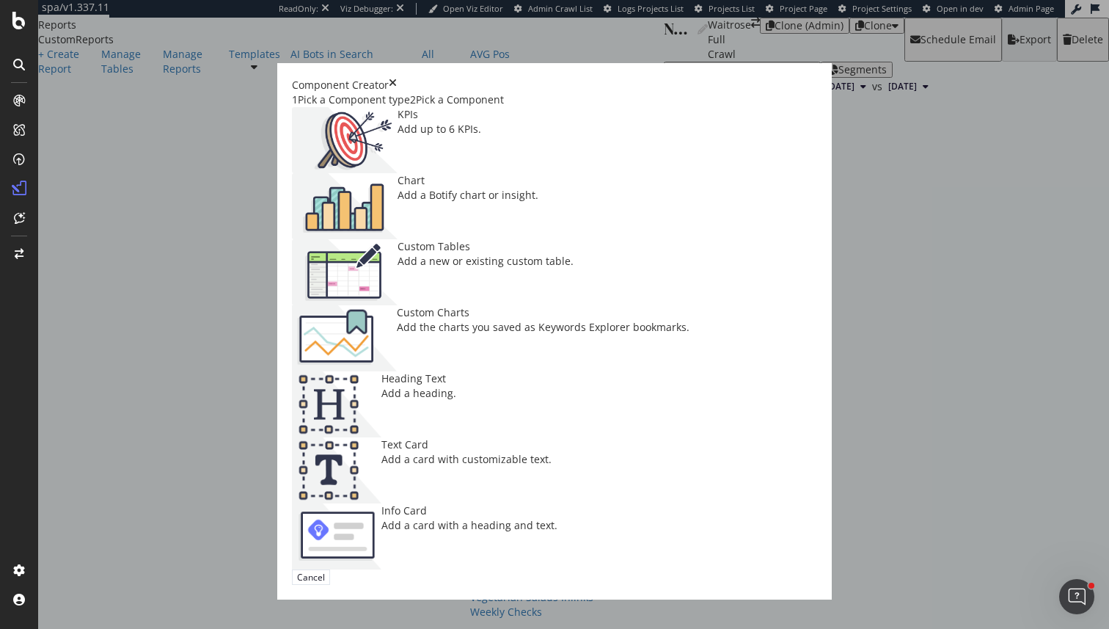
click at [404, 247] on div "KPIs Add up to 6 KPIs. Chart Add a Botify chart or insight. Custom Tables Add a…" at bounding box center [656, 338] width 728 height 462
click at [402, 285] on div "Custom Tables Add a new or existing custom table." at bounding box center [486, 272] width 176 height 66
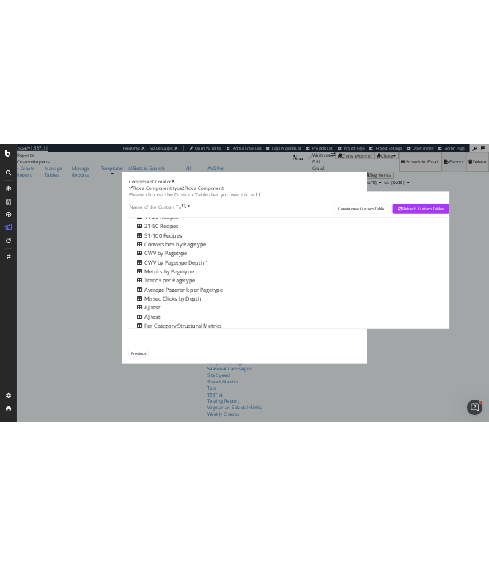
scroll to position [389, 0]
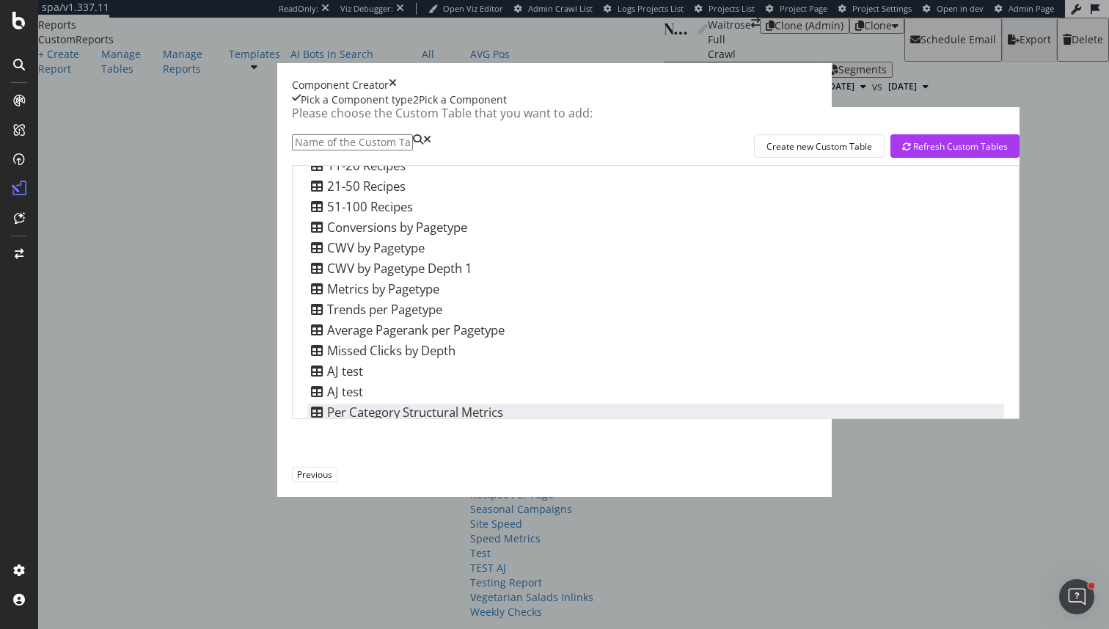
click at [550, 421] on div "Per Category Structural Metrics" at bounding box center [655, 413] width 697 height 18
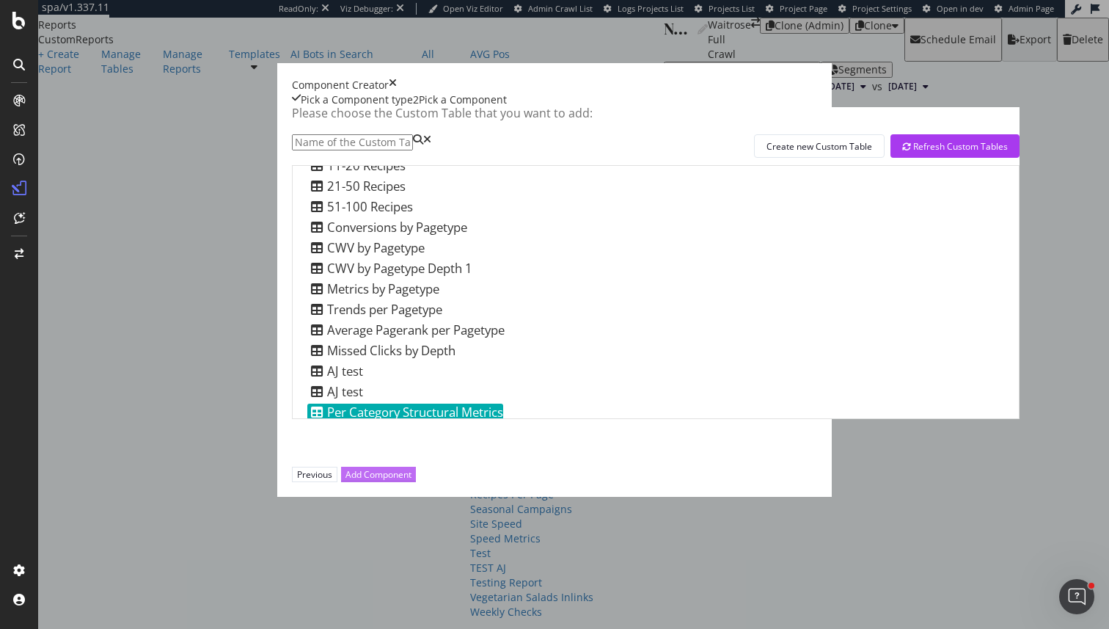
click at [412, 481] on div "Add Component" at bounding box center [379, 474] width 66 height 12
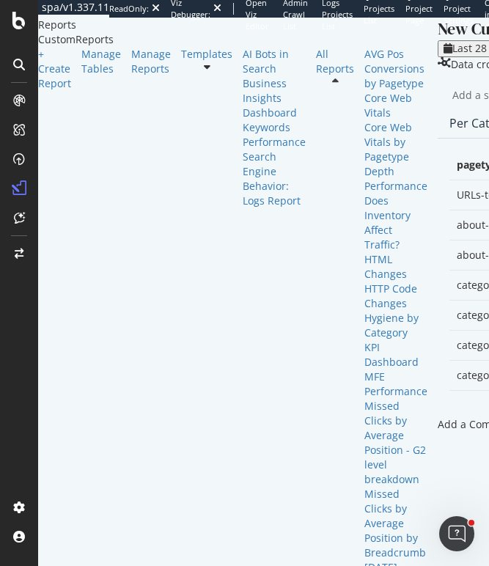
scroll to position [0, 49]
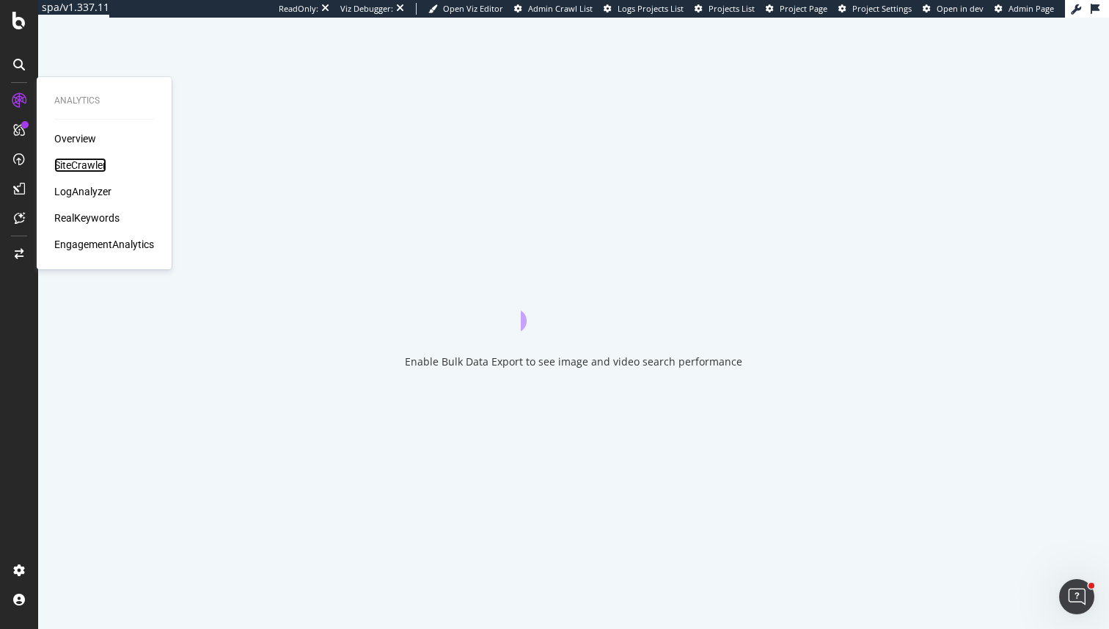
click at [70, 158] on div "SiteCrawler" at bounding box center [80, 165] width 52 height 15
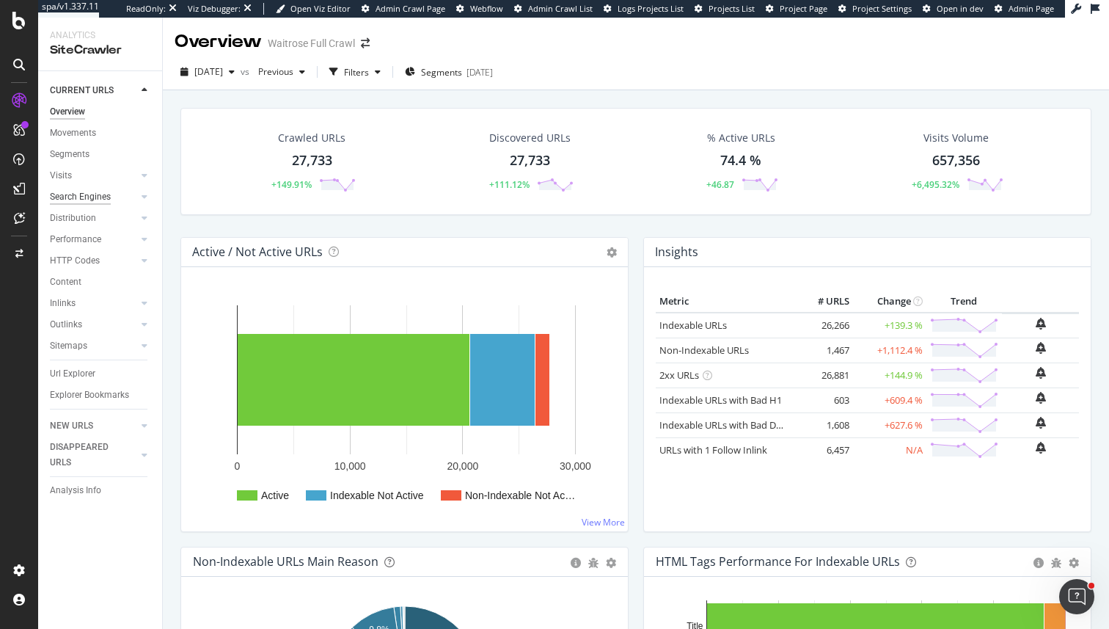
click at [92, 197] on div "Search Engines" at bounding box center [80, 196] width 61 height 15
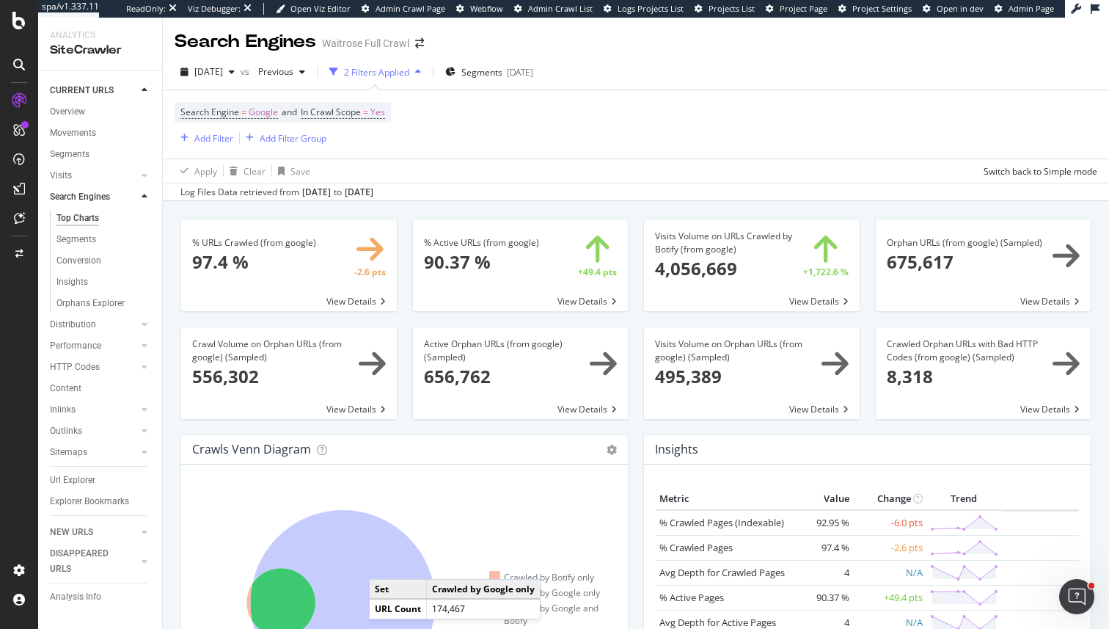
click at [384, 565] on icon at bounding box center [342, 602] width 185 height 185
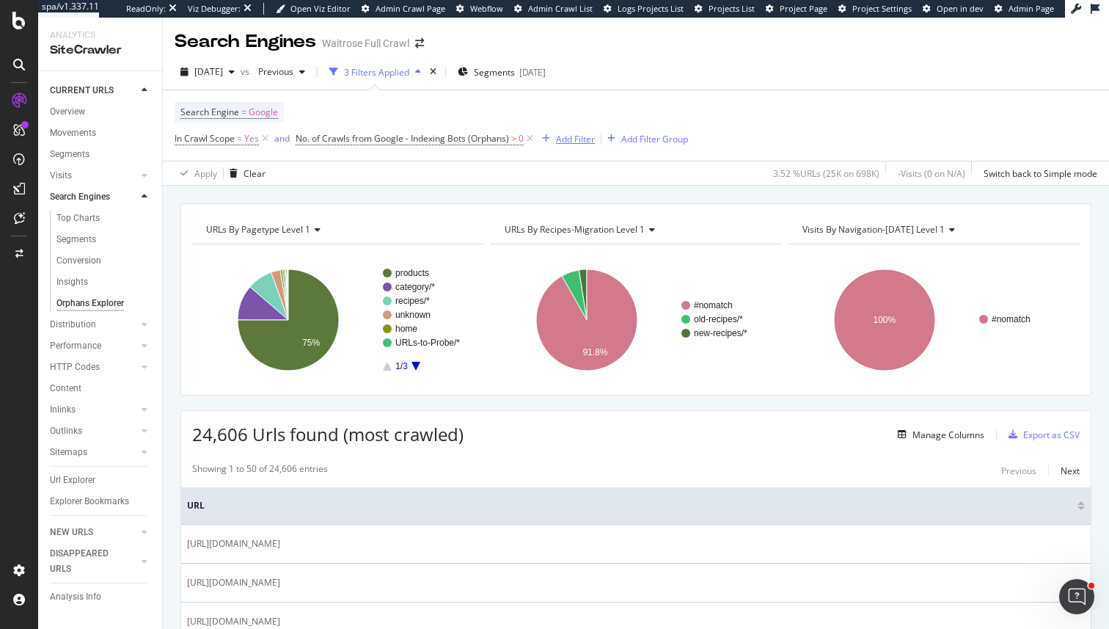
click at [551, 144] on div "Add Filter" at bounding box center [565, 139] width 59 height 16
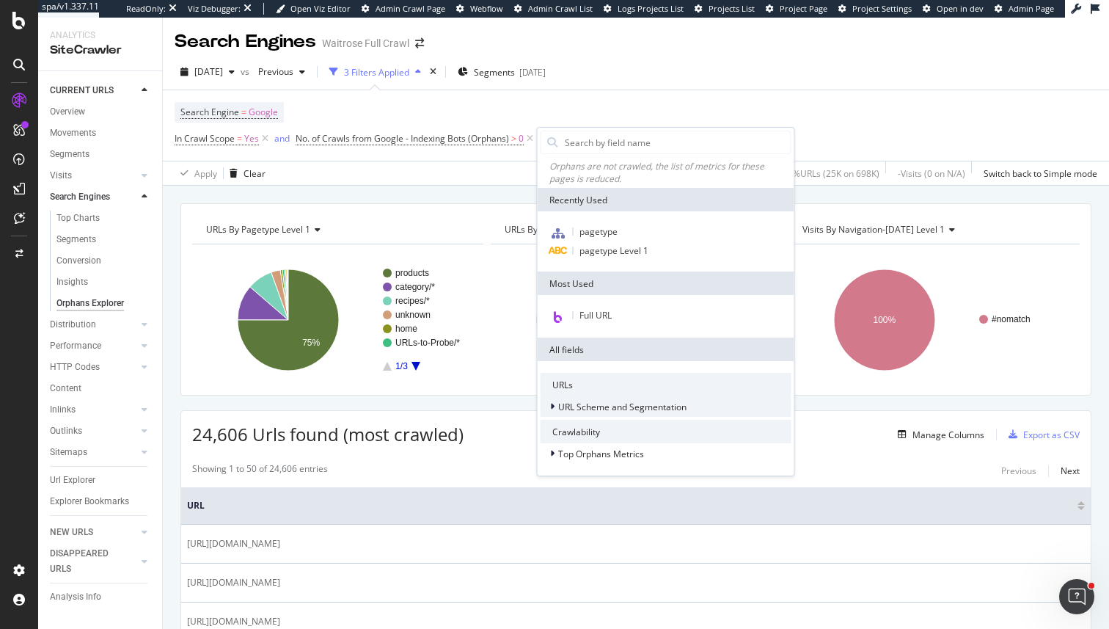
click at [647, 398] on div "URL Scheme and Segmentation" at bounding box center [666, 406] width 251 height 21
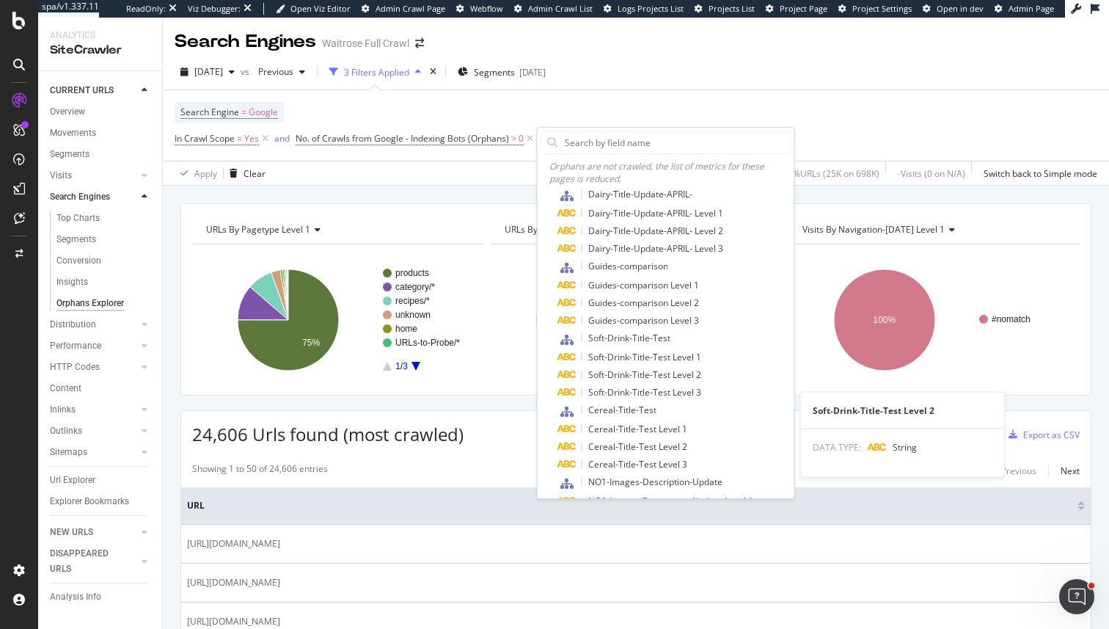
scroll to position [981, 0]
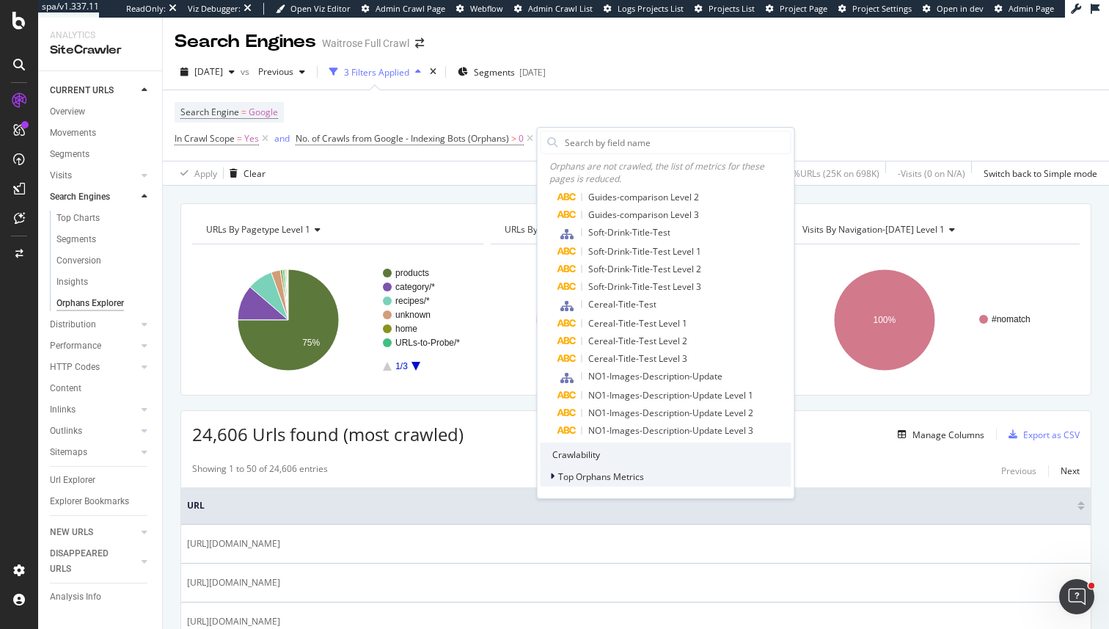
click at [633, 470] on span "Top Orphans Metrics" at bounding box center [601, 476] width 86 height 12
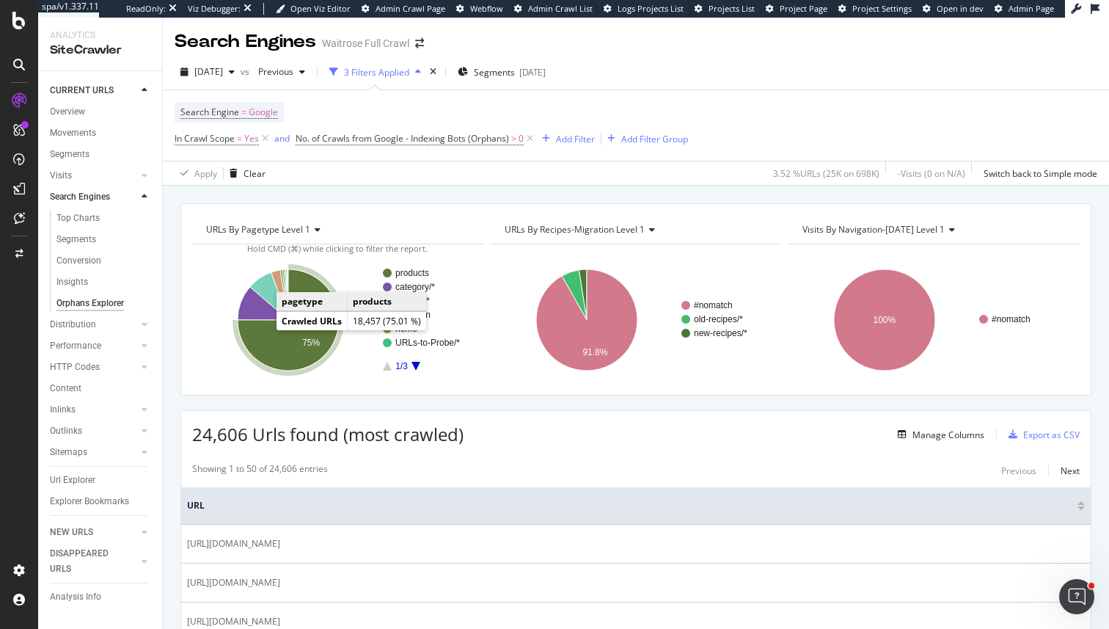
click at [275, 340] on icon "A chart." at bounding box center [288, 319] width 101 height 101
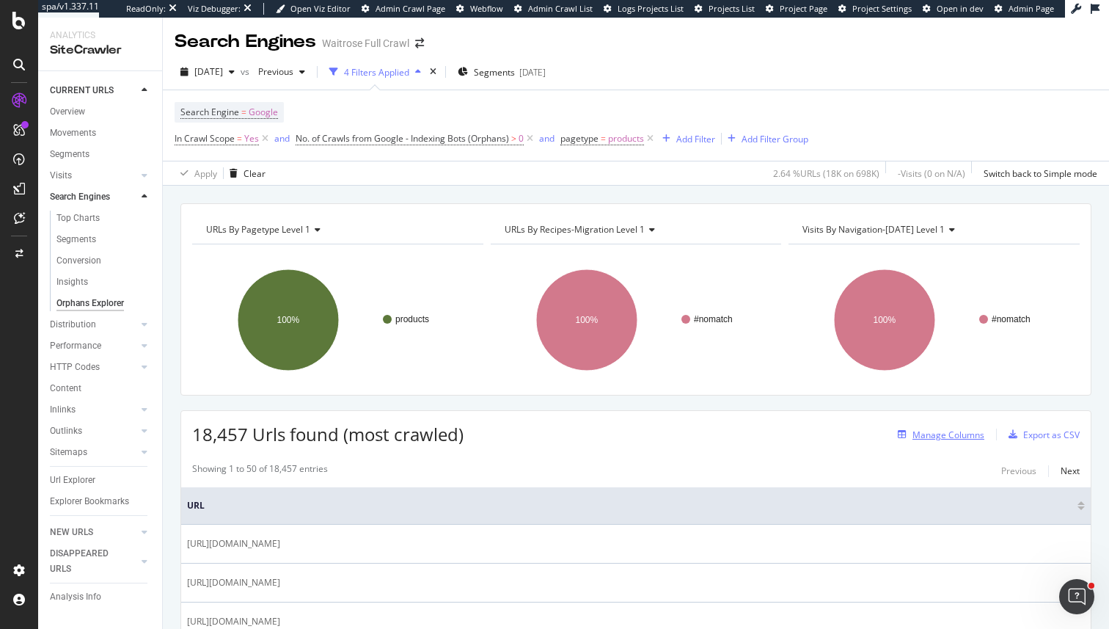
click at [901, 437] on icon "button" at bounding box center [902, 434] width 9 height 9
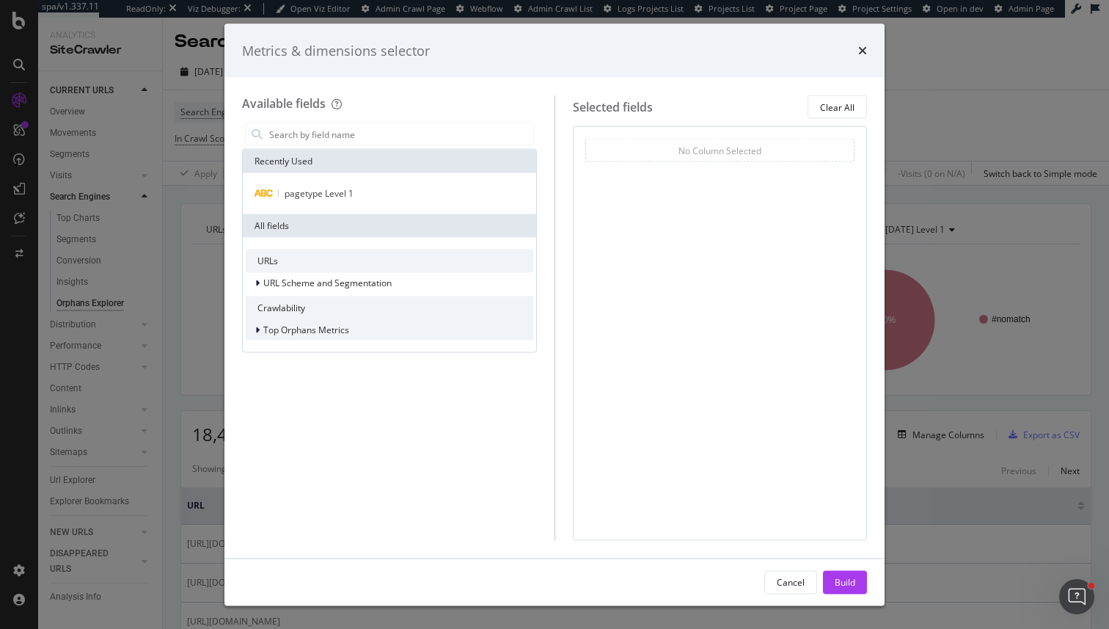
click at [310, 337] on div "Top Orphans Metrics" at bounding box center [390, 330] width 288 height 21
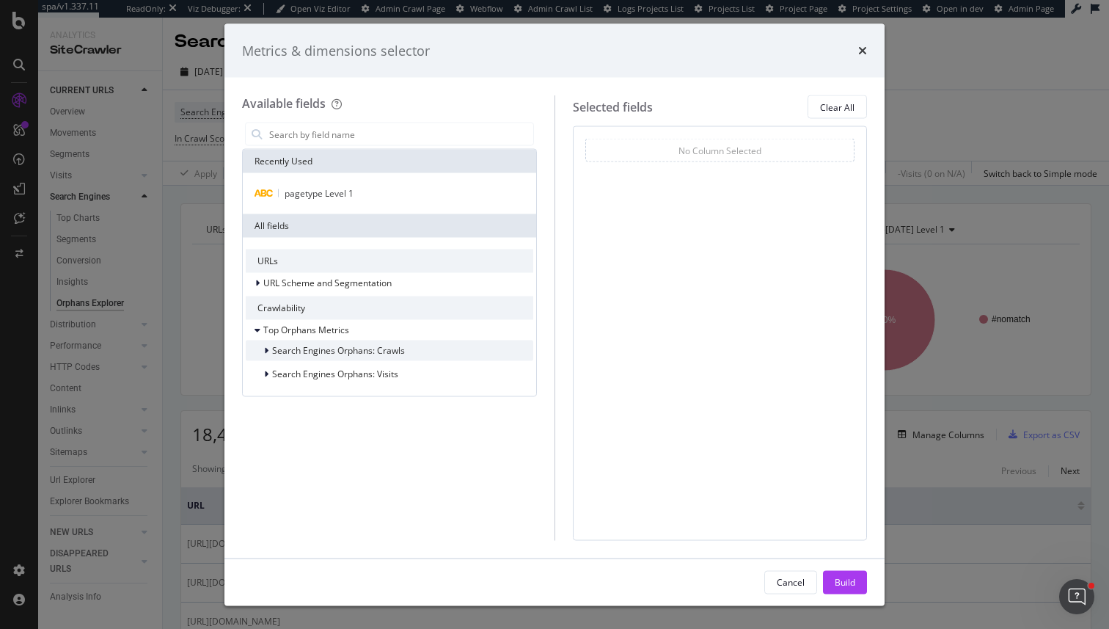
click at [348, 354] on span "Search Engines Orphans: Crawls" at bounding box center [338, 350] width 133 height 12
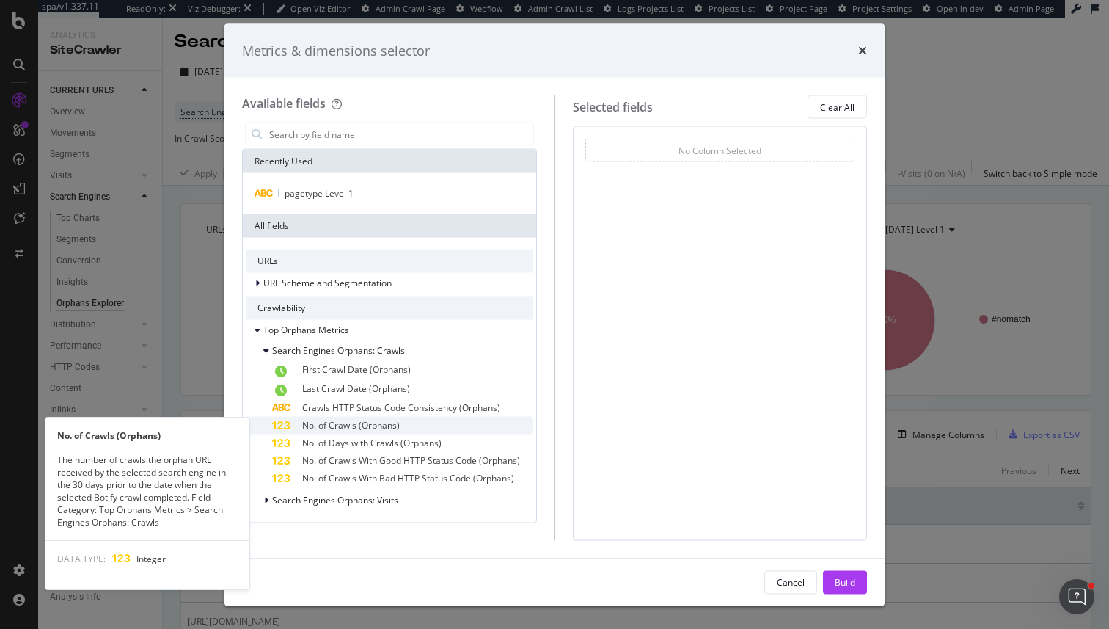
click at [326, 431] on div "No. of Crawls (Orphans)" at bounding box center [402, 426] width 261 height 18
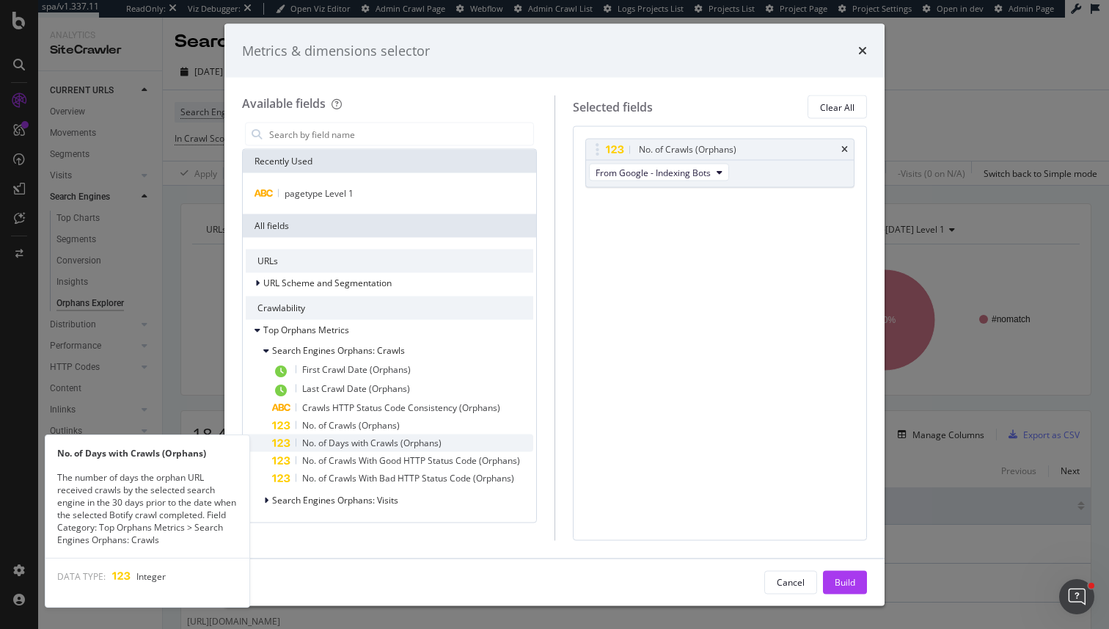
click at [326, 446] on span "No. of Days with Crawls (Orphans)" at bounding box center [371, 443] width 139 height 12
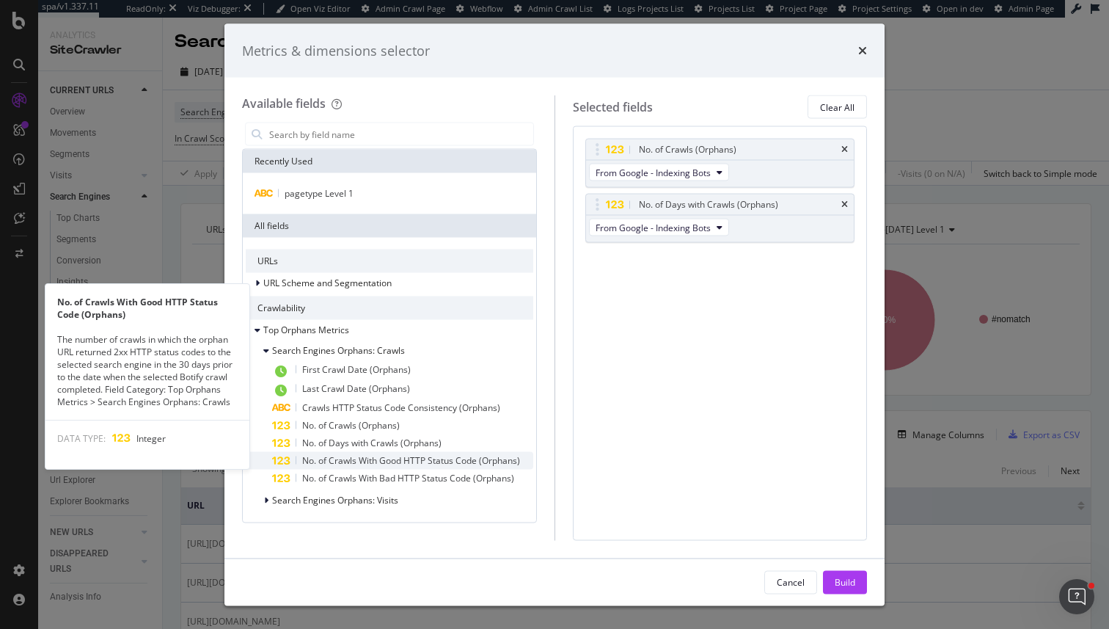
click at [496, 463] on span "No. of Crawls With Good HTTP Status Code (Orphans)" at bounding box center [411, 460] width 218 height 12
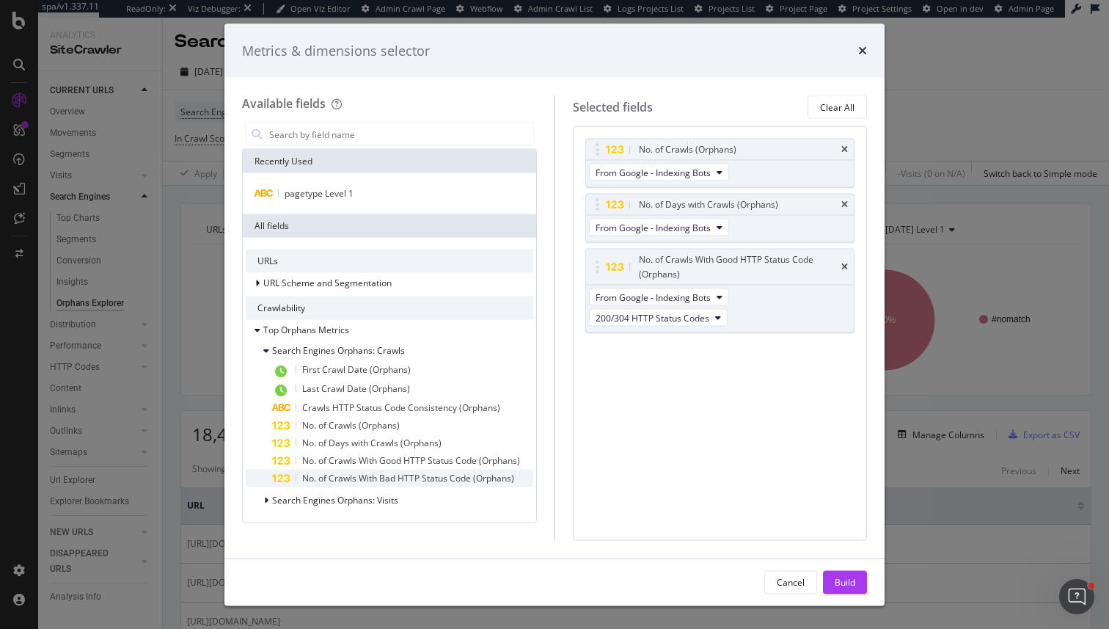
click at [496, 475] on span "No. of Crawls With Bad HTTP Status Code (Orphans)" at bounding box center [408, 478] width 212 height 12
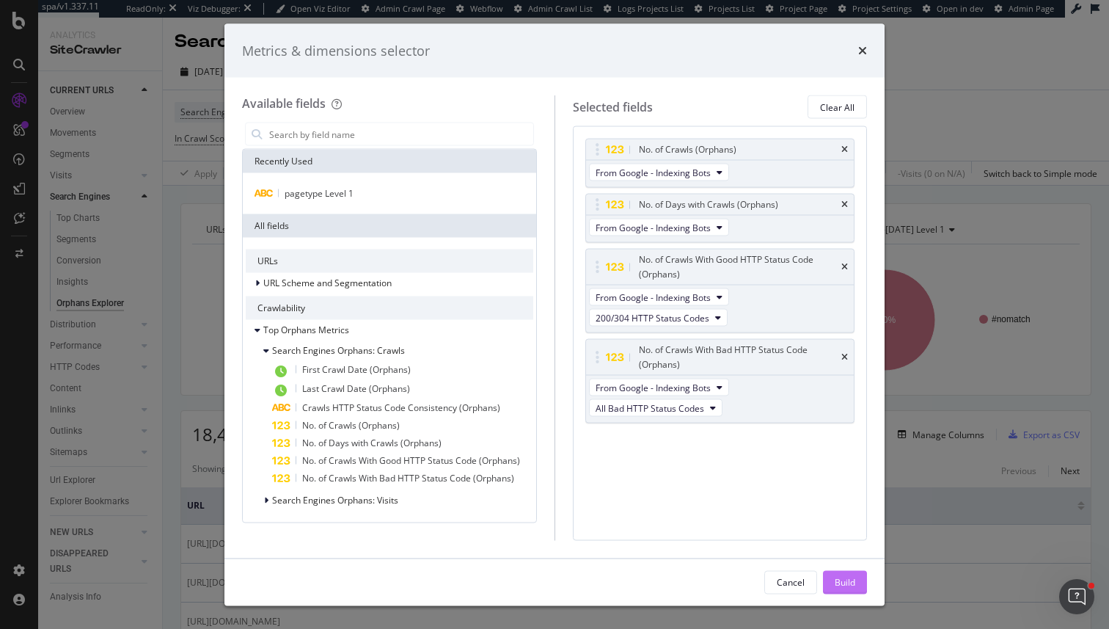
click at [841, 590] on div "Build" at bounding box center [845, 582] width 21 height 22
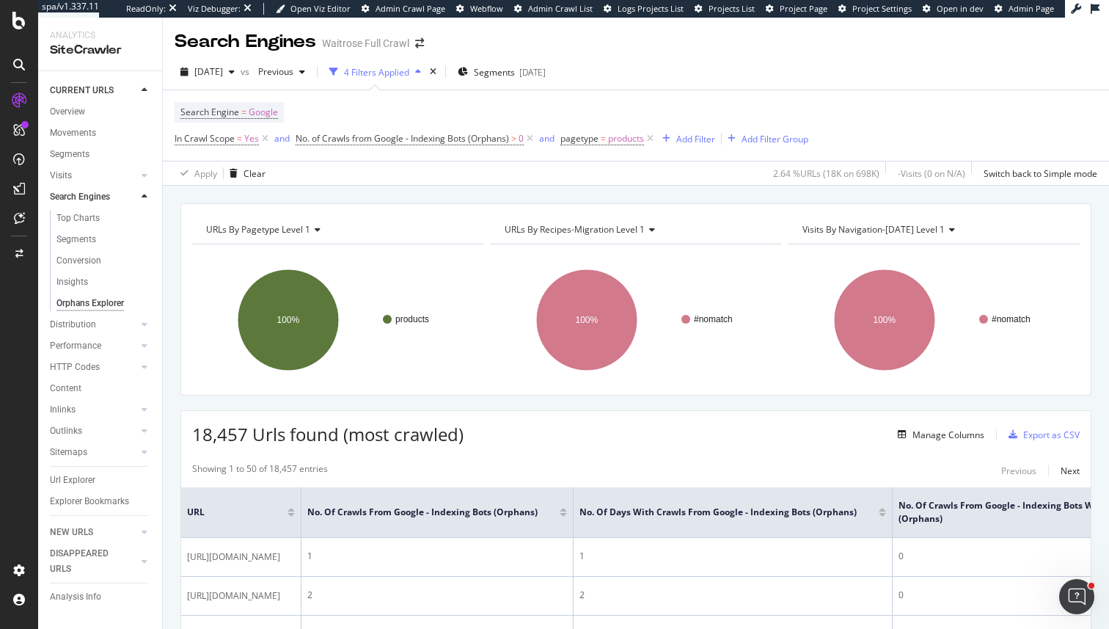
click at [567, 515] on div at bounding box center [563, 515] width 7 height 4
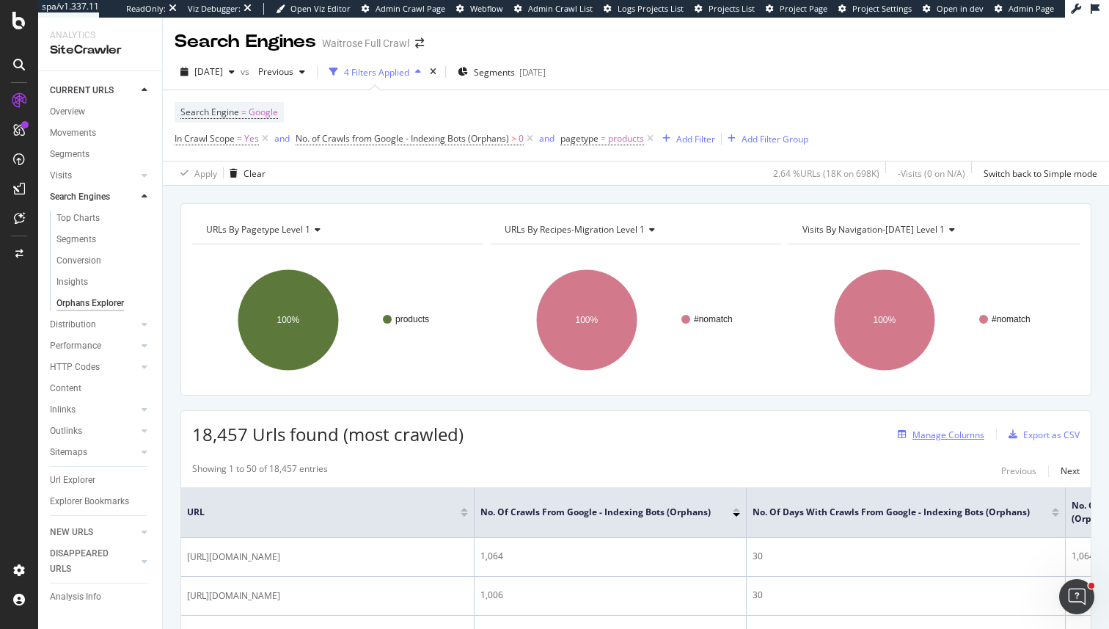
click at [982, 438] on div "Manage Columns" at bounding box center [949, 434] width 72 height 12
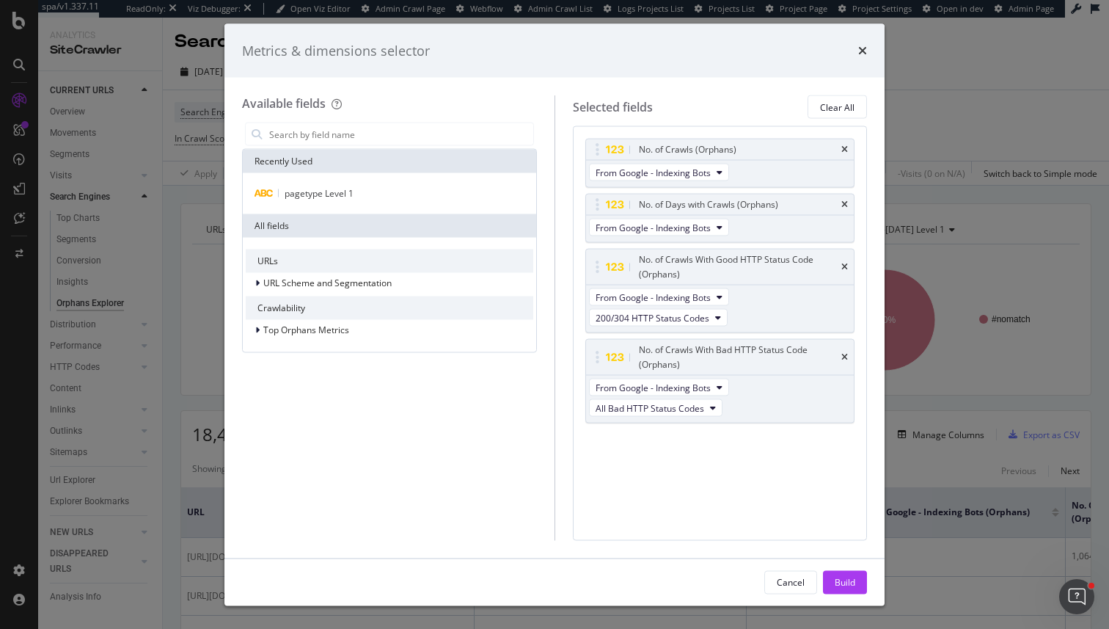
click at [952, 437] on div "Metrics & dimensions selector Available fields Recently Used pagetype Level 1 A…" at bounding box center [554, 314] width 1109 height 629
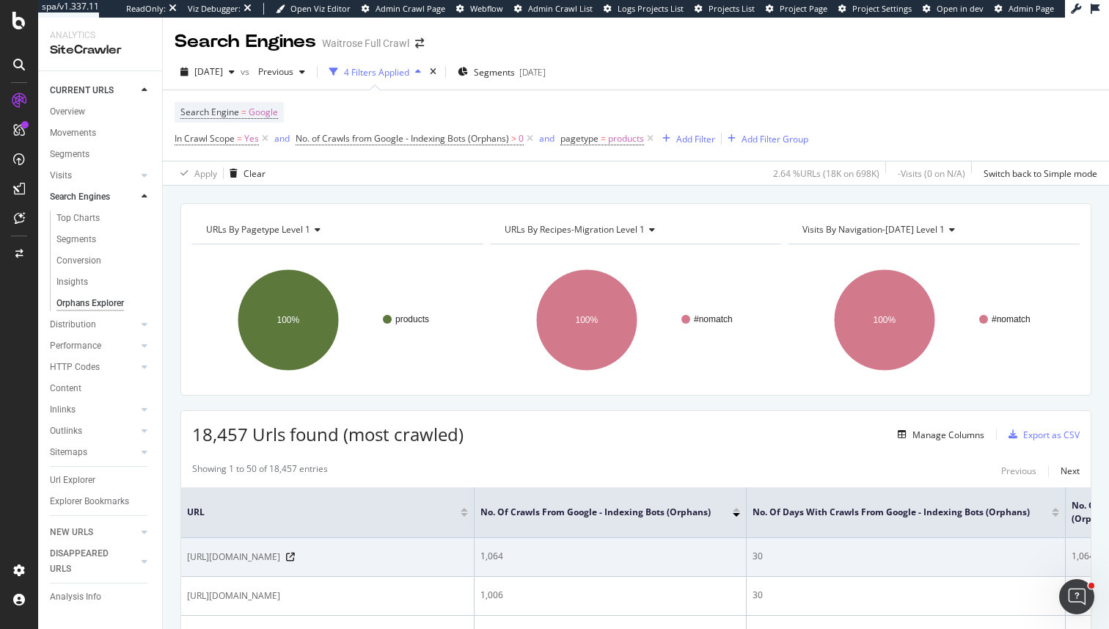
click at [957, 550] on div "30" at bounding box center [906, 556] width 307 height 13
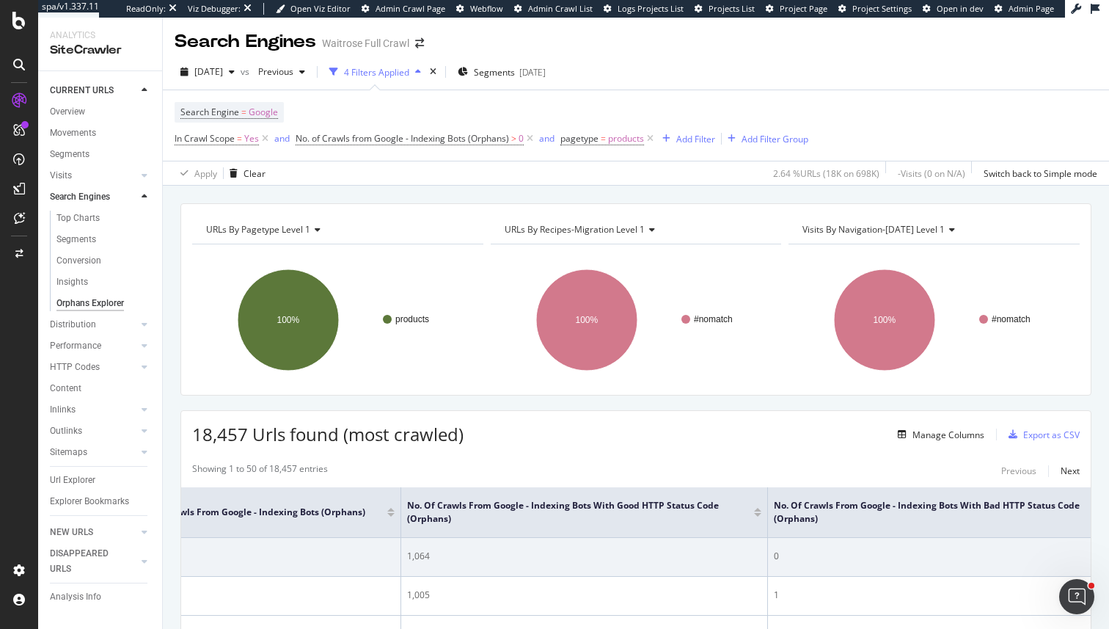
scroll to position [0, 707]
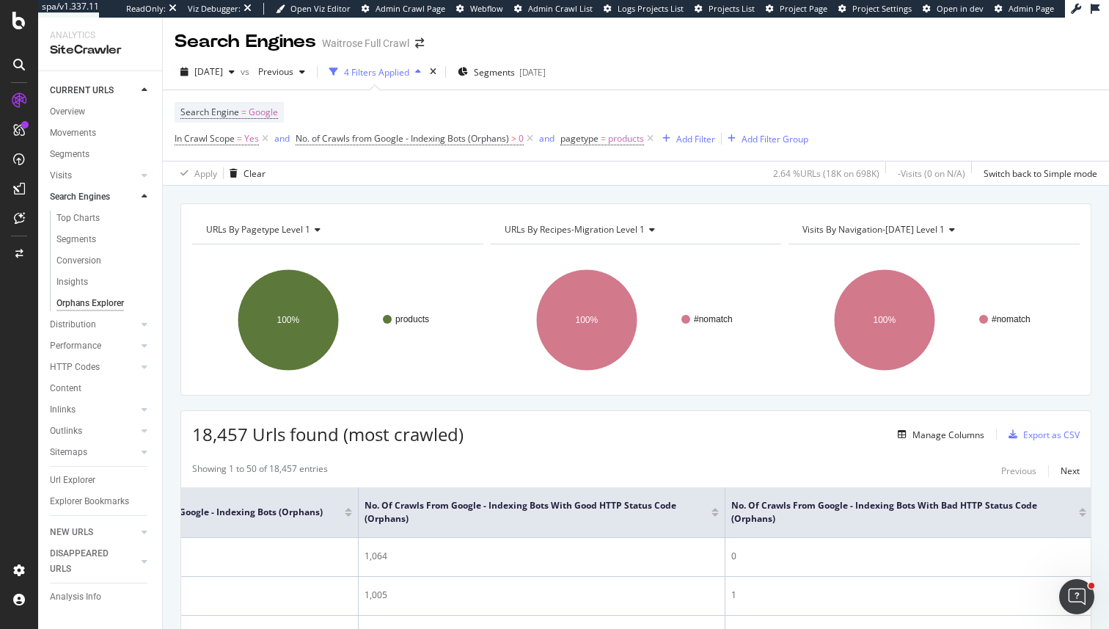
click at [1081, 515] on div at bounding box center [1082, 515] width 7 height 4
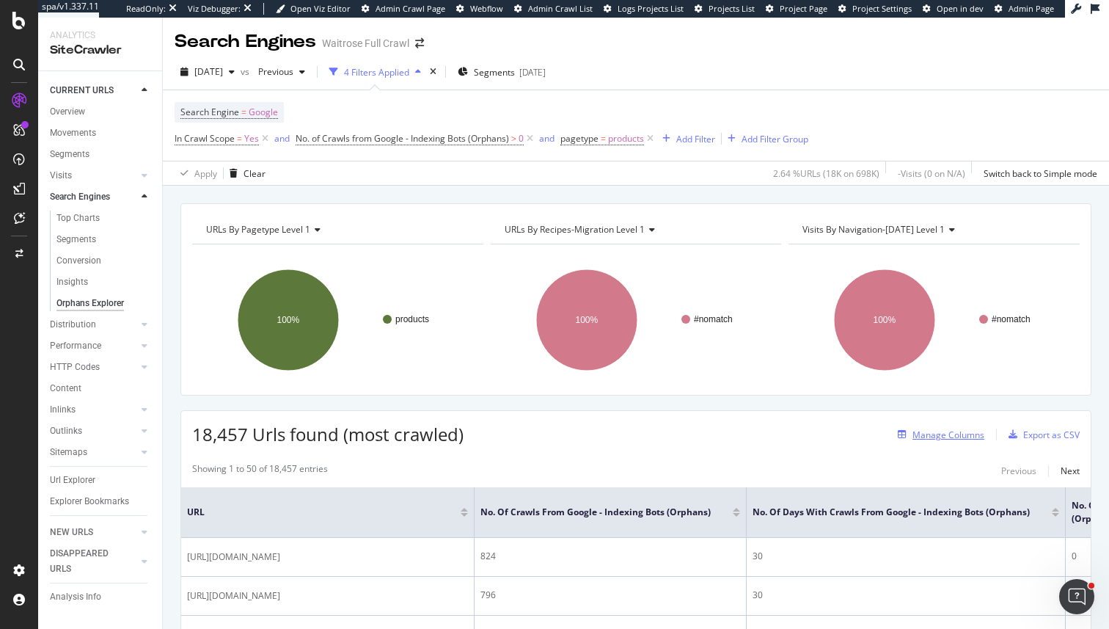
click at [949, 440] on div "Manage Columns" at bounding box center [949, 434] width 72 height 12
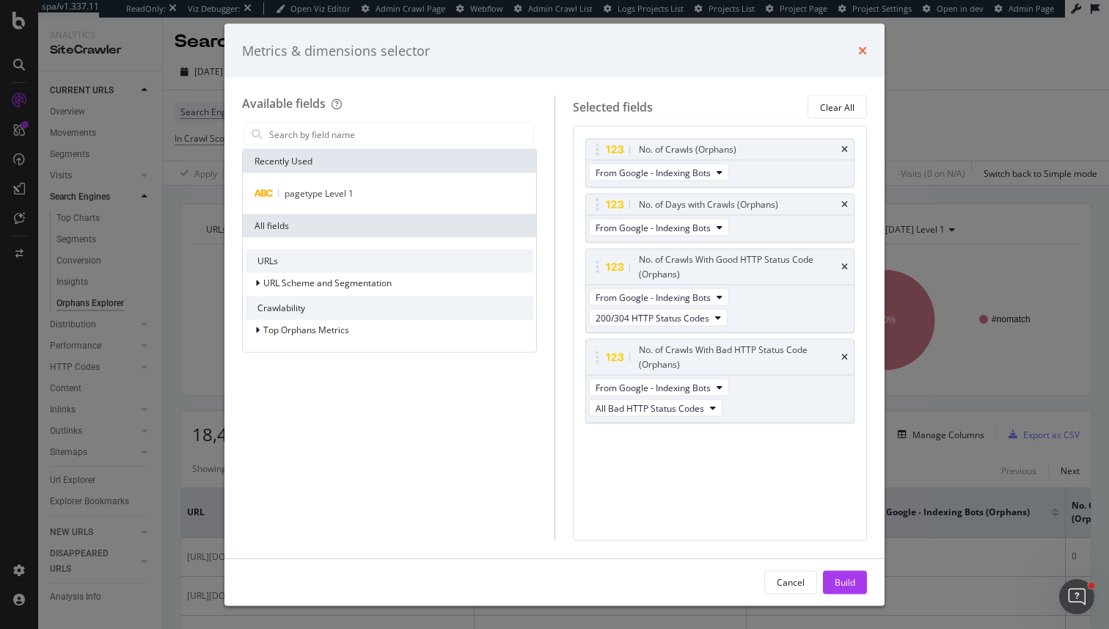
click at [859, 53] on icon "times" at bounding box center [862, 51] width 9 height 12
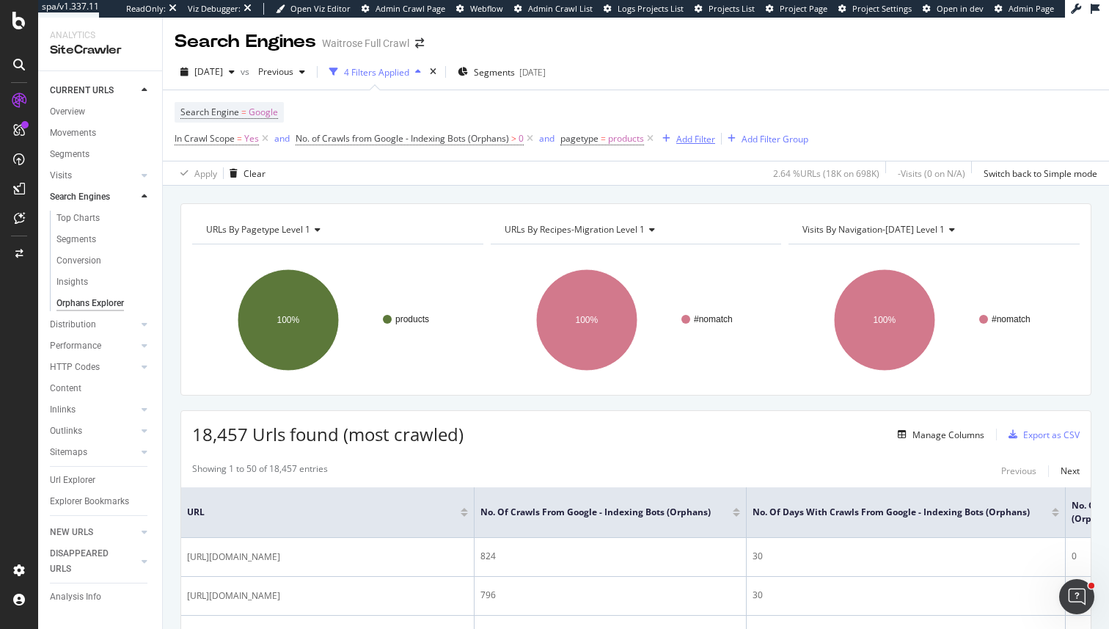
click at [698, 139] on div "Add Filter" at bounding box center [695, 139] width 39 height 12
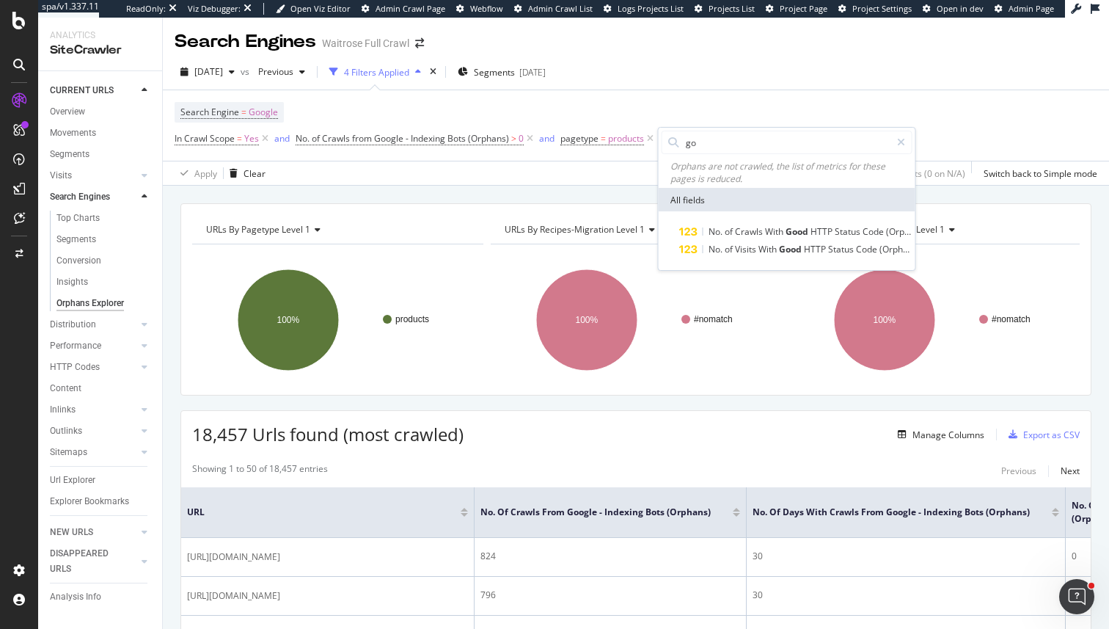
type input "g"
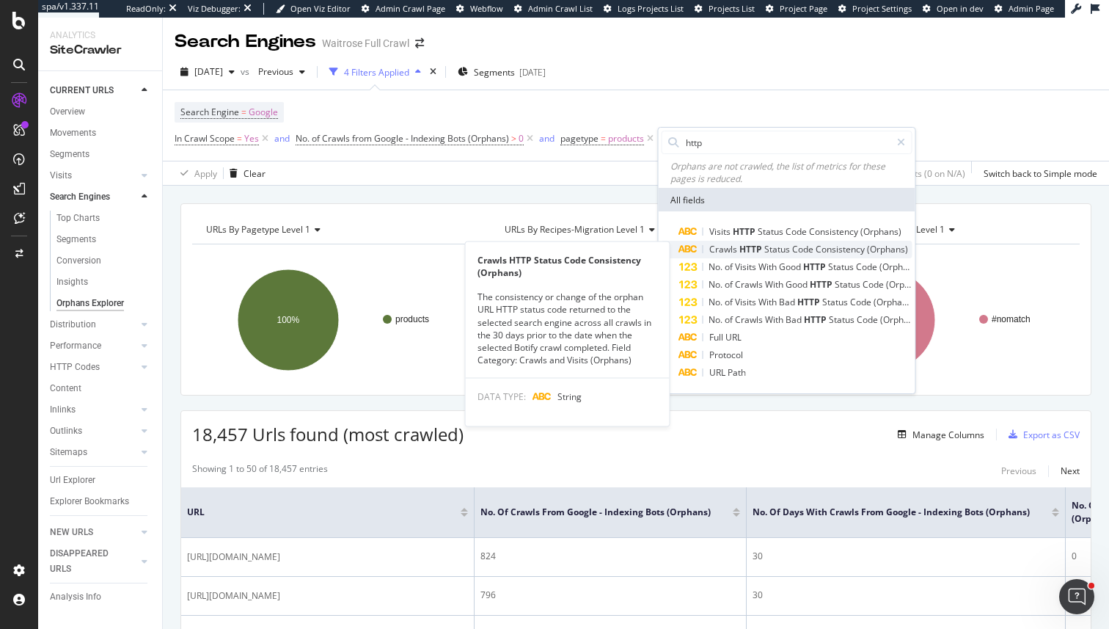
type input "http"
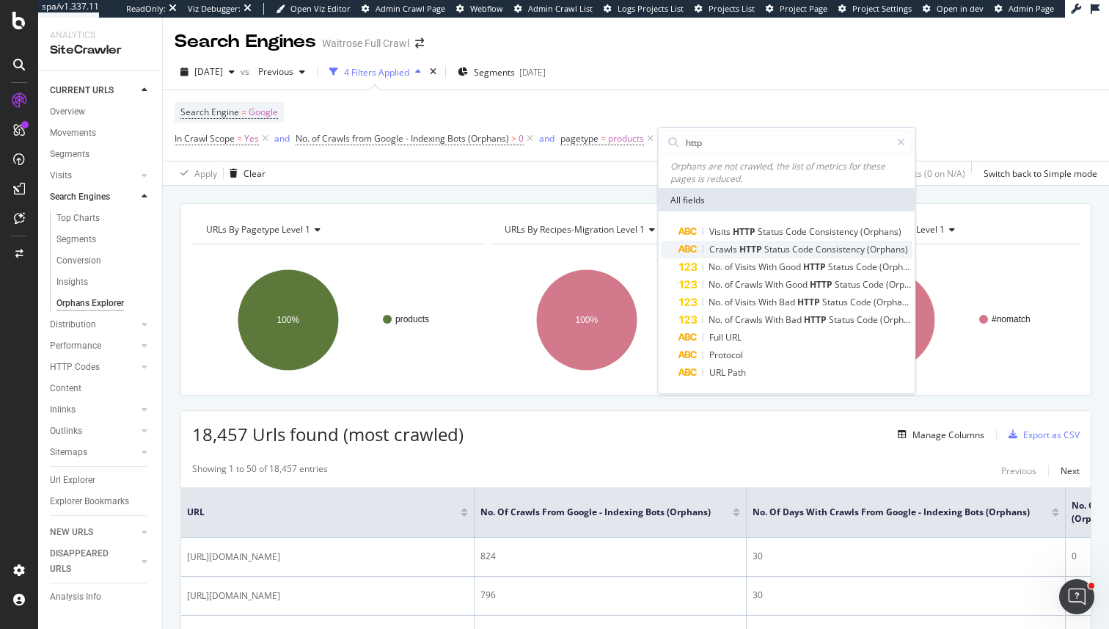
click at [777, 247] on span "Status" at bounding box center [778, 249] width 28 height 12
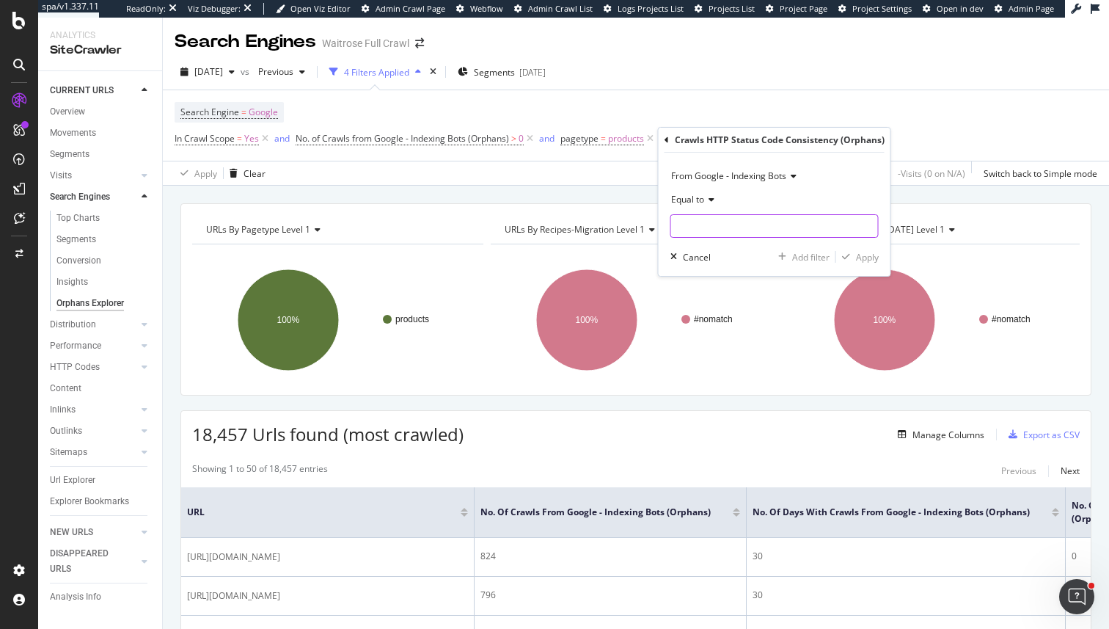
click at [749, 222] on input "text" at bounding box center [774, 225] width 207 height 23
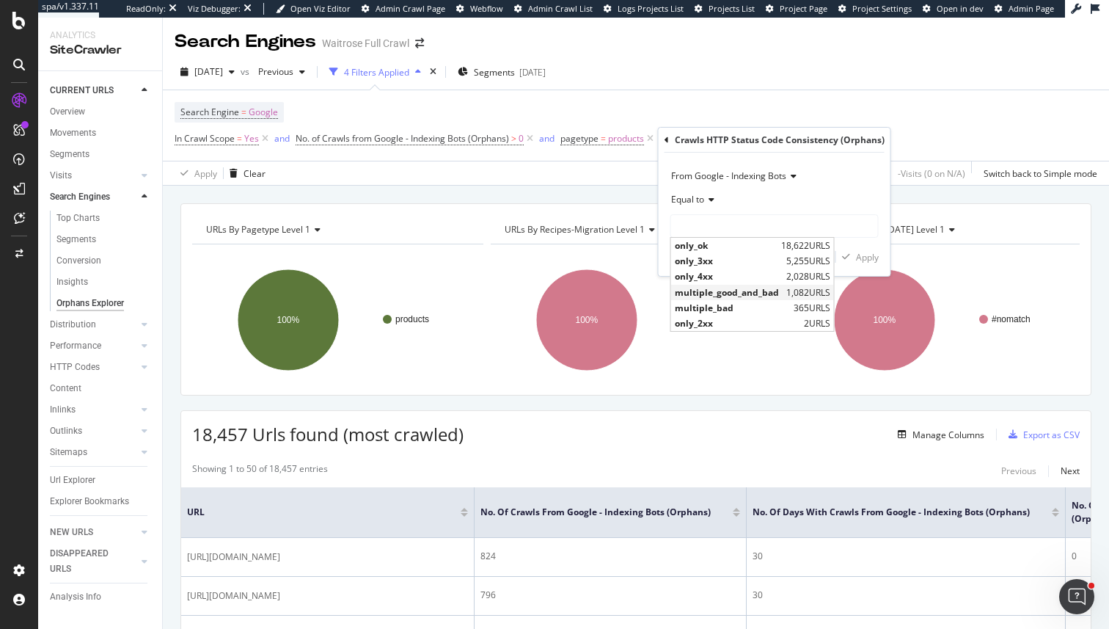
click at [787, 294] on span "1,082 URLS" at bounding box center [809, 292] width 44 height 12
type input "multiple_good_and_bad"
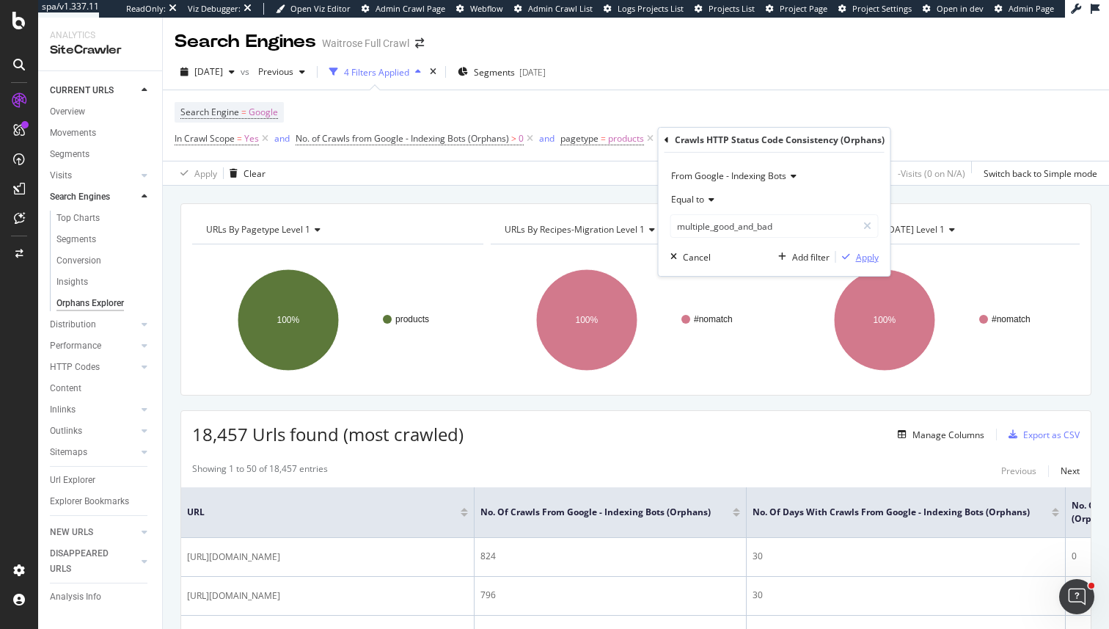
click at [850, 263] on button "Apply" at bounding box center [857, 256] width 43 height 15
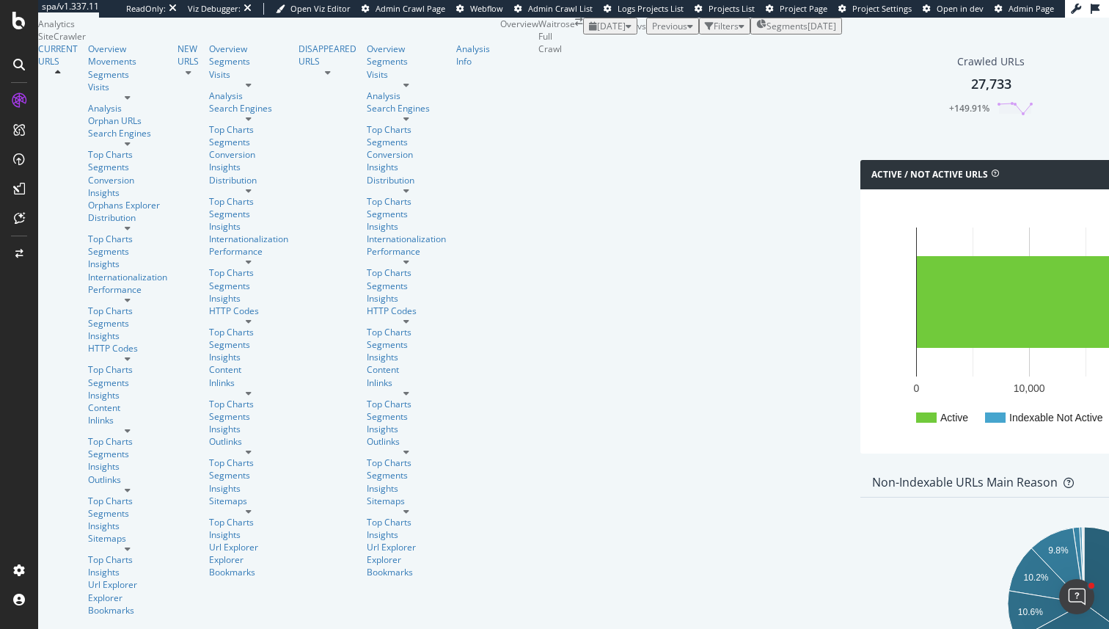
click at [597, 32] on span "[DATE]" at bounding box center [611, 26] width 29 height 12
click at [652, 32] on span "Previous" at bounding box center [669, 26] width 35 height 12
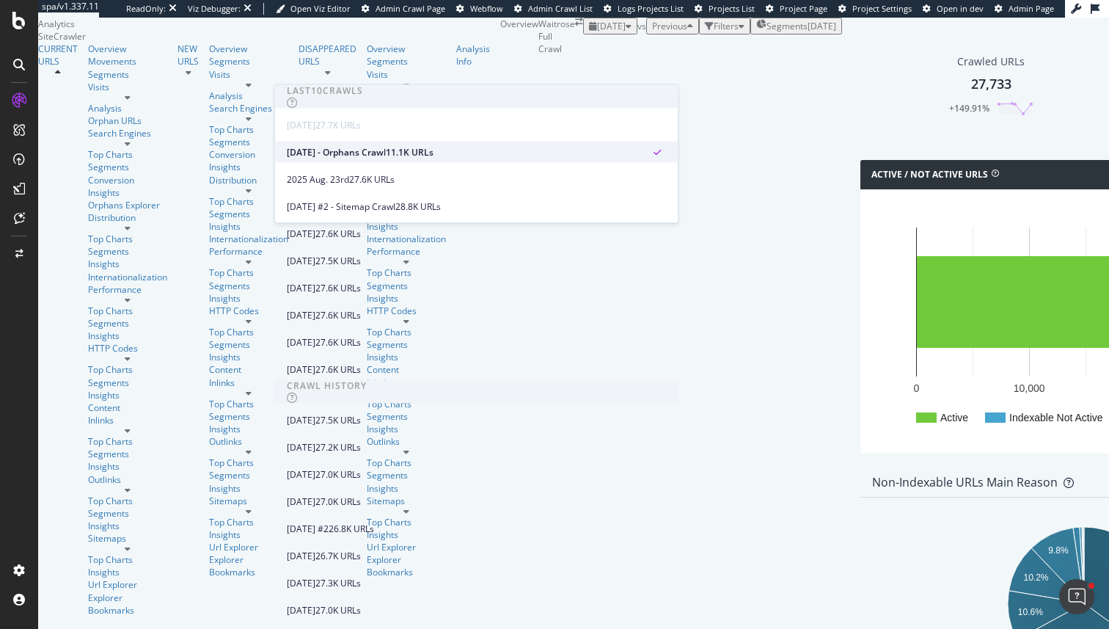
scroll to position [71, 0]
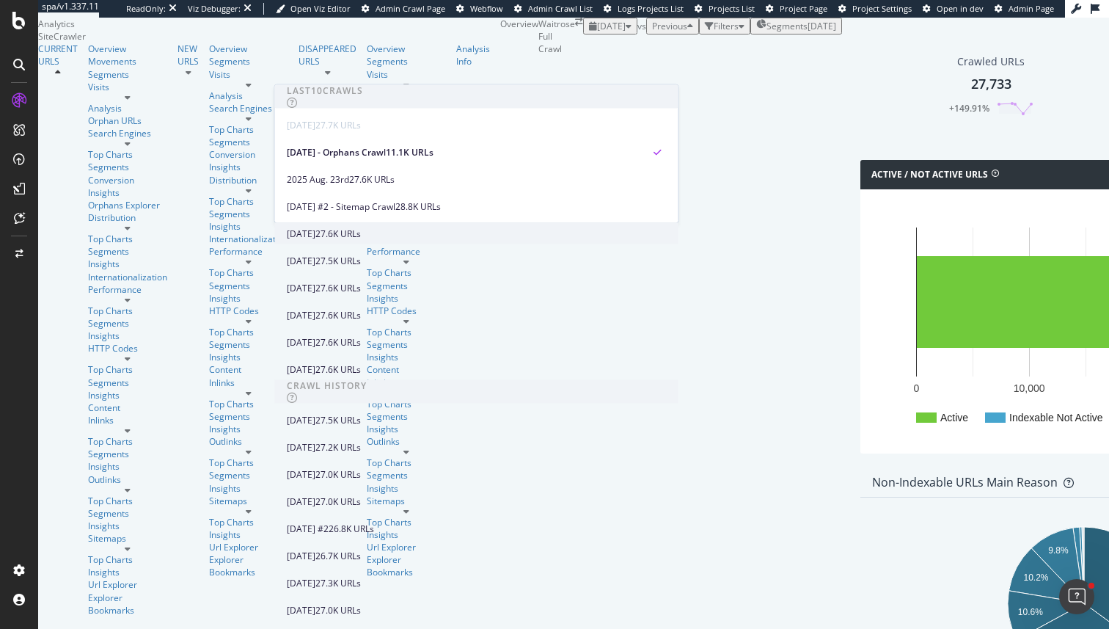
click at [315, 227] on div "[DATE]" at bounding box center [301, 233] width 29 height 13
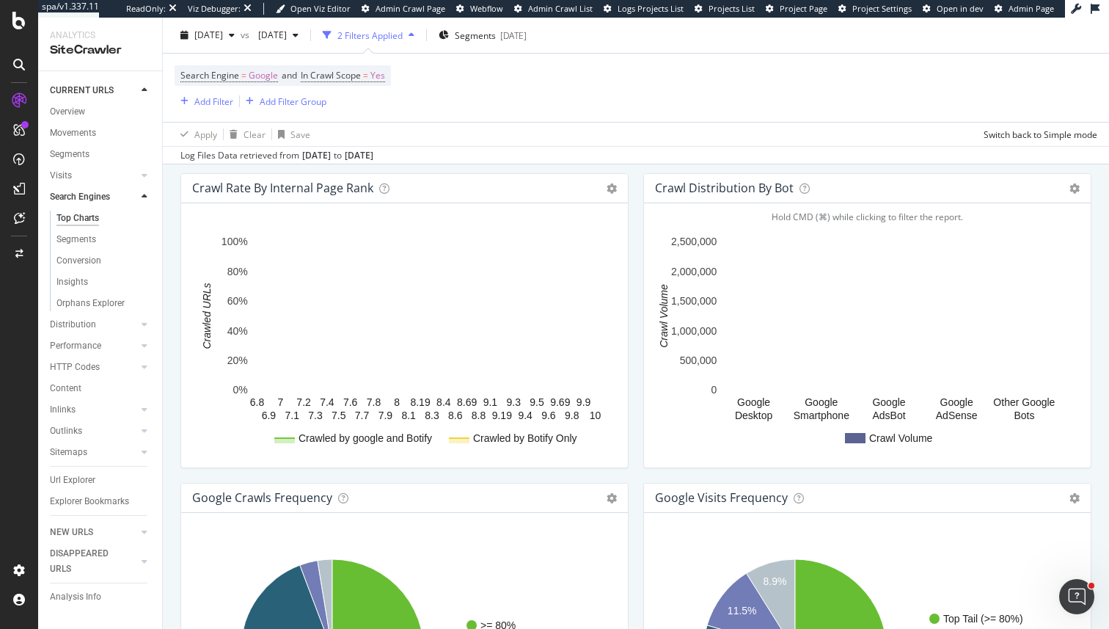
scroll to position [1497, 0]
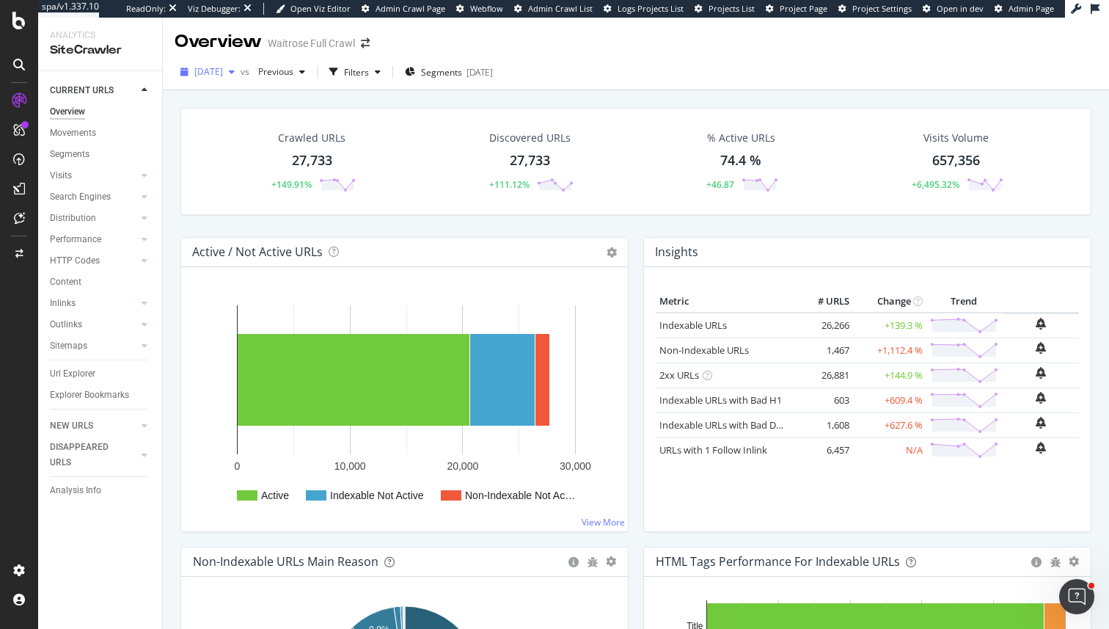
click at [219, 78] on div "[DATE]" at bounding box center [208, 72] width 66 height 22
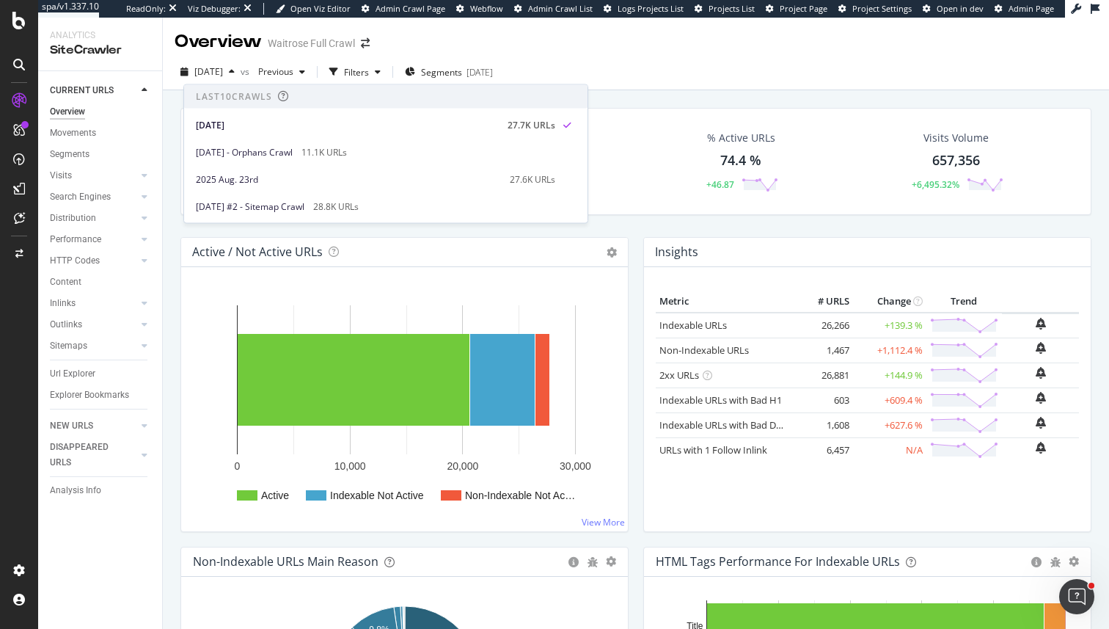
scroll to position [37, 0]
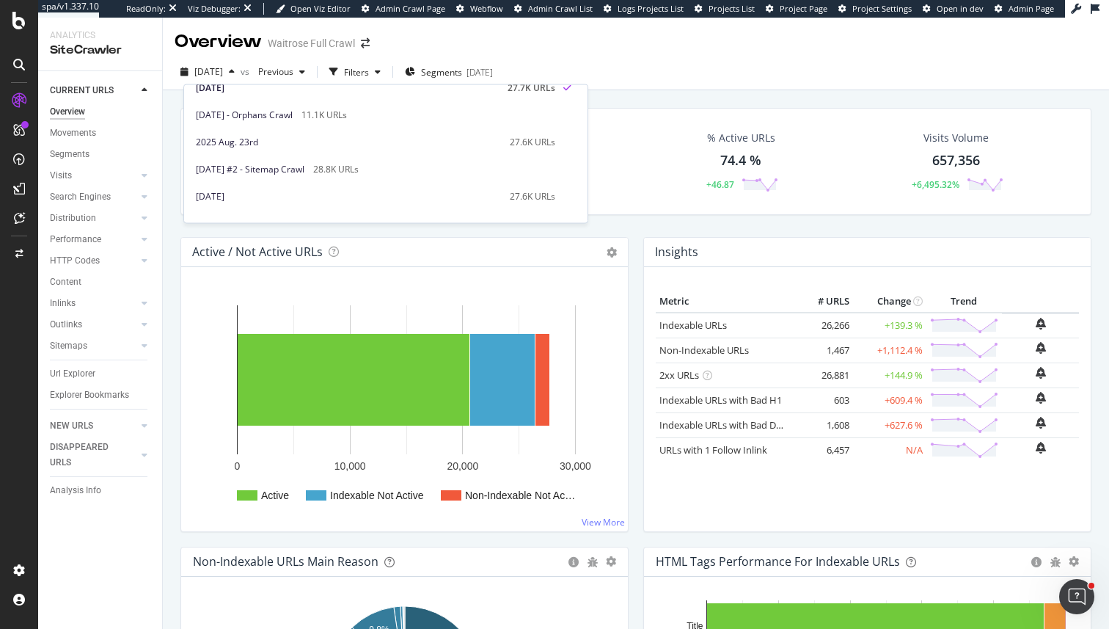
click at [598, 175] on div "Discovered URLs 27,733 +111.12%" at bounding box center [530, 161] width 218 height 76
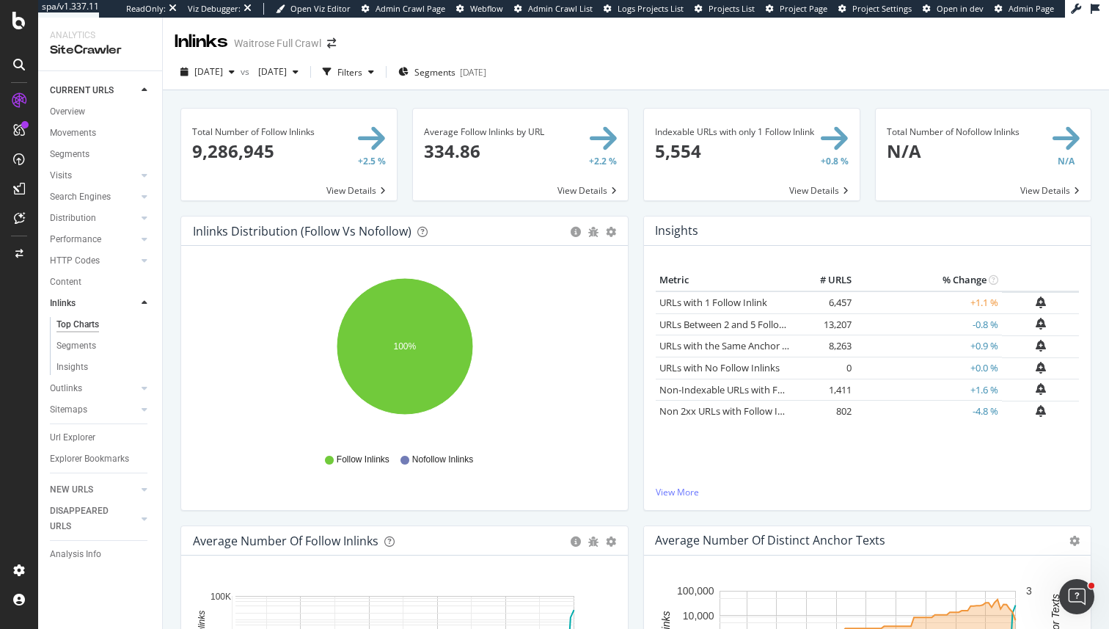
click at [618, 326] on div "Hold CMD (⌘) while clicking to filter the report. 100% Type of Inlink Sum of In…" at bounding box center [404, 378] width 447 height 264
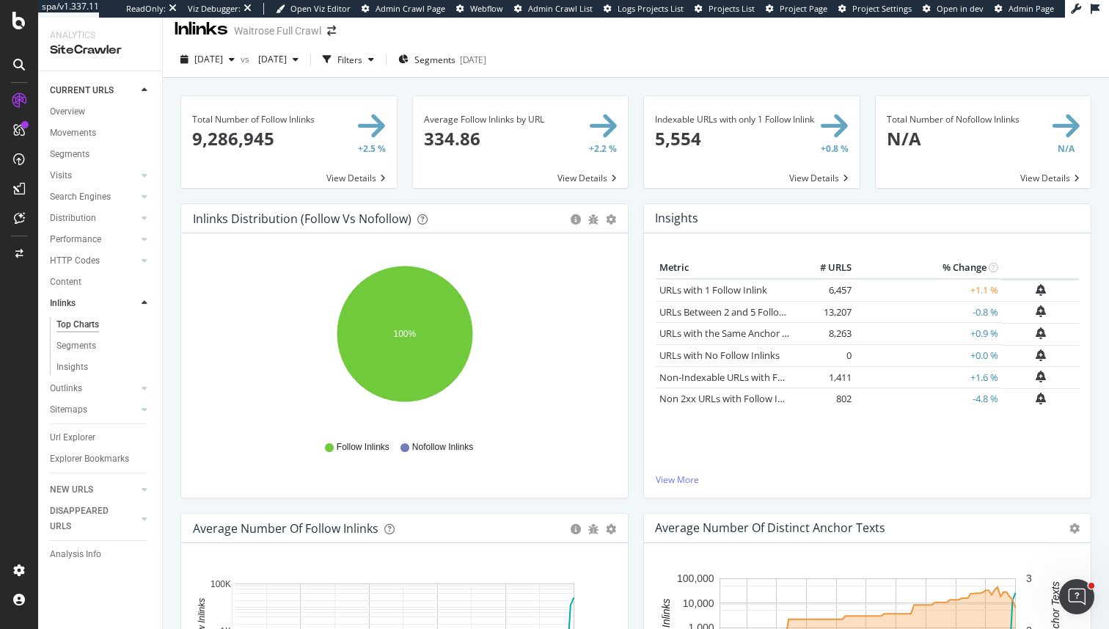
scroll to position [14, 0]
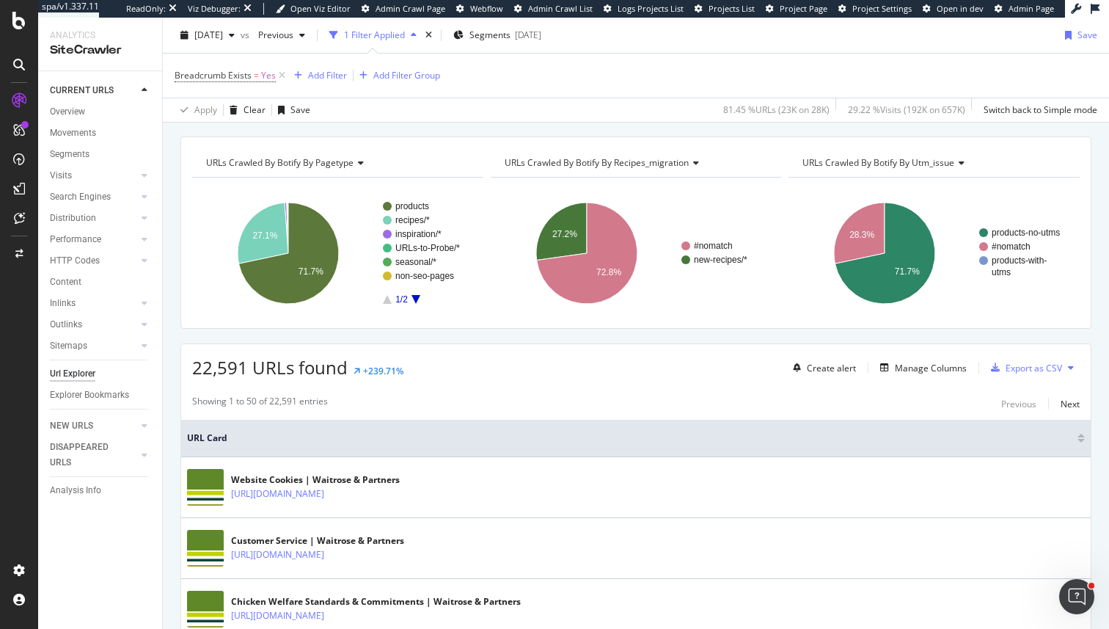
scroll to position [53, 0]
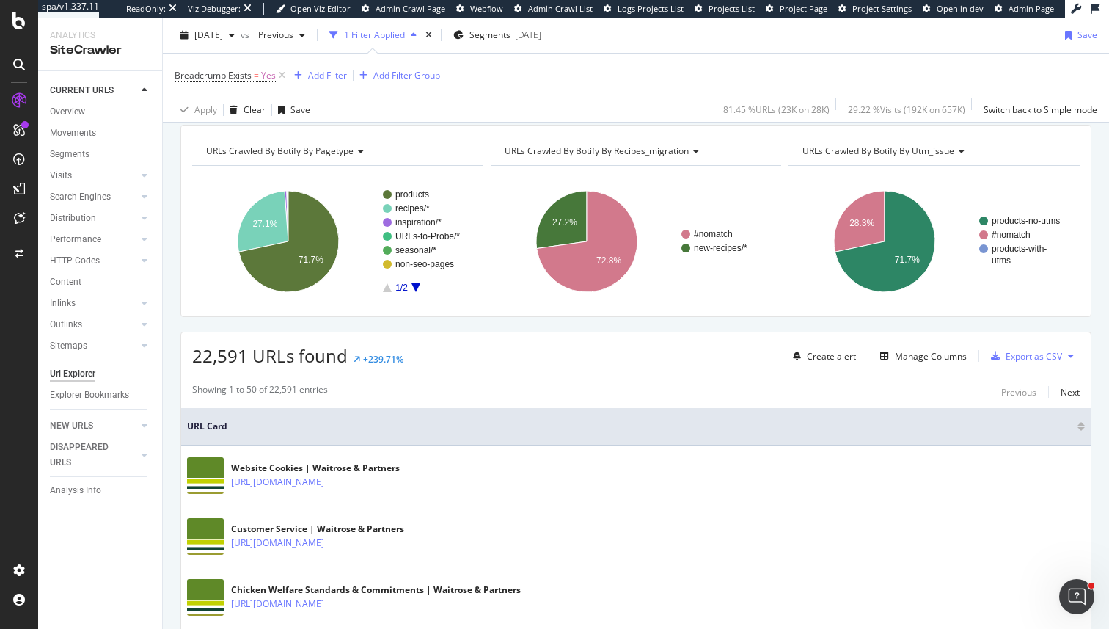
click at [247, 82] on span "Breadcrumb Exists = Yes" at bounding box center [232, 75] width 114 height 21
click at [249, 80] on span "Breadcrumb Exists" at bounding box center [213, 75] width 77 height 12
click at [214, 130] on div "Yes" at bounding box center [267, 133] width 161 height 23
click at [217, 191] on div "No" at bounding box center [269, 182] width 157 height 19
click at [345, 162] on div "Apply" at bounding box center [337, 164] width 23 height 12
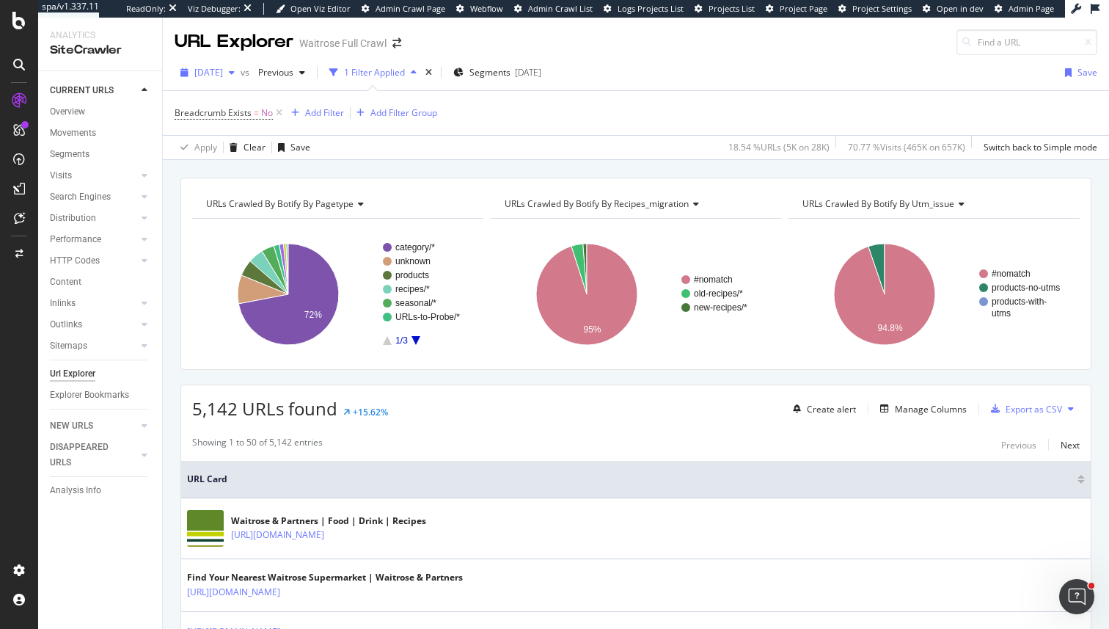
click at [214, 78] on span "[DATE]" at bounding box center [208, 72] width 29 height 12
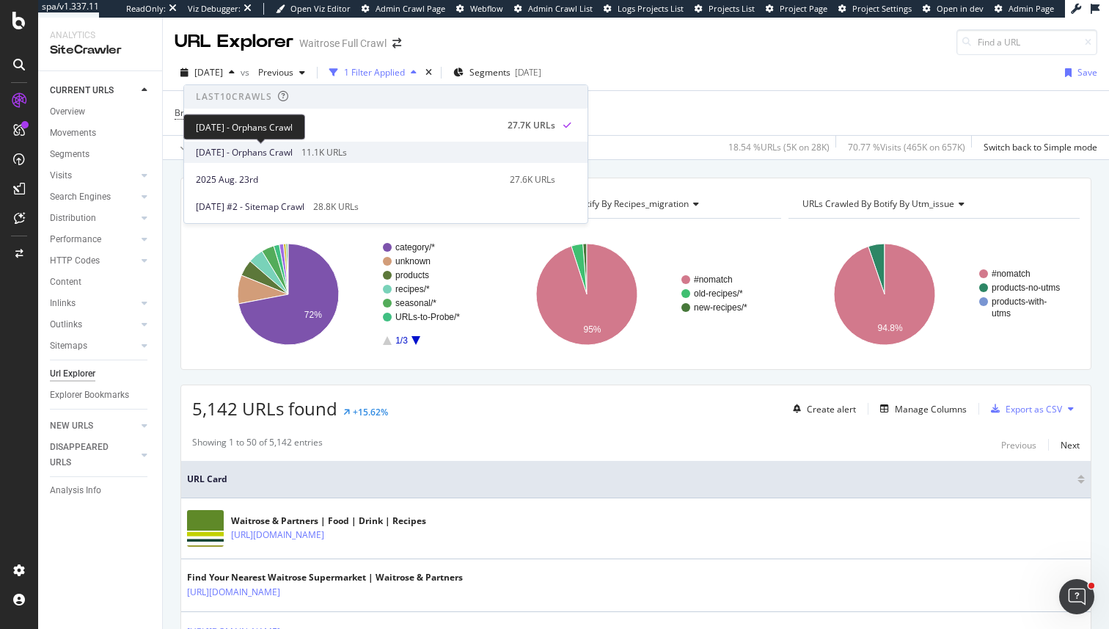
click at [285, 153] on span "2025 Aug. 27th - Orphans Crawl" at bounding box center [244, 152] width 97 height 13
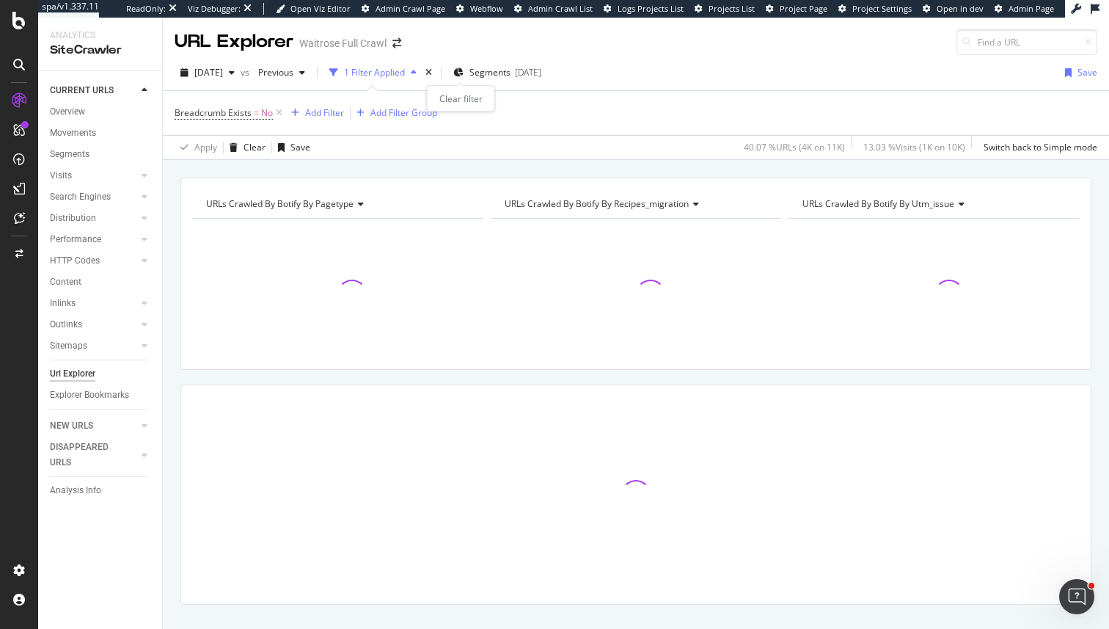
click at [435, 77] on div "times" at bounding box center [429, 72] width 12 height 15
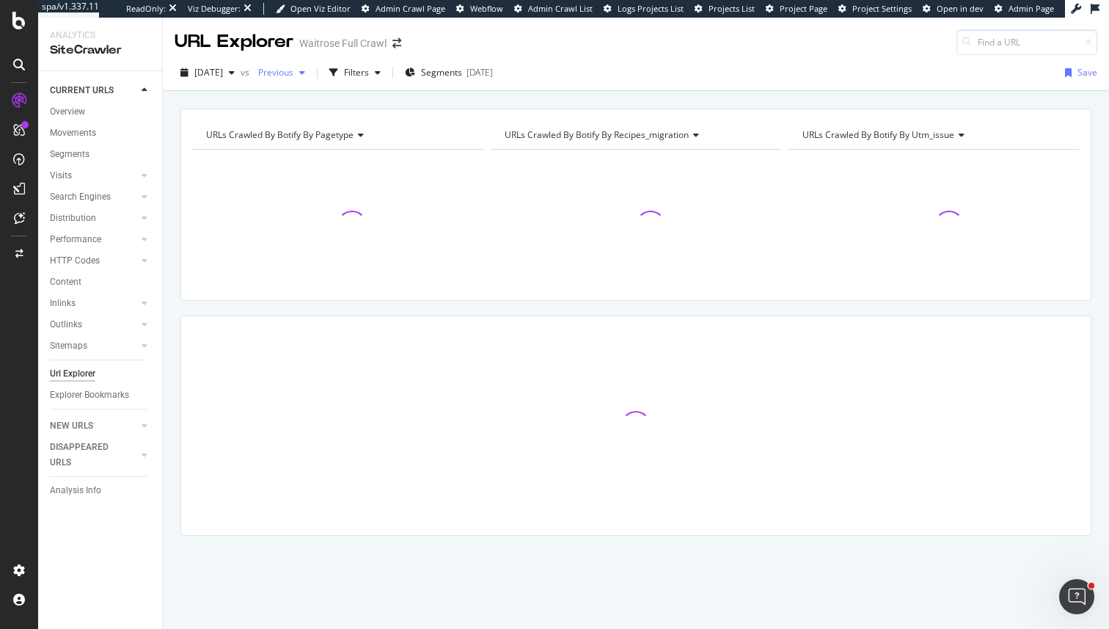
click at [310, 84] on button "Previous" at bounding box center [281, 72] width 59 height 23
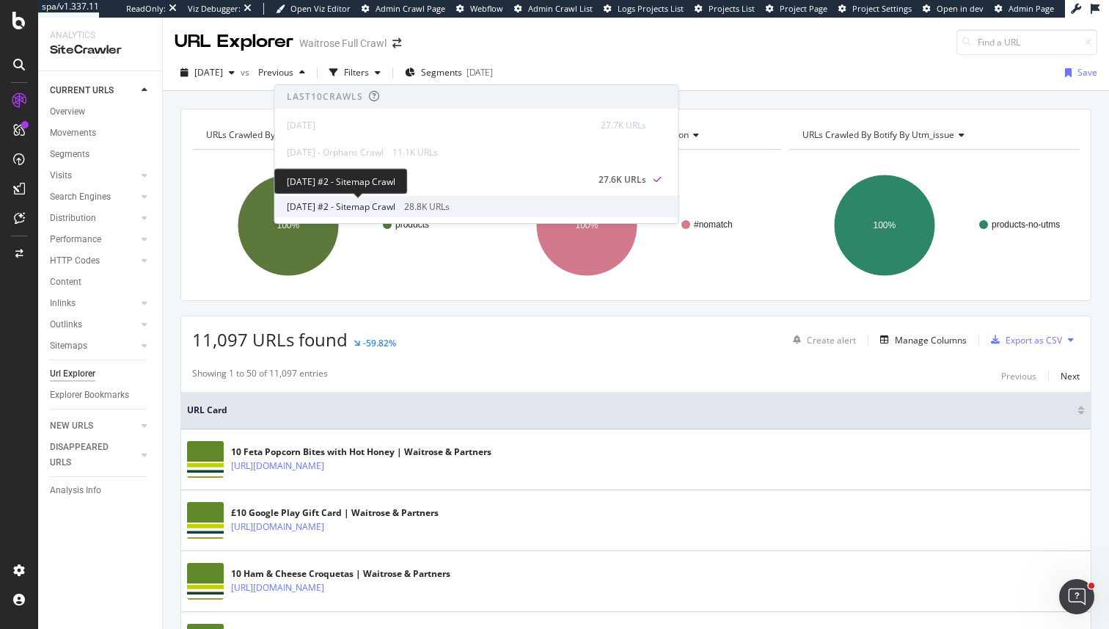
click at [360, 211] on span "2025 Aug. 22nd #2 - Sitemap Crawl" at bounding box center [341, 206] width 109 height 13
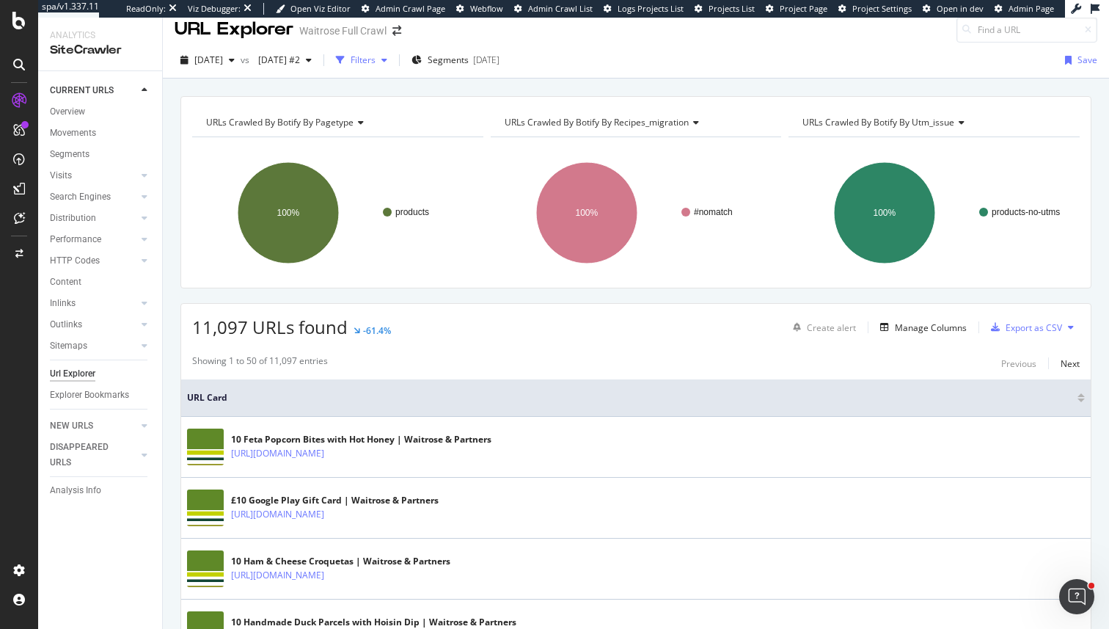
click at [376, 59] on div "Filters" at bounding box center [363, 60] width 25 height 12
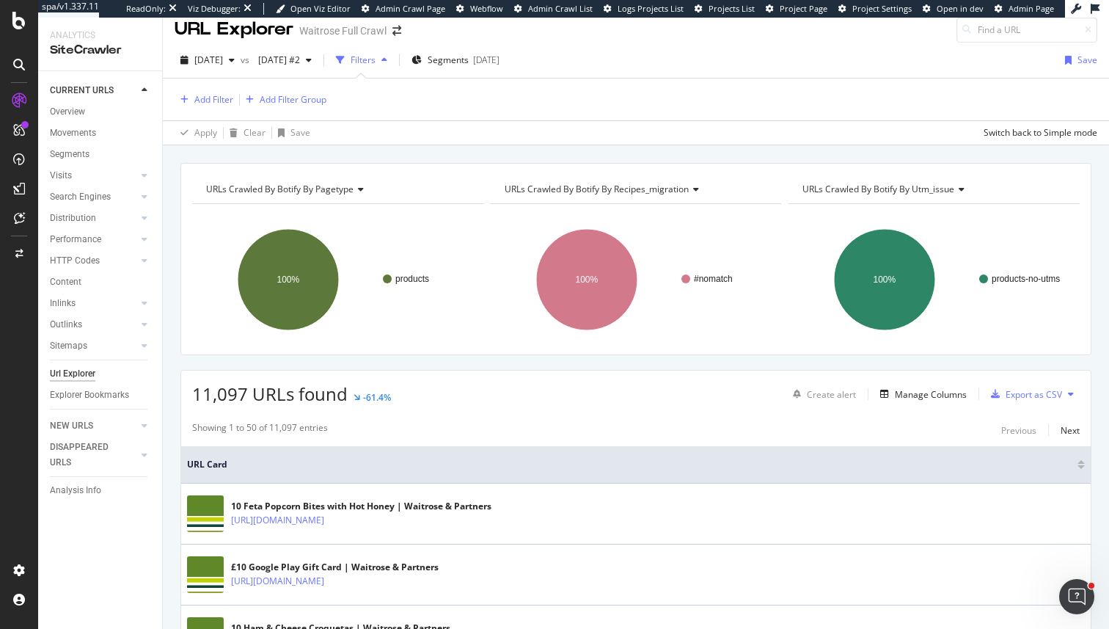
click at [221, 84] on div "Add Filter Add Filter Group" at bounding box center [636, 100] width 923 height 42
click at [225, 92] on div "Add Filter" at bounding box center [204, 100] width 59 height 16
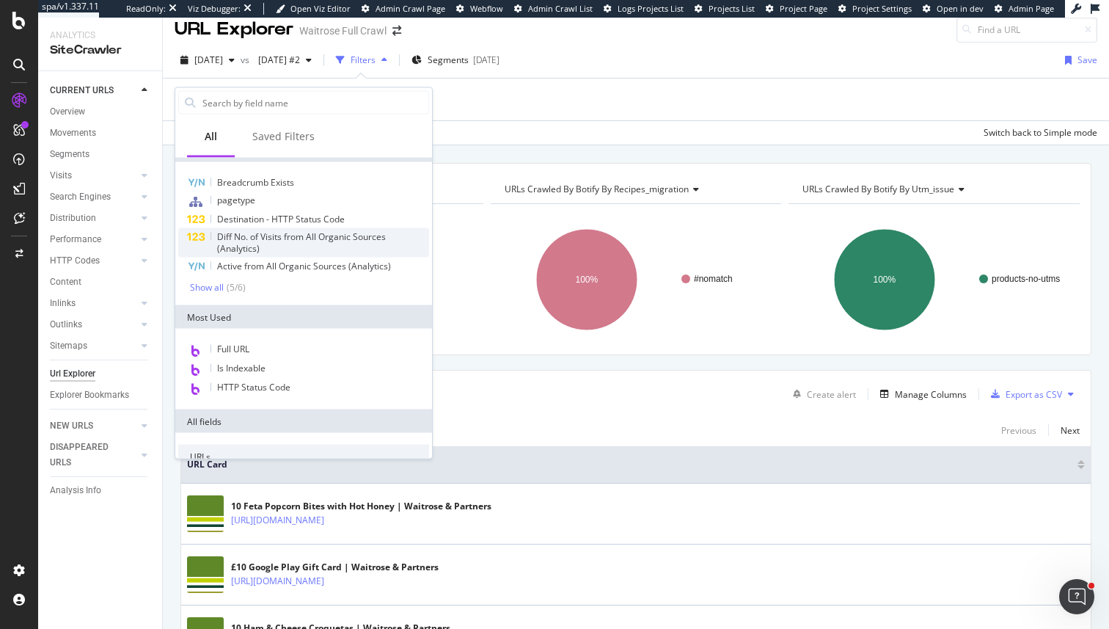
scroll to position [0, 0]
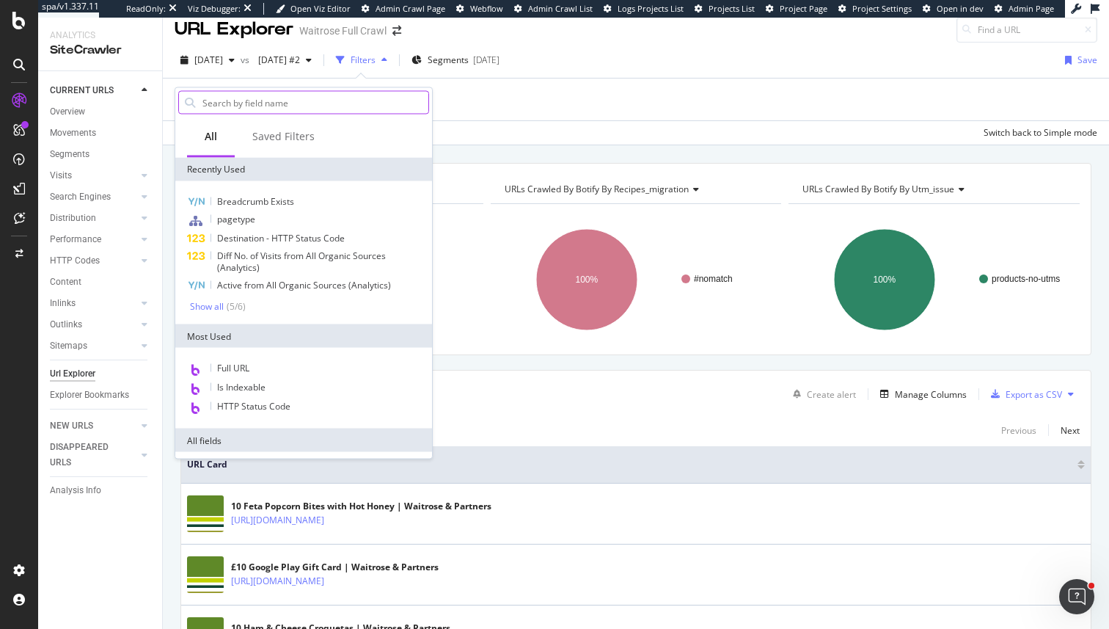
click at [277, 102] on input "text" at bounding box center [314, 103] width 227 height 22
click at [580, 167] on div "URLs Crawled By Botify By pagetype Chart (by Value) Table Expand Export as CSV …" at bounding box center [635, 259] width 911 height 192
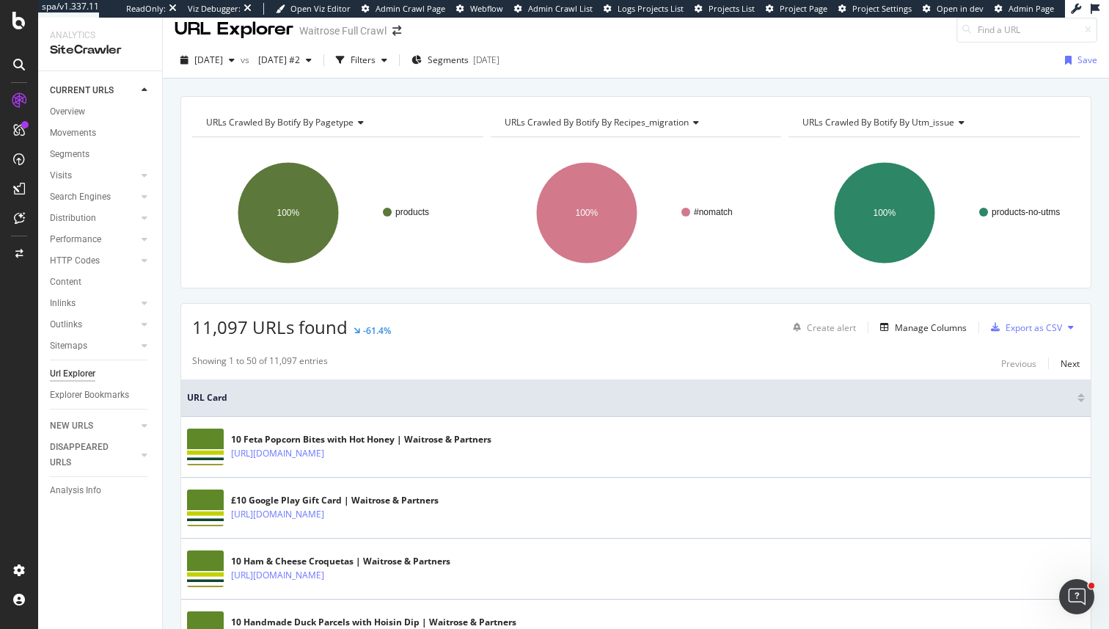
click at [219, 79] on div "URLs Crawled By Botify By pagetype Chart (by Value) Table Expand Export as CSV …" at bounding box center [636, 96] width 946 height 35
click at [376, 66] on div "Filters" at bounding box center [363, 60] width 25 height 12
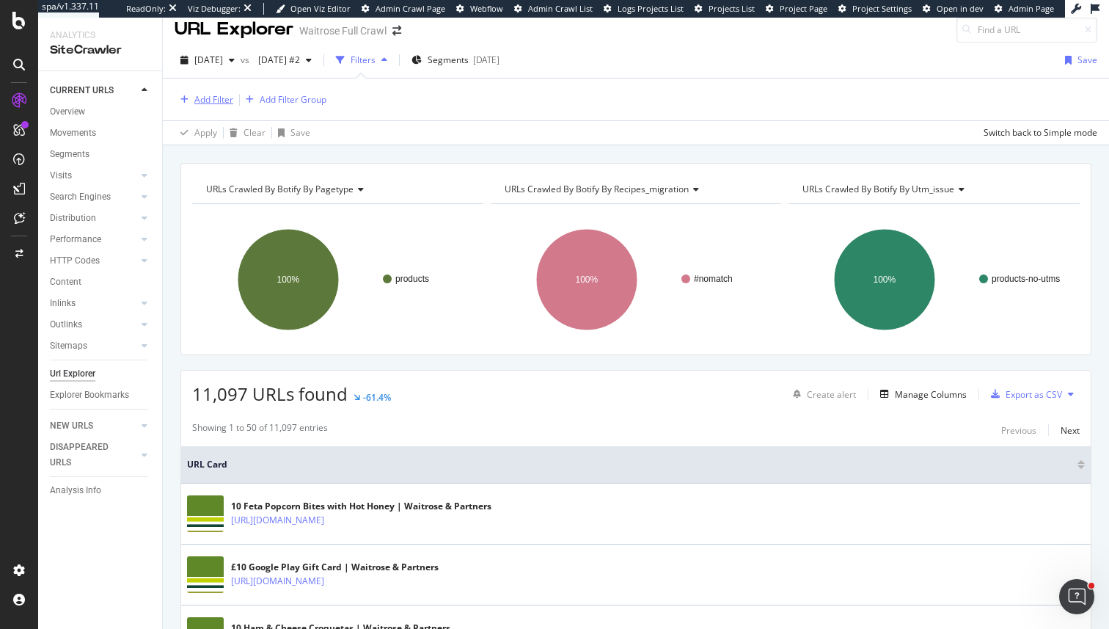
click at [225, 98] on div "Add Filter" at bounding box center [213, 99] width 39 height 12
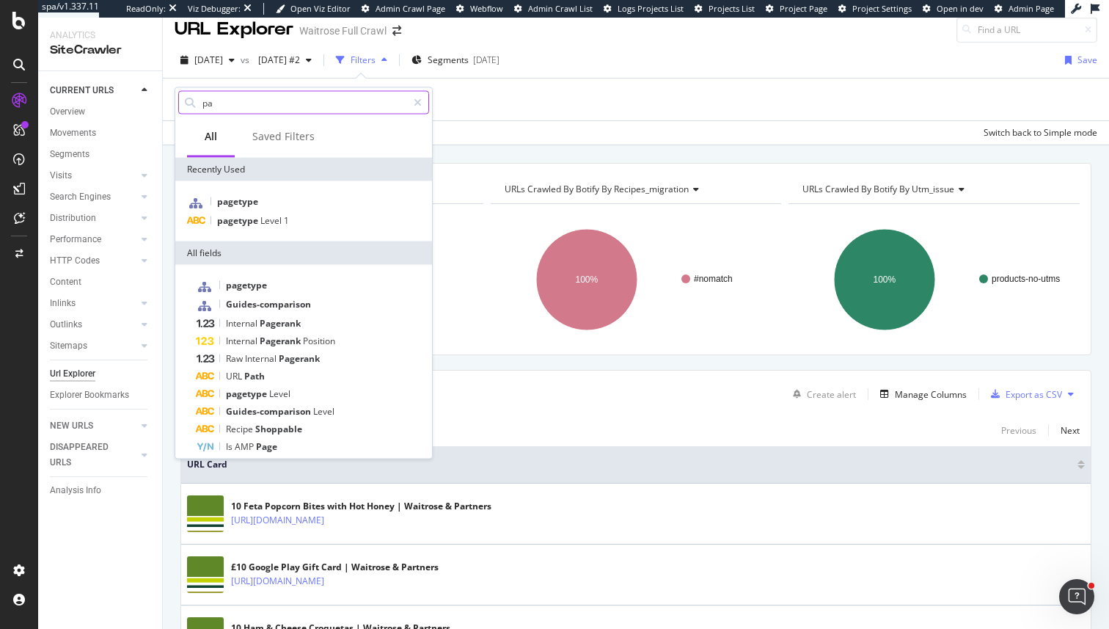
type input "p"
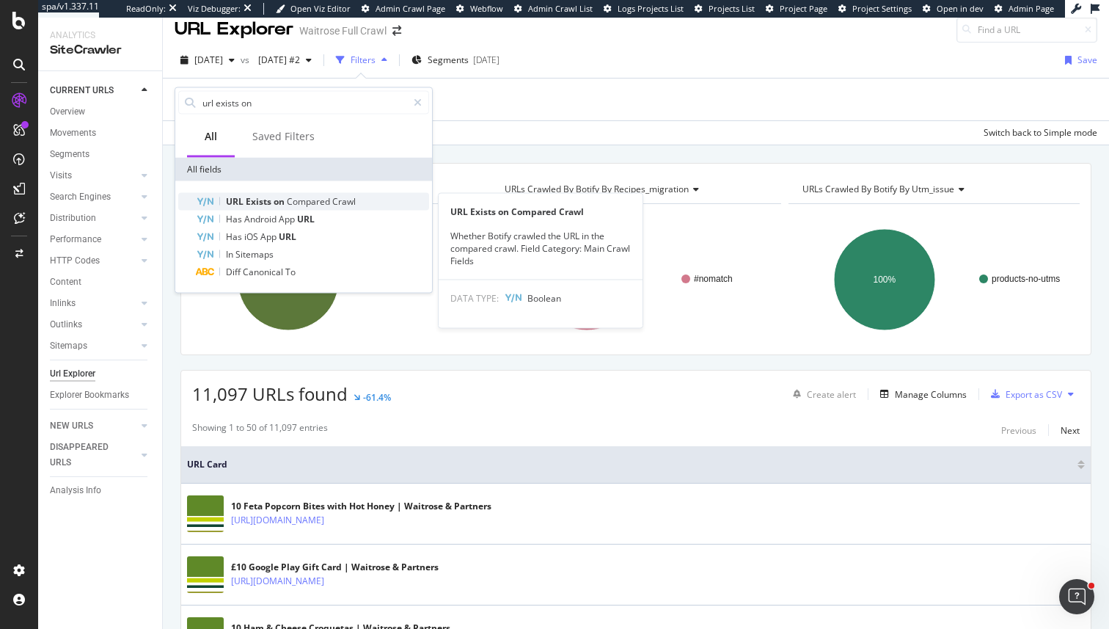
type input "url exists on"
click at [280, 205] on span "on" at bounding box center [280, 201] width 13 height 12
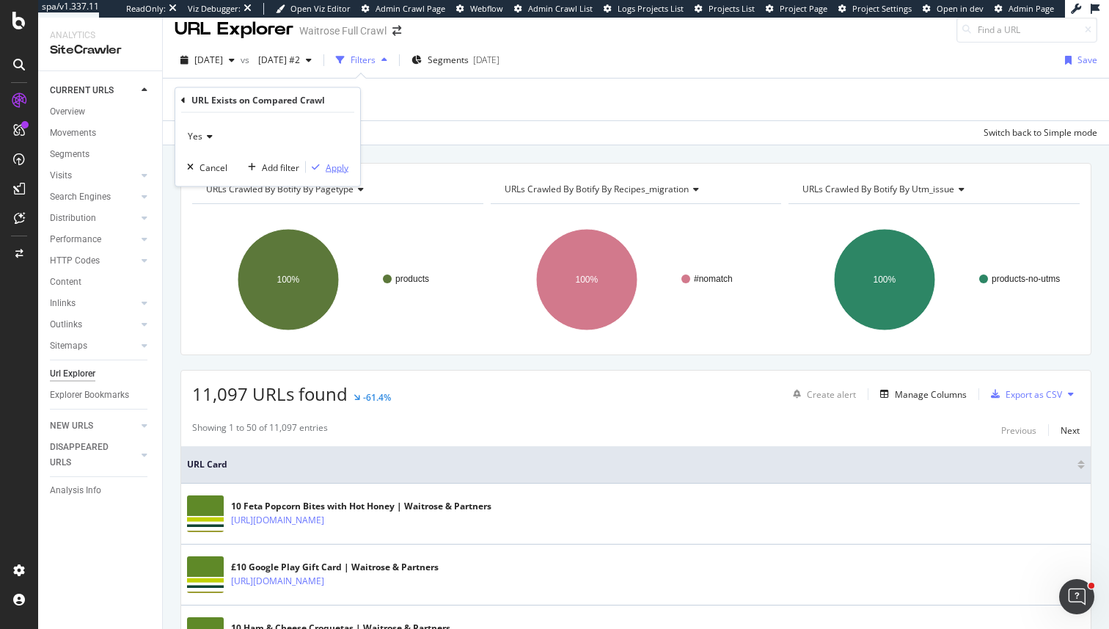
click at [333, 169] on div "Apply" at bounding box center [337, 167] width 23 height 12
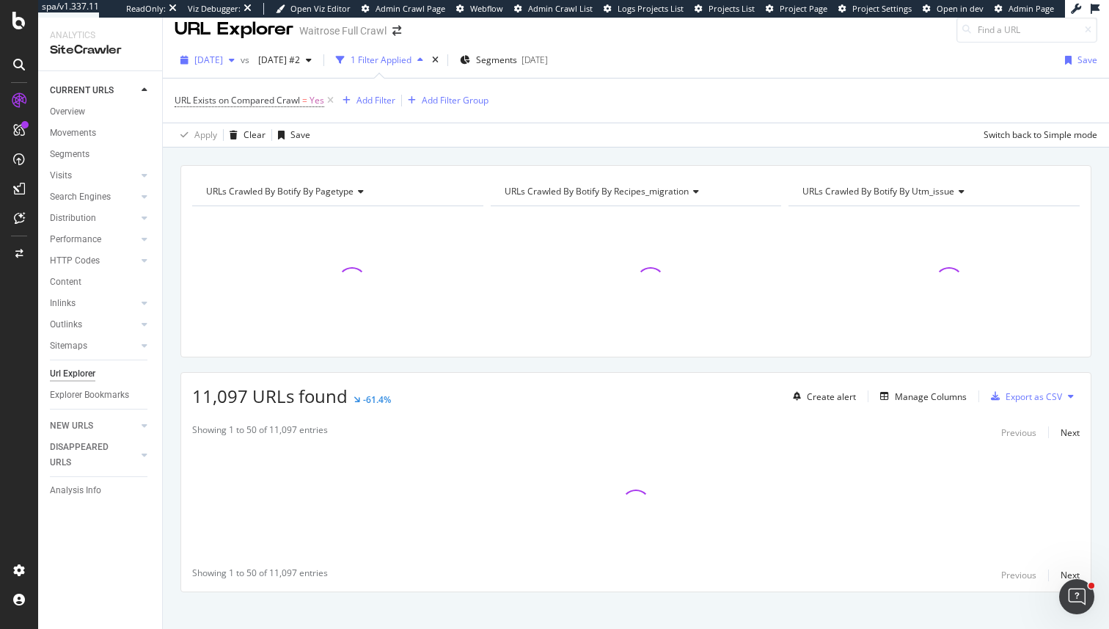
click at [205, 62] on span "2025 Aug. 27th" at bounding box center [208, 60] width 29 height 12
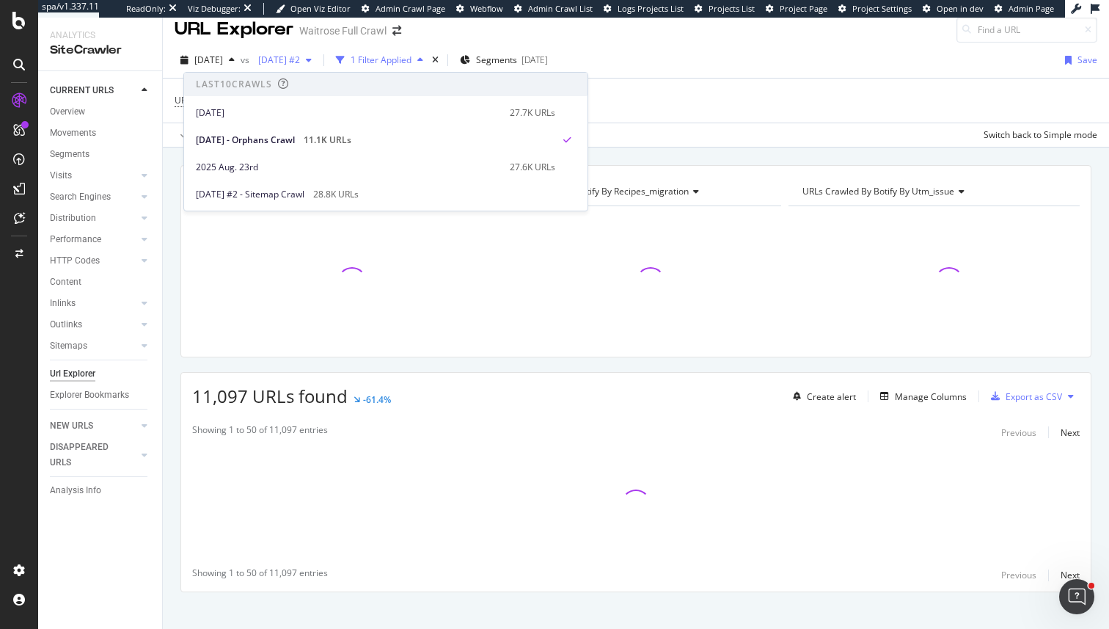
click at [288, 65] on span "2025 Aug. 22nd #2" at bounding box center [276, 60] width 48 height 12
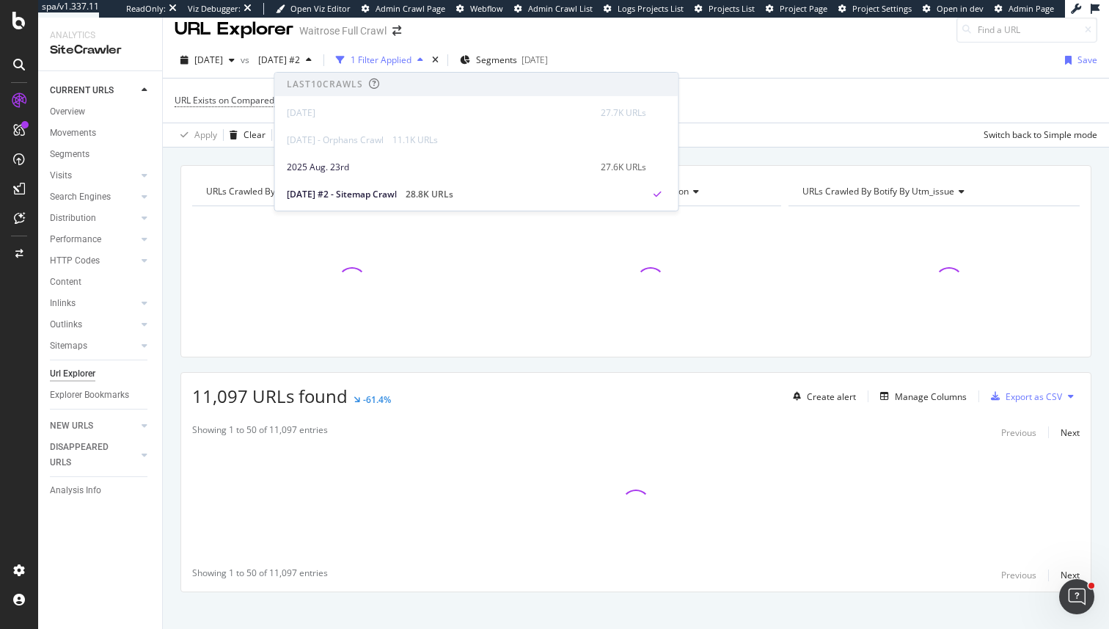
click at [705, 157] on div "URLs Crawled By Botify By pagetype Chart (by Value) Table Expand Export as CSV …" at bounding box center [636, 164] width 946 height 35
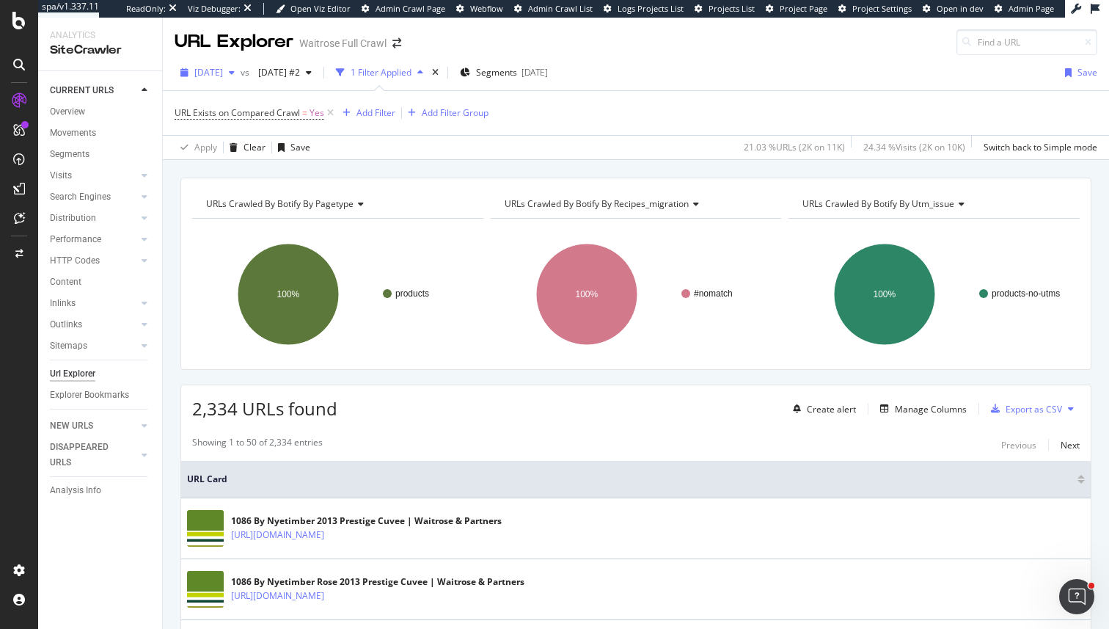
click at [241, 83] on div "2025 Aug. 27th" at bounding box center [208, 73] width 66 height 22
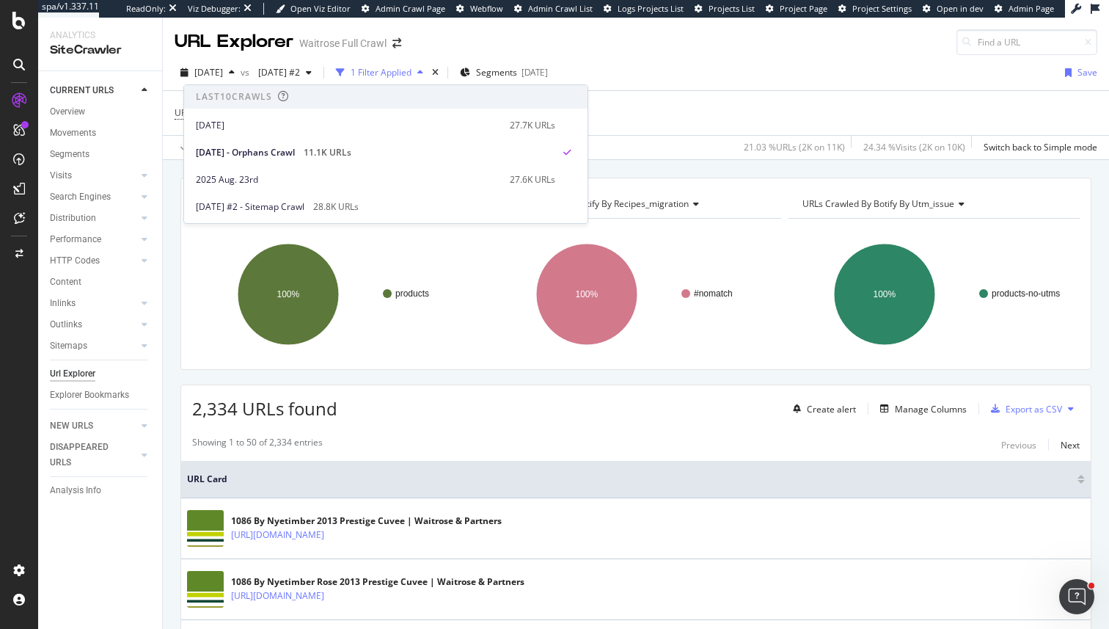
click at [496, 406] on div "2,334 URLs found Create alert Manage Columns Export as CSV" at bounding box center [636, 403] width 910 height 36
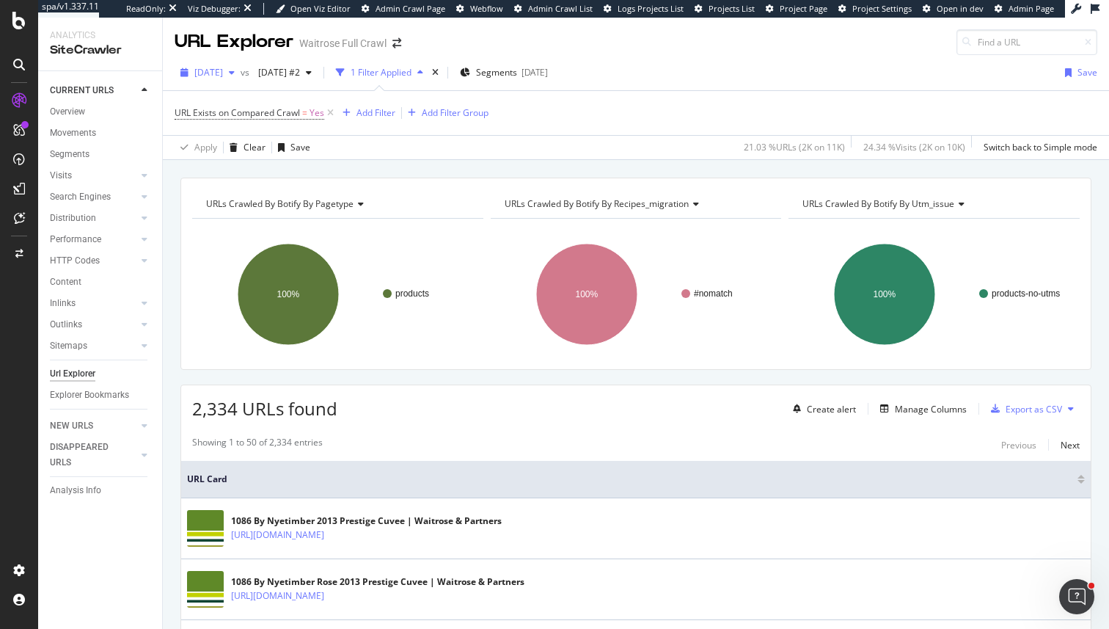
click at [223, 75] on span "2025 Aug. 27th" at bounding box center [208, 72] width 29 height 12
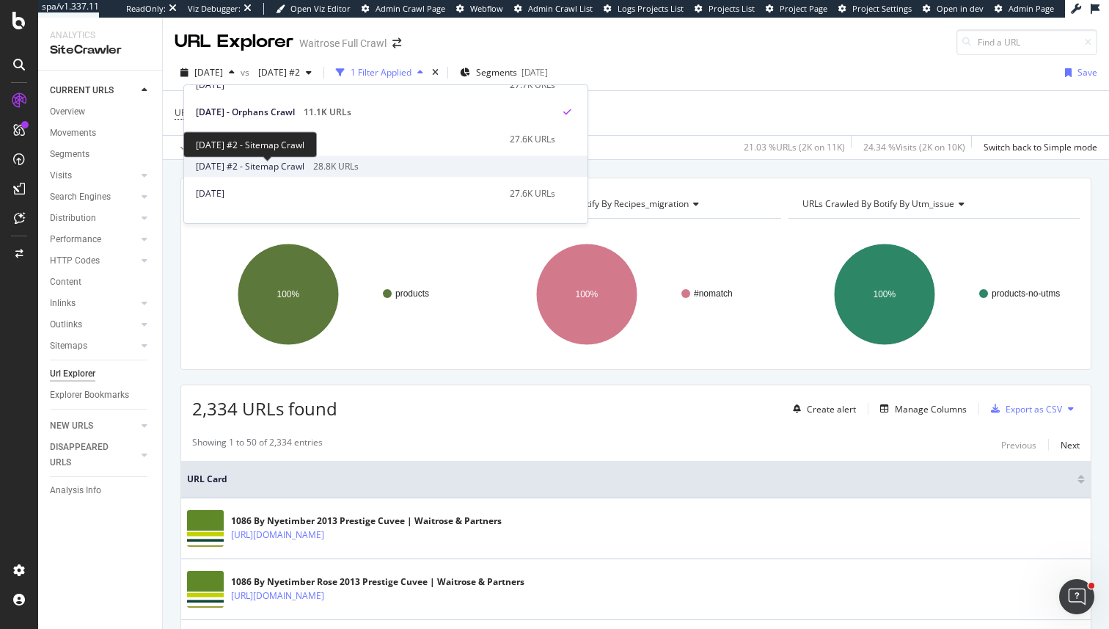
scroll to position [42, 0]
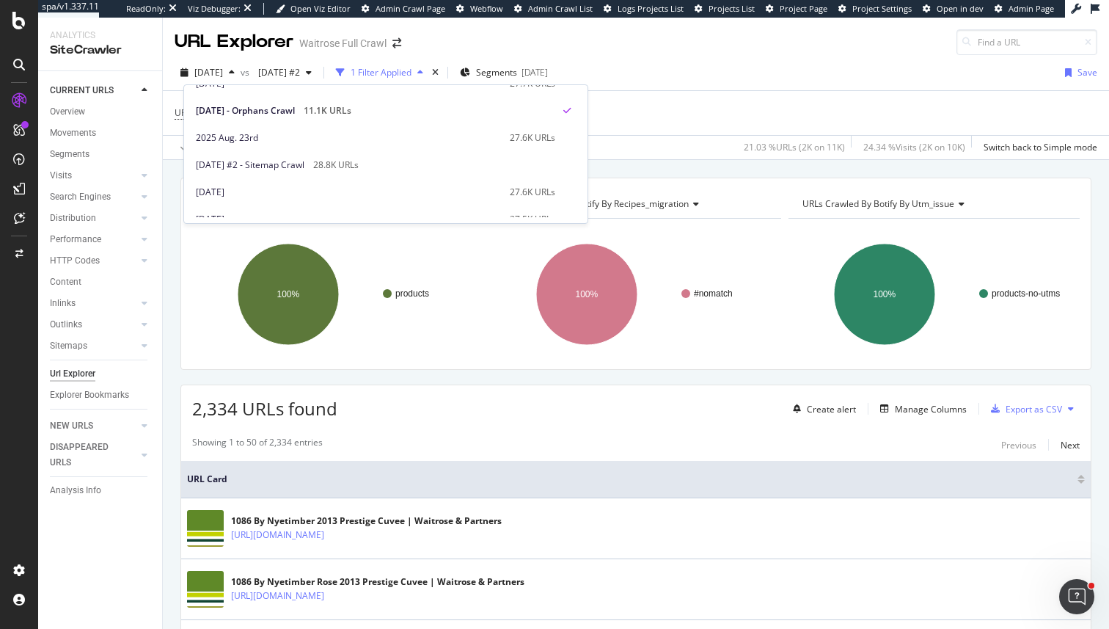
click at [399, 398] on div "2,334 URLs found Create alert Manage Columns Export as CSV" at bounding box center [636, 403] width 910 height 36
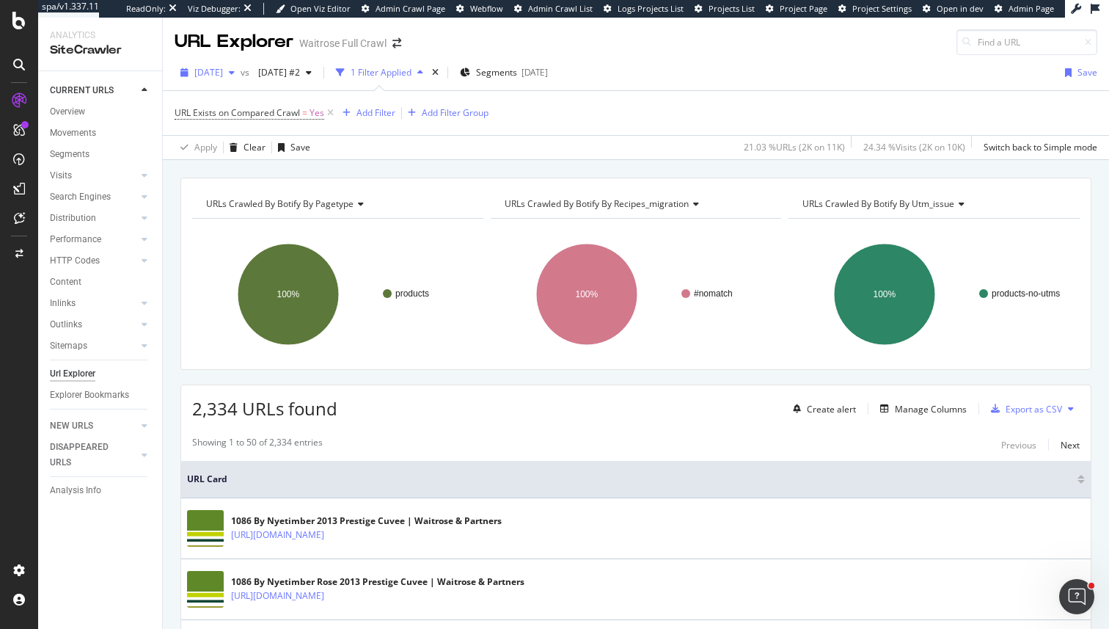
click at [223, 69] on span "2025 Aug. 27th" at bounding box center [208, 72] width 29 height 12
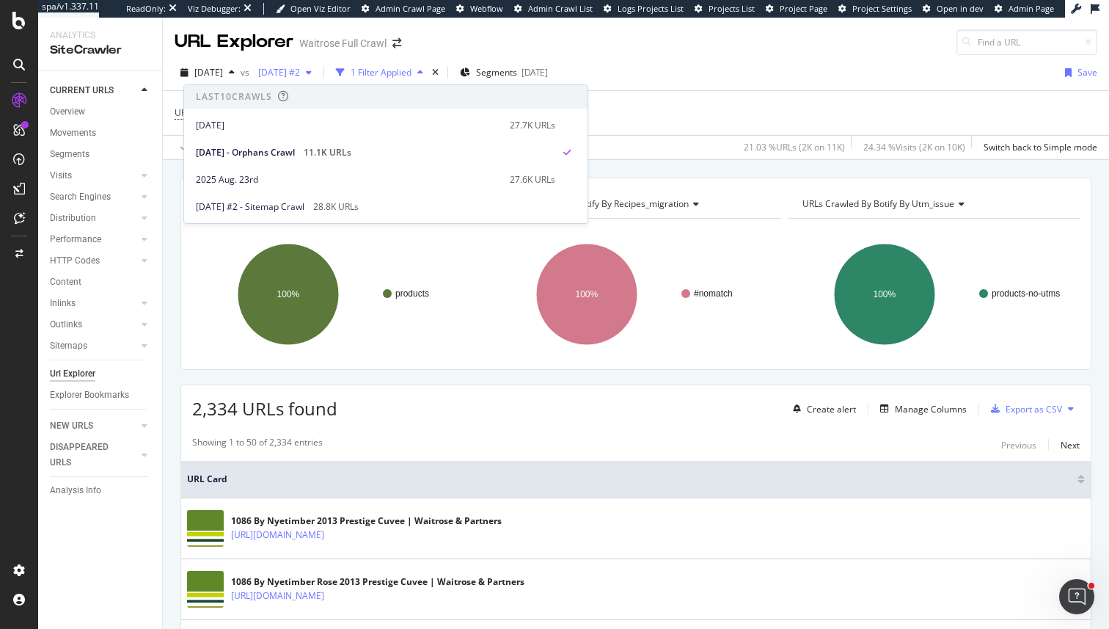
click at [318, 81] on div "2025 Aug. 22nd #2" at bounding box center [284, 73] width 65 height 22
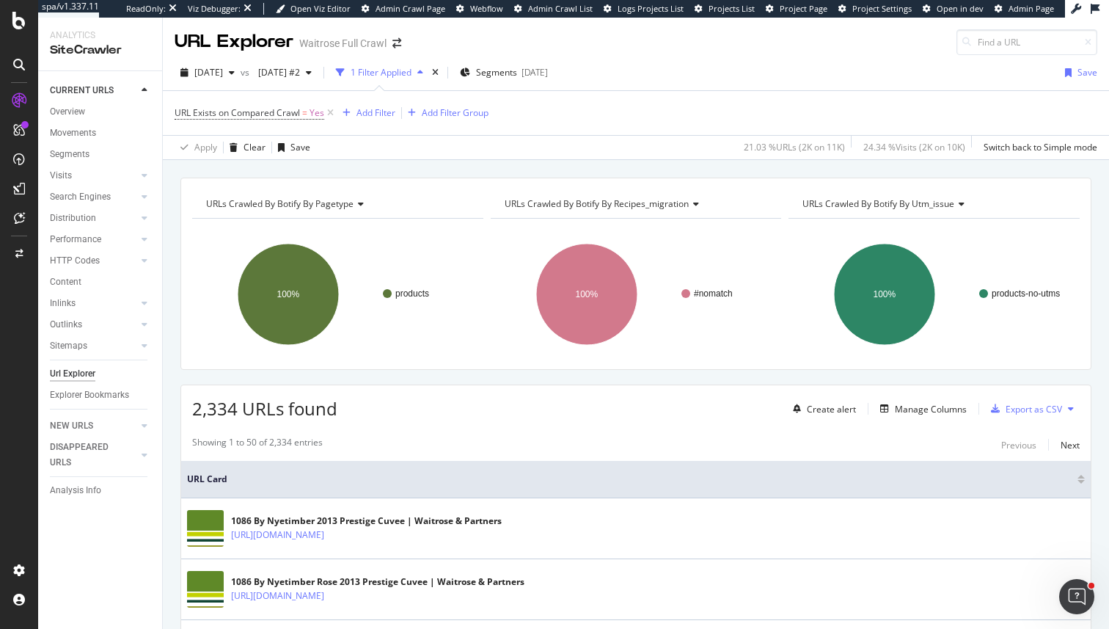
click at [217, 401] on span "2,334 URLs found" at bounding box center [264, 408] width 145 height 24
click at [247, 413] on span "2,334 URLs found" at bounding box center [264, 408] width 145 height 24
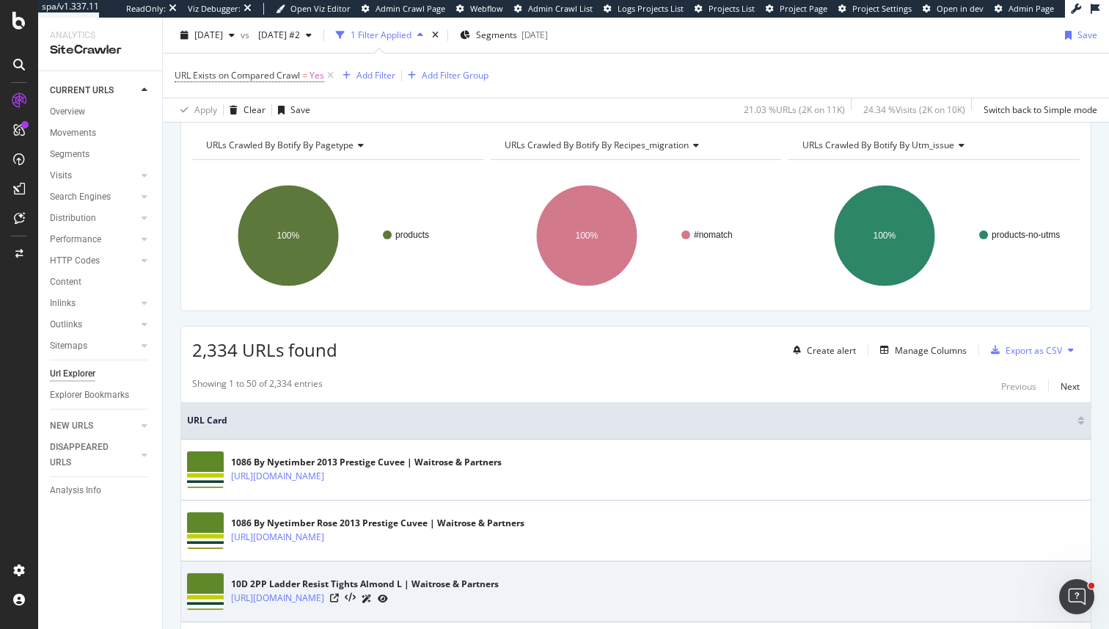
scroll to position [0, 0]
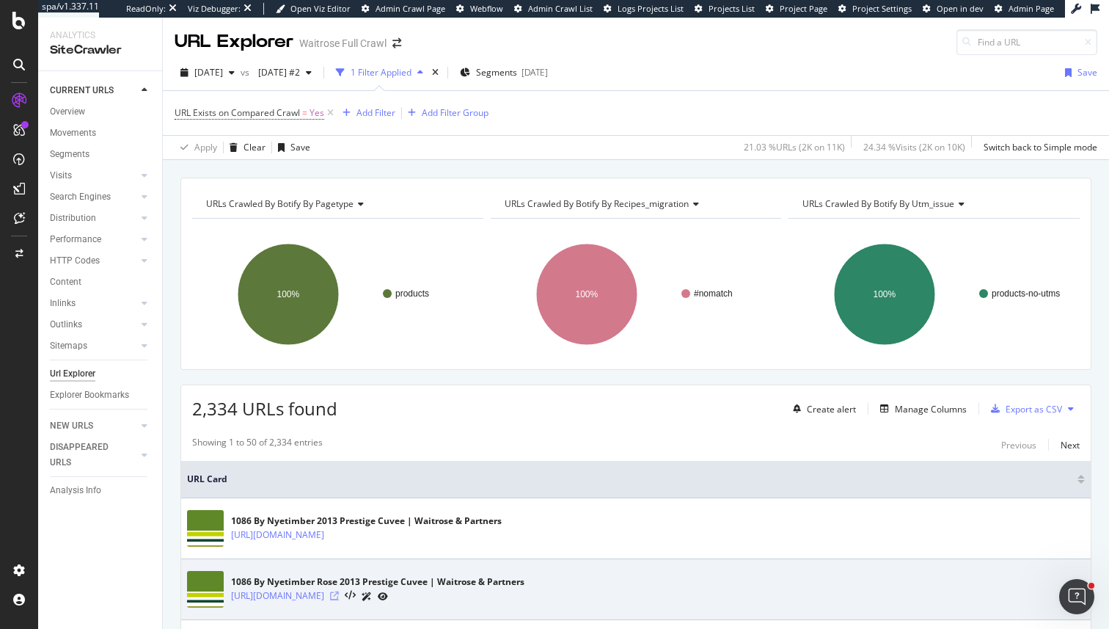
click at [339, 595] on icon at bounding box center [334, 595] width 9 height 9
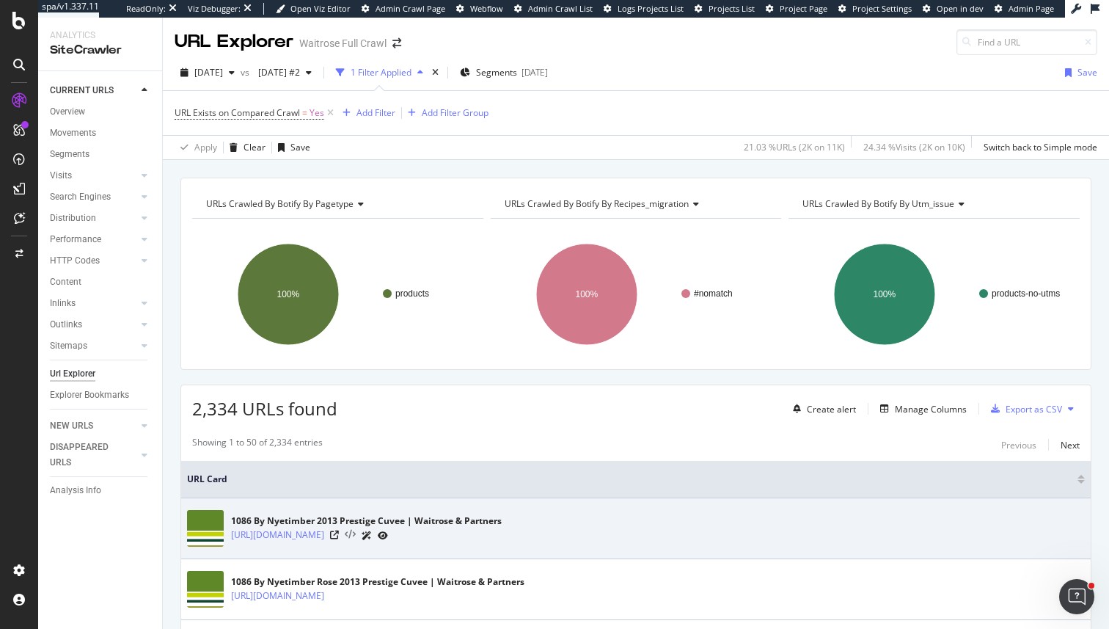
click at [356, 536] on icon at bounding box center [350, 535] width 11 height 10
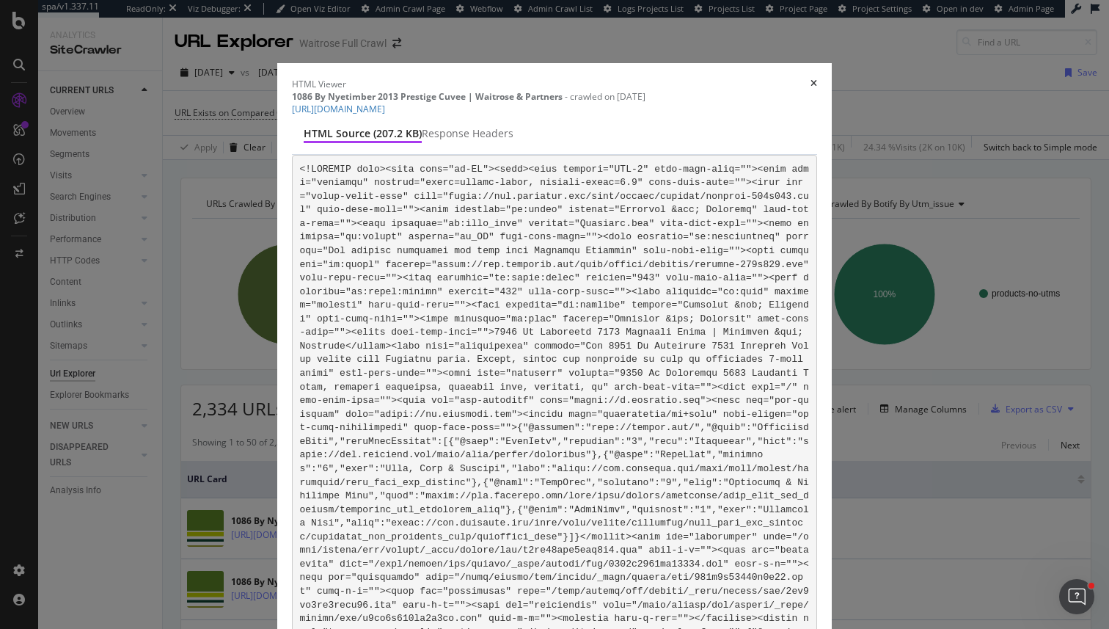
click at [817, 79] on icon "times" at bounding box center [814, 83] width 7 height 9
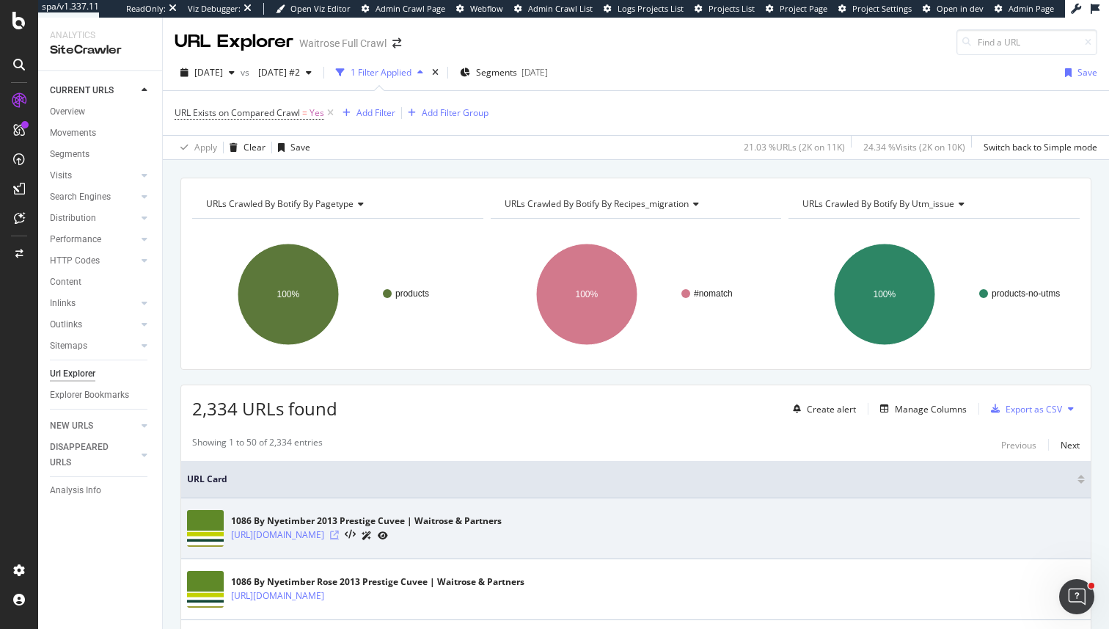
click at [339, 535] on icon at bounding box center [334, 534] width 9 height 9
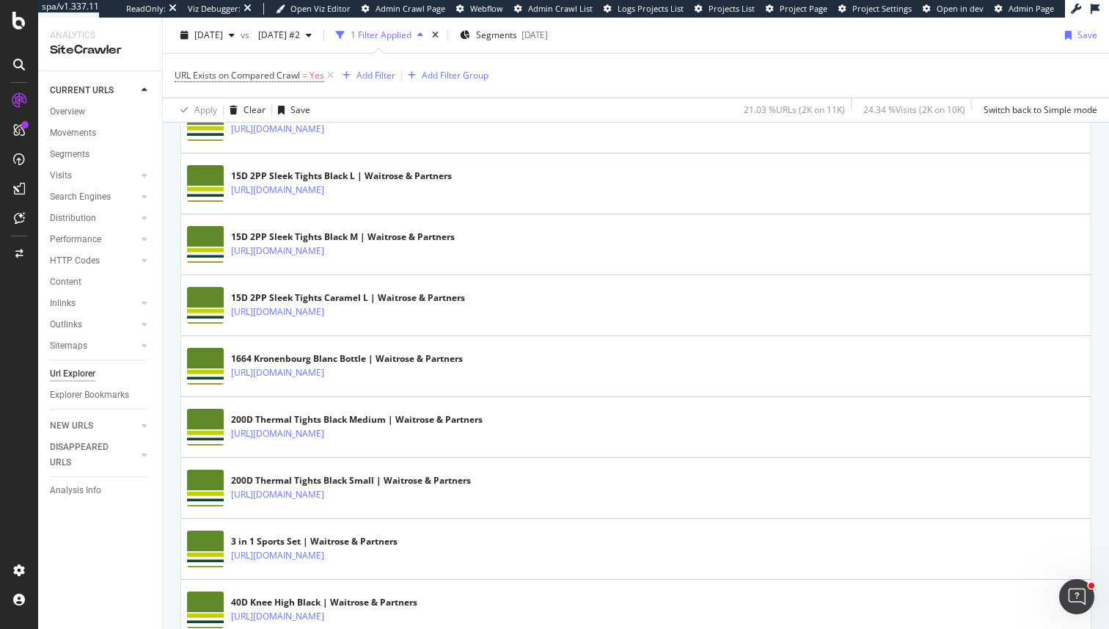
scroll to position [1296, 0]
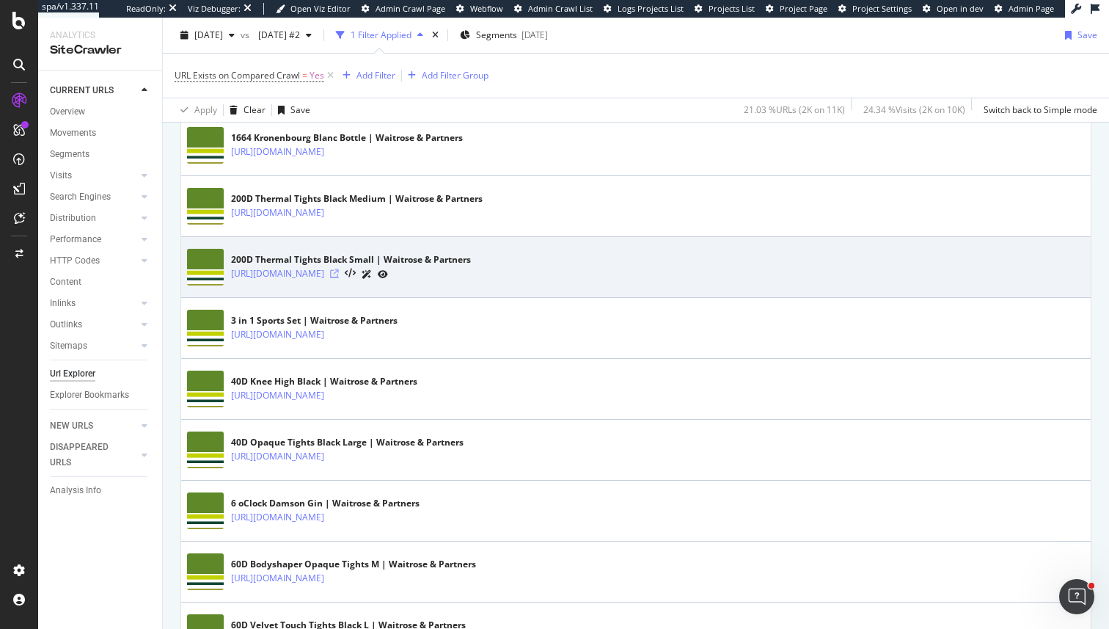
click at [339, 276] on icon at bounding box center [334, 273] width 9 height 9
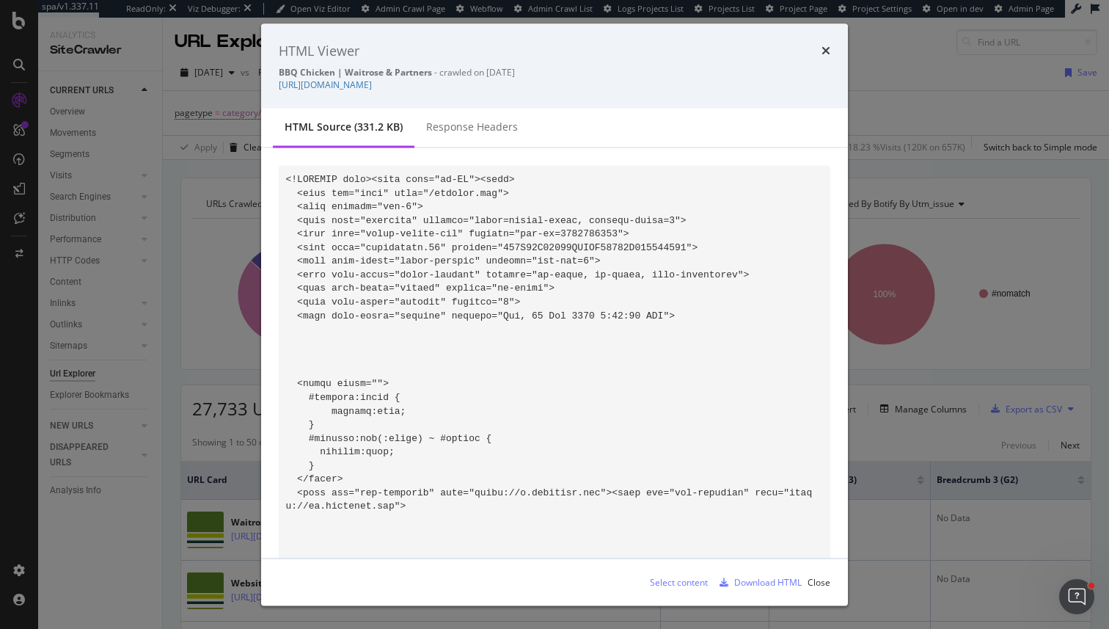
scroll to position [1128, 0]
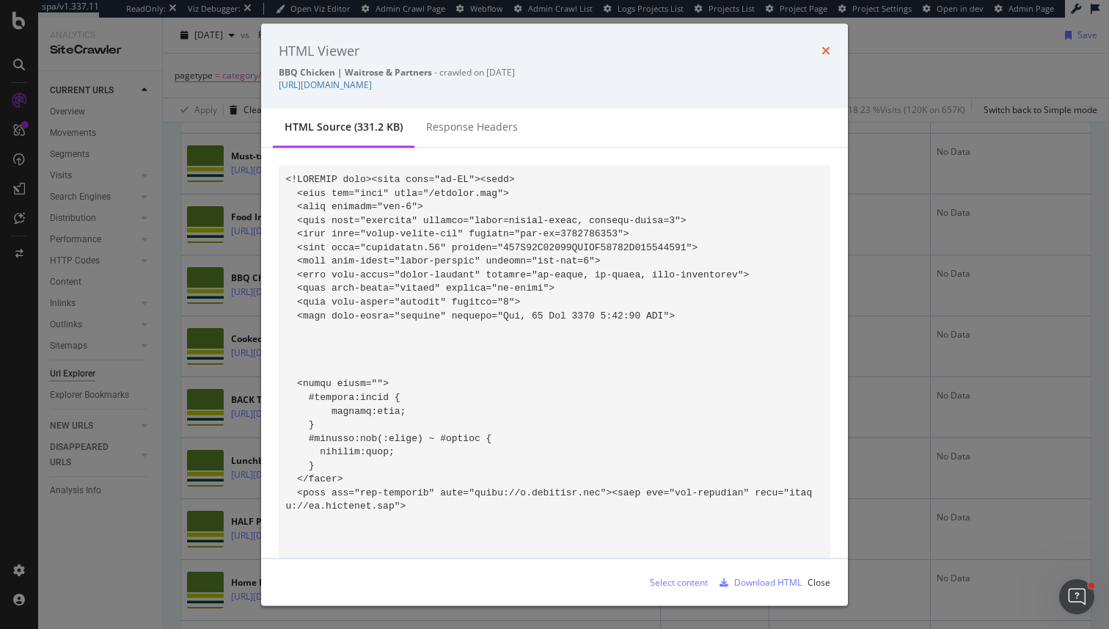
click at [824, 45] on icon "times" at bounding box center [826, 51] width 9 height 12
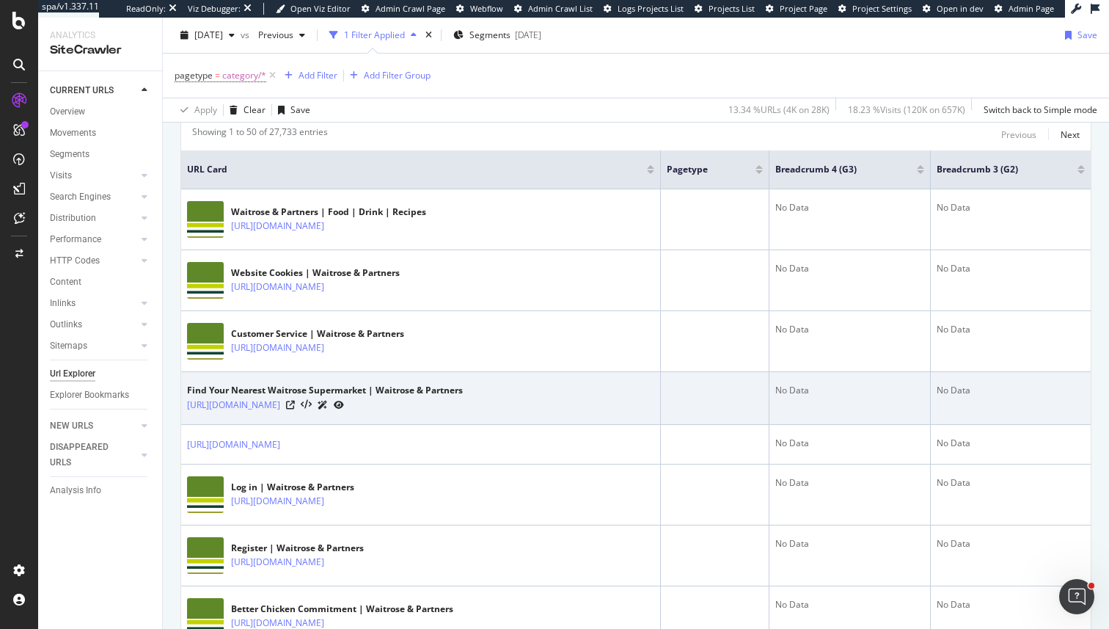
scroll to position [317, 0]
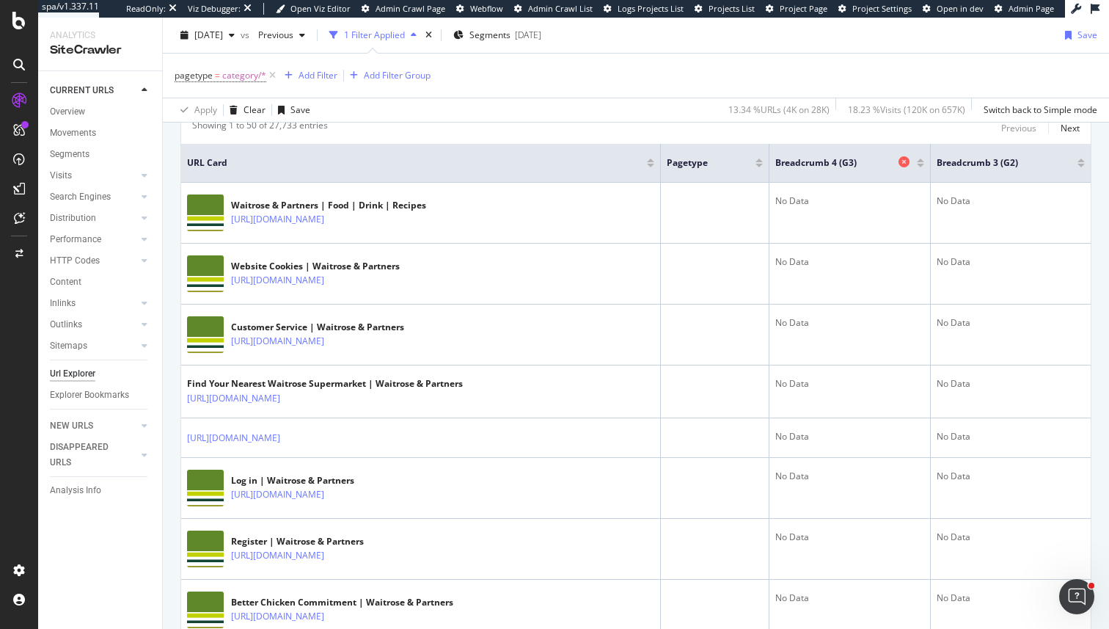
click at [800, 165] on span "Breadcrumb 4 (G3)" at bounding box center [836, 162] width 120 height 13
drag, startPoint x: 800, startPoint y: 165, endPoint x: 1025, endPoint y: 162, distance: 225.3
click at [1025, 162] on tr "URL Card pagetype Breadcrumb 4 (G3) Breadcrumb 3 (G2)" at bounding box center [636, 163] width 910 height 39
click at [1029, 162] on span "Breadcrumb 3 (G2)" at bounding box center [996, 162] width 119 height 13
drag, startPoint x: 1029, startPoint y: 162, endPoint x: 738, endPoint y: 162, distance: 290.5
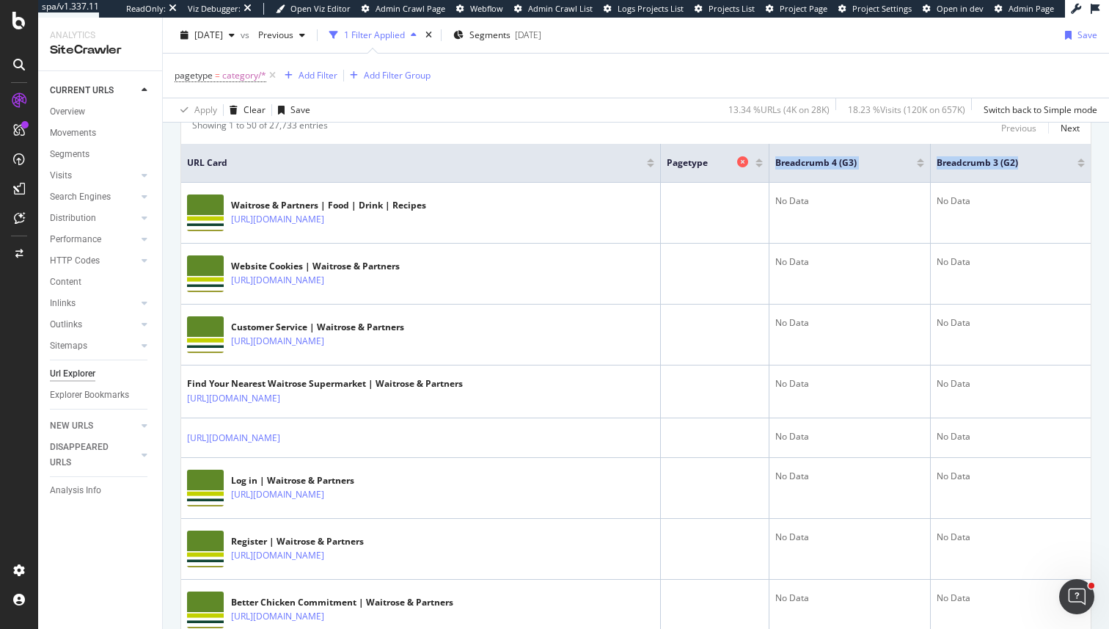
click at [738, 162] on tr "URL Card pagetype Breadcrumb 4 (G3) Breadcrumb 3 (G2)" at bounding box center [636, 163] width 910 height 39
click at [801, 167] on span "Breadcrumb 4 (G3)" at bounding box center [836, 162] width 120 height 13
drag, startPoint x: 801, startPoint y: 167, endPoint x: 850, endPoint y: 167, distance: 48.4
click at [850, 167] on span "Breadcrumb 4 (G3)" at bounding box center [836, 162] width 120 height 13
drag, startPoint x: 861, startPoint y: 164, endPoint x: 767, endPoint y: 171, distance: 94.1
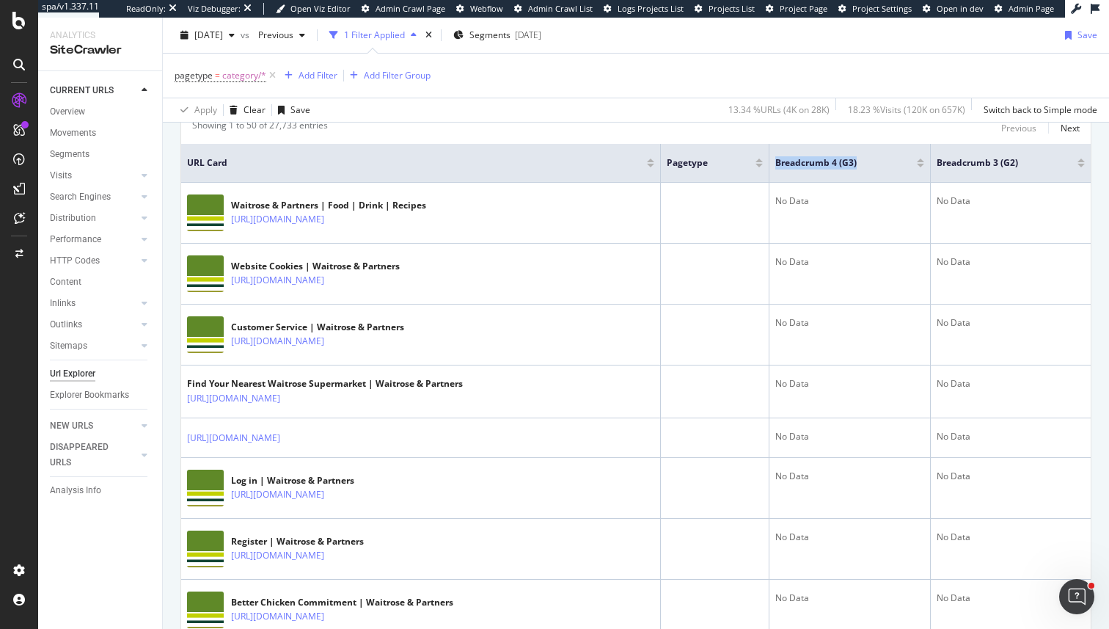
click at [767, 171] on tr "URL Card pagetype Breadcrumb 4 (G3) Breadcrumb 3 (G2)" at bounding box center [636, 163] width 910 height 39
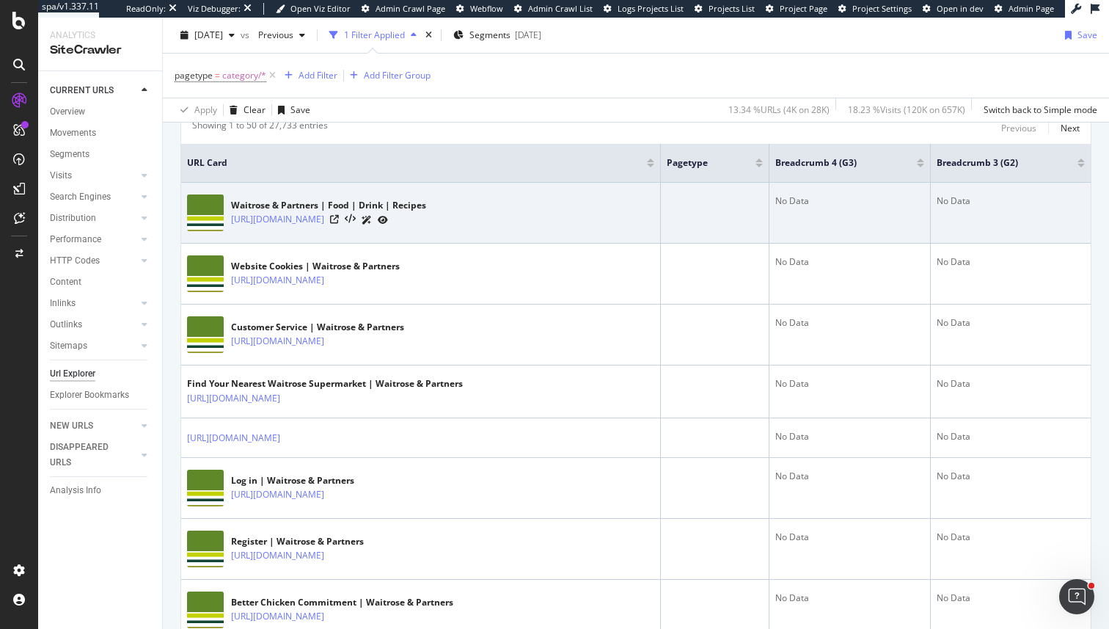
click at [836, 234] on td "No Data" at bounding box center [850, 213] width 161 height 61
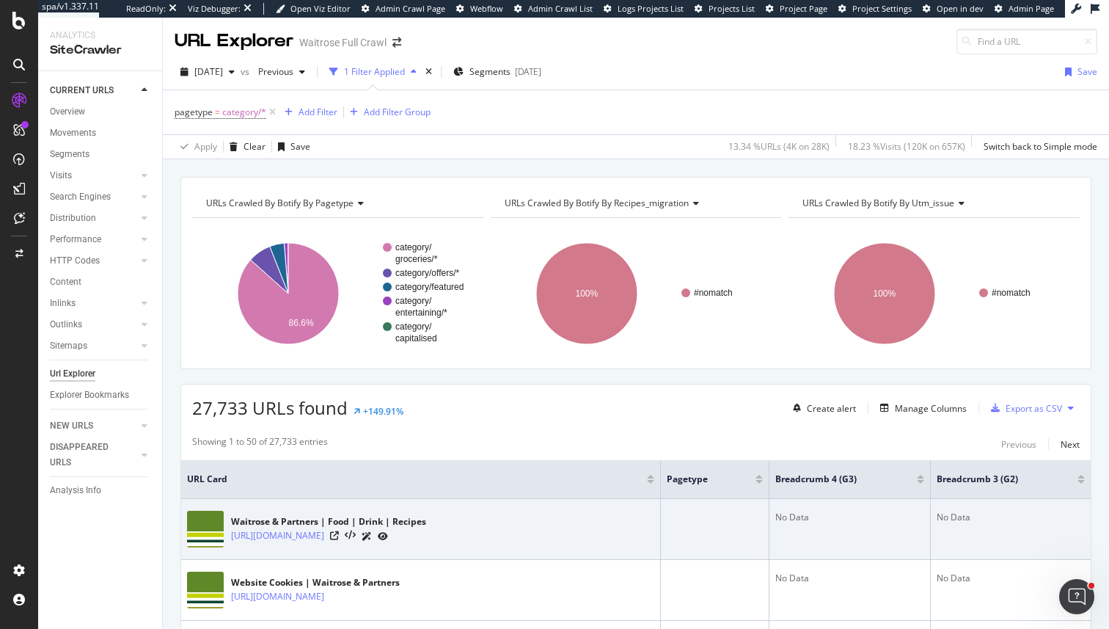
scroll to position [0, 0]
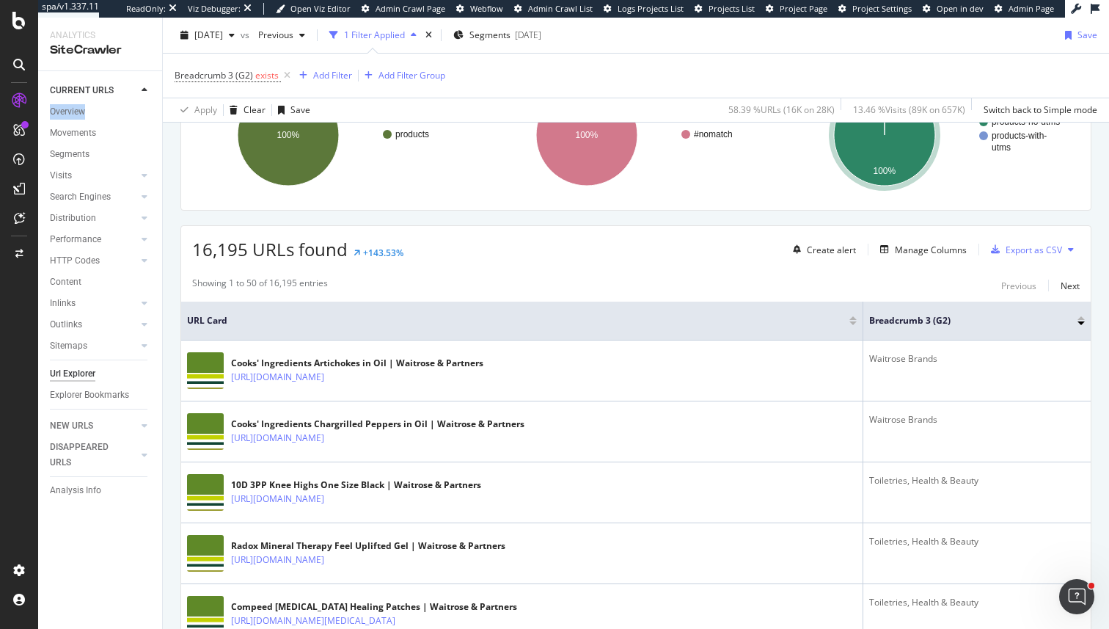
scroll to position [175, 0]
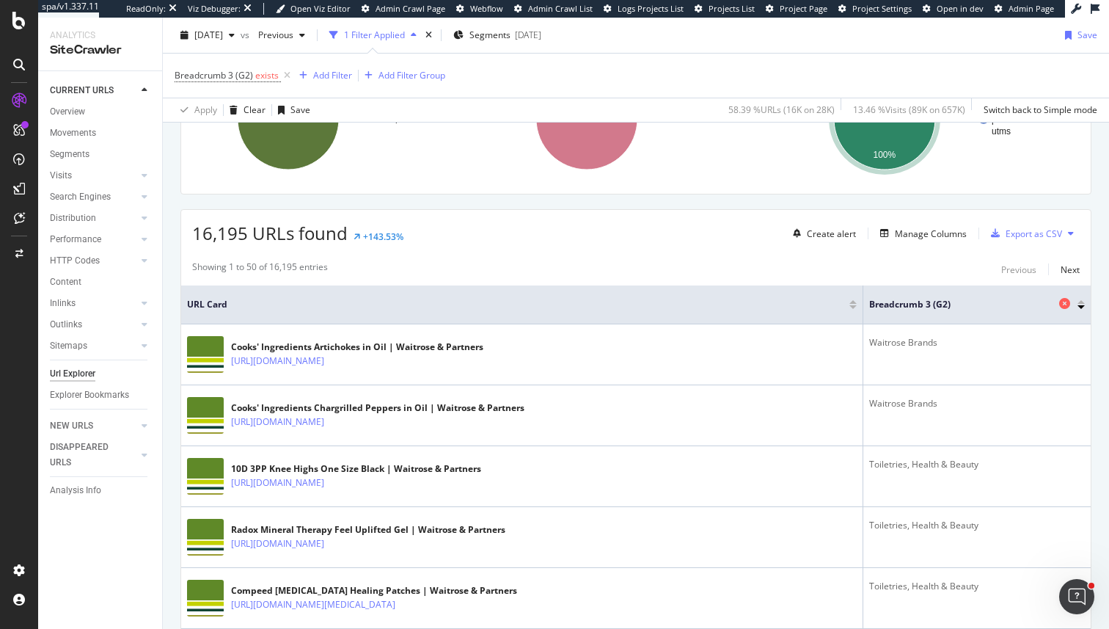
click at [909, 302] on span "Breadcrumb 3 (G2)" at bounding box center [962, 304] width 186 height 13
drag, startPoint x: 909, startPoint y: 302, endPoint x: 1014, endPoint y: 302, distance: 104.9
click at [1015, 302] on span "Breadcrumb 3 (G2)" at bounding box center [962, 304] width 186 height 13
click at [1014, 302] on span "Breadcrumb 3 (G2)" at bounding box center [962, 304] width 186 height 13
click at [916, 235] on div "Manage Columns" at bounding box center [931, 233] width 72 height 12
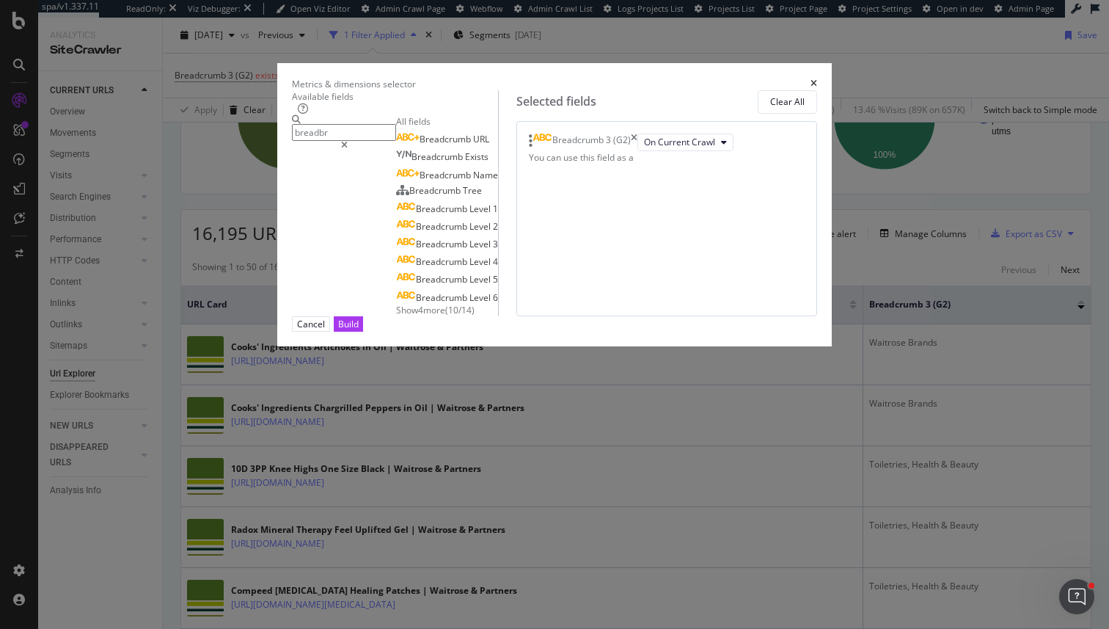
scroll to position [0, 0]
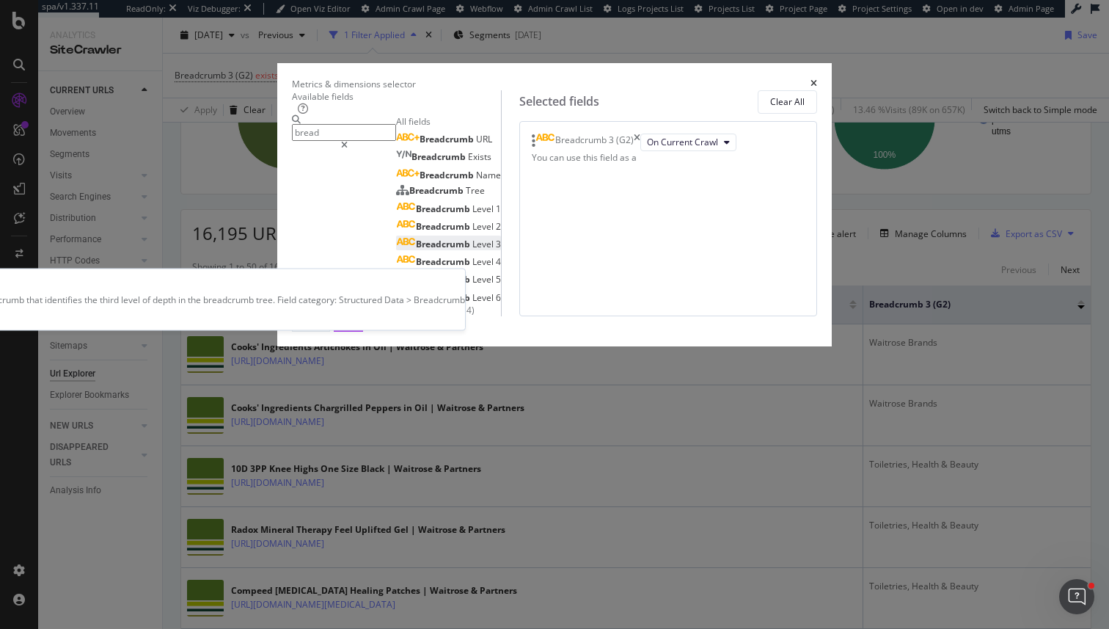
type input "bread"
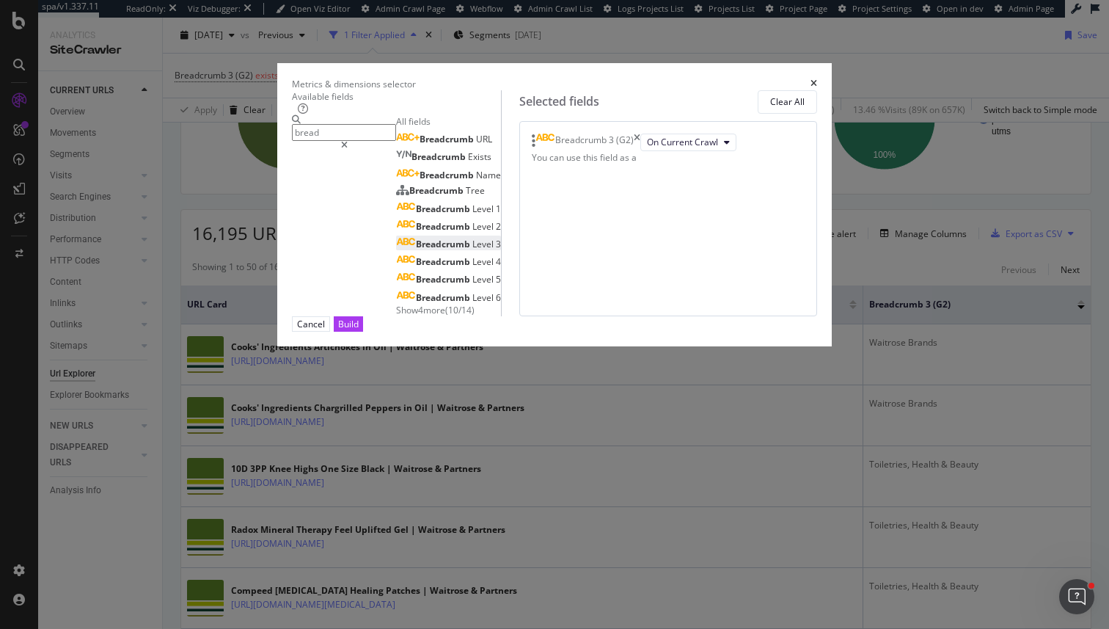
click at [396, 250] on div "Breadcrumb Level 3" at bounding box center [448, 244] width 105 height 12
click at [359, 330] on div "Build" at bounding box center [348, 324] width 21 height 12
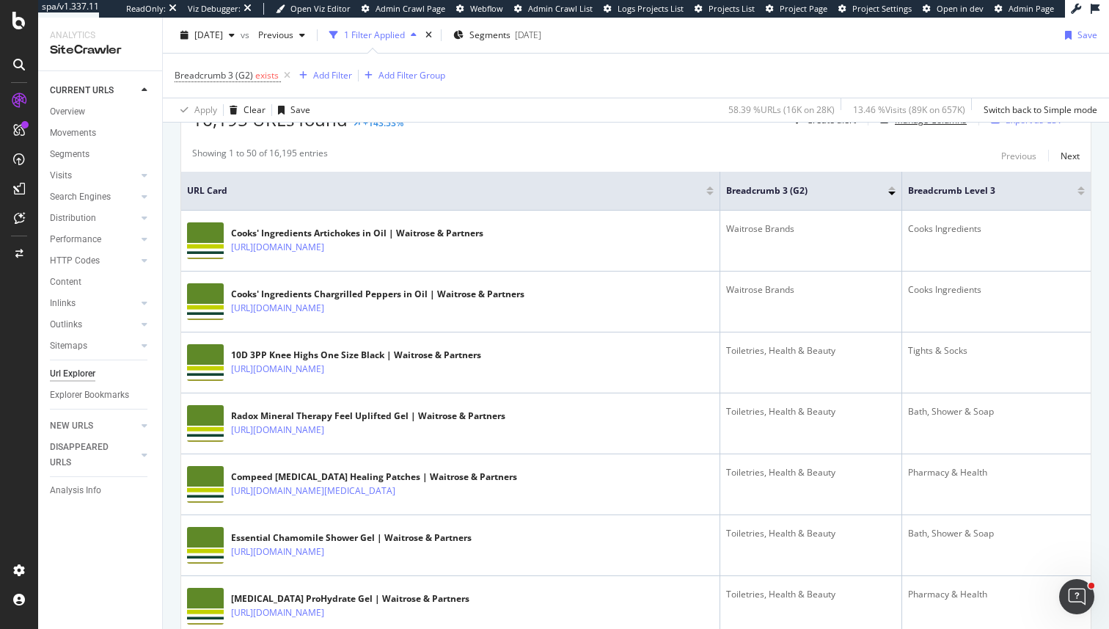
scroll to position [291, 0]
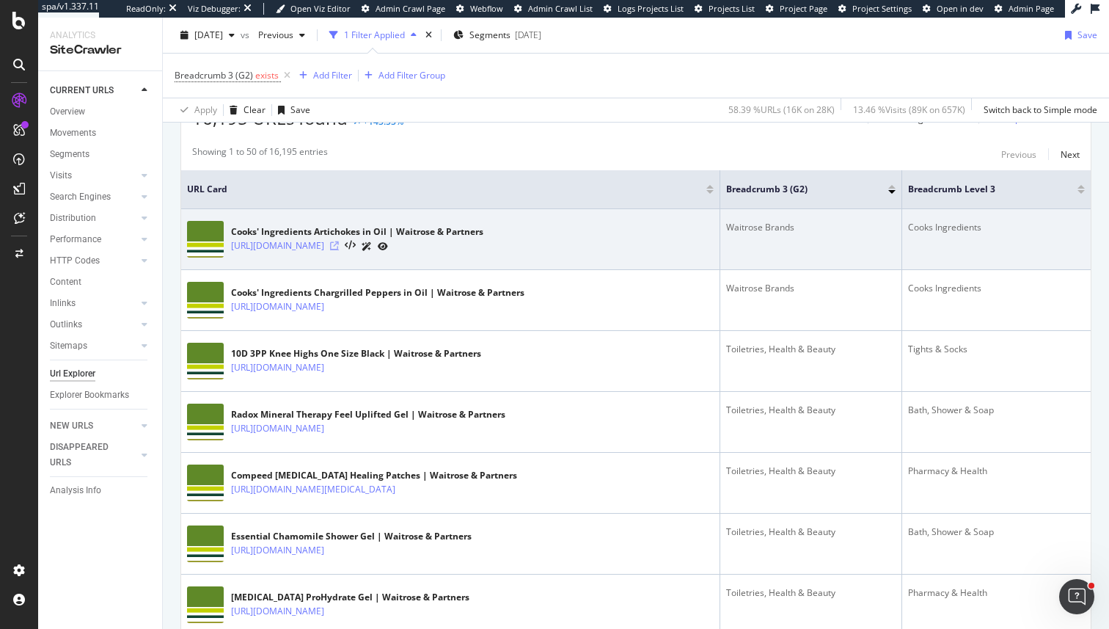
click at [339, 249] on icon at bounding box center [334, 245] width 9 height 9
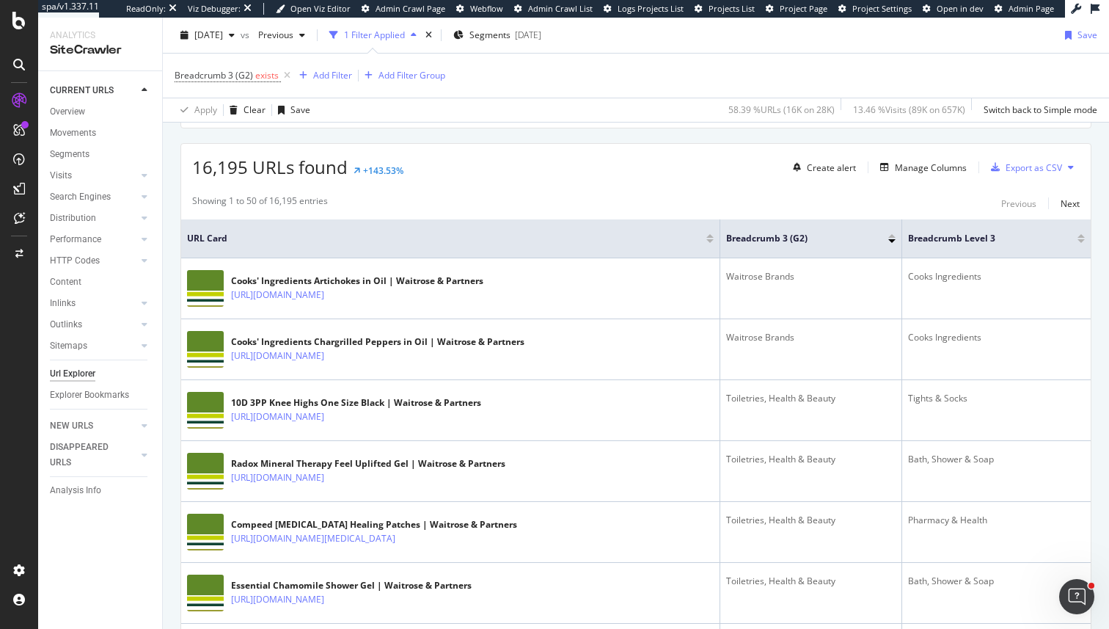
scroll to position [243, 0]
click at [952, 160] on div "Manage Columns" at bounding box center [931, 166] width 72 height 12
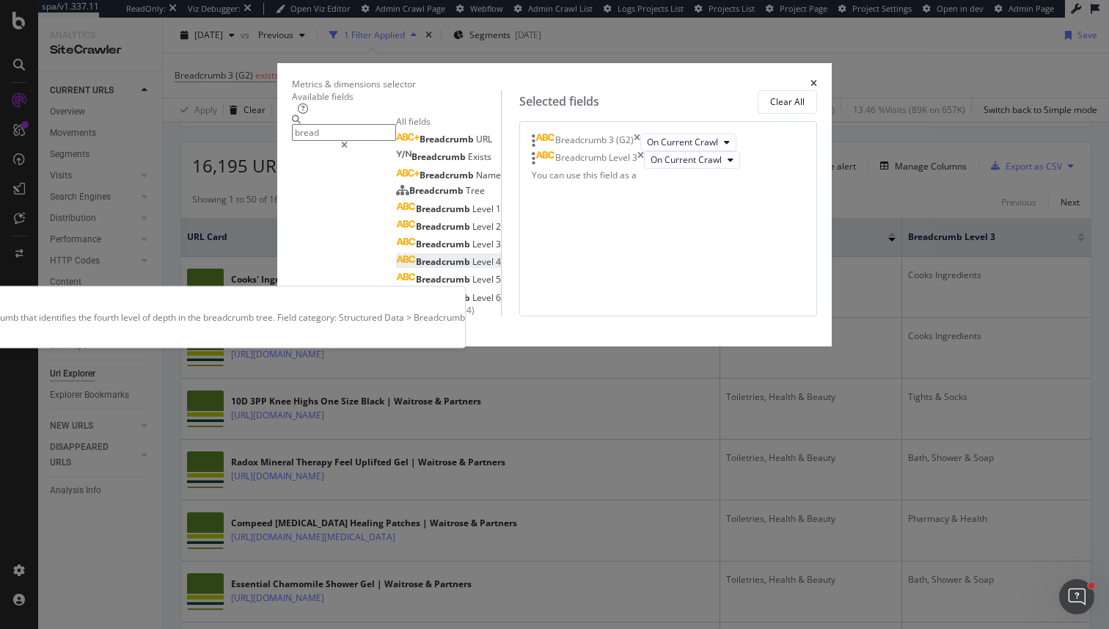
type input "bread"
click at [496, 268] on span "4" at bounding box center [498, 261] width 5 height 12
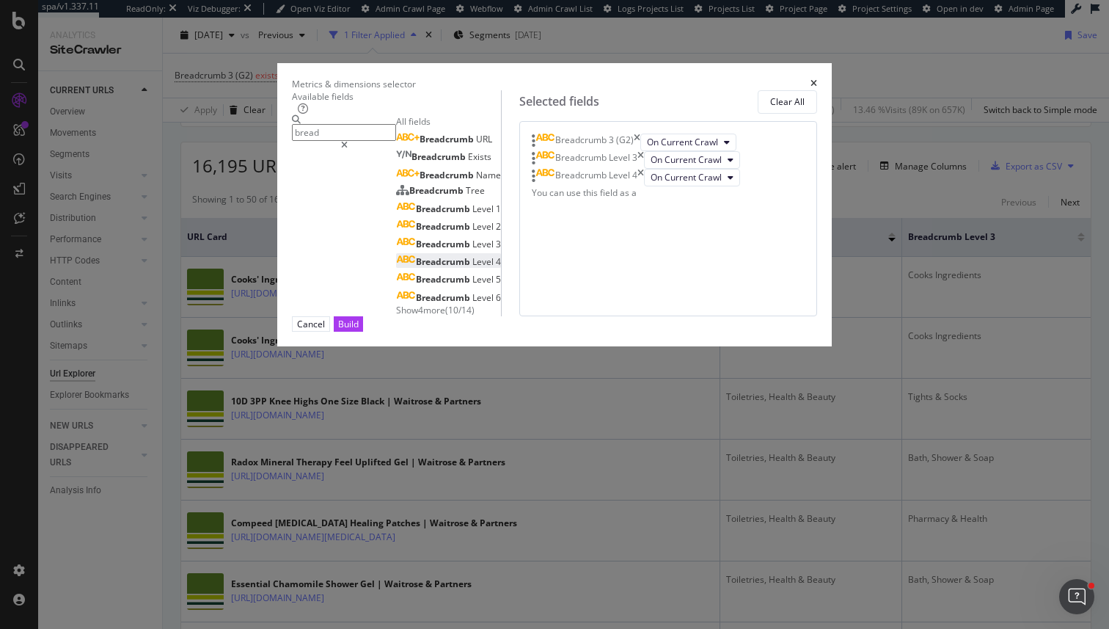
click at [644, 169] on div "Breadcrumb Level 3" at bounding box center [588, 160] width 112 height 18
click at [644, 169] on icon "times" at bounding box center [641, 160] width 7 height 18
click at [359, 330] on div "Build" at bounding box center [348, 324] width 21 height 12
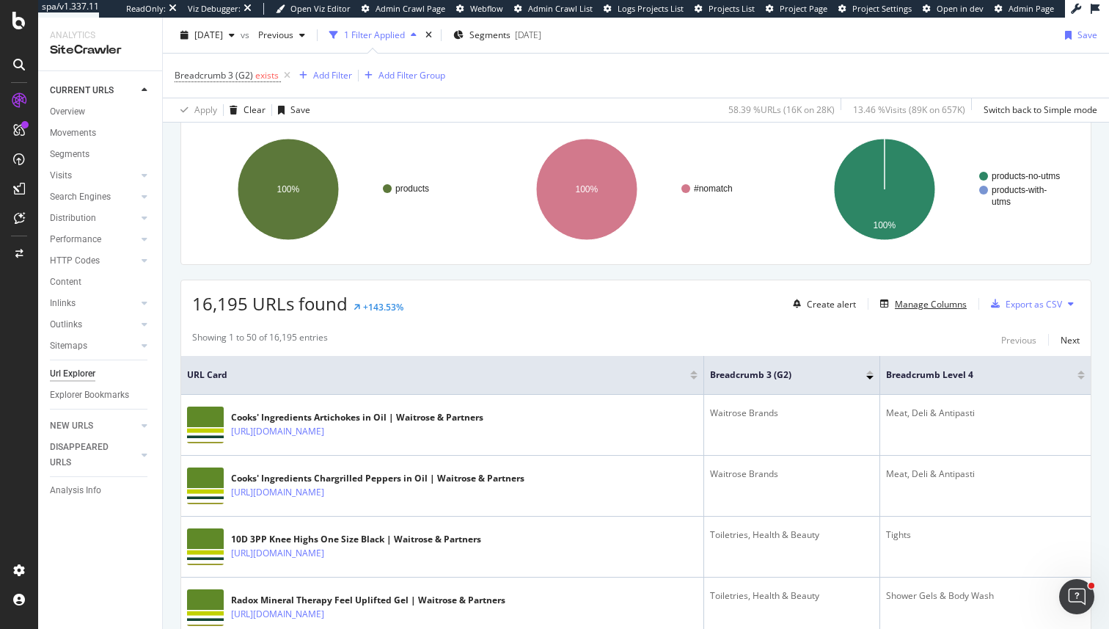
scroll to position [168, 0]
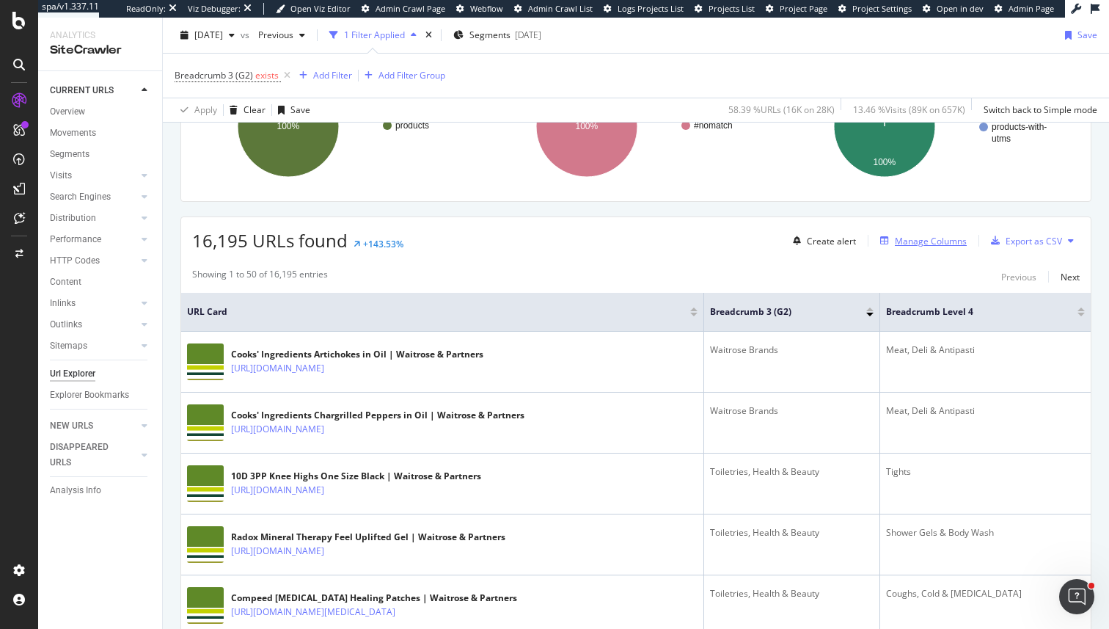
click at [919, 245] on div "Manage Columns" at bounding box center [931, 241] width 72 height 12
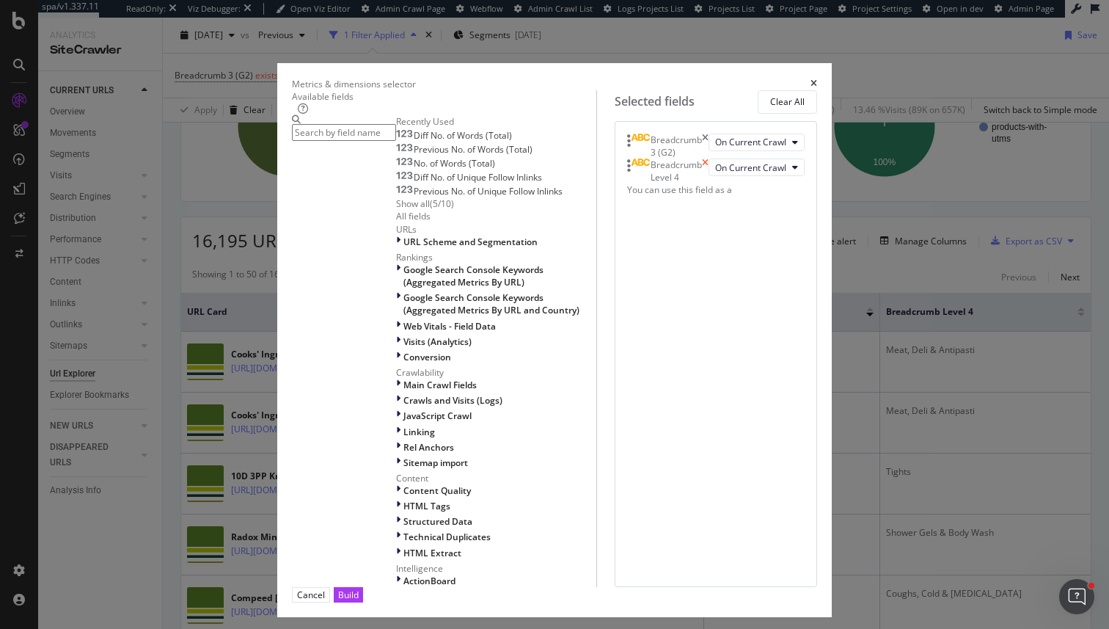
click at [709, 183] on icon "times" at bounding box center [705, 170] width 7 height 25
click at [313, 140] on input "modal" at bounding box center [344, 132] width 104 height 17
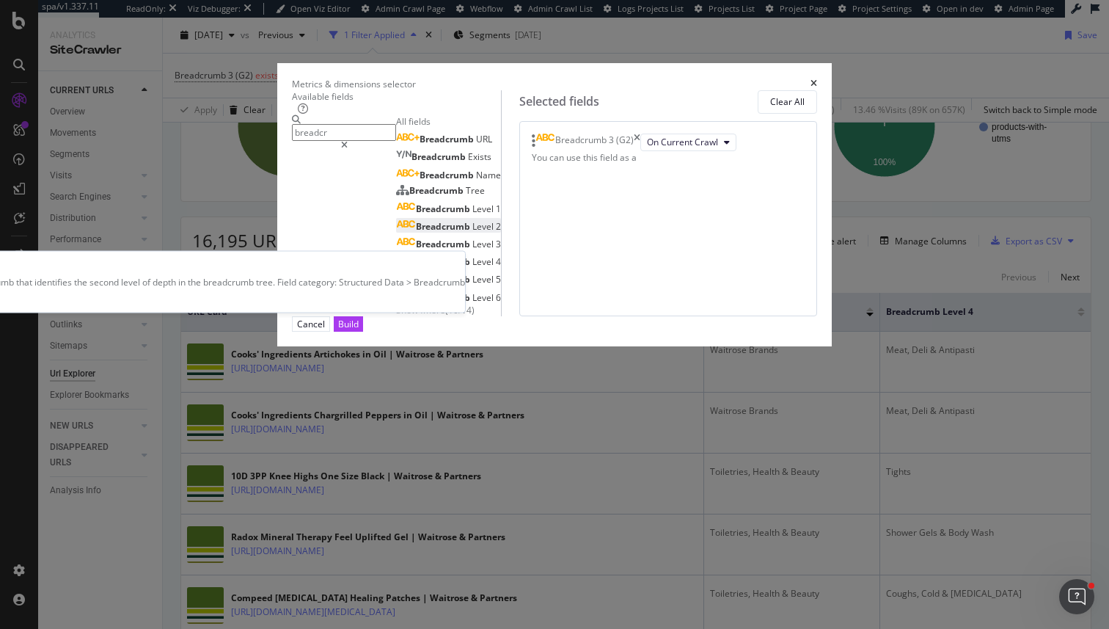
type input "breadcr"
click at [472, 233] on span "Level" at bounding box center [483, 226] width 23 height 12
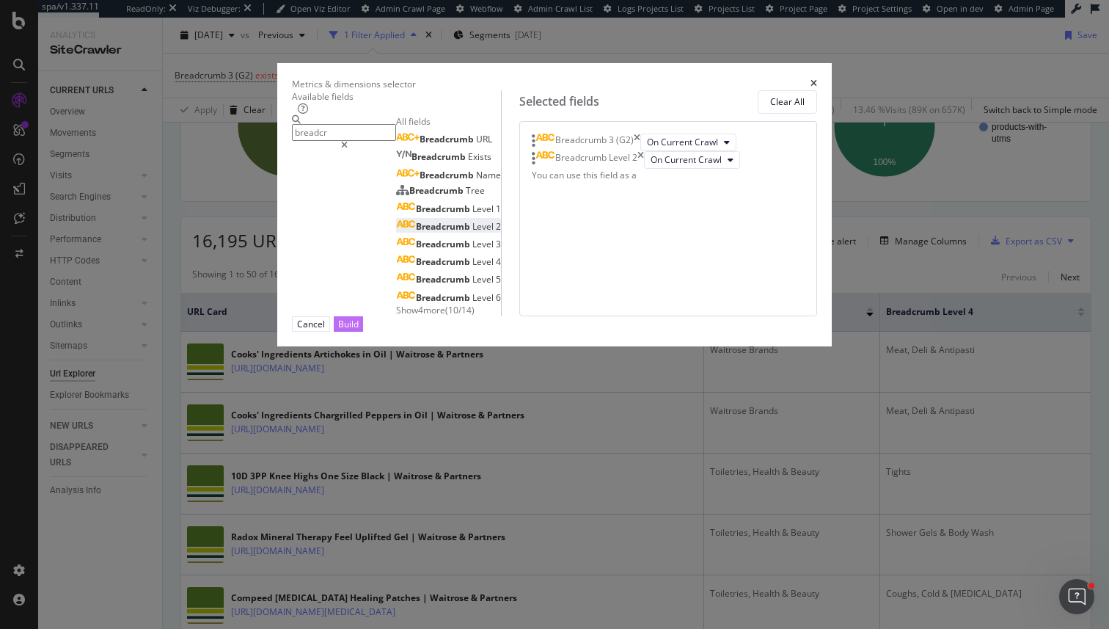
click at [359, 330] on div "Build" at bounding box center [348, 324] width 21 height 12
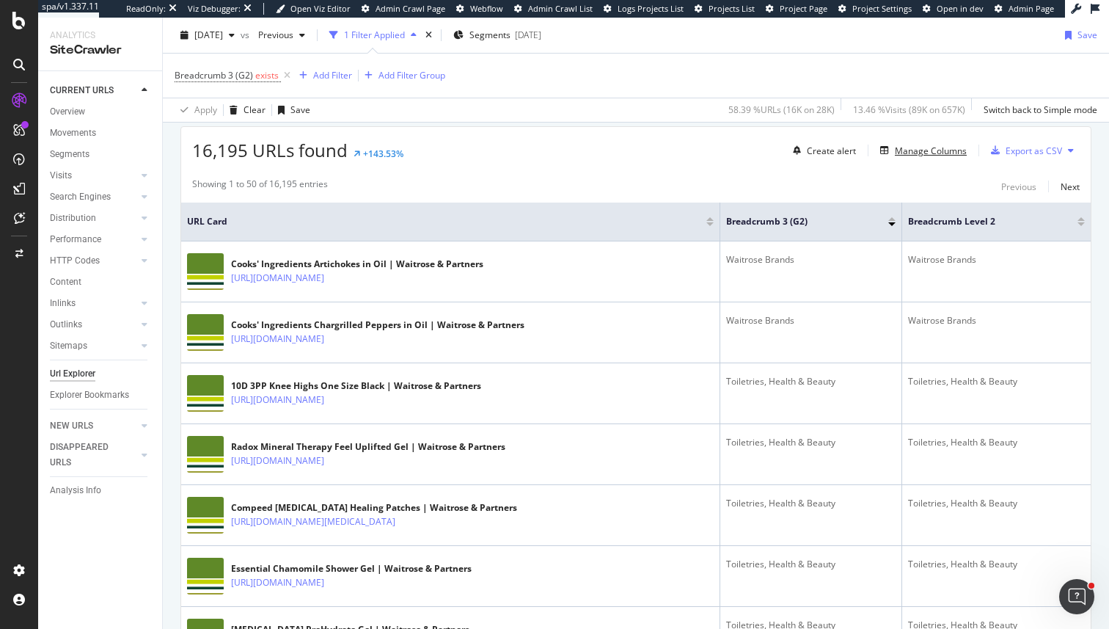
scroll to position [276, 0]
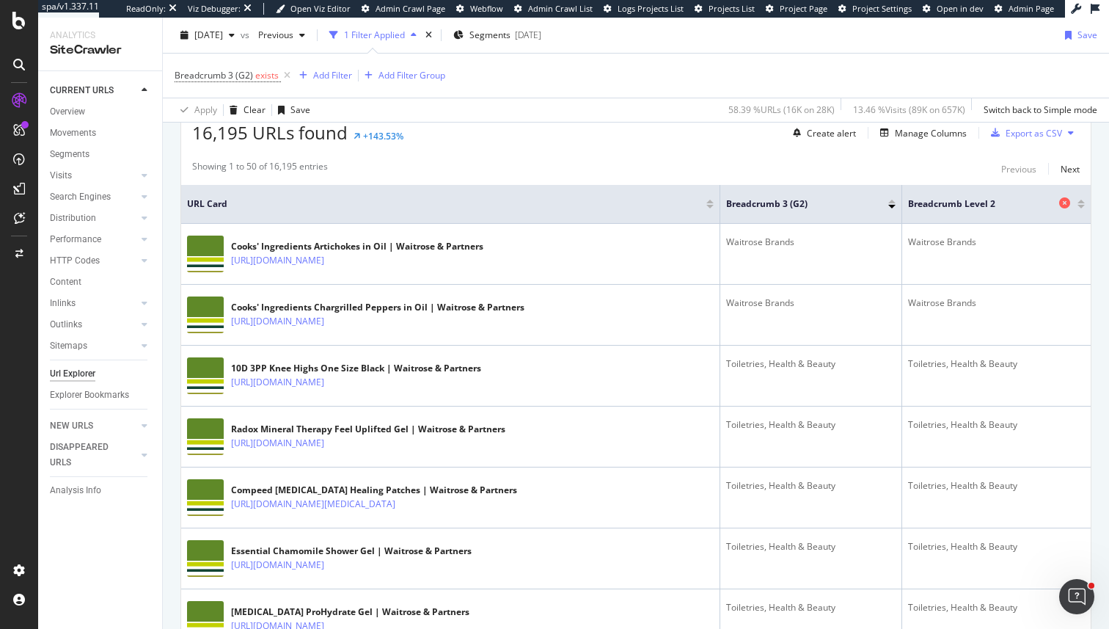
click at [911, 203] on span "Breadcrumb Level 2" at bounding box center [981, 203] width 147 height 13
drag, startPoint x: 911, startPoint y: 203, endPoint x: 1052, endPoint y: 203, distance: 140.9
click at [1052, 203] on span "Breadcrumb Level 2" at bounding box center [981, 203] width 147 height 13
click at [735, 199] on span "Breadcrumb 3 (G2)" at bounding box center [795, 203] width 139 height 13
click at [717, 201] on span at bounding box center [719, 204] width 9 height 38
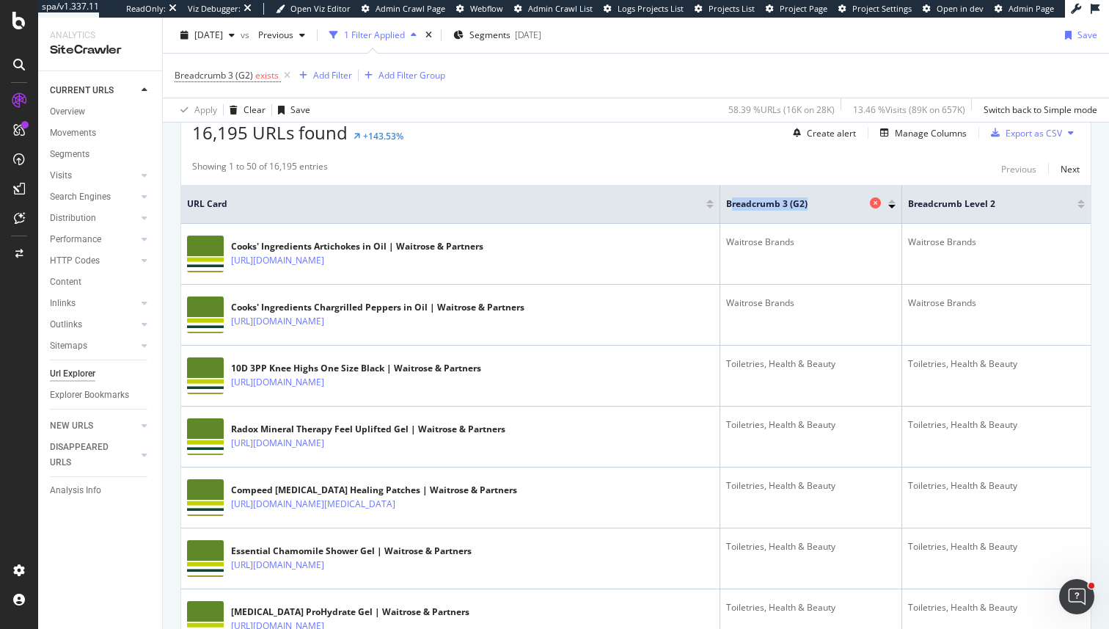
drag, startPoint x: 731, startPoint y: 205, endPoint x: 830, endPoint y: 200, distance: 99.2
click at [831, 200] on span "Breadcrumb 3 (G2)" at bounding box center [795, 203] width 139 height 13
click at [830, 200] on span "Breadcrumb 3 (G2)" at bounding box center [795, 203] width 139 height 13
drag, startPoint x: 831, startPoint y: 201, endPoint x: 723, endPoint y: 204, distance: 107.9
click at [723, 204] on th "Breadcrumb 3 (G2)" at bounding box center [810, 204] width 181 height 39
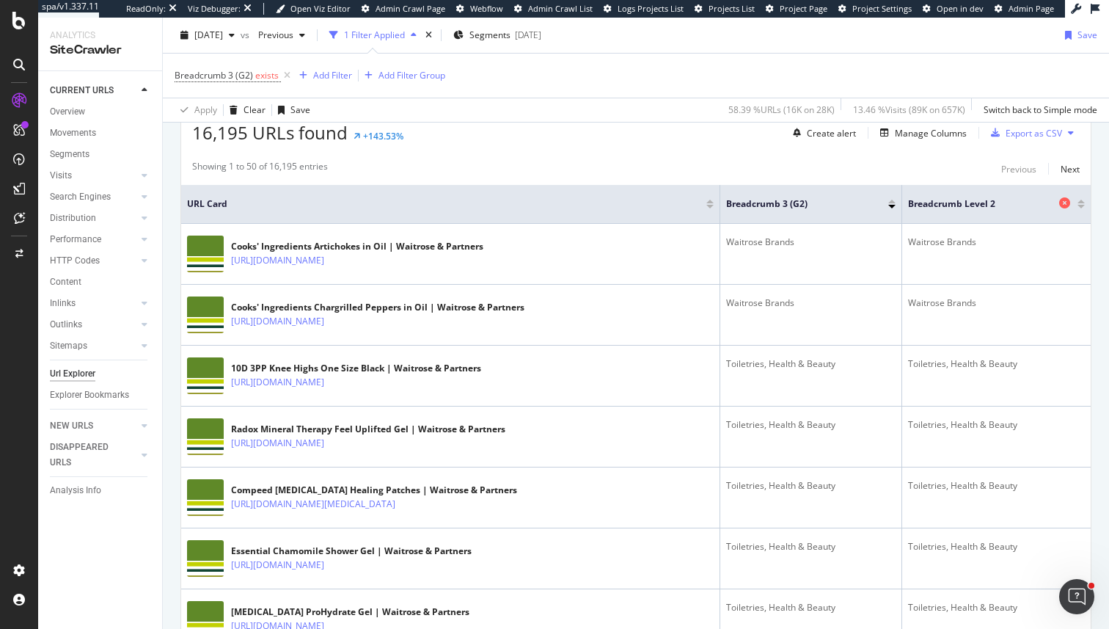
click at [1018, 202] on span "Breadcrumb Level 2" at bounding box center [981, 203] width 147 height 13
drag, startPoint x: 1018, startPoint y: 202, endPoint x: 891, endPoint y: 200, distance: 126.9
click at [891, 200] on tr "URL Card Breadcrumb 3 (G2) Breadcrumb Level 2" at bounding box center [636, 204] width 910 height 39
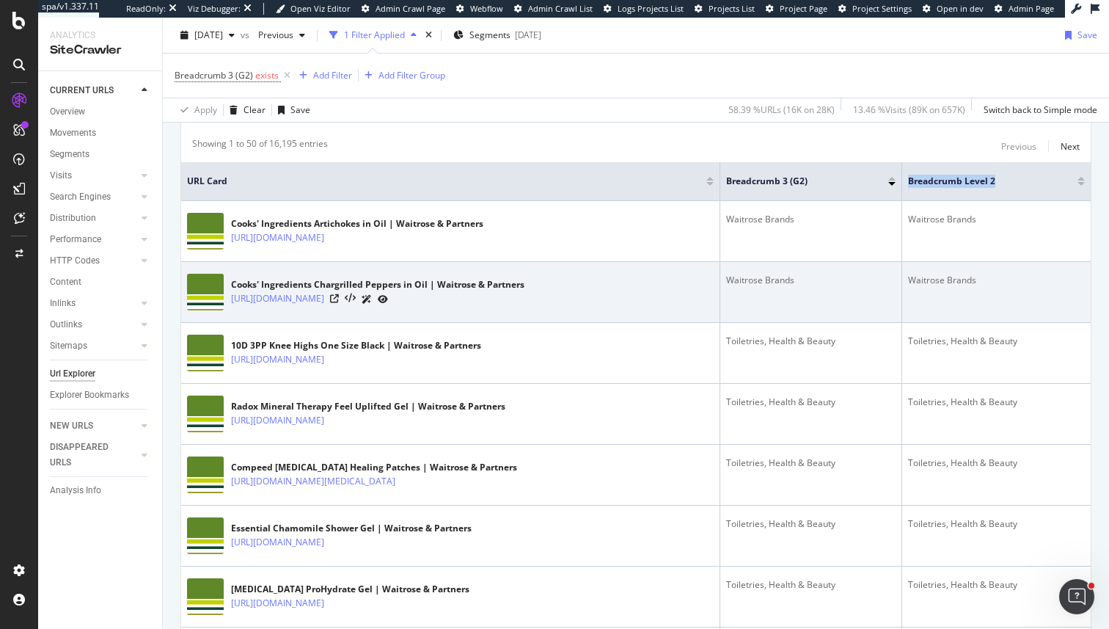
scroll to position [295, 0]
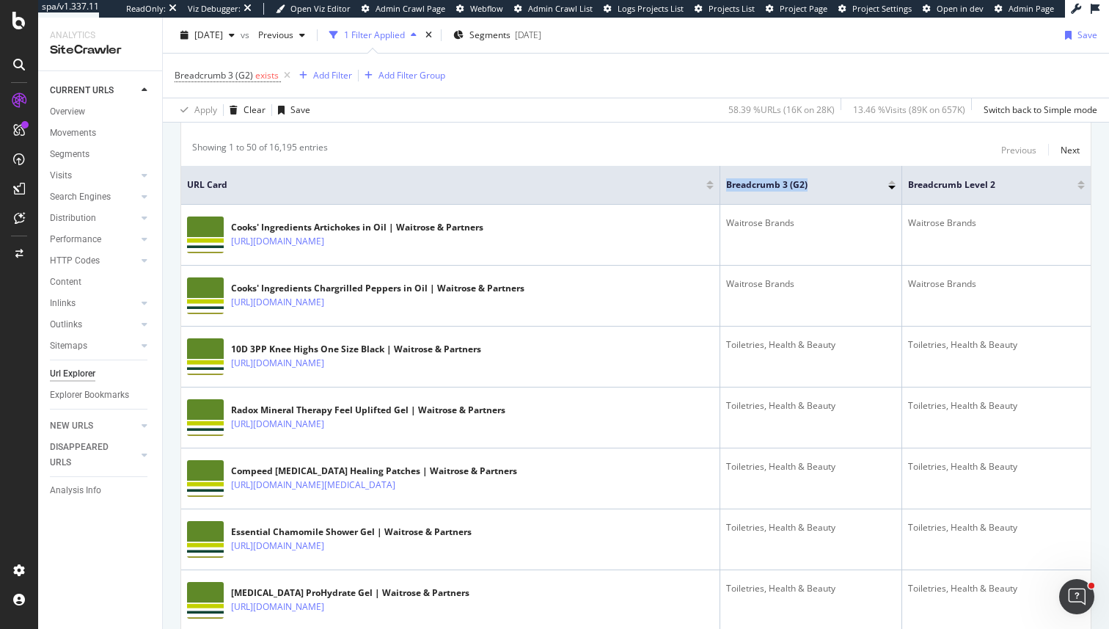
drag, startPoint x: 822, startPoint y: 194, endPoint x: 723, endPoint y: 188, distance: 100.0
click at [723, 188] on th "Breadcrumb 3 (G2)" at bounding box center [810, 185] width 181 height 39
click at [792, 181] on span "Breadcrumb 3 (G2)" at bounding box center [795, 184] width 139 height 13
drag, startPoint x: 819, startPoint y: 188, endPoint x: 726, endPoint y: 189, distance: 93.2
click at [726, 189] on th "Breadcrumb 3 (G2)" at bounding box center [810, 185] width 181 height 39
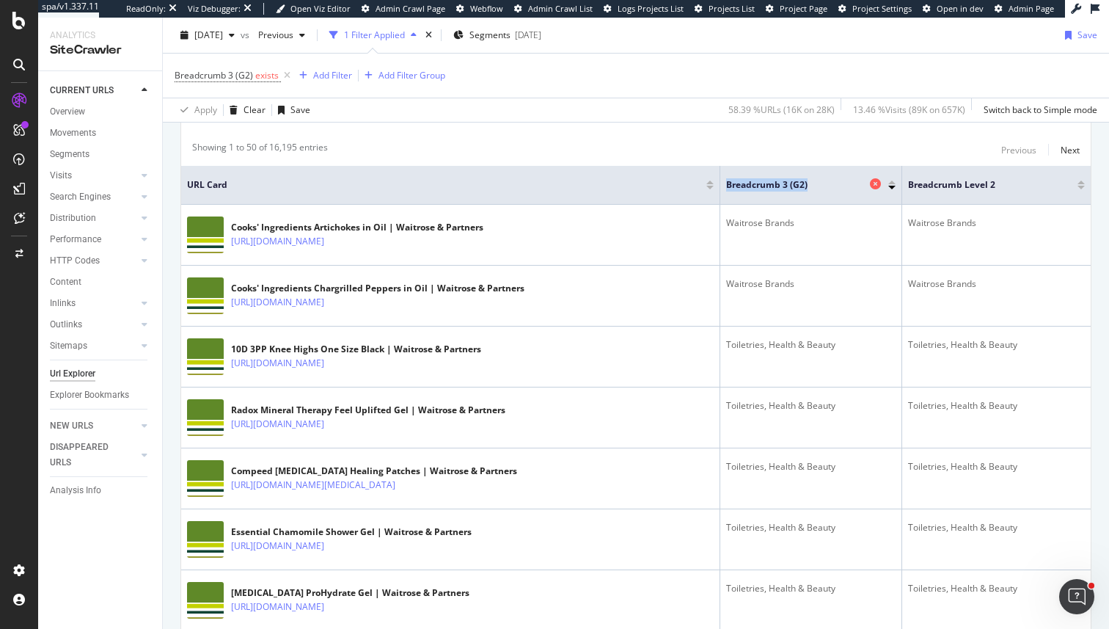
click at [749, 189] on span "Breadcrumb 3 (G2)" at bounding box center [795, 184] width 139 height 13
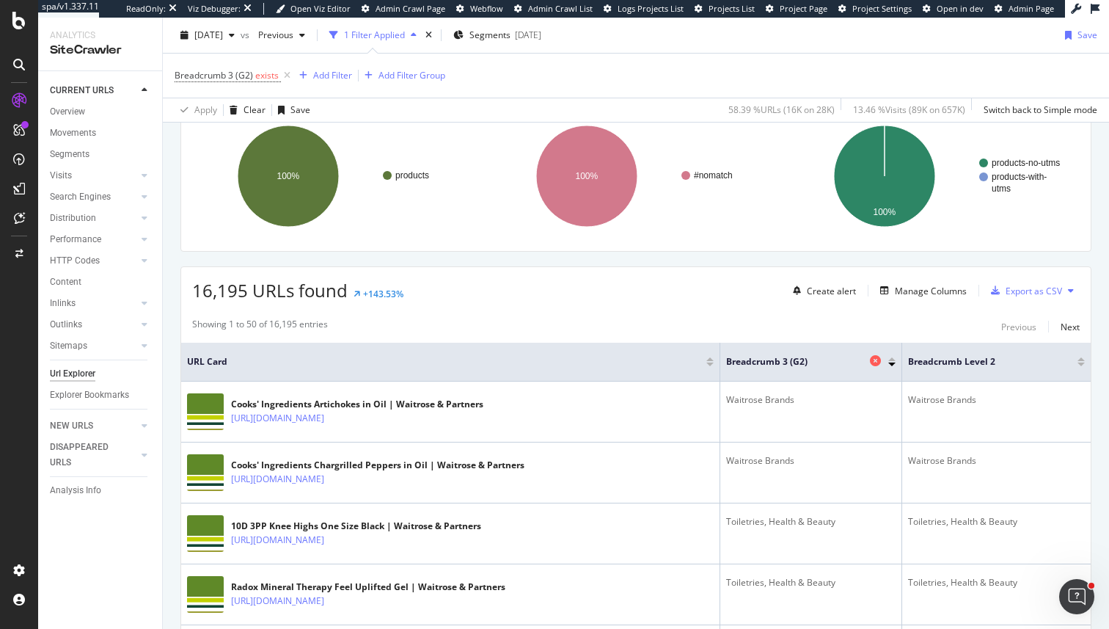
scroll to position [95, 0]
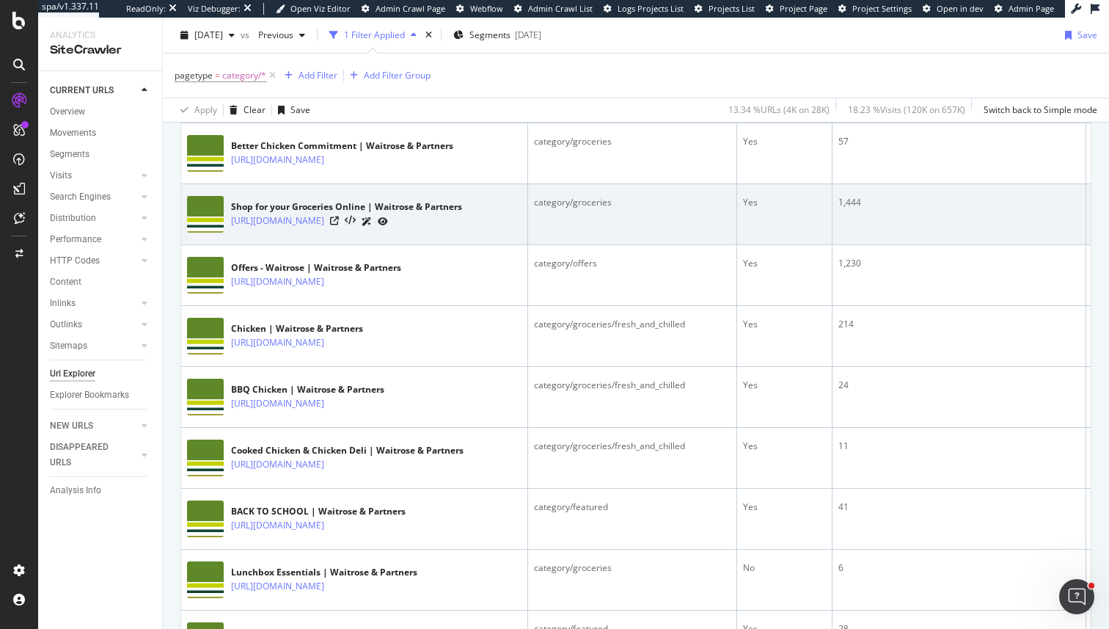
scroll to position [365, 0]
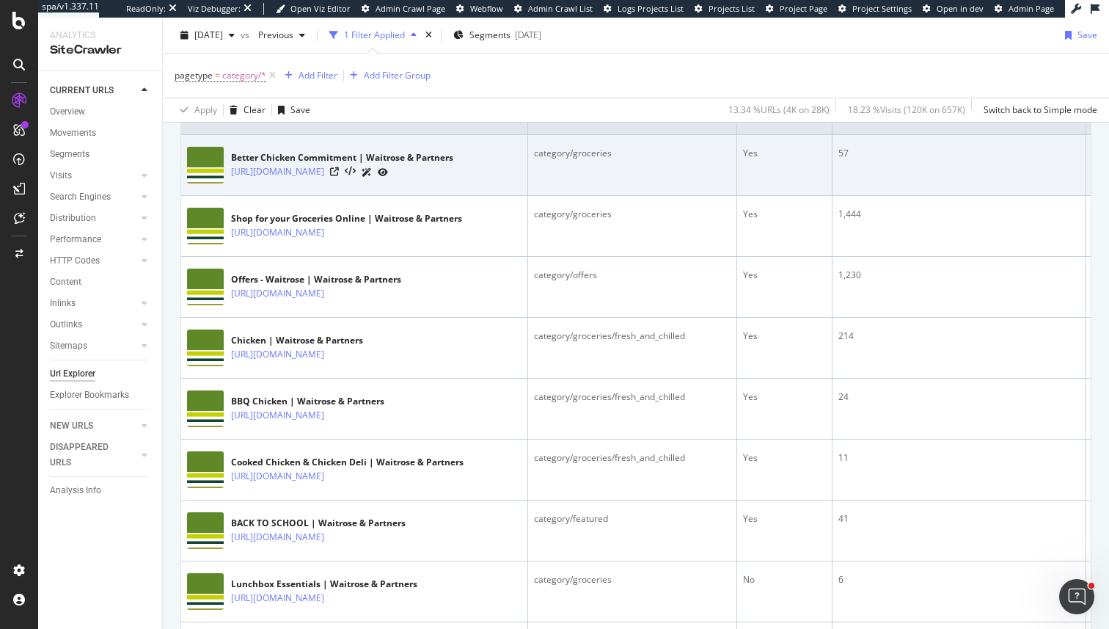
click at [563, 156] on div "category/groceries" at bounding box center [632, 153] width 197 height 13
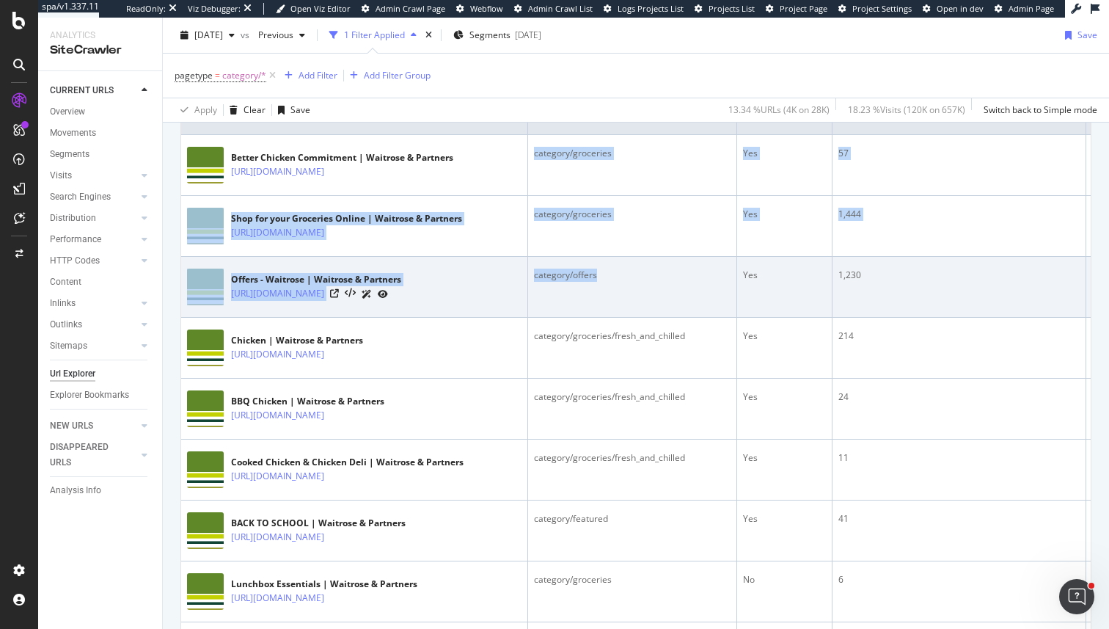
drag, startPoint x: 563, startPoint y: 156, endPoint x: 625, endPoint y: 301, distance: 157.8
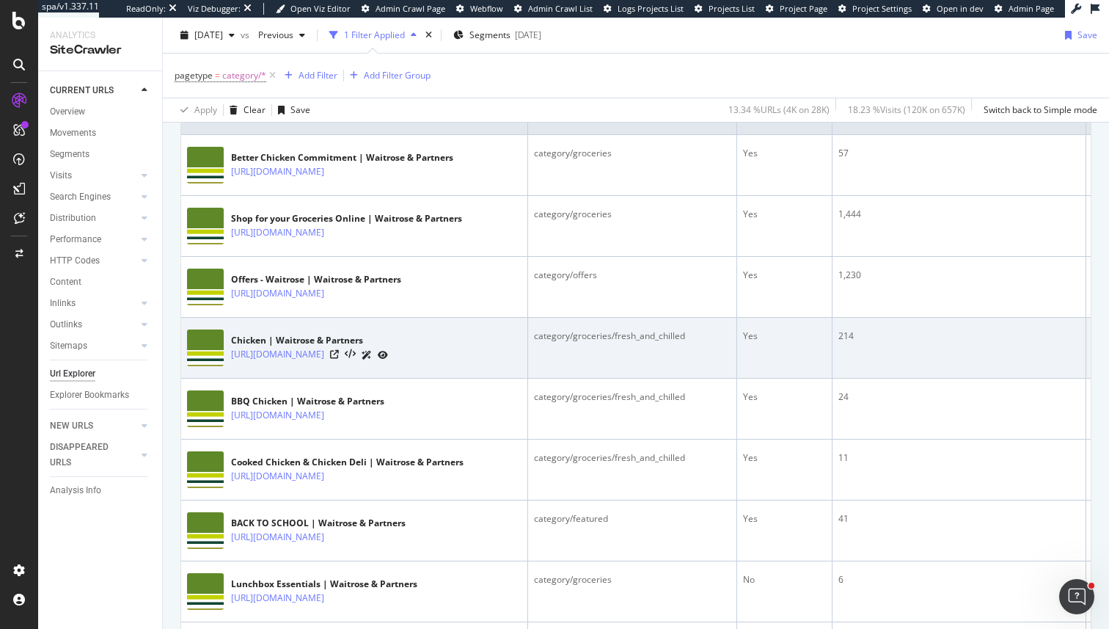
click at [732, 364] on td "category/groceries/fresh_and_chilled" at bounding box center [632, 348] width 209 height 61
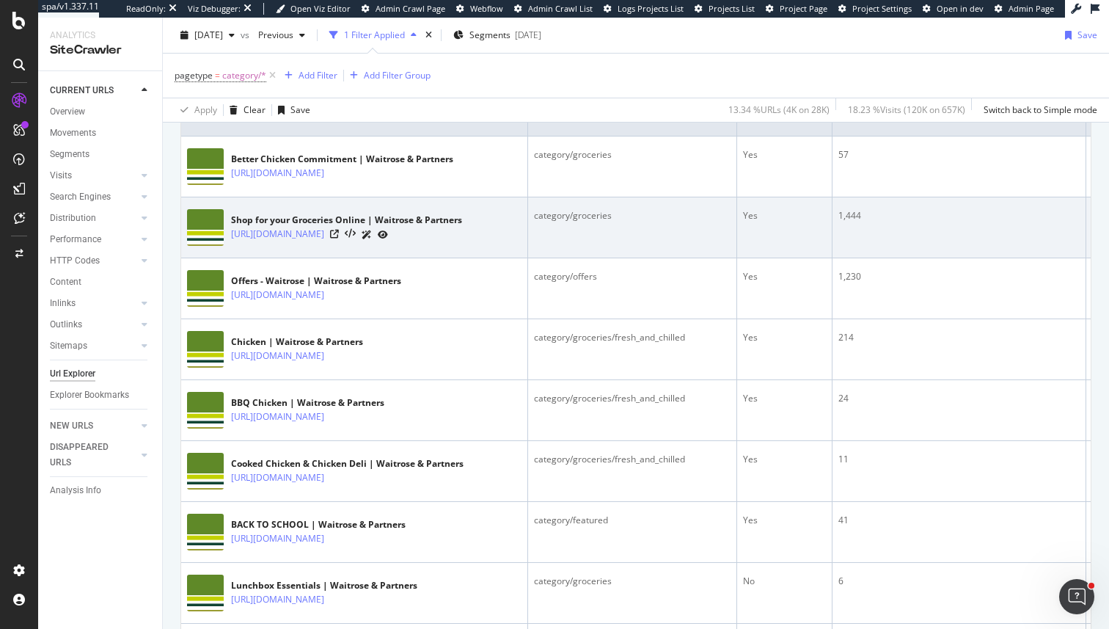
scroll to position [380, 0]
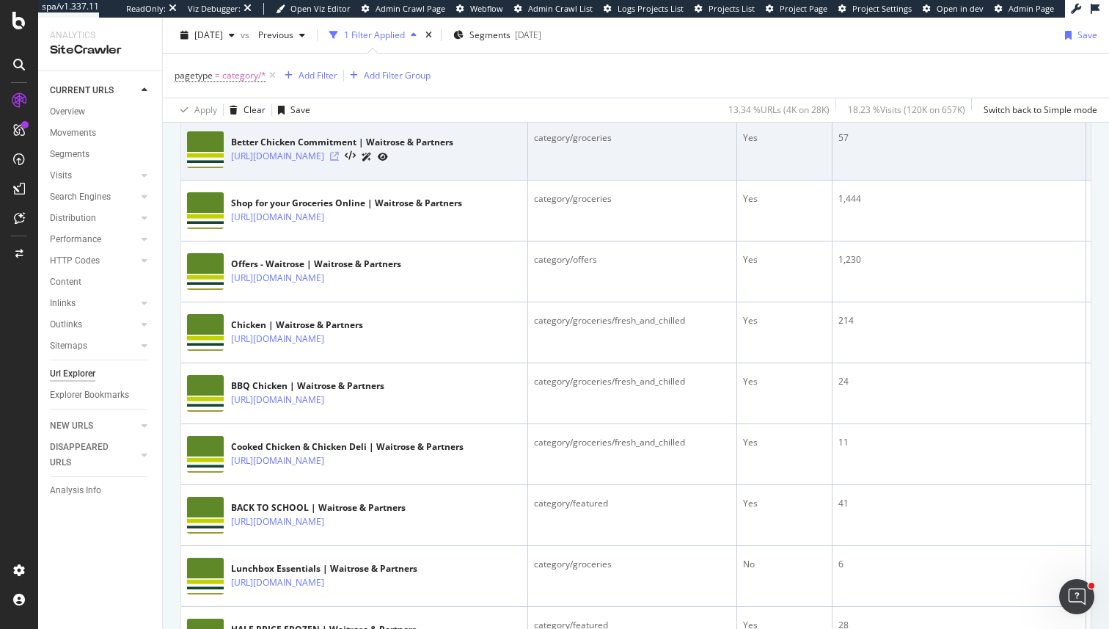
click at [339, 160] on icon at bounding box center [334, 156] width 9 height 9
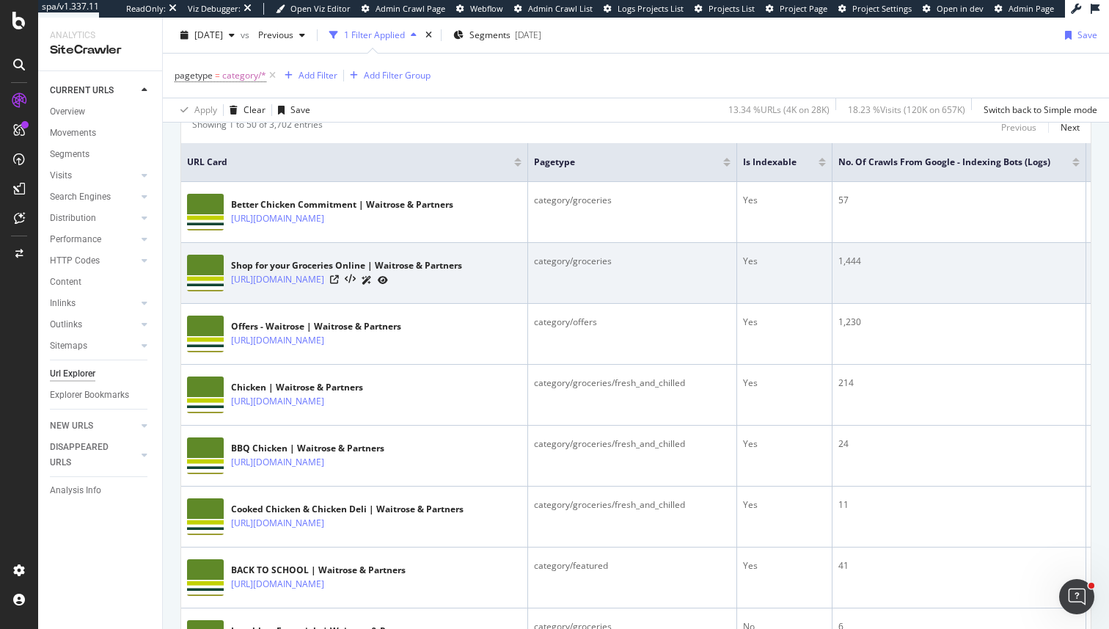
scroll to position [307, 0]
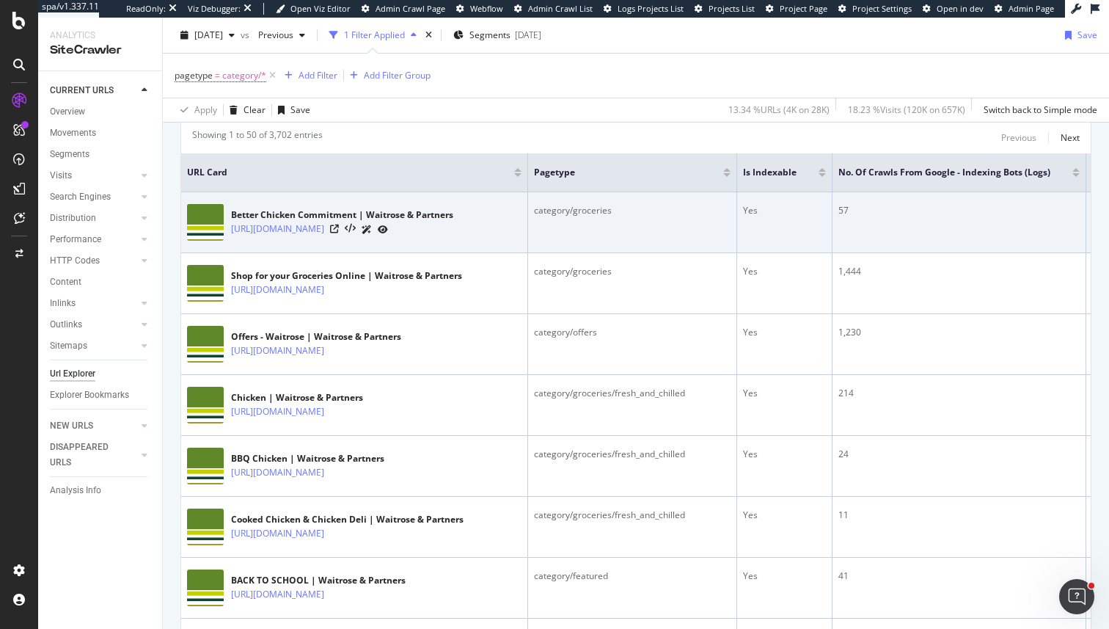
click at [566, 213] on div "category/groceries" at bounding box center [632, 210] width 197 height 13
drag, startPoint x: 566, startPoint y: 213, endPoint x: 668, endPoint y: 213, distance: 101.2
click at [669, 213] on div "category/groceries" at bounding box center [632, 210] width 197 height 13
click at [668, 213] on div "category/groceries" at bounding box center [632, 210] width 197 height 13
drag, startPoint x: 668, startPoint y: 213, endPoint x: 558, endPoint y: 212, distance: 109.3
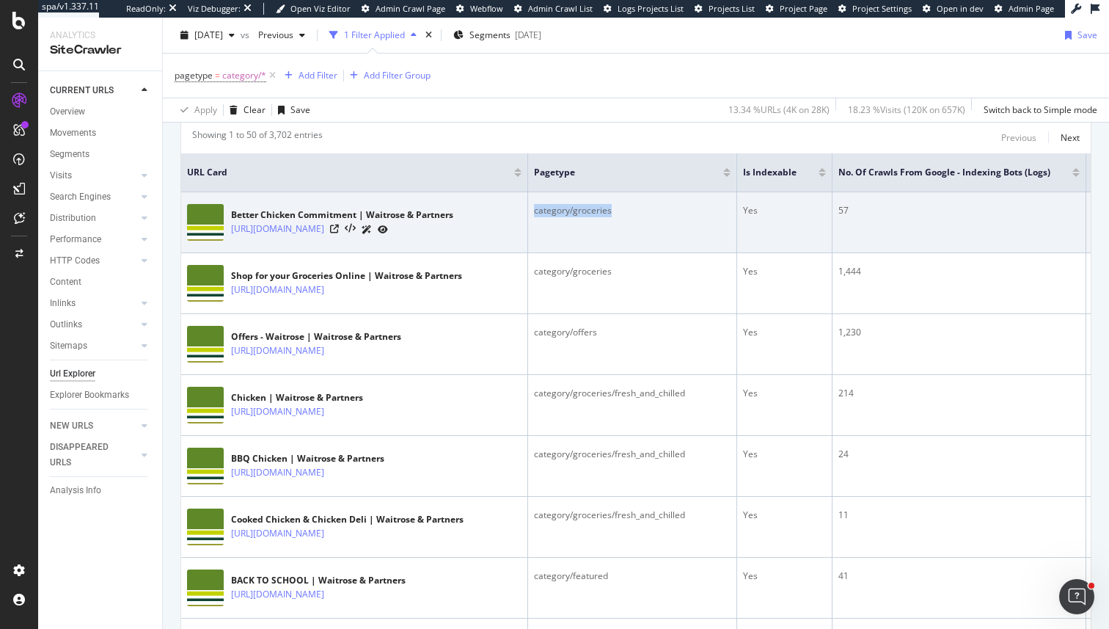
click at [558, 212] on div "category/groceries" at bounding box center [632, 210] width 197 height 13
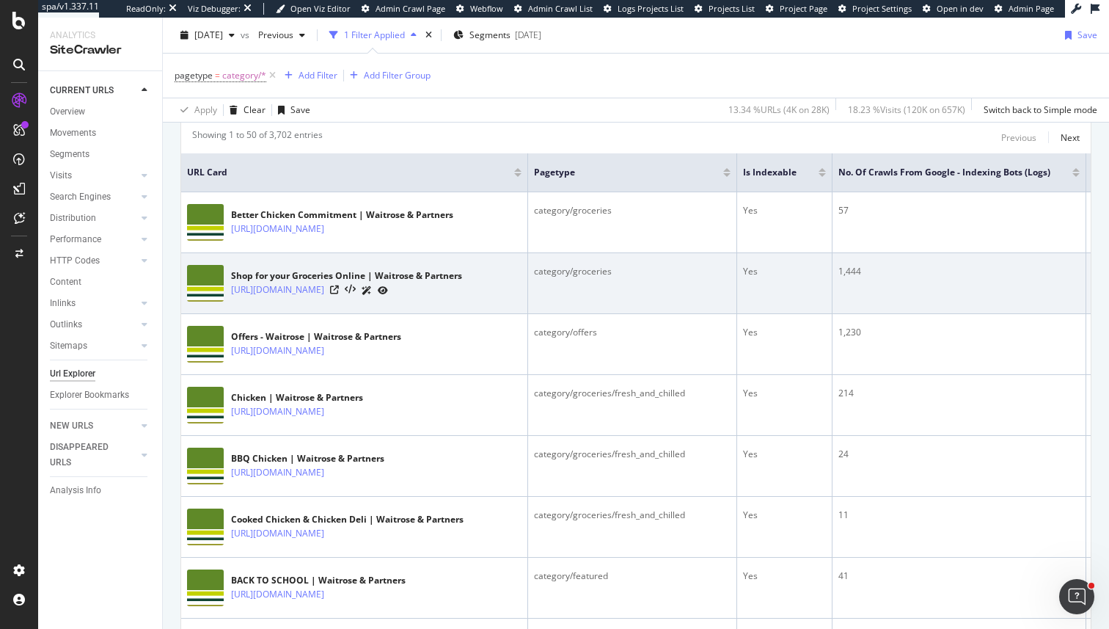
click at [632, 311] on td "category/groceries" at bounding box center [632, 283] width 209 height 61
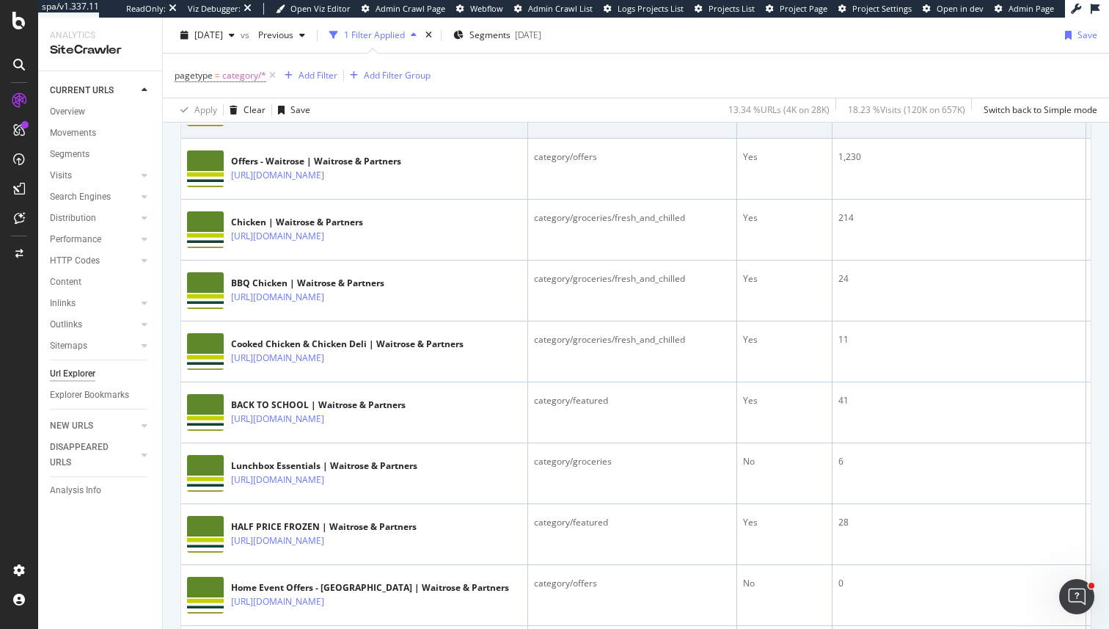
scroll to position [480, 0]
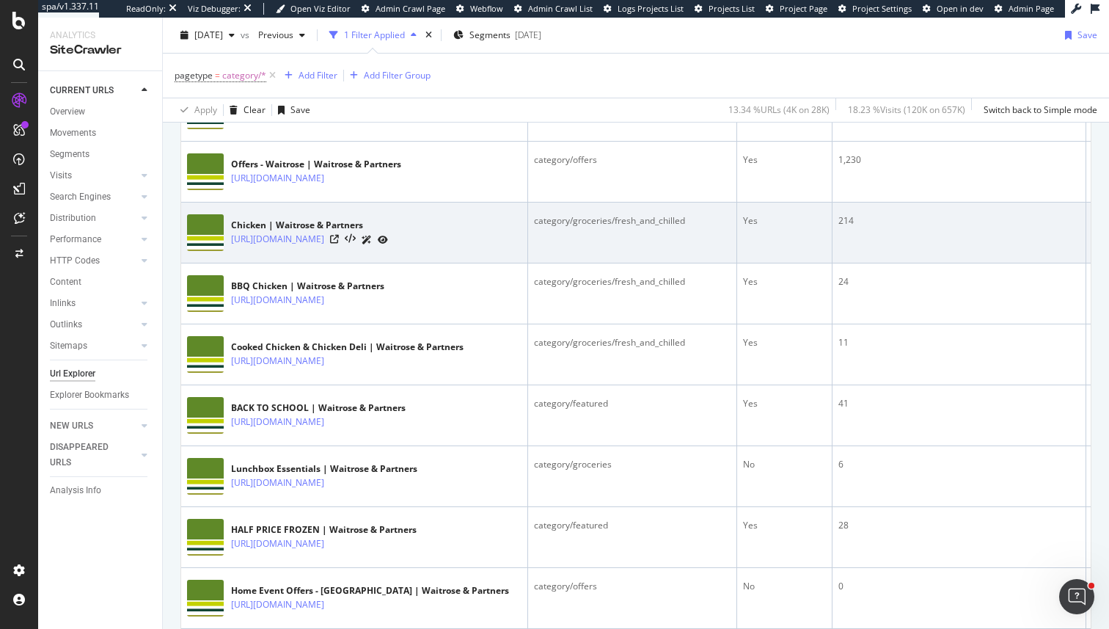
click at [635, 226] on div "category/groceries/fresh_and_chilled" at bounding box center [632, 220] width 197 height 13
drag, startPoint x: 635, startPoint y: 226, endPoint x: 683, endPoint y: 226, distance: 48.4
click at [683, 226] on div "category/groceries/fresh_and_chilled" at bounding box center [632, 220] width 197 height 13
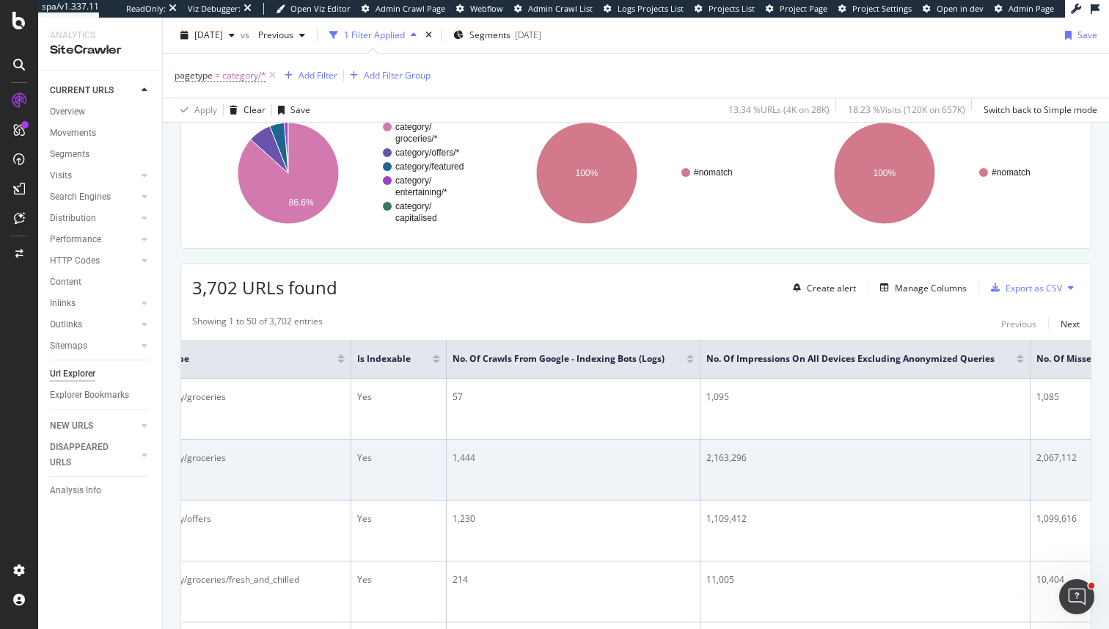
scroll to position [0, 0]
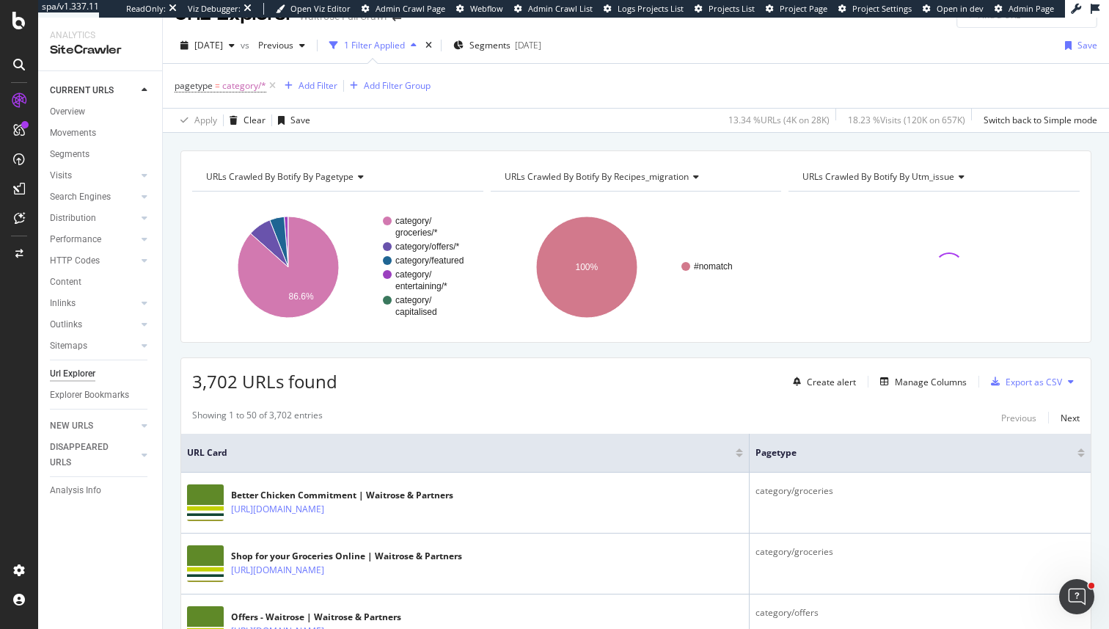
scroll to position [121, 0]
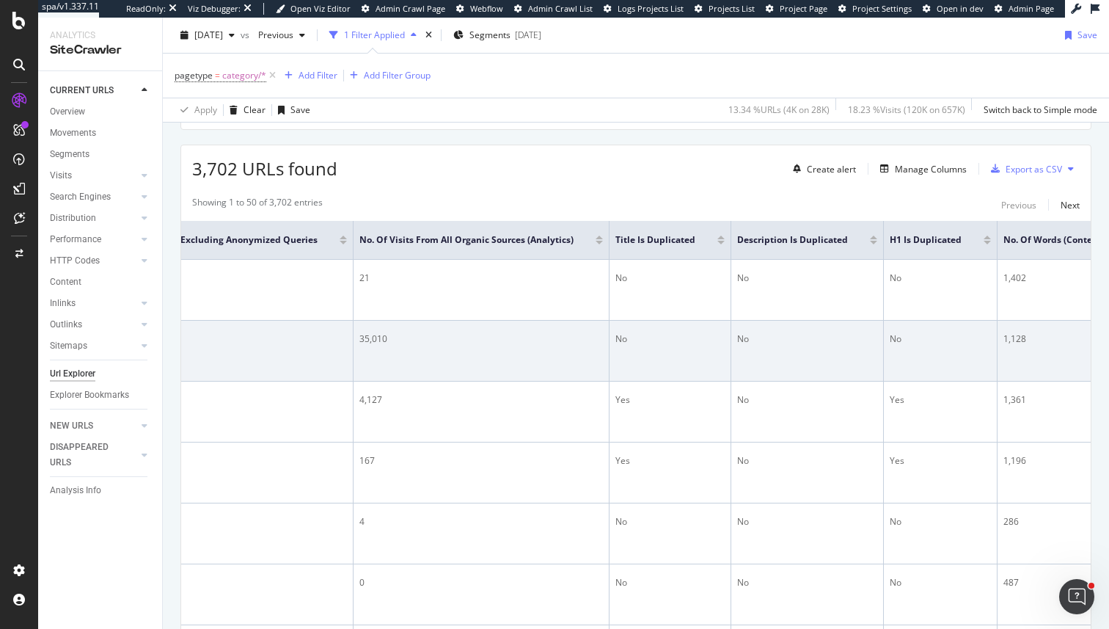
scroll to position [0, 2343]
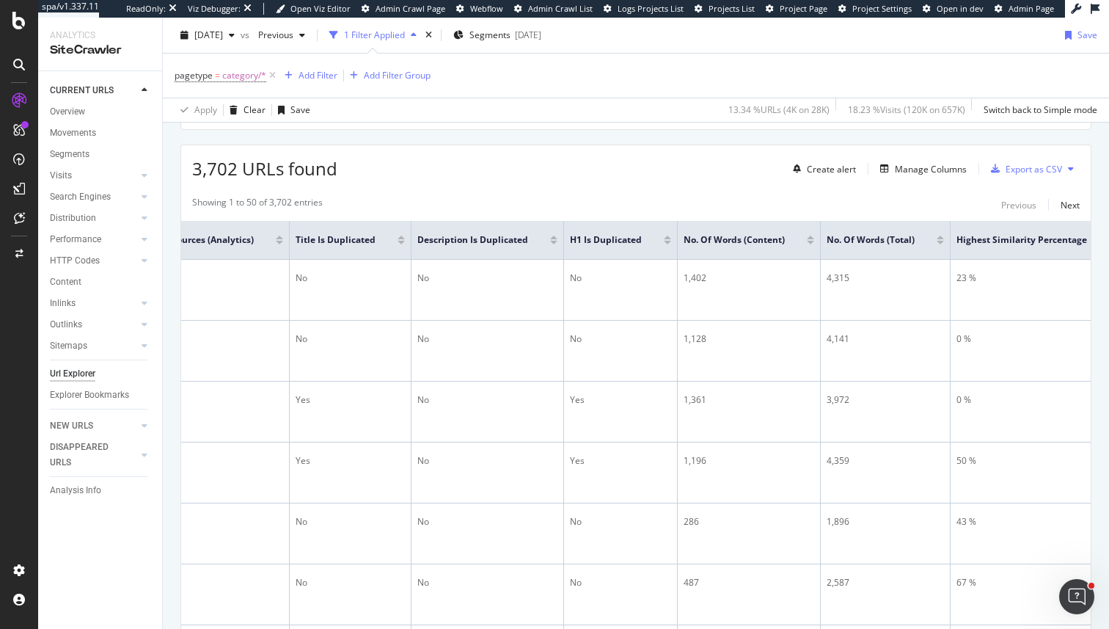
click at [922, 180] on div "Create alert Manage Columns Export as CSV" at bounding box center [933, 168] width 293 height 25
click at [922, 174] on div "Manage Columns" at bounding box center [931, 169] width 72 height 12
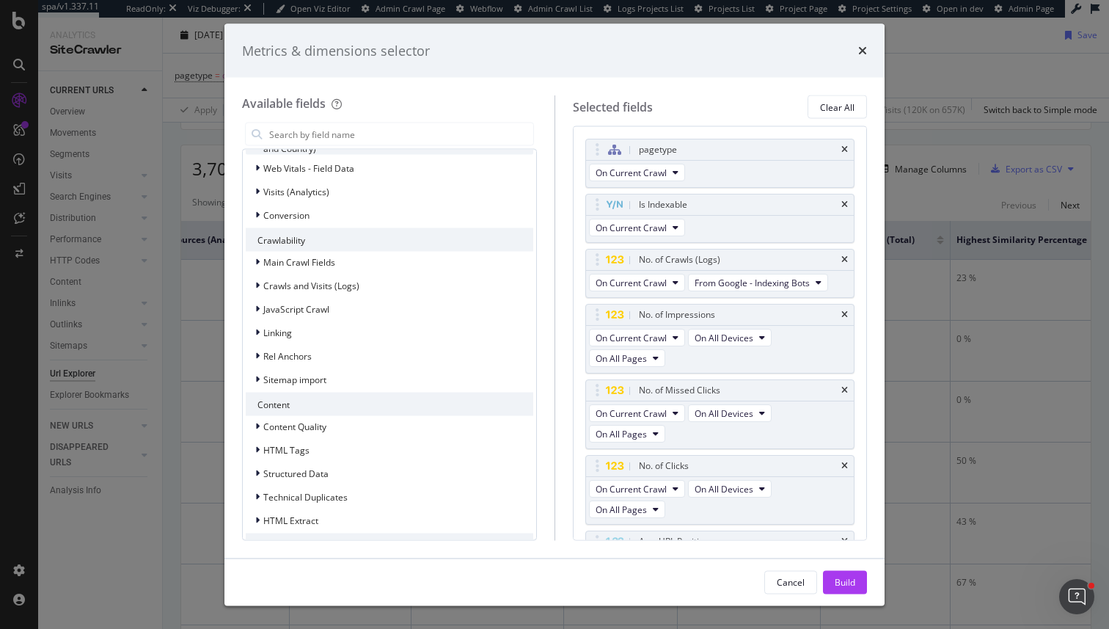
scroll to position [352, 0]
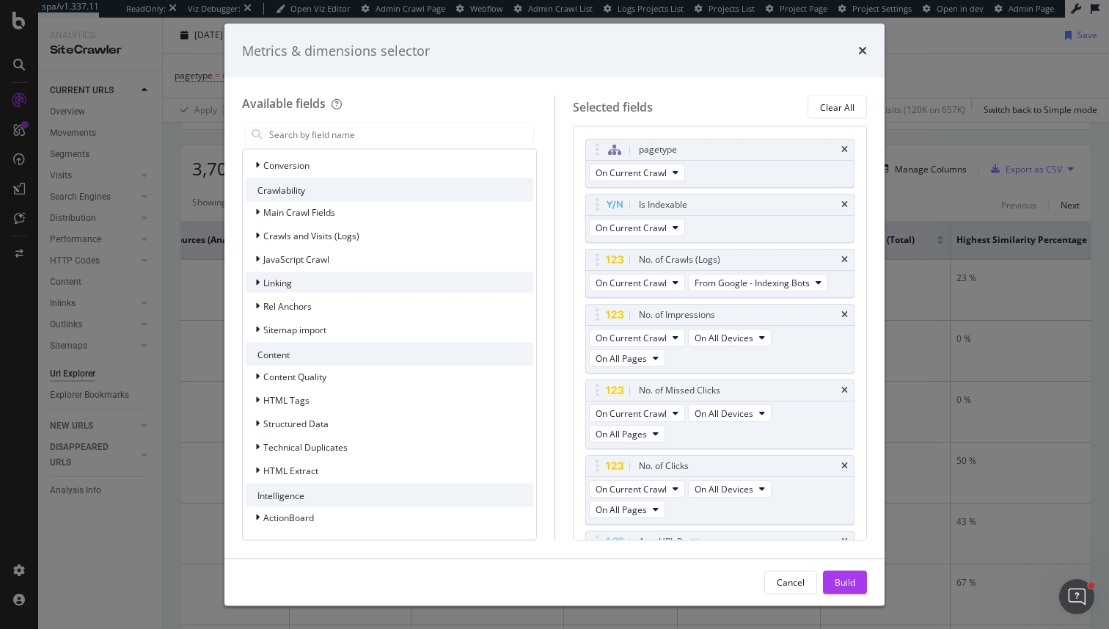
click at [398, 275] on div "Linking" at bounding box center [390, 282] width 288 height 21
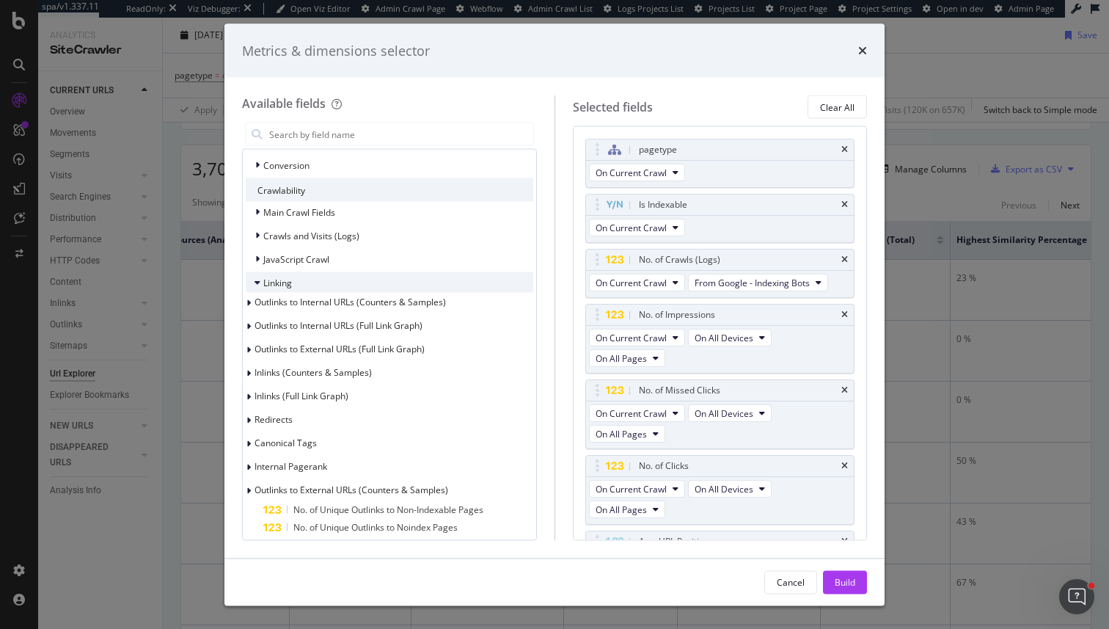
click at [398, 275] on div "Linking" at bounding box center [390, 282] width 288 height 21
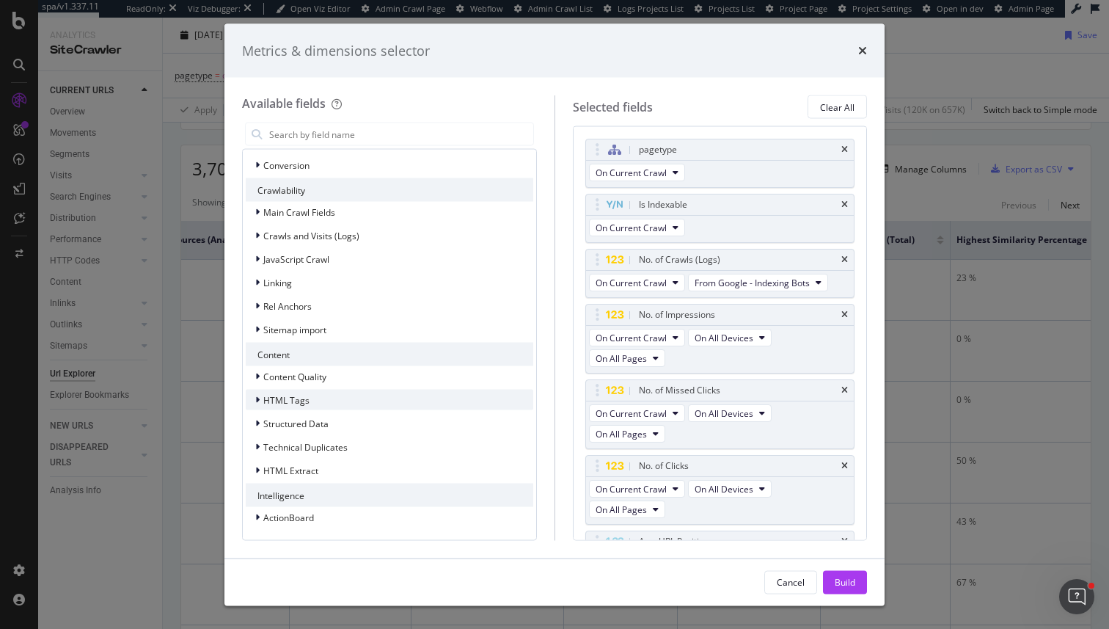
click at [355, 397] on div "HTML Tags" at bounding box center [390, 400] width 288 height 21
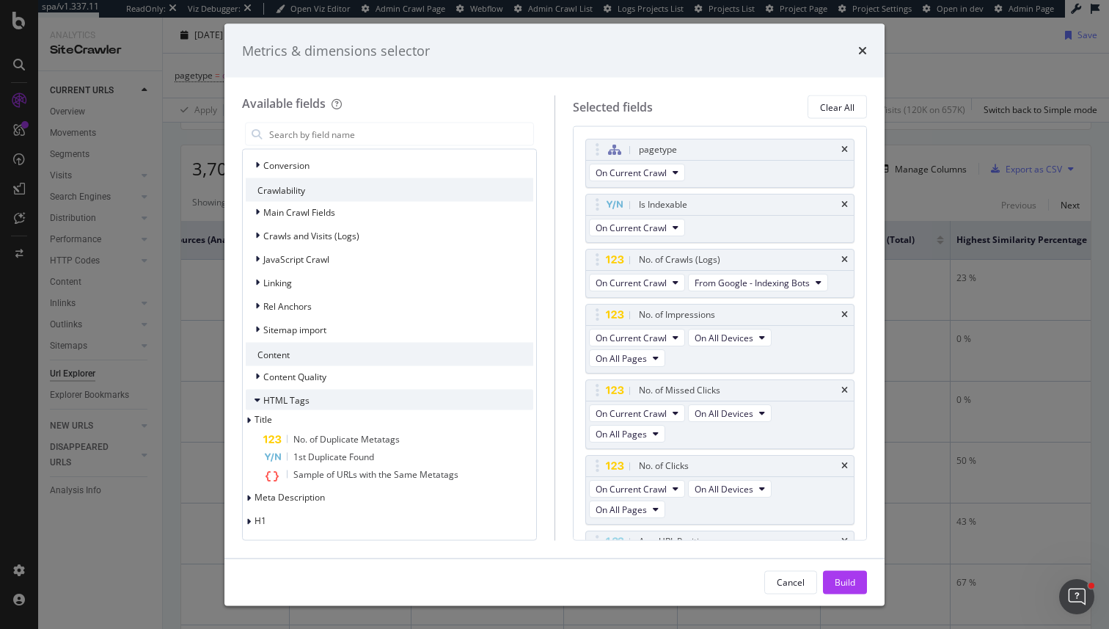
click at [355, 397] on div "HTML Tags" at bounding box center [390, 400] width 288 height 21
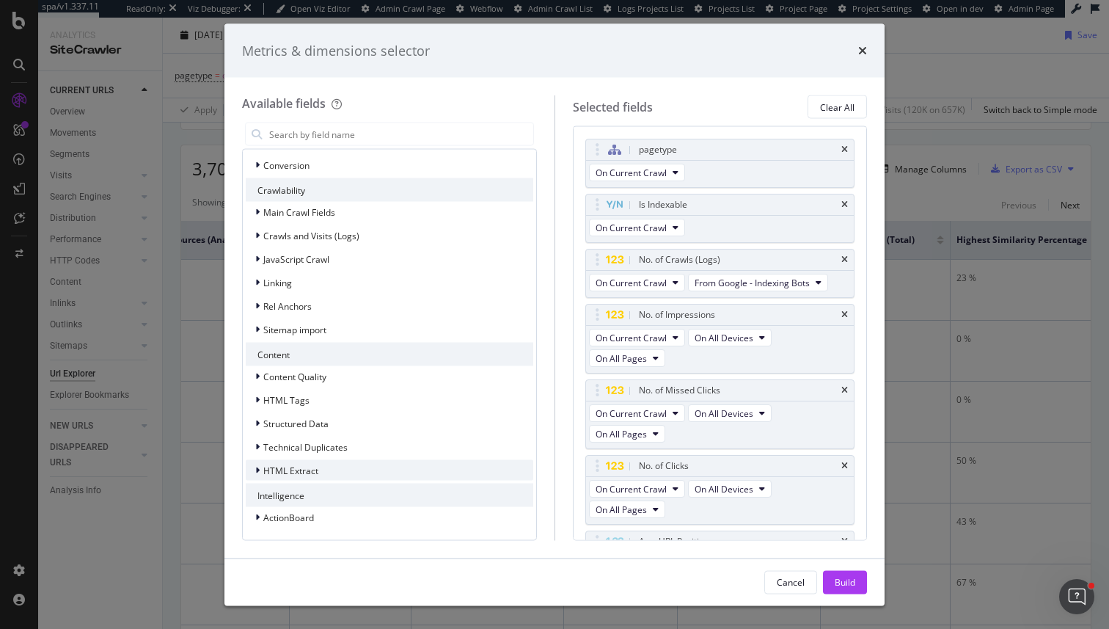
click at [340, 474] on div "HTML Extract" at bounding box center [390, 470] width 288 height 21
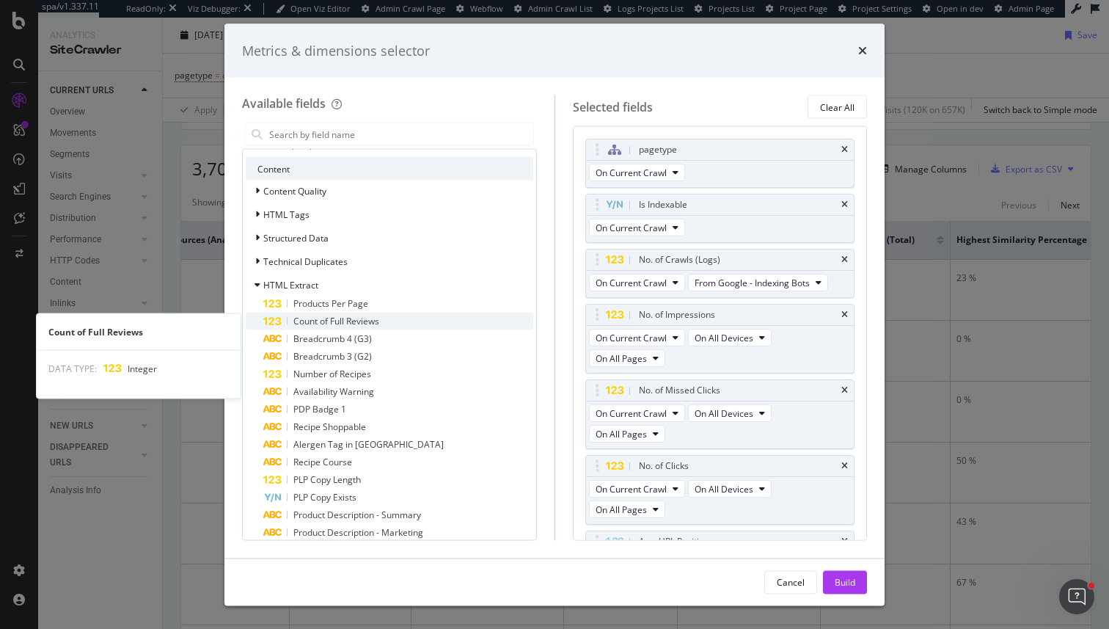
scroll to position [599, 0]
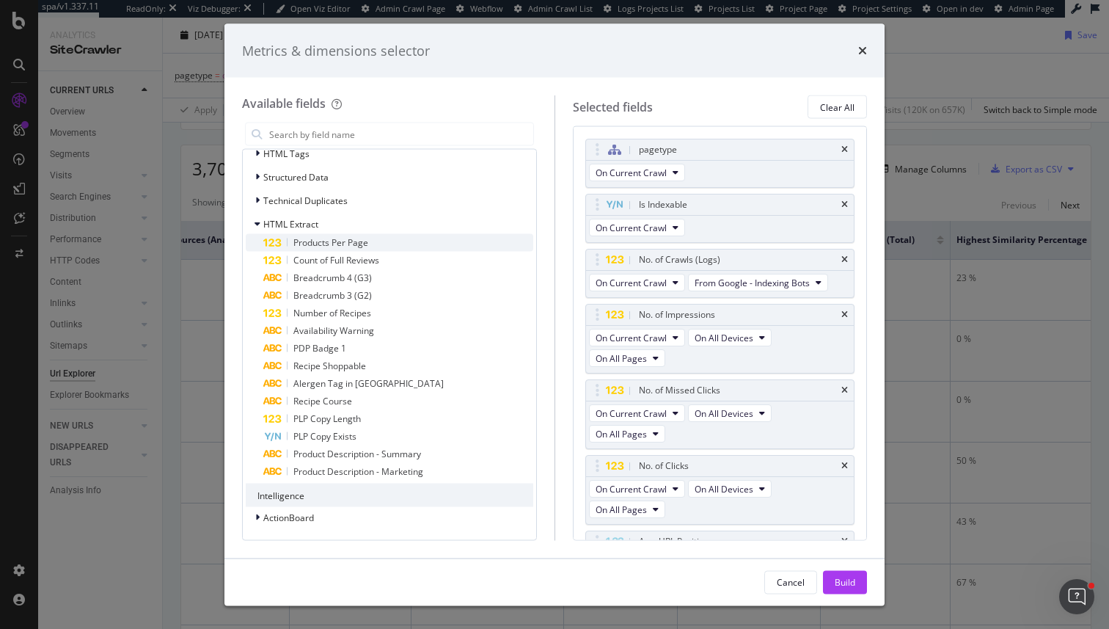
click at [390, 244] on div "Products Per Page" at bounding box center [398, 243] width 270 height 18
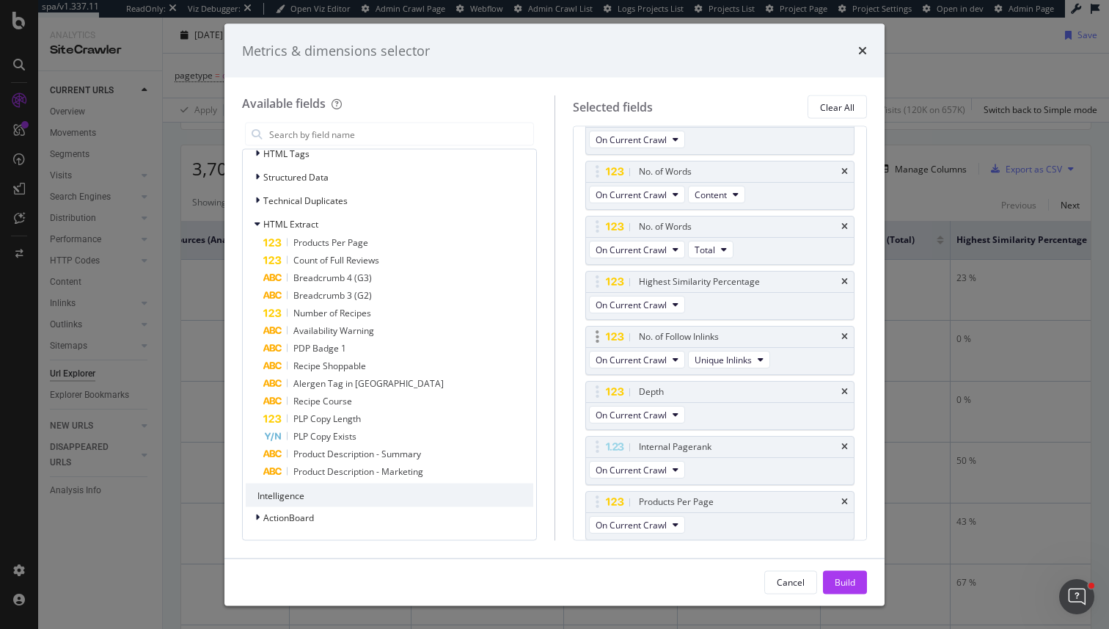
scroll to position [665, 0]
click at [847, 580] on div "Build" at bounding box center [845, 581] width 21 height 12
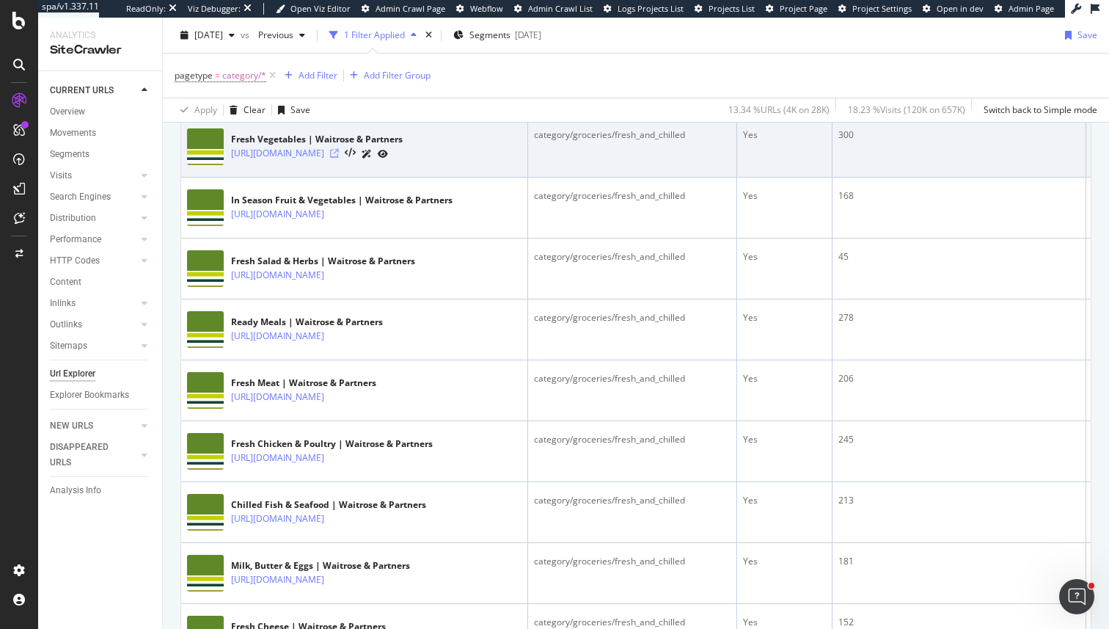
click at [339, 158] on icon at bounding box center [334, 153] width 9 height 9
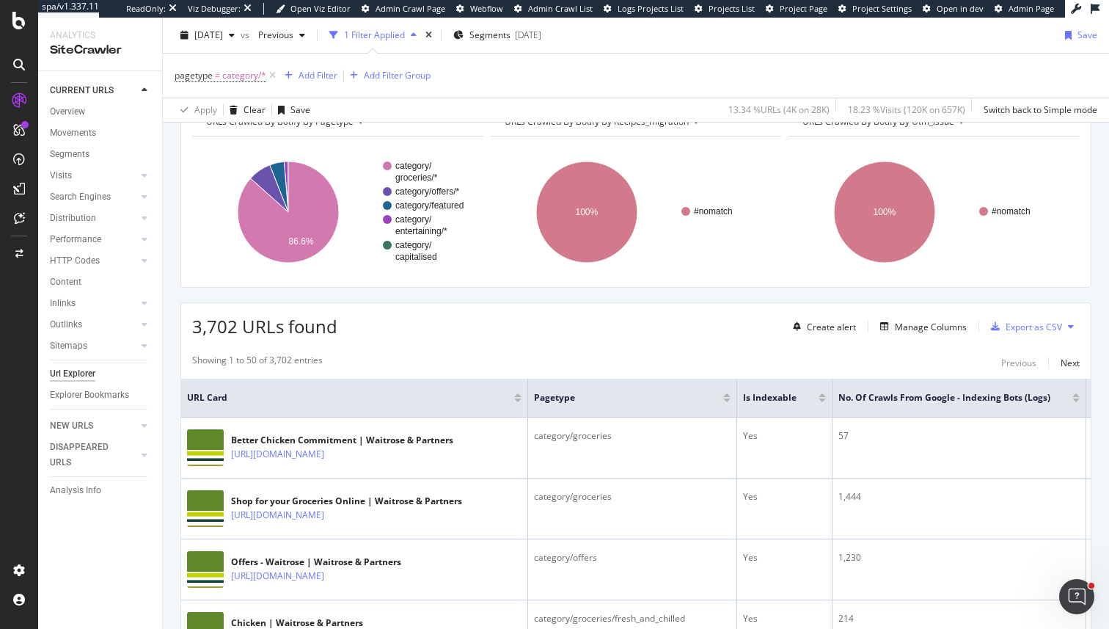
scroll to position [76, 0]
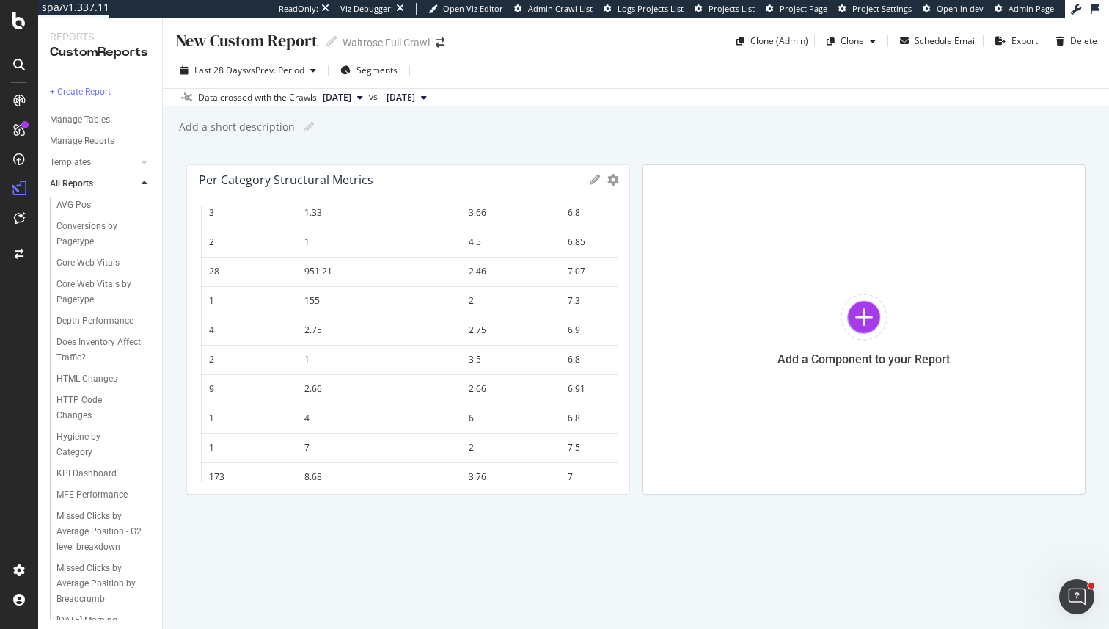
scroll to position [96, 336]
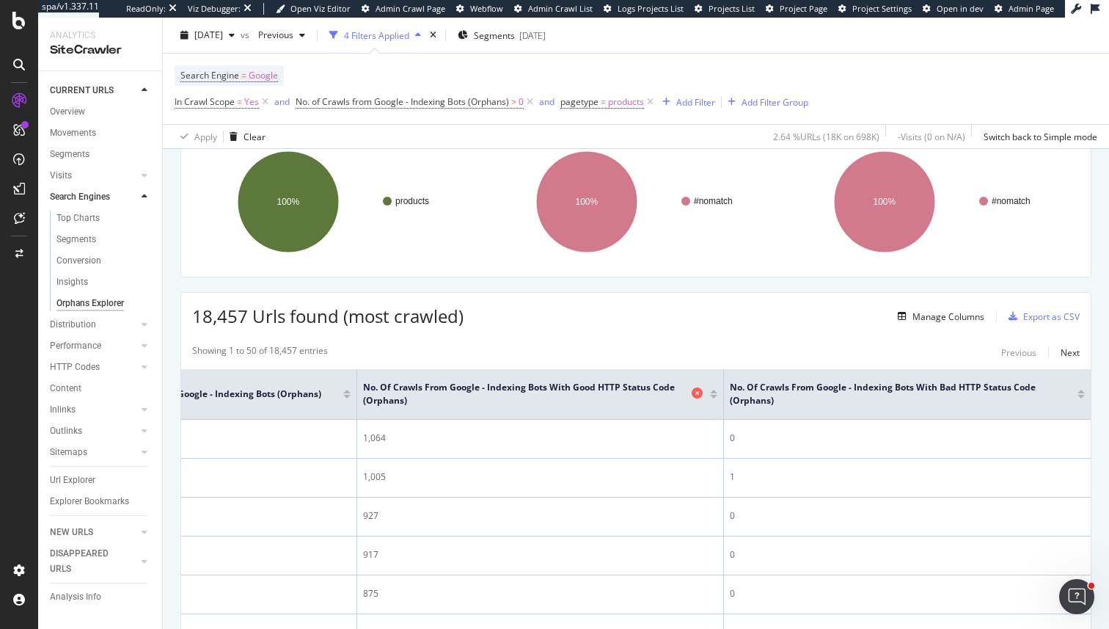
scroll to position [0, 695]
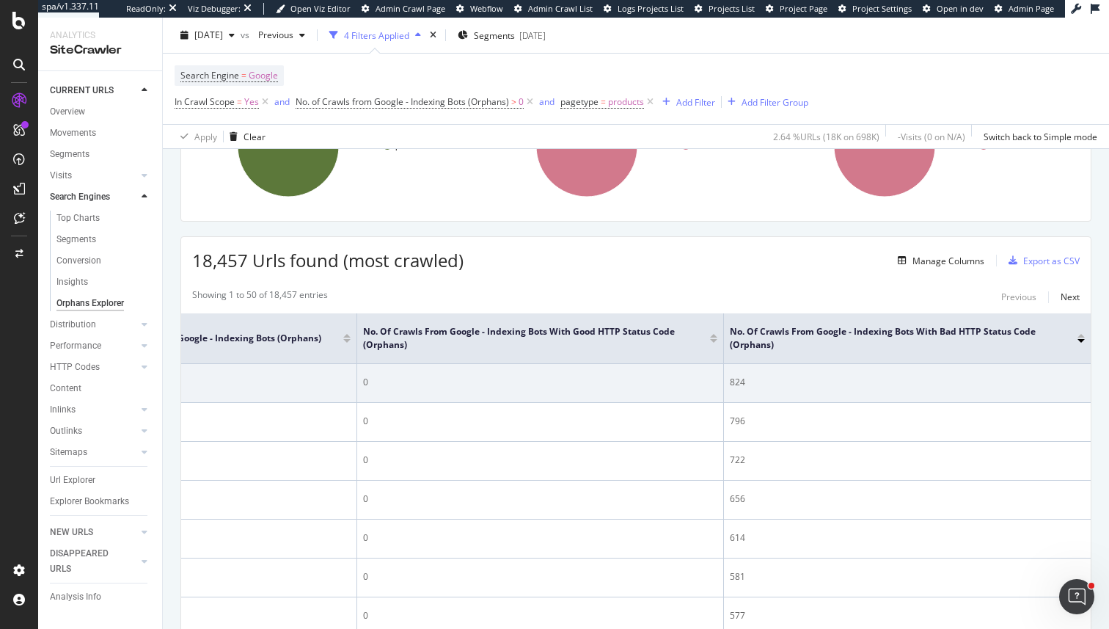
scroll to position [183, 0]
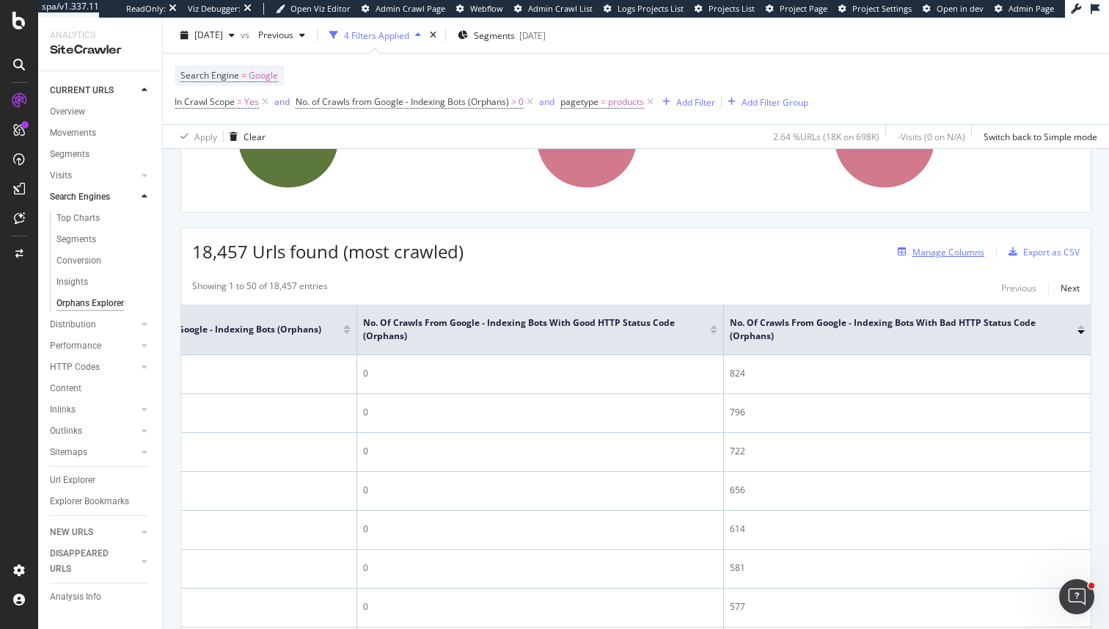
click at [924, 259] on div "Manage Columns" at bounding box center [938, 252] width 92 height 16
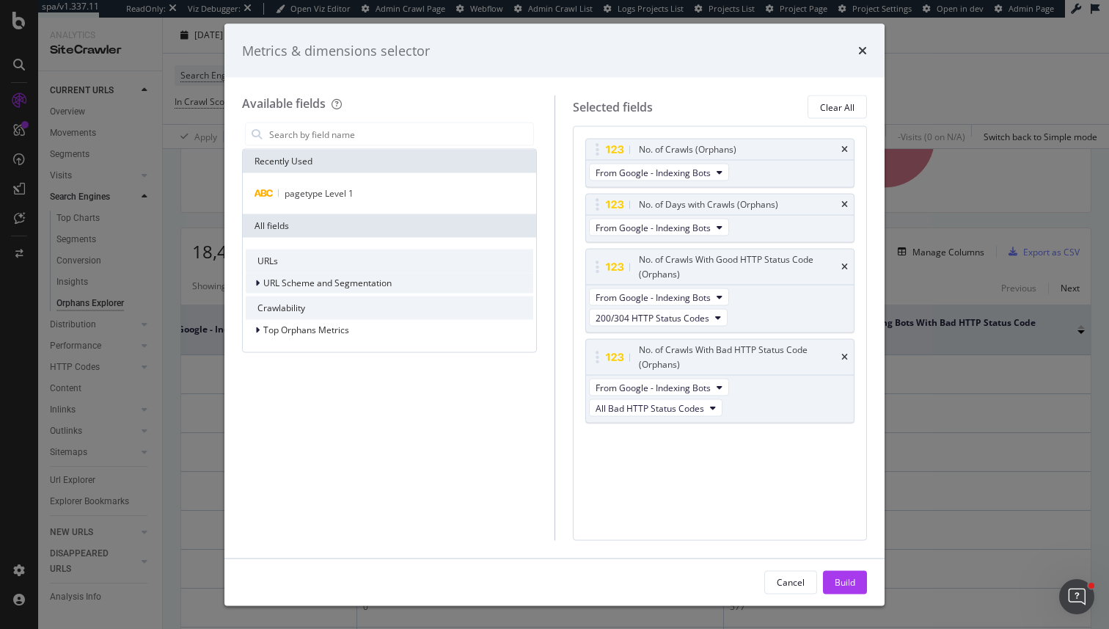
click at [332, 277] on span "URL Scheme and Segmentation" at bounding box center [327, 283] width 128 height 12
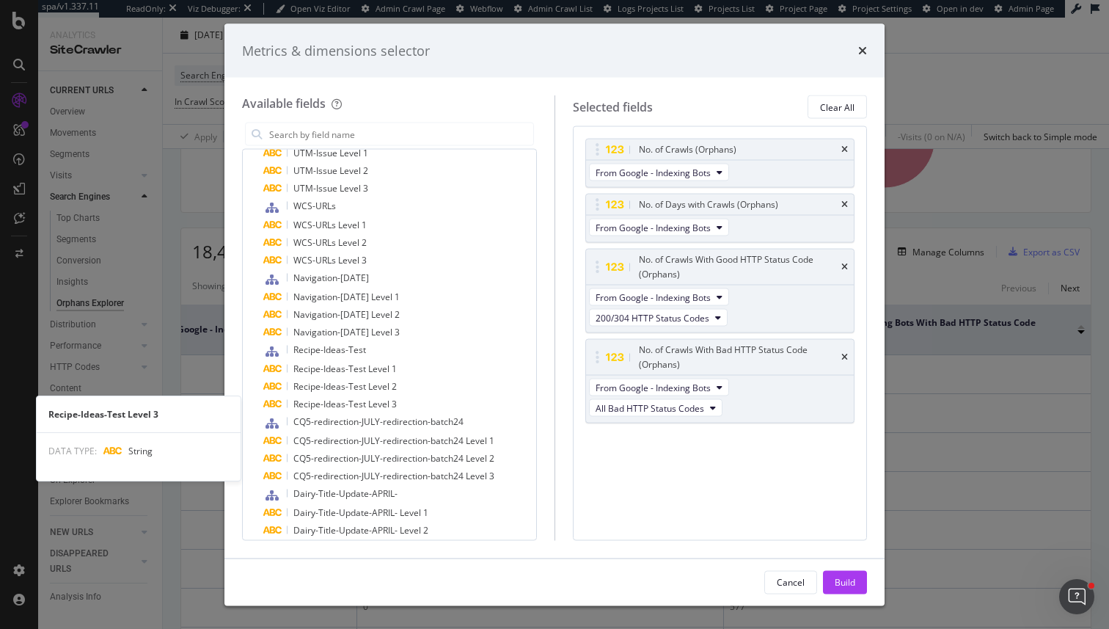
scroll to position [0, 0]
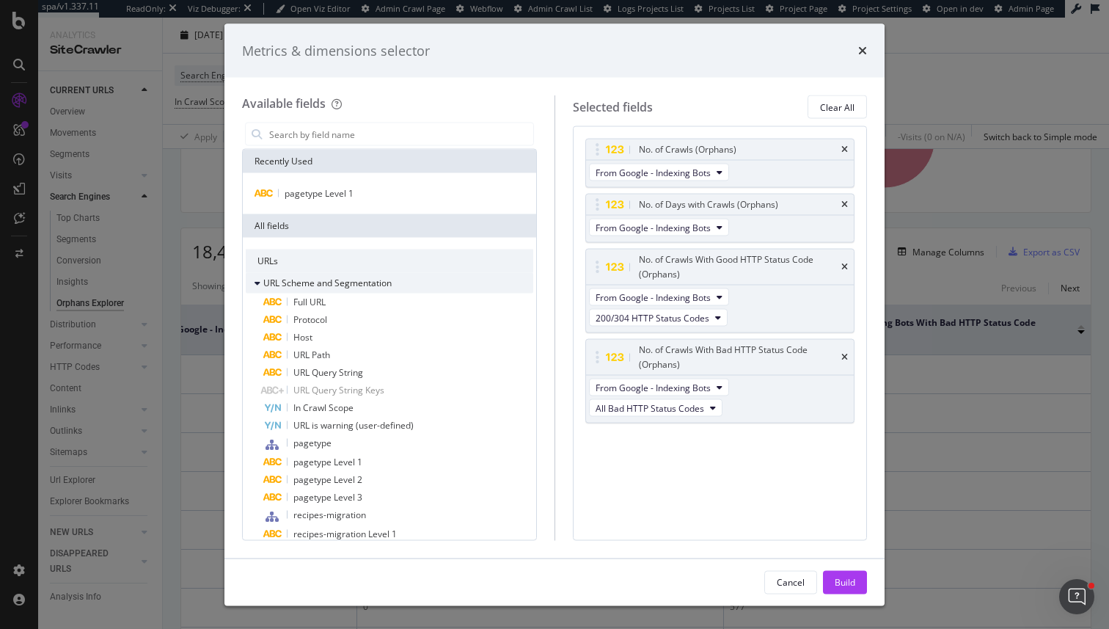
click at [273, 287] on span "URL Scheme and Segmentation" at bounding box center [327, 283] width 128 height 12
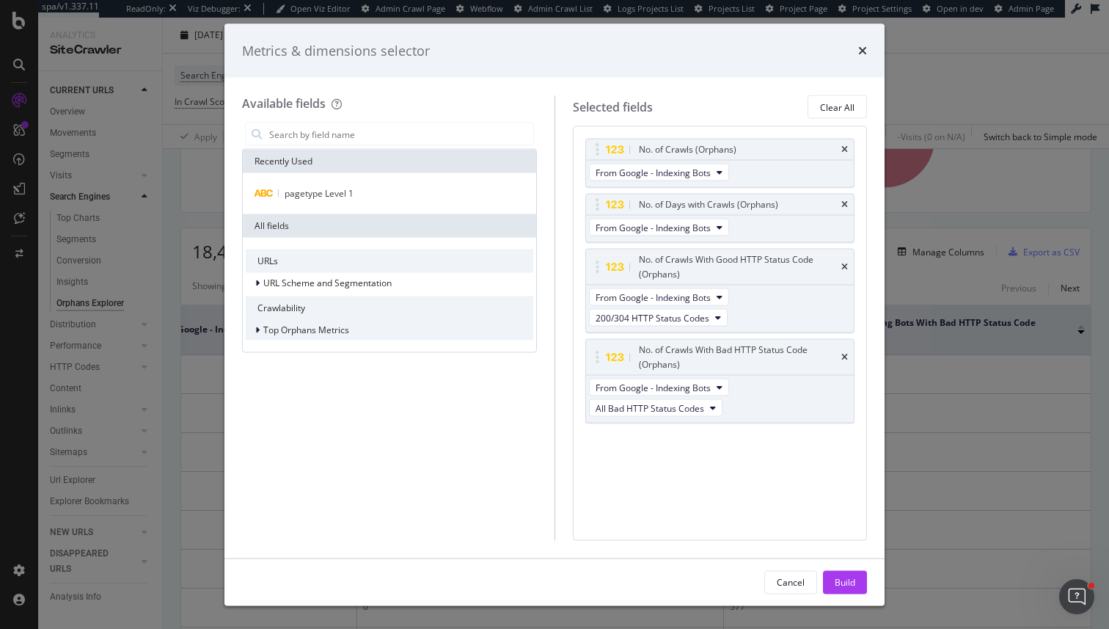
click at [323, 321] on div "Top Orphans Metrics" at bounding box center [390, 330] width 288 height 21
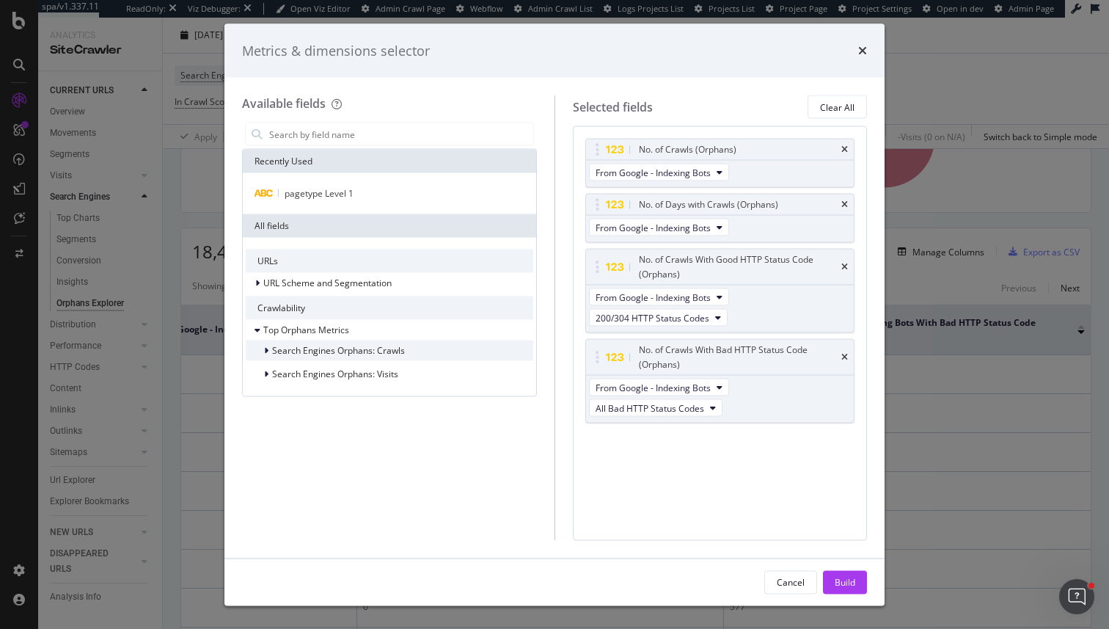
click at [302, 344] on span "Search Engines Orphans: Crawls" at bounding box center [338, 350] width 133 height 12
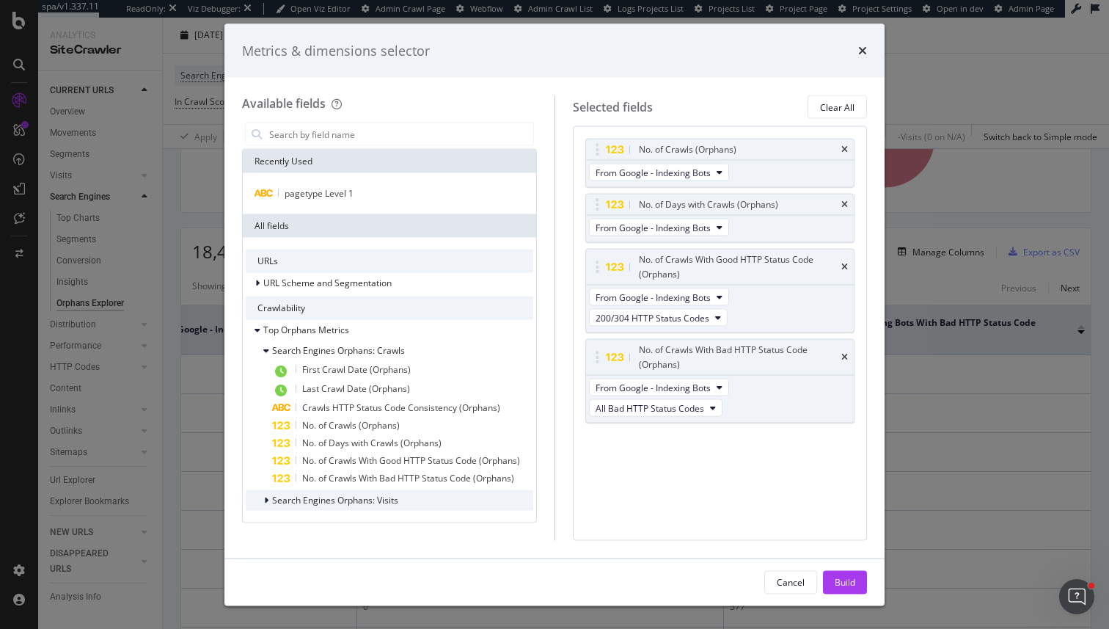
click at [314, 497] on span "Search Engines Orphans: Visits" at bounding box center [335, 500] width 126 height 12
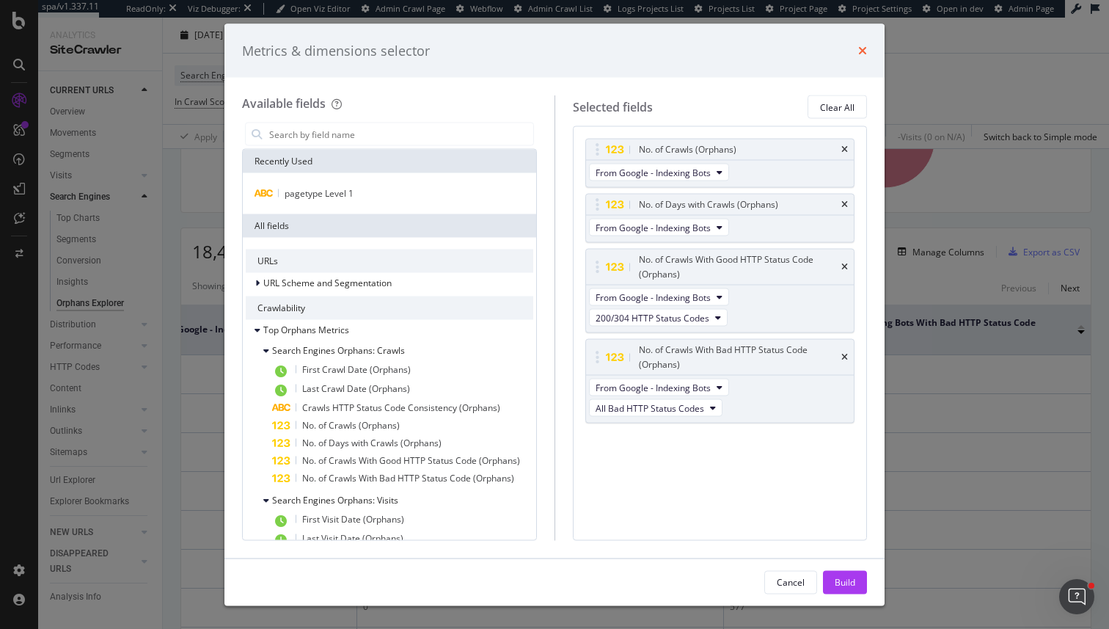
click at [864, 49] on icon "times" at bounding box center [862, 51] width 9 height 12
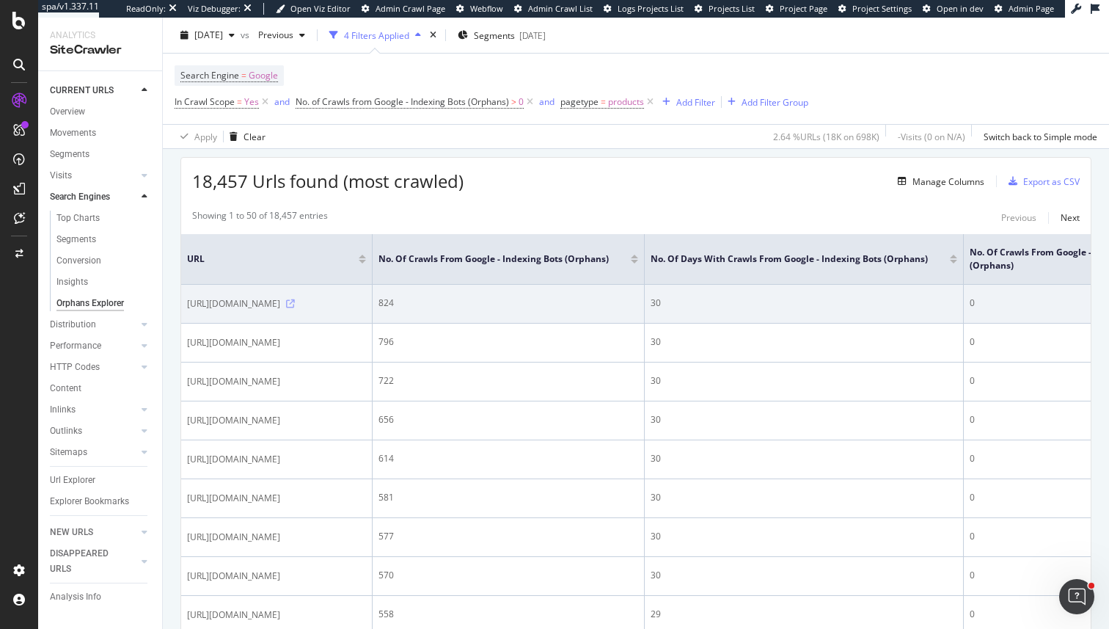
click at [295, 308] on icon at bounding box center [290, 303] width 9 height 9
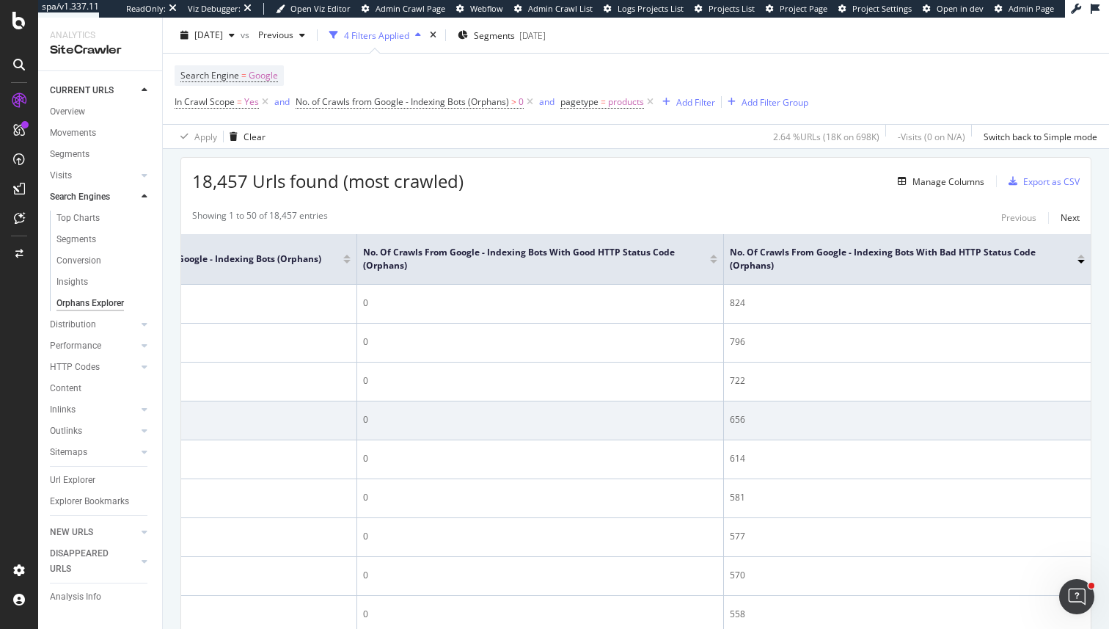
scroll to position [0, 782]
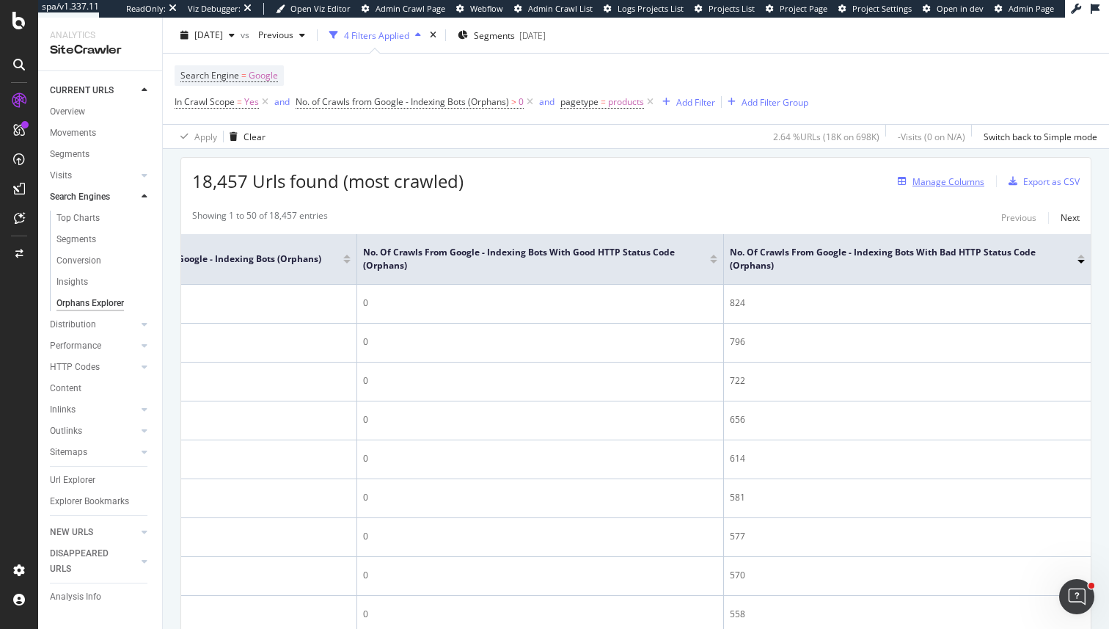
click at [958, 186] on div "Manage Columns" at bounding box center [949, 181] width 72 height 12
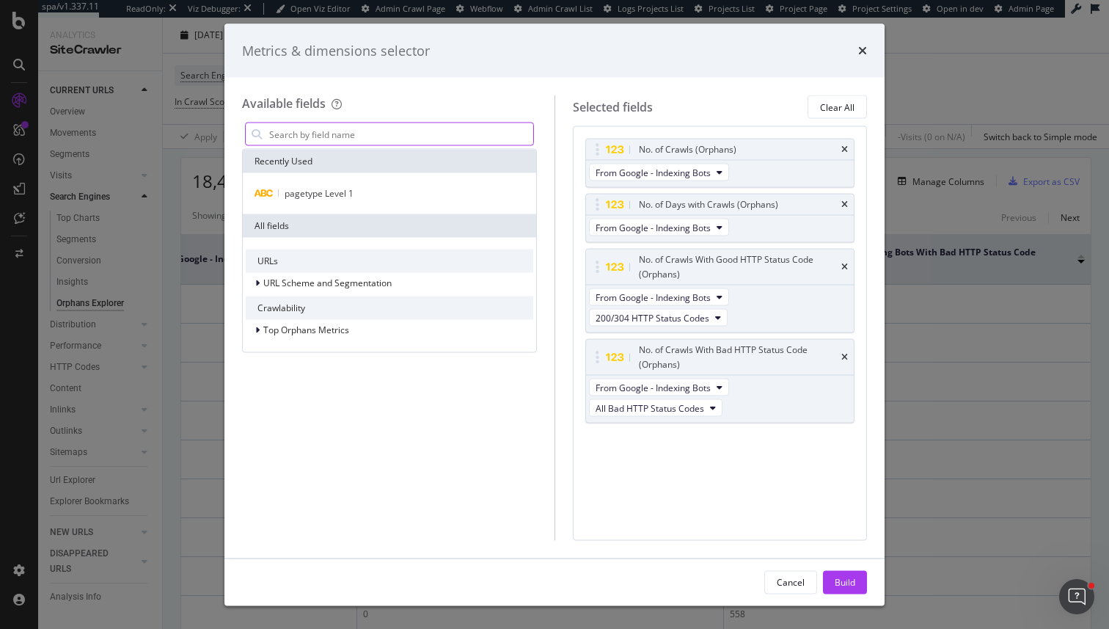
click at [346, 132] on input "modal" at bounding box center [401, 134] width 266 height 22
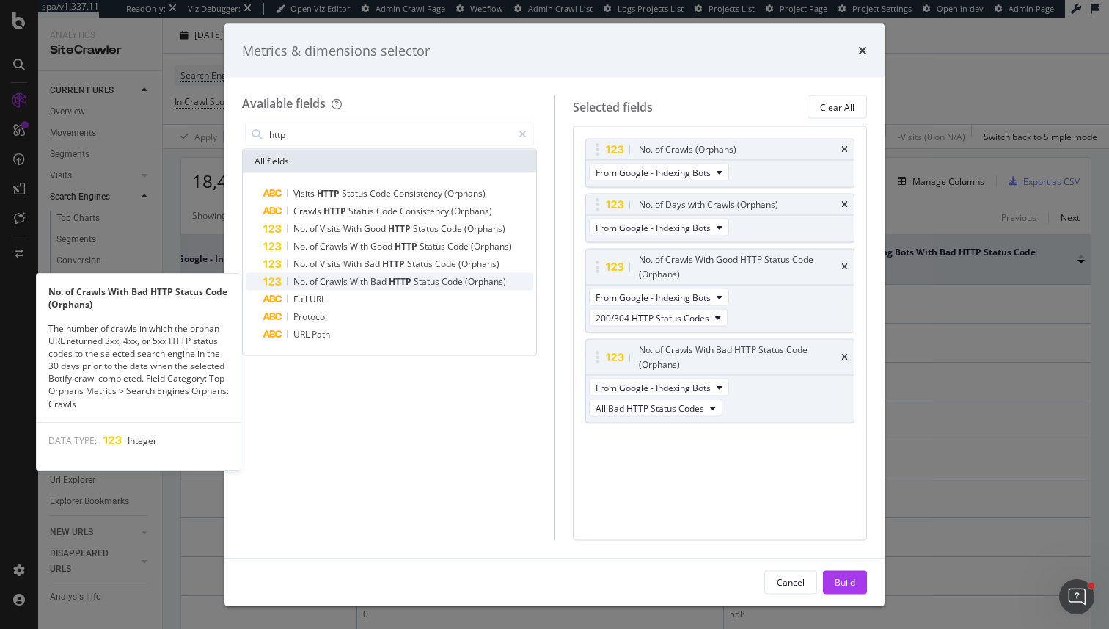
type input "http"
click at [326, 285] on span "Crawls" at bounding box center [335, 281] width 30 height 12
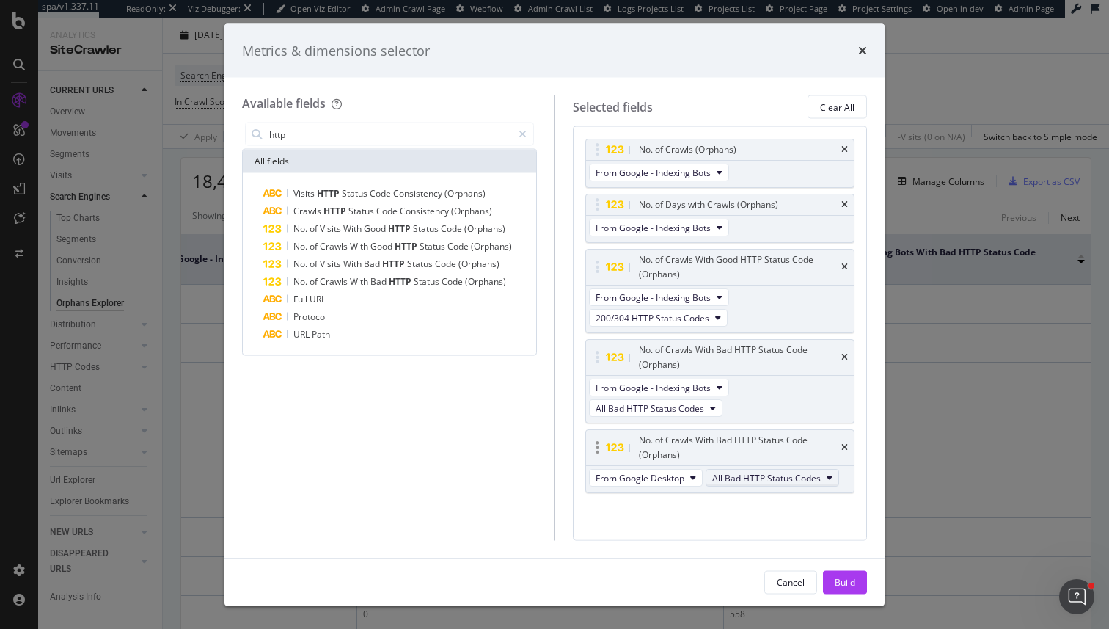
click at [715, 481] on span "All Bad HTTP Status Codes" at bounding box center [766, 477] width 109 height 12
click at [735, 554] on span "4xx HTTP Status Codes" at bounding box center [773, 557] width 111 height 13
click at [840, 583] on div "Build" at bounding box center [845, 581] width 21 height 12
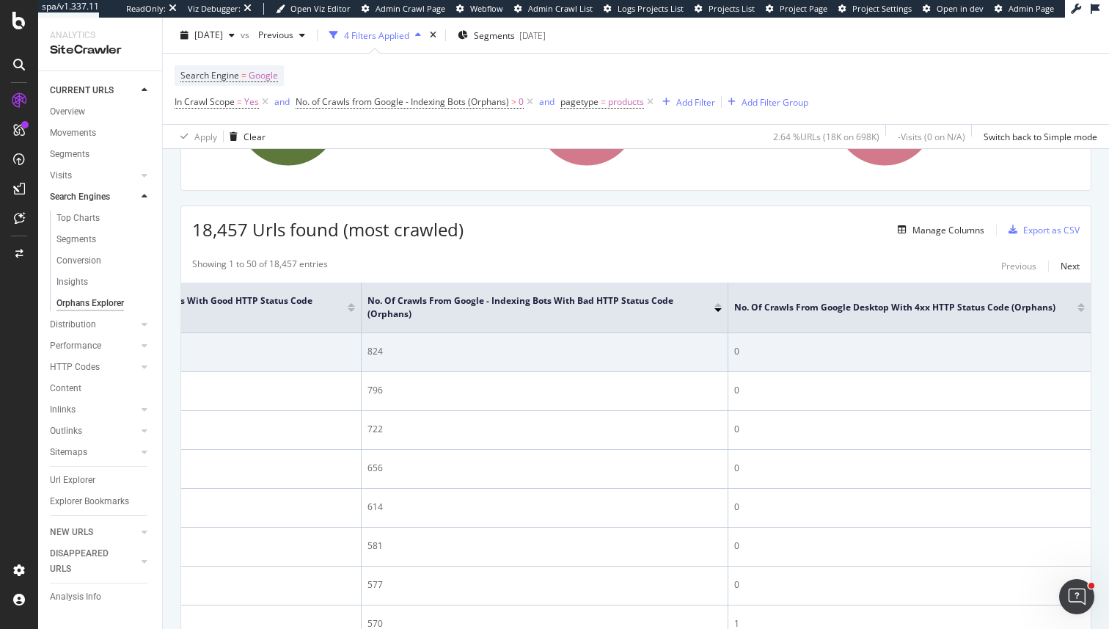
scroll to position [154, 0]
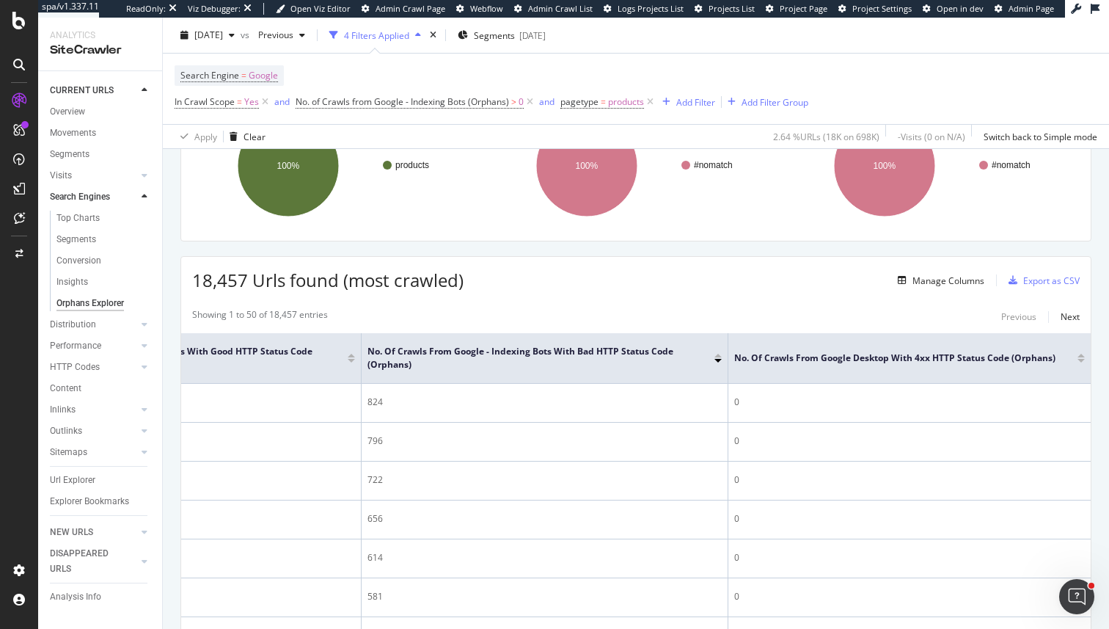
click at [1082, 360] on div at bounding box center [1081, 361] width 7 height 4
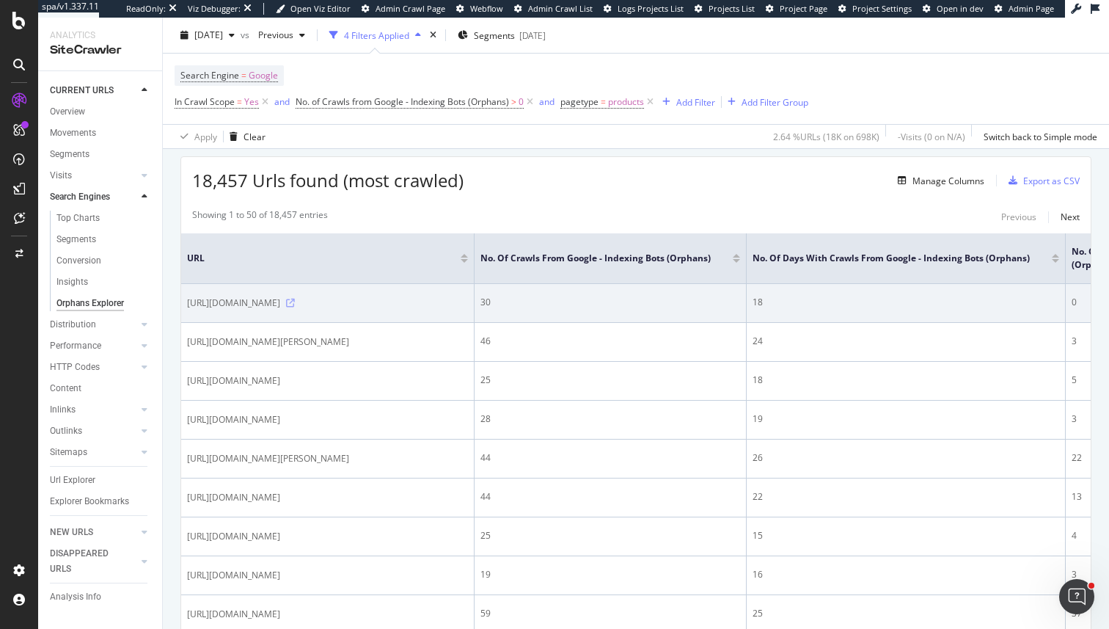
click at [295, 307] on icon at bounding box center [290, 303] width 9 height 9
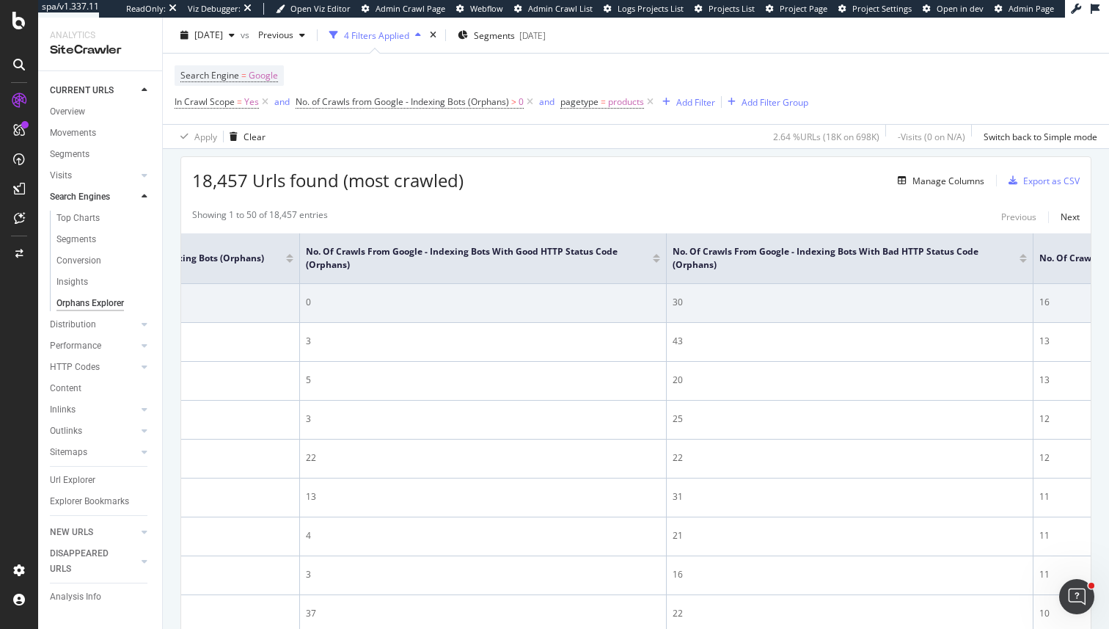
scroll to position [0, 1071]
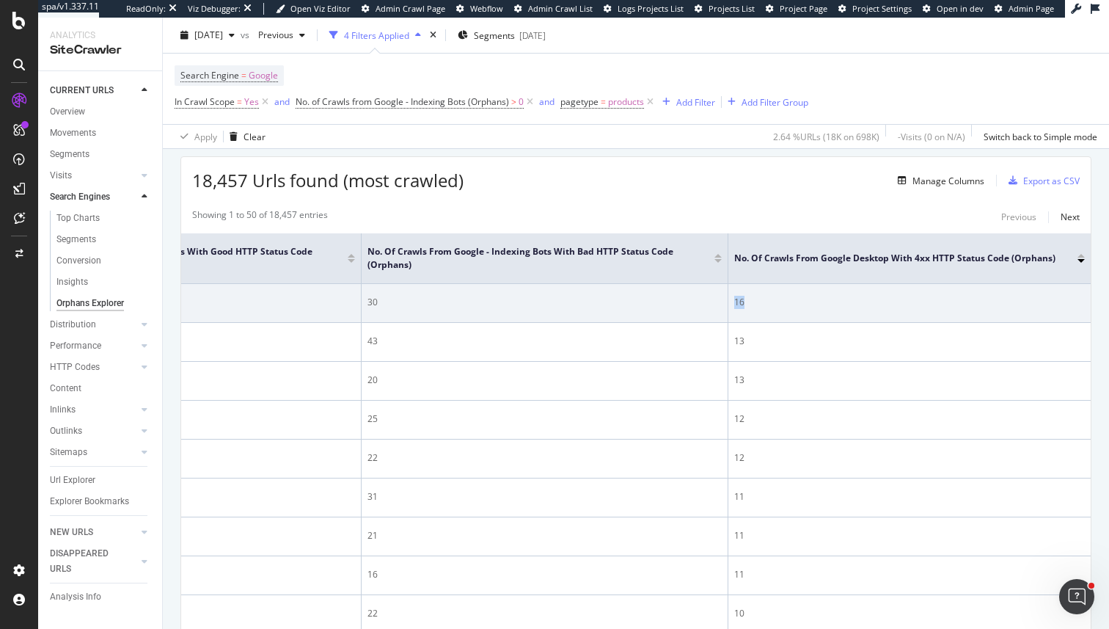
drag, startPoint x: 753, startPoint y: 316, endPoint x: 729, endPoint y: 303, distance: 27.6
click at [729, 303] on td "16" at bounding box center [910, 303] width 362 height 39
click at [708, 302] on div "30" at bounding box center [545, 302] width 354 height 13
drag, startPoint x: 750, startPoint y: 302, endPoint x: 745, endPoint y: 311, distance: 10.2
click at [745, 311] on td "16" at bounding box center [910, 303] width 362 height 39
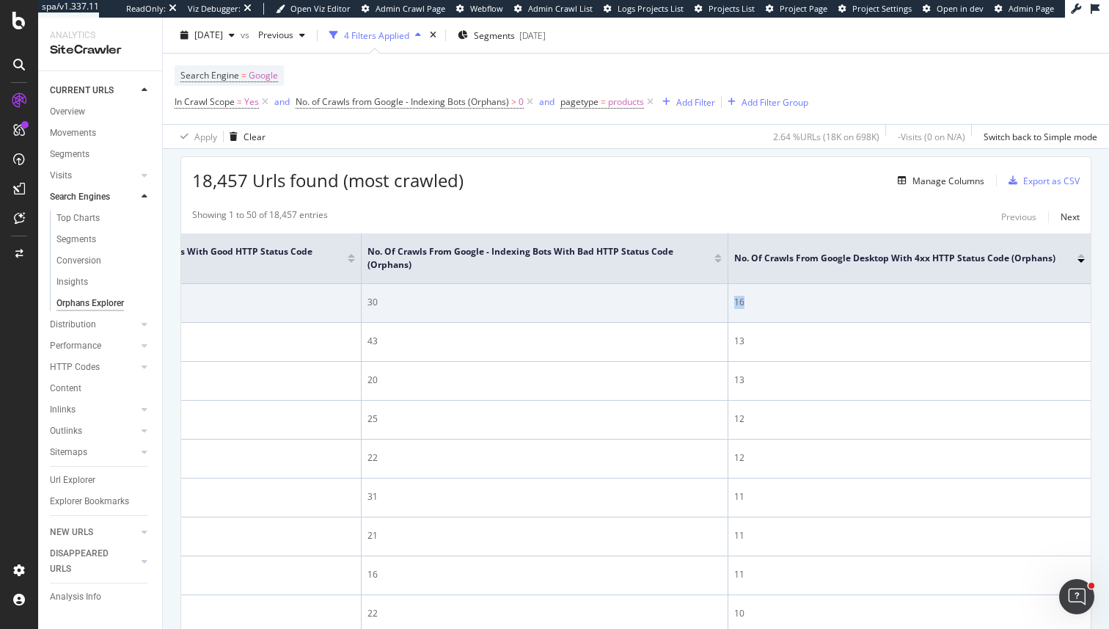
drag, startPoint x: 755, startPoint y: 309, endPoint x: 729, endPoint y: 304, distance: 26.8
click at [729, 304] on td "16" at bounding box center [910, 303] width 362 height 39
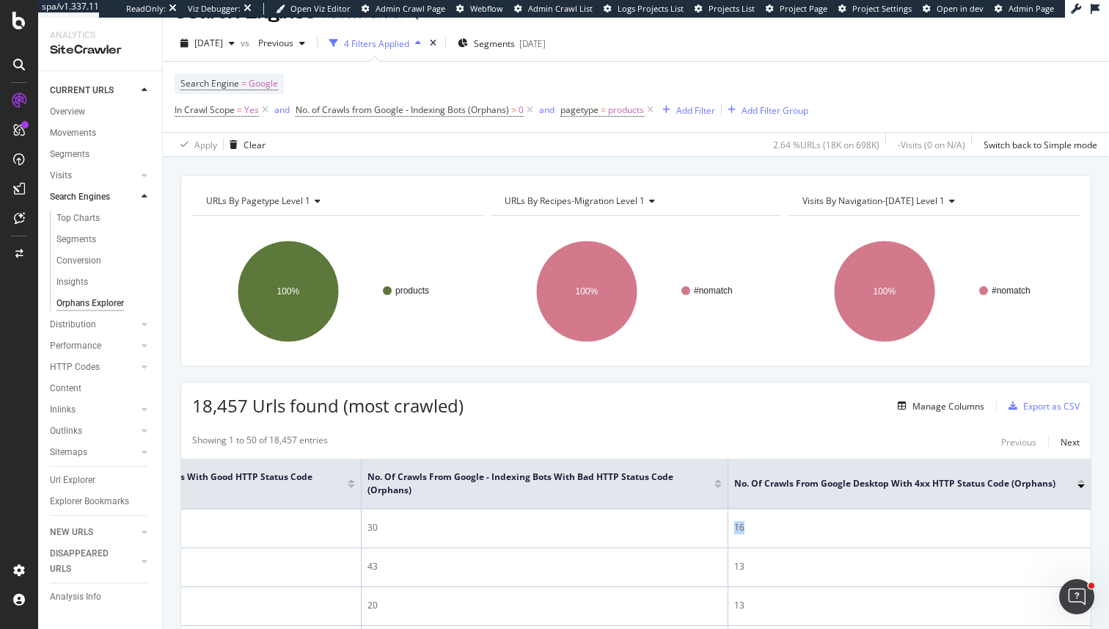
scroll to position [39, 0]
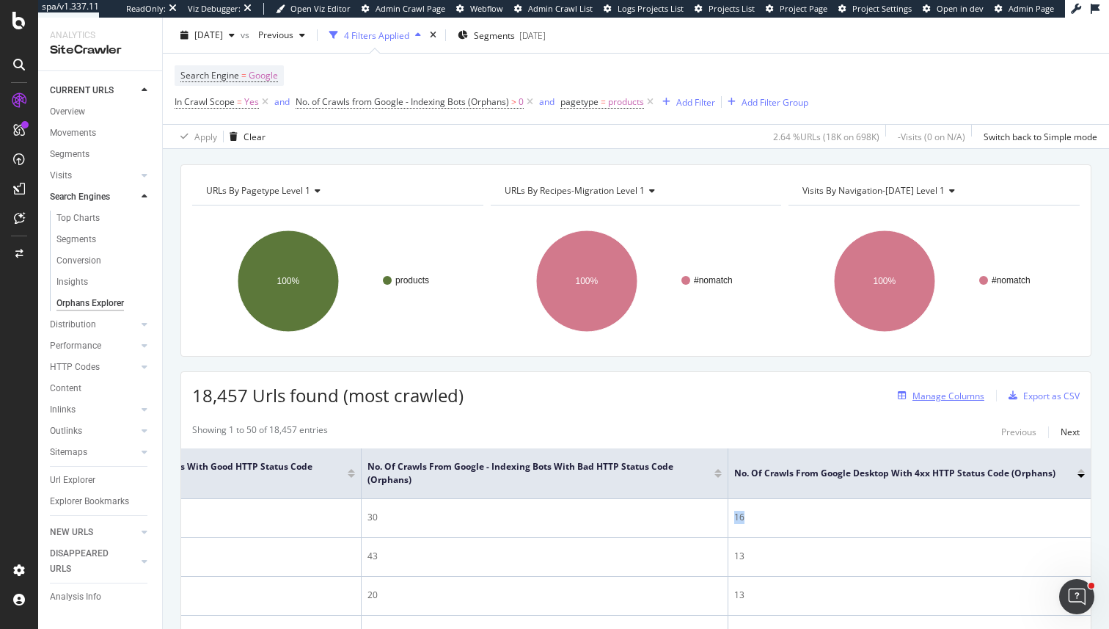
click at [950, 401] on div "Manage Columns" at bounding box center [949, 396] width 72 height 12
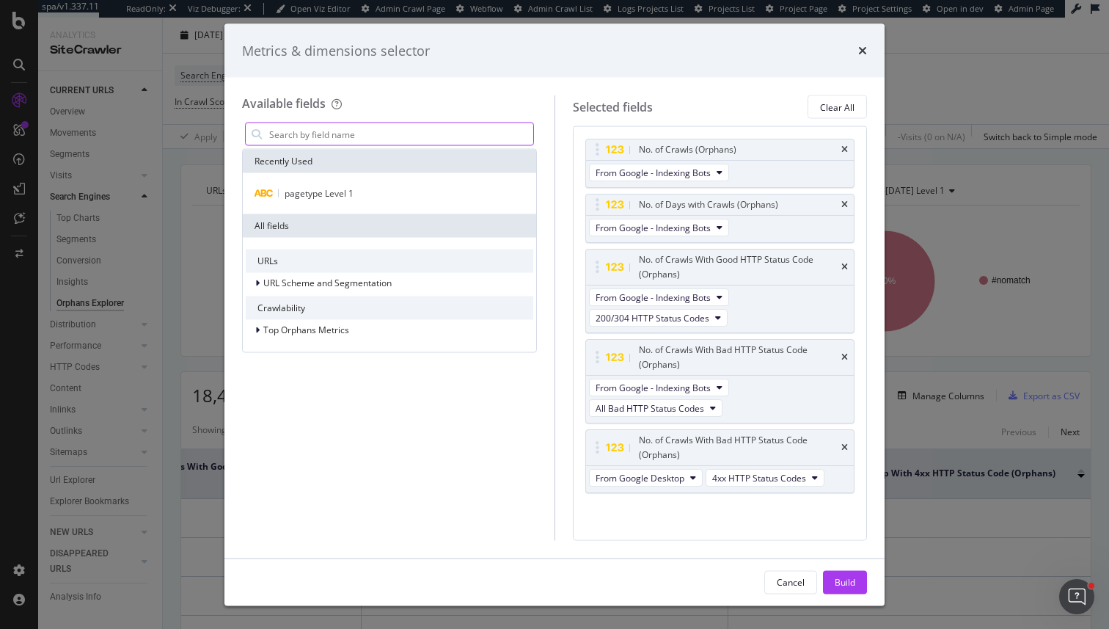
click at [281, 127] on input "modal" at bounding box center [401, 134] width 266 height 22
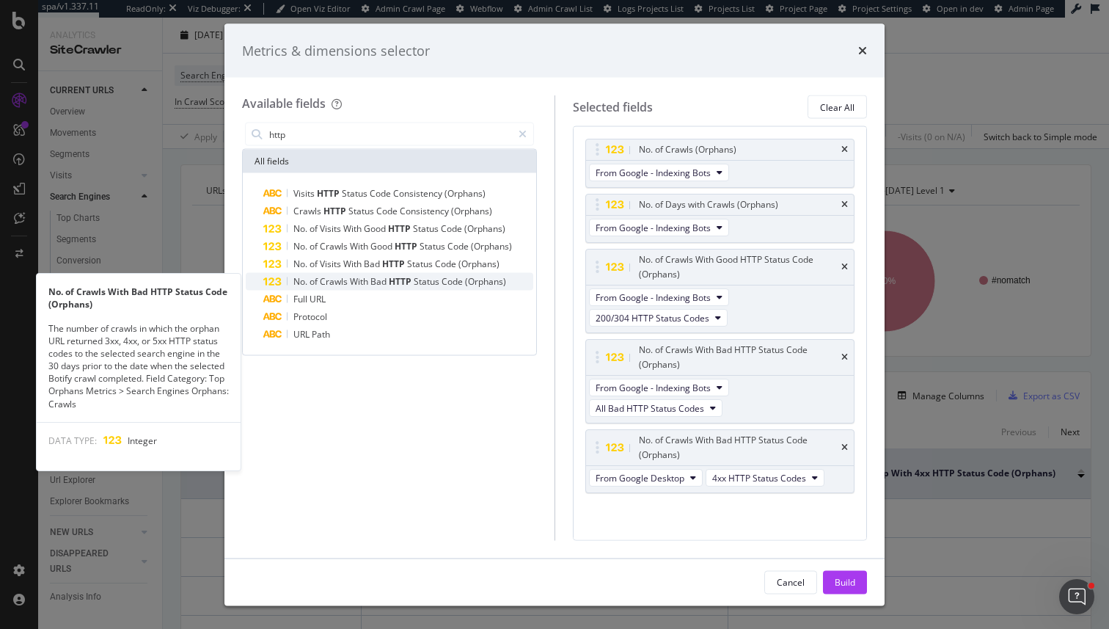
type input "http"
click at [416, 280] on span "Status" at bounding box center [428, 281] width 28 height 12
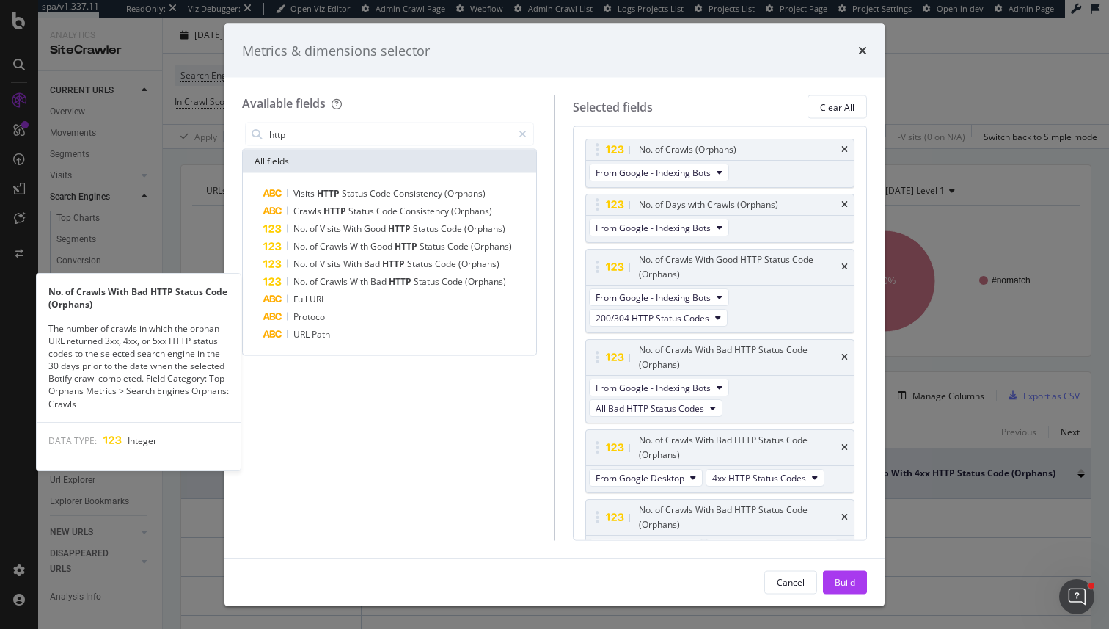
scroll to position [23, 0]
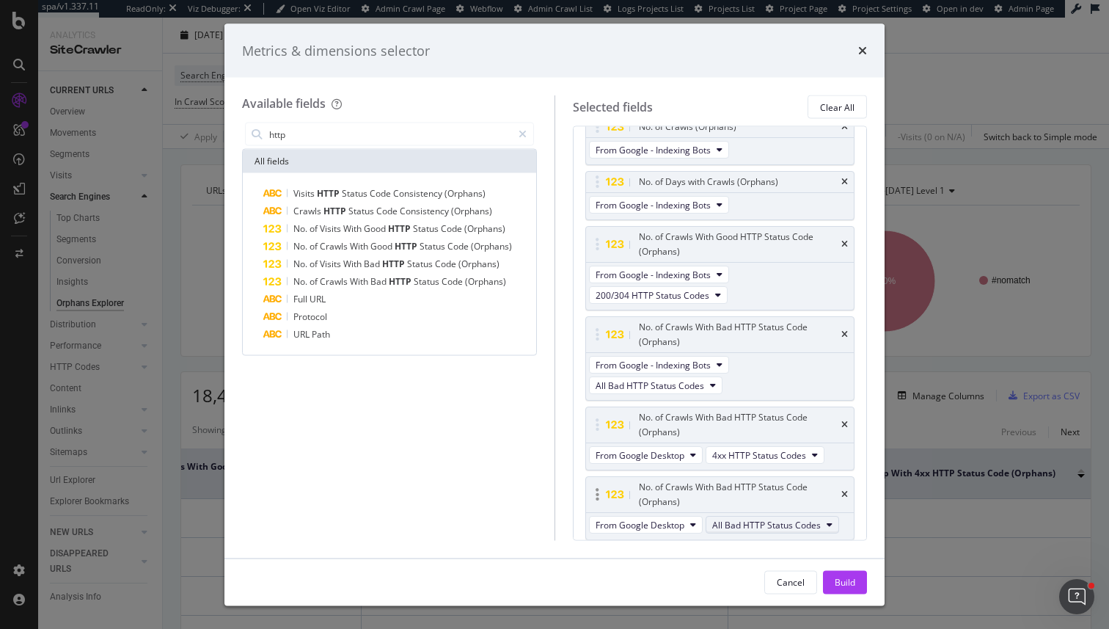
click at [750, 519] on span "All Bad HTTP Status Codes" at bounding box center [766, 524] width 109 height 12
click at [759, 443] on span "3xx HTTP Status Codes" at bounding box center [773, 443] width 111 height 13
click at [643, 519] on span "From Google Desktop" at bounding box center [640, 524] width 89 height 12
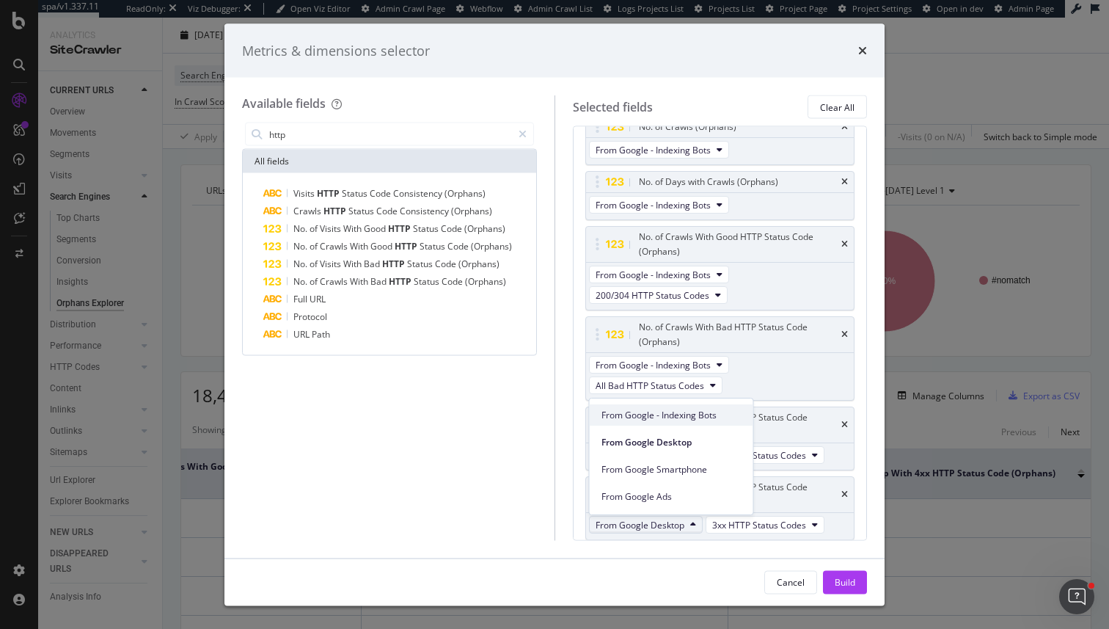
click at [671, 417] on span "From Google - Indexing Bots" at bounding box center [672, 415] width 140 height 13
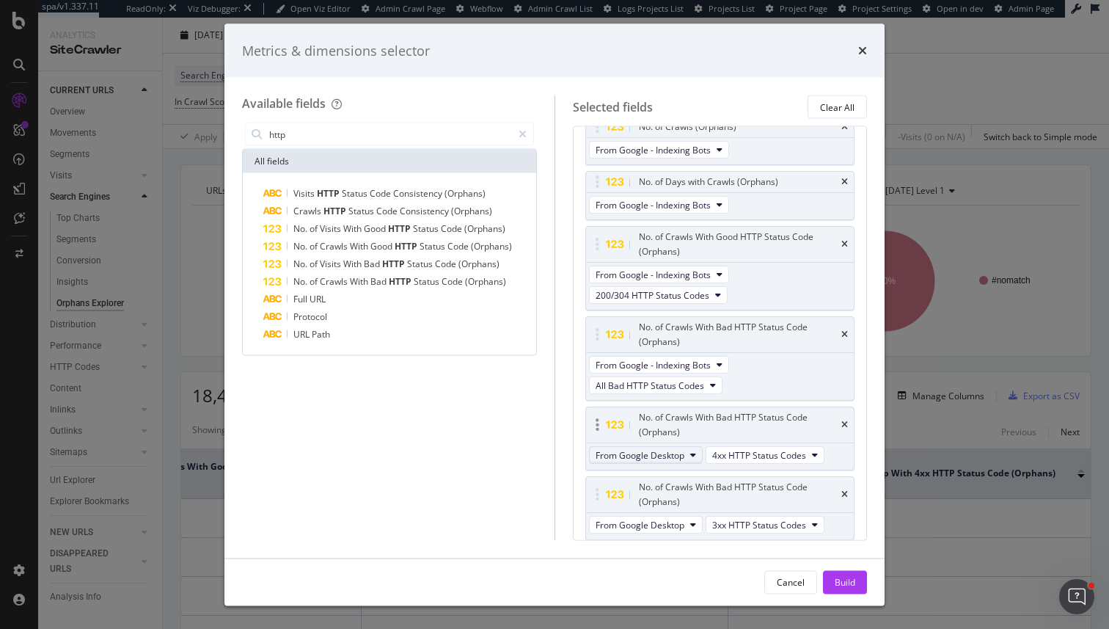
click at [654, 454] on span "From Google Desktop" at bounding box center [640, 454] width 89 height 12
click at [656, 474] on span "From Google - Indexing Bots" at bounding box center [672, 480] width 140 height 13
click at [844, 580] on div "Build" at bounding box center [845, 581] width 21 height 12
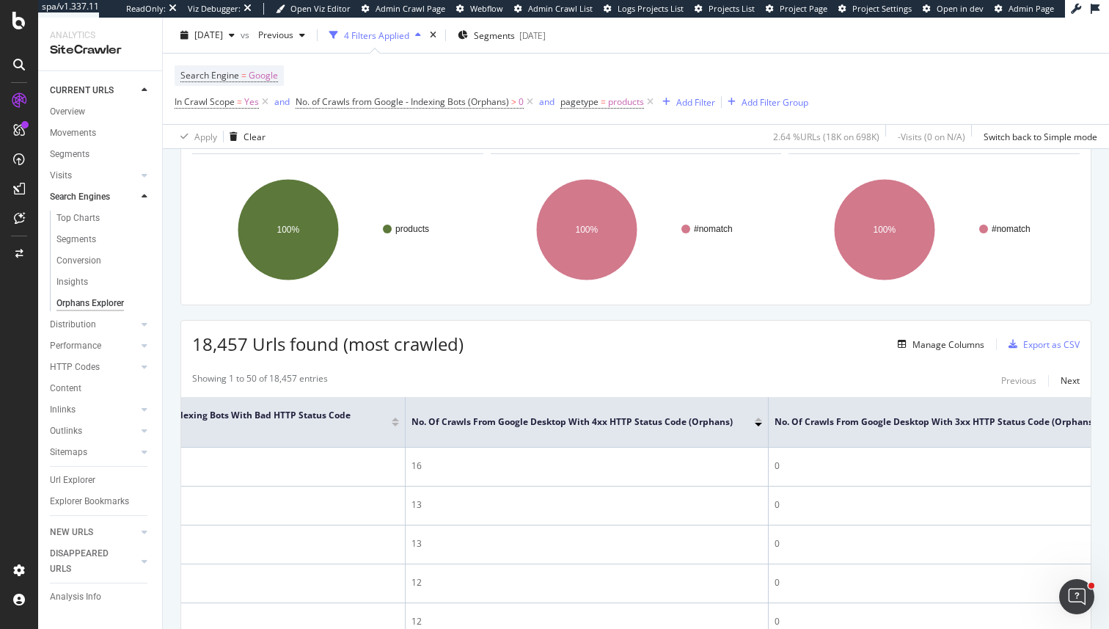
scroll to position [0, 1293]
click at [960, 340] on div "Manage Columns" at bounding box center [949, 344] width 72 height 12
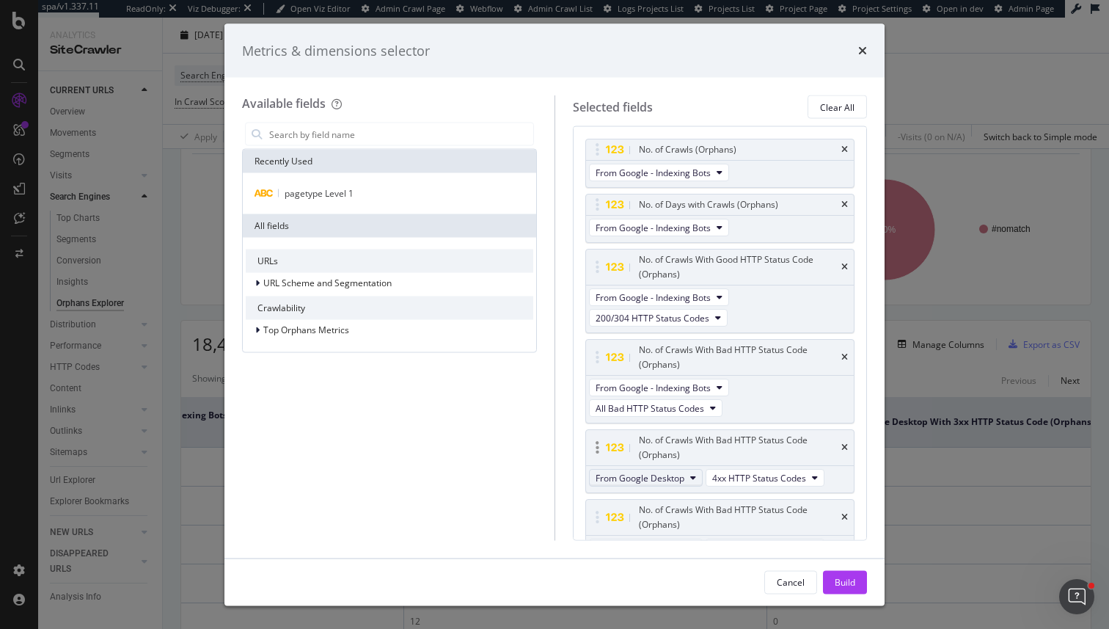
scroll to position [72, 0]
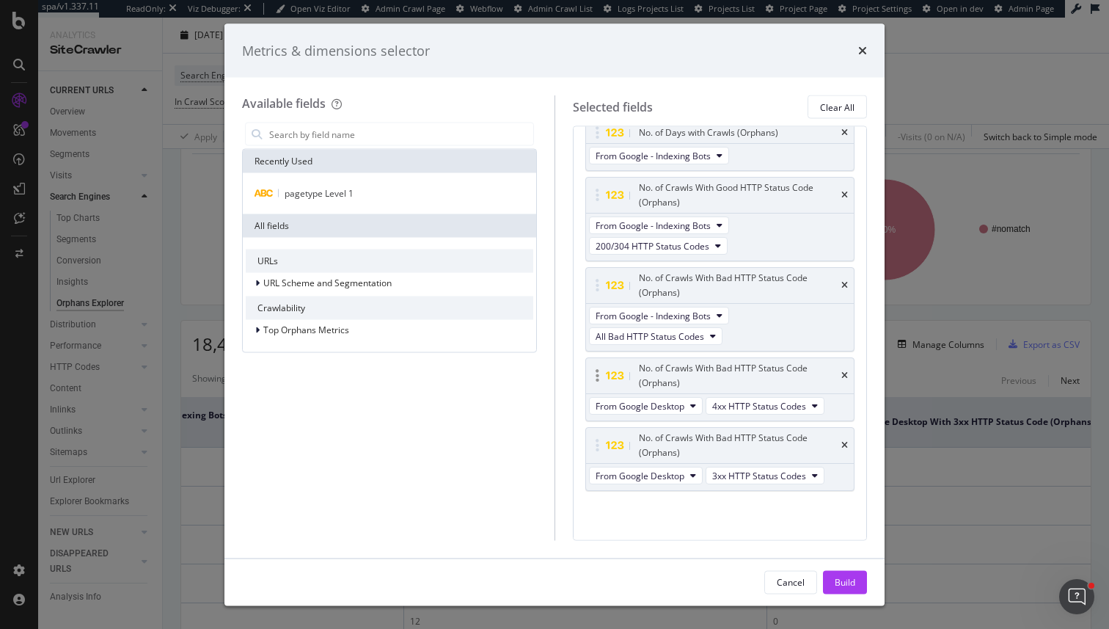
click at [660, 395] on div "From Google Desktop 4xx HTTP Status Codes" at bounding box center [708, 407] width 244 height 26
click at [660, 411] on span "From Google Desktop" at bounding box center [640, 405] width 89 height 12
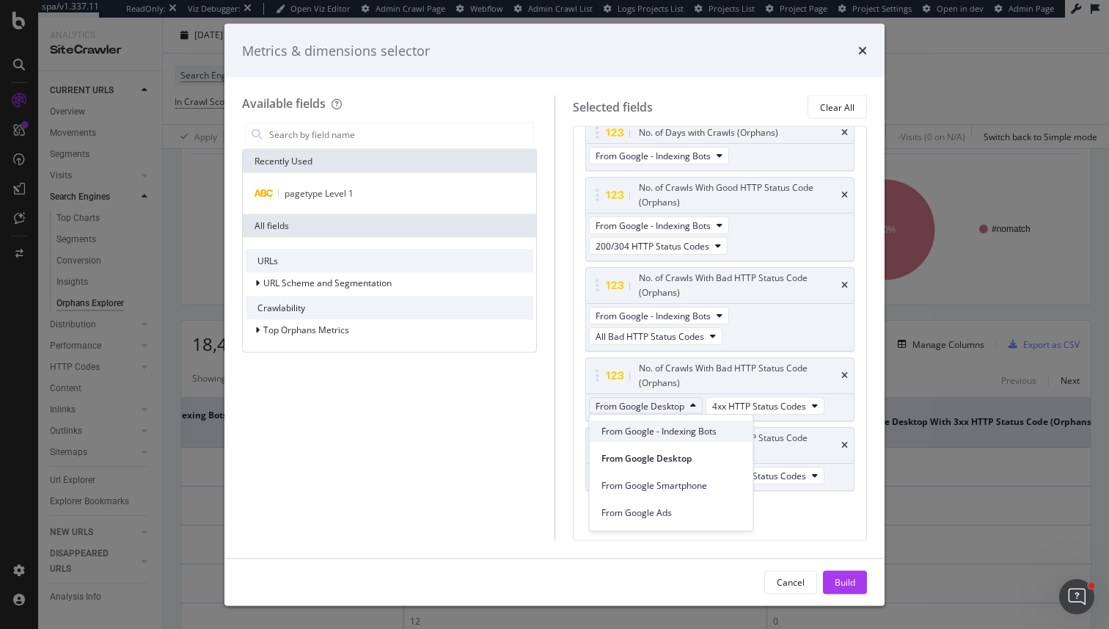
click at [671, 436] on span "From Google - Indexing Bots" at bounding box center [672, 431] width 140 height 13
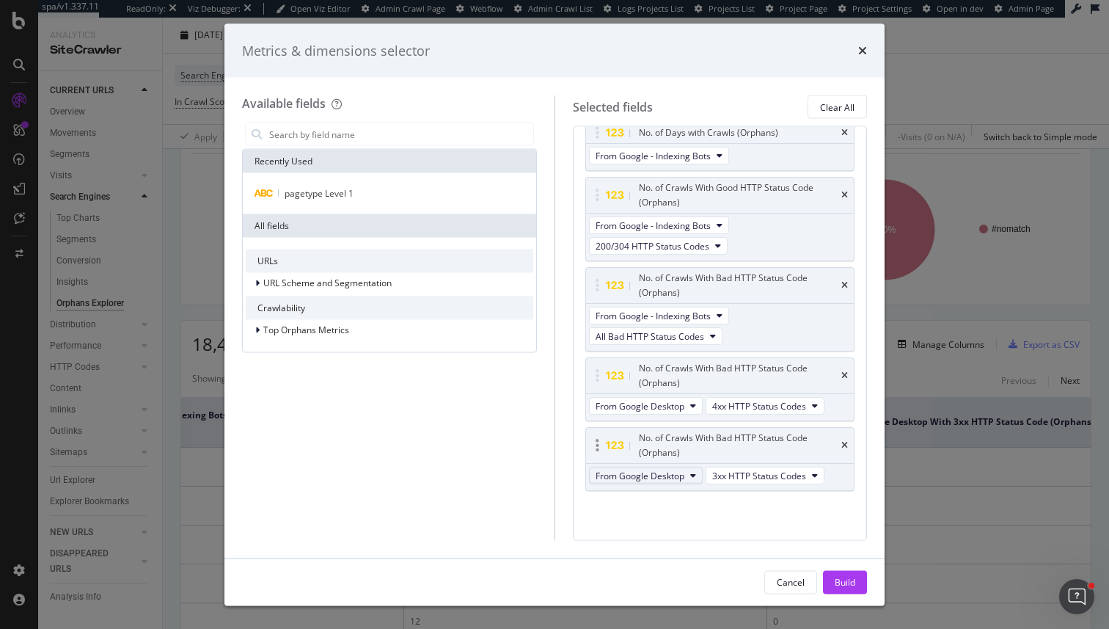
click at [663, 472] on span "From Google Desktop" at bounding box center [640, 475] width 89 height 12
click at [676, 499] on span "From Google - Indexing Bots" at bounding box center [672, 501] width 140 height 13
click at [676, 499] on div "No. of Crawls (Orphans) From Google - Indexing Bots No. of Days with Crawls (Or…" at bounding box center [720, 295] width 270 height 456
click at [660, 410] on span "From Google Desktop" at bounding box center [640, 405] width 89 height 12
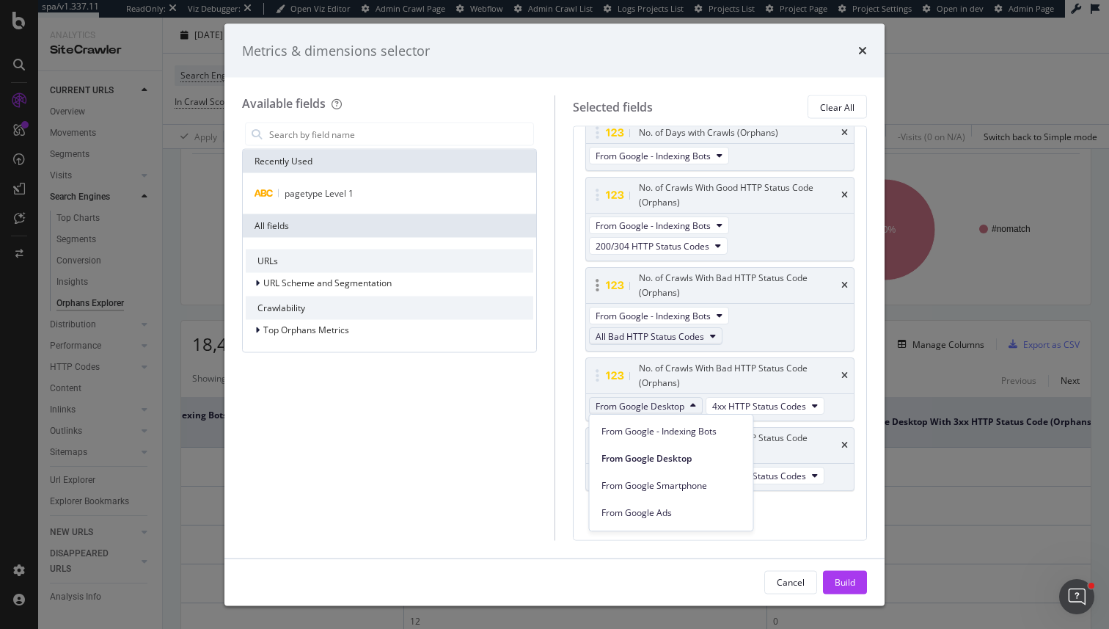
click at [663, 337] on span "All Bad HTTP Status Codes" at bounding box center [650, 335] width 109 height 12
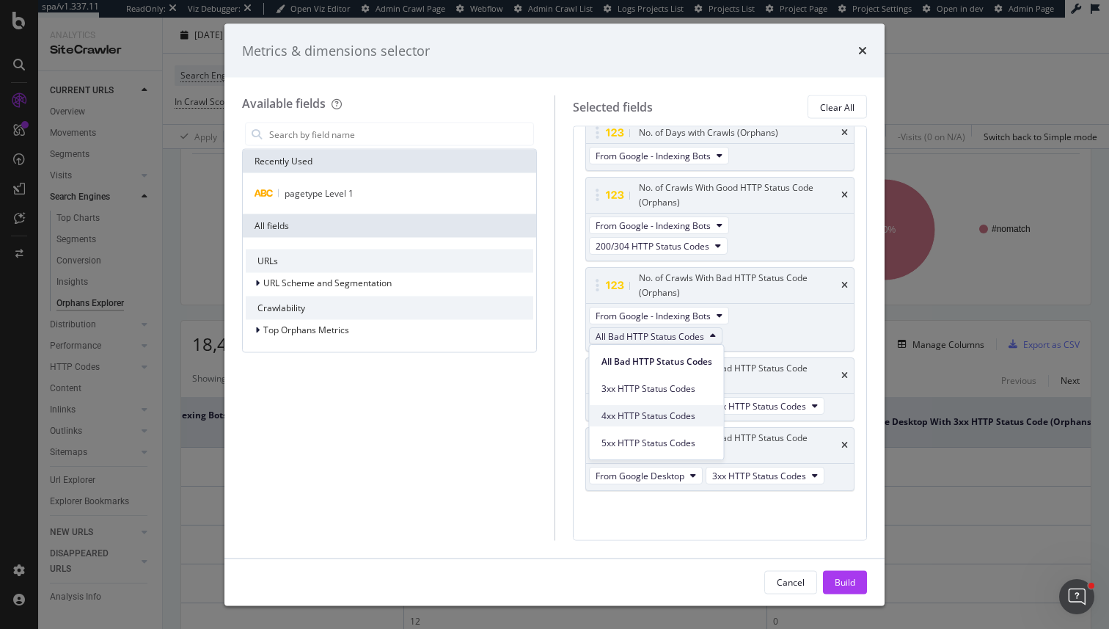
click at [669, 419] on span "4xx HTTP Status Codes" at bounding box center [657, 415] width 111 height 13
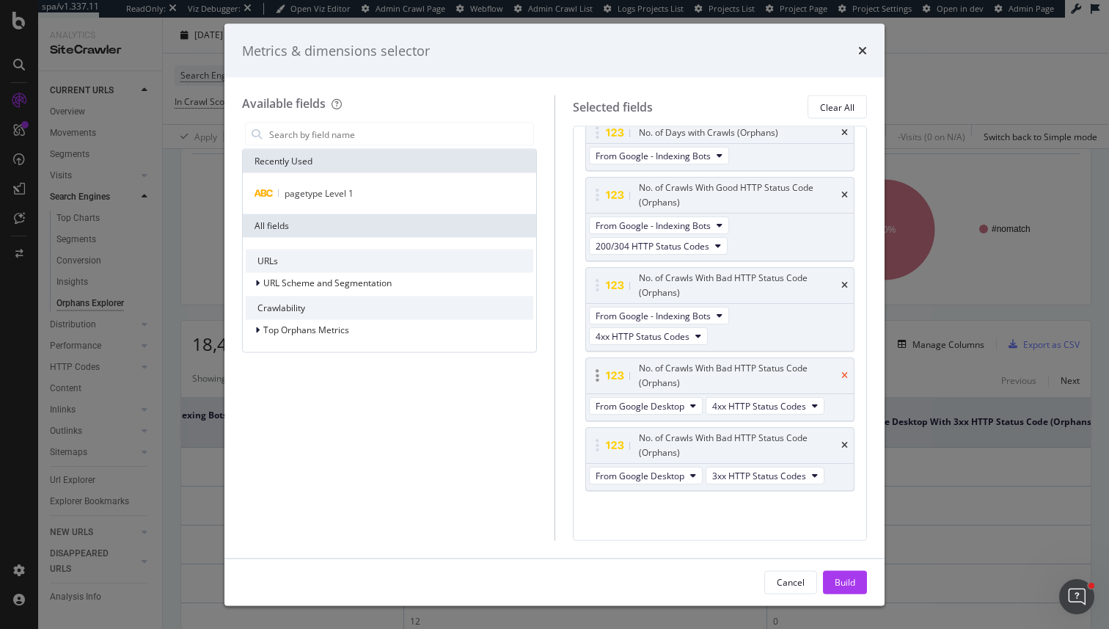
click at [842, 376] on icon "times" at bounding box center [845, 375] width 7 height 9
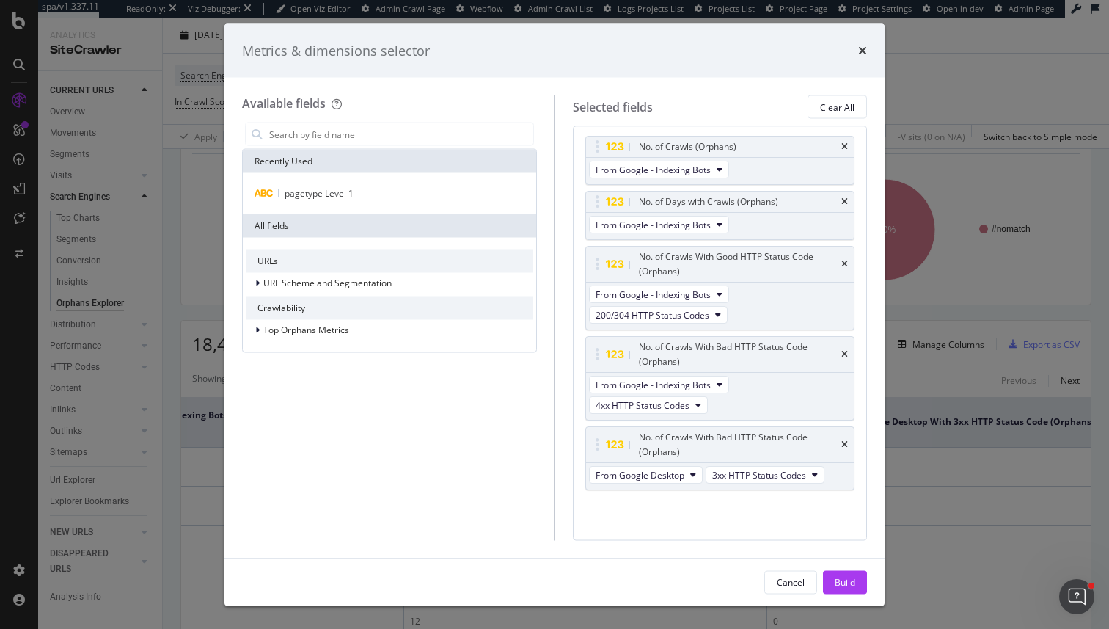
scroll to position [2, 0]
click at [654, 486] on div "From Google Desktop 3xx HTTP Status Codes" at bounding box center [708, 477] width 244 height 26
click at [660, 477] on span "From Google Desktop" at bounding box center [640, 475] width 89 height 12
click at [654, 506] on span "From Google - Indexing Bots" at bounding box center [672, 501] width 140 height 13
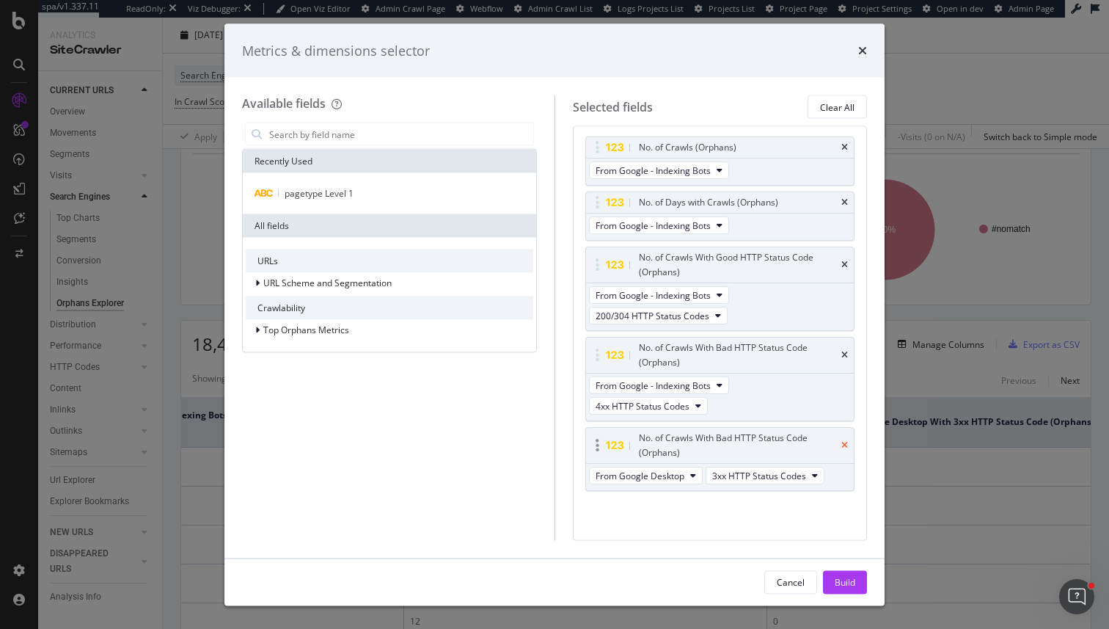
click at [847, 442] on icon "times" at bounding box center [845, 445] width 7 height 9
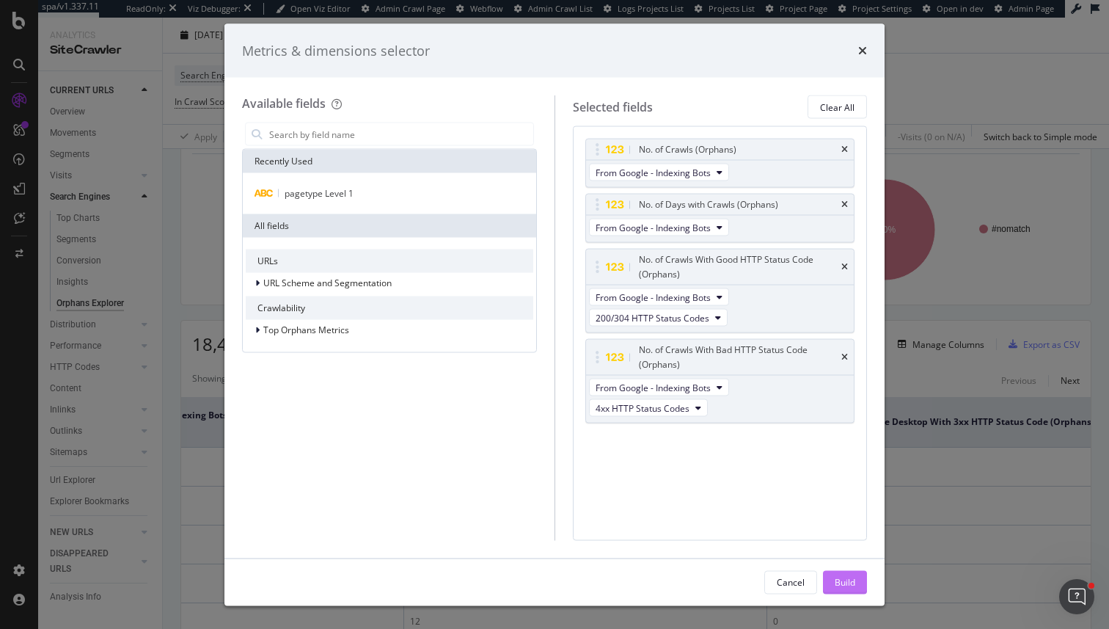
click at [848, 585] on div "Build" at bounding box center [845, 581] width 21 height 12
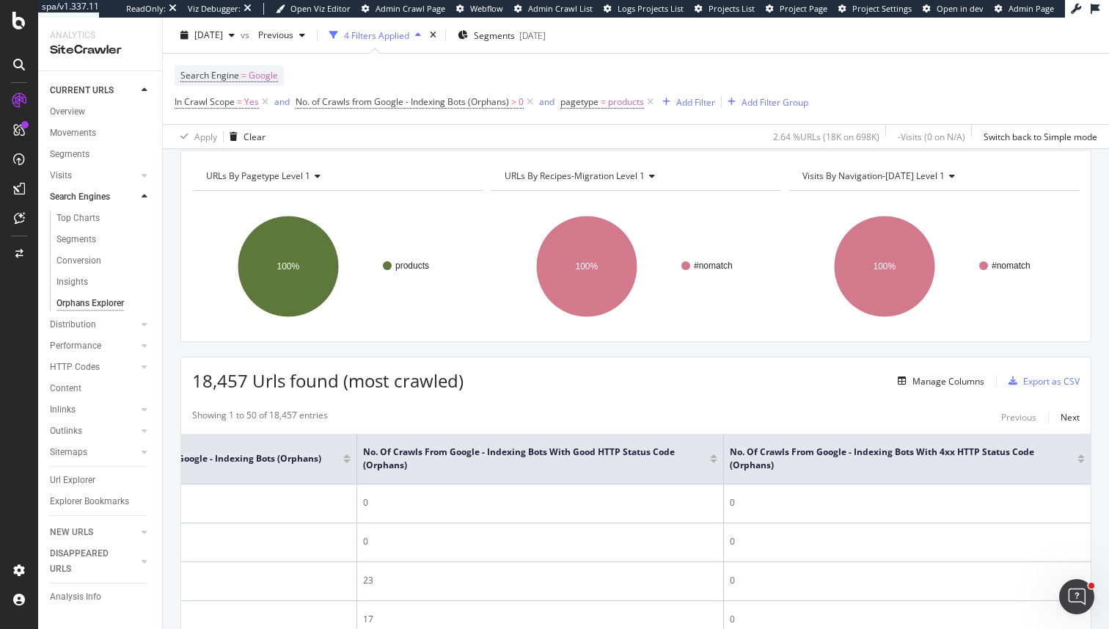
scroll to position [0, 782]
click at [1083, 462] on div at bounding box center [1081, 461] width 7 height 4
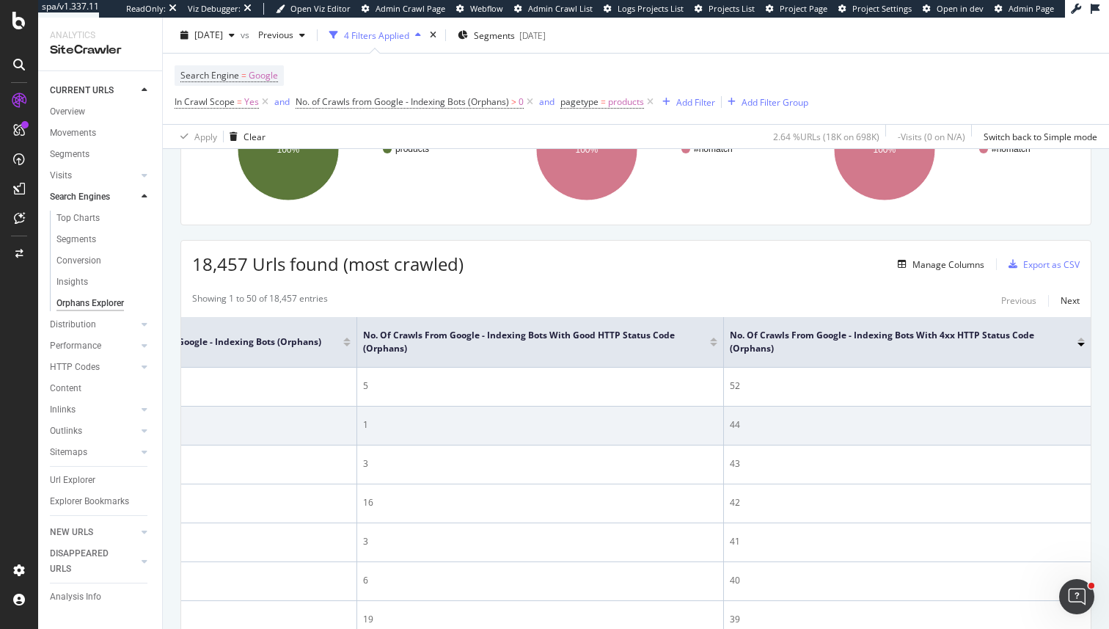
scroll to position [141, 0]
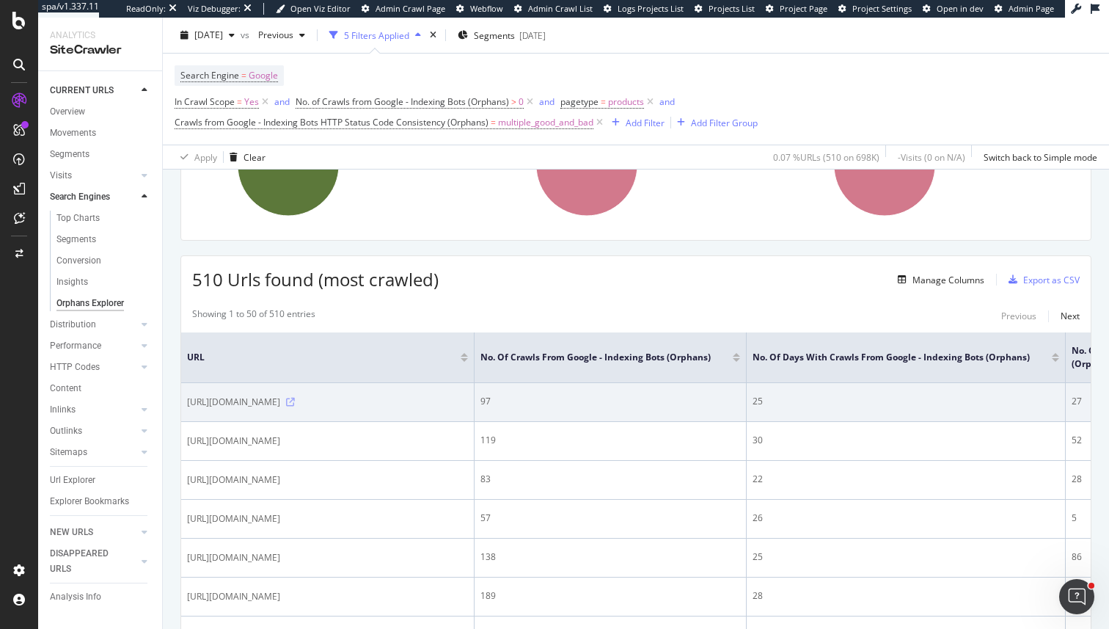
click at [295, 406] on icon at bounding box center [290, 402] width 9 height 9
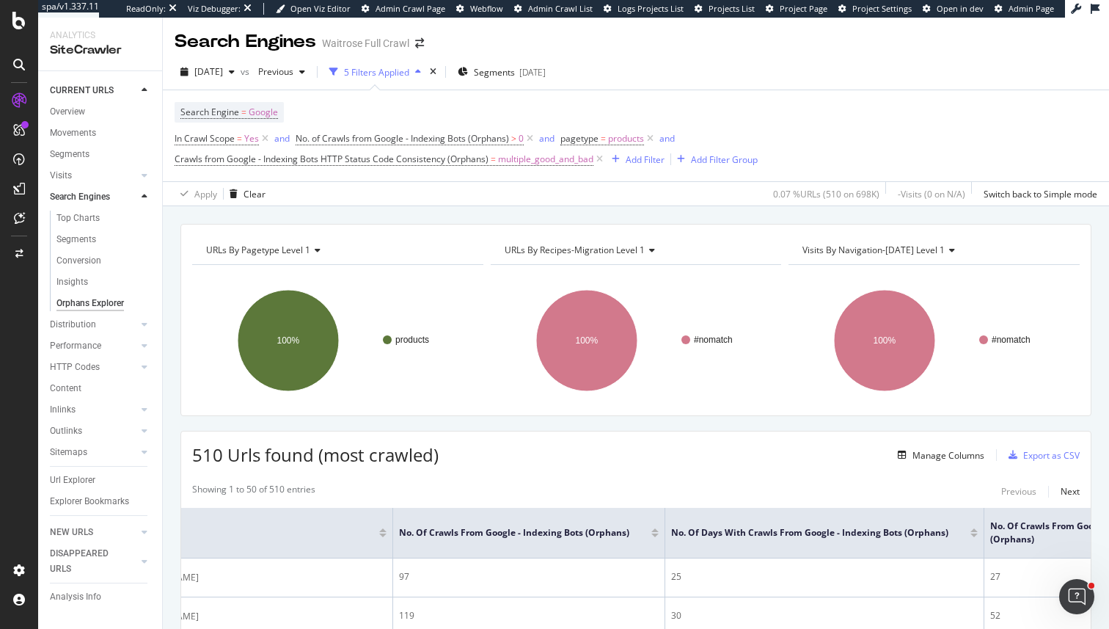
scroll to position [0, 81]
